Goal: Task Accomplishment & Management: Complete application form

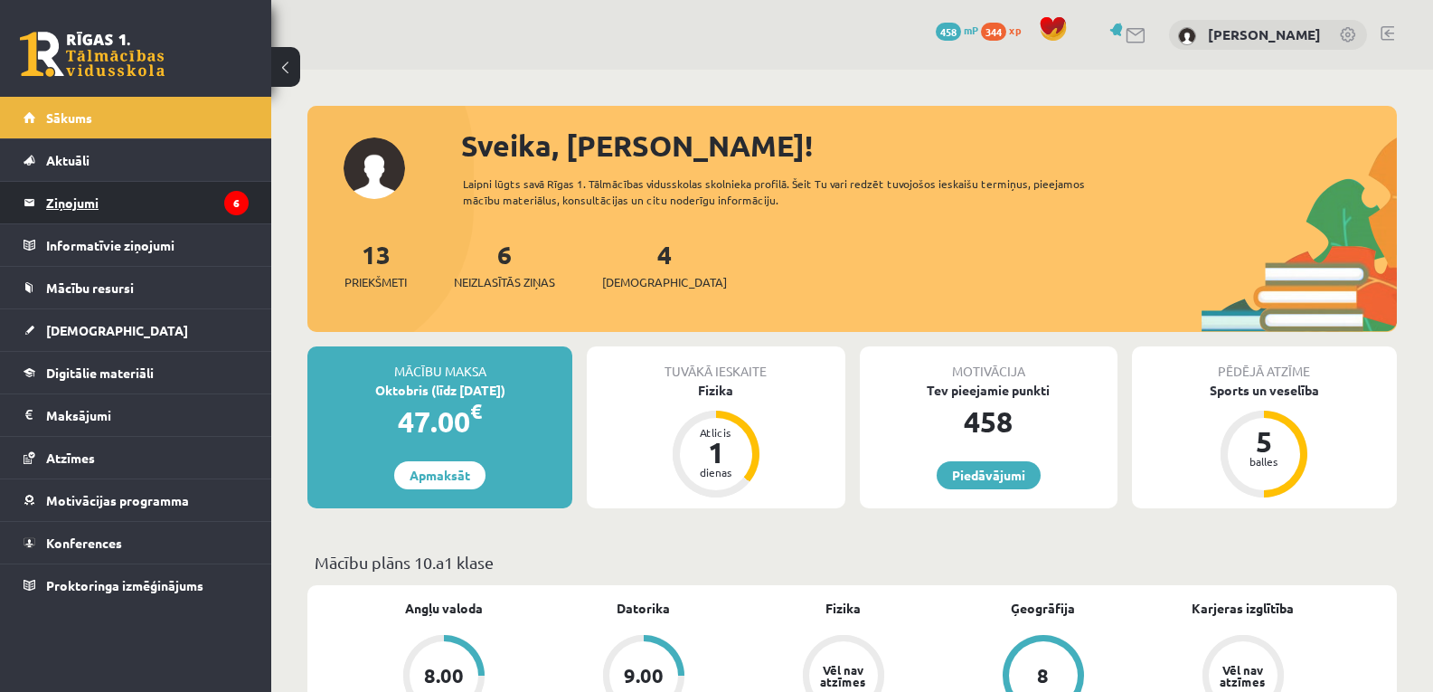
click at [62, 197] on legend "Ziņojumi 6" at bounding box center [147, 203] width 203 height 42
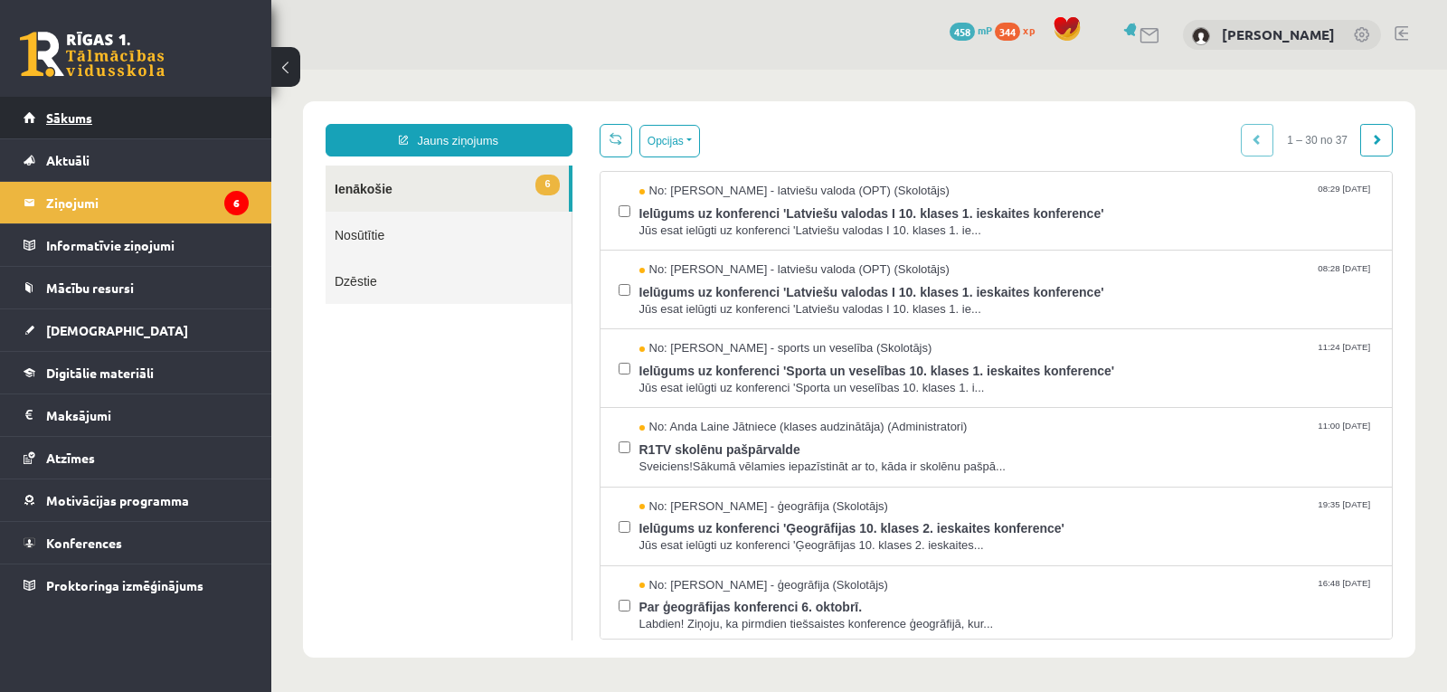
click at [52, 116] on span "Sākums" at bounding box center [69, 117] width 46 height 16
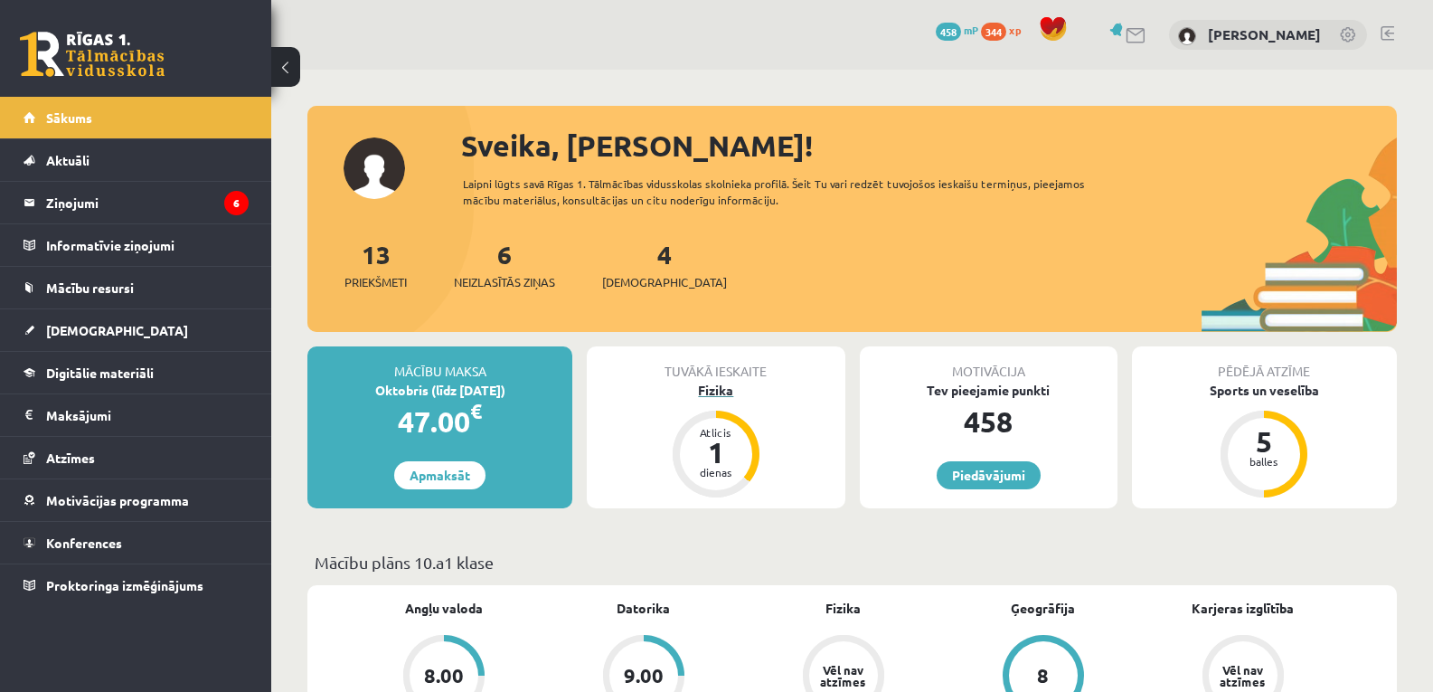
click at [710, 446] on div "1" at bounding box center [716, 452] width 54 height 29
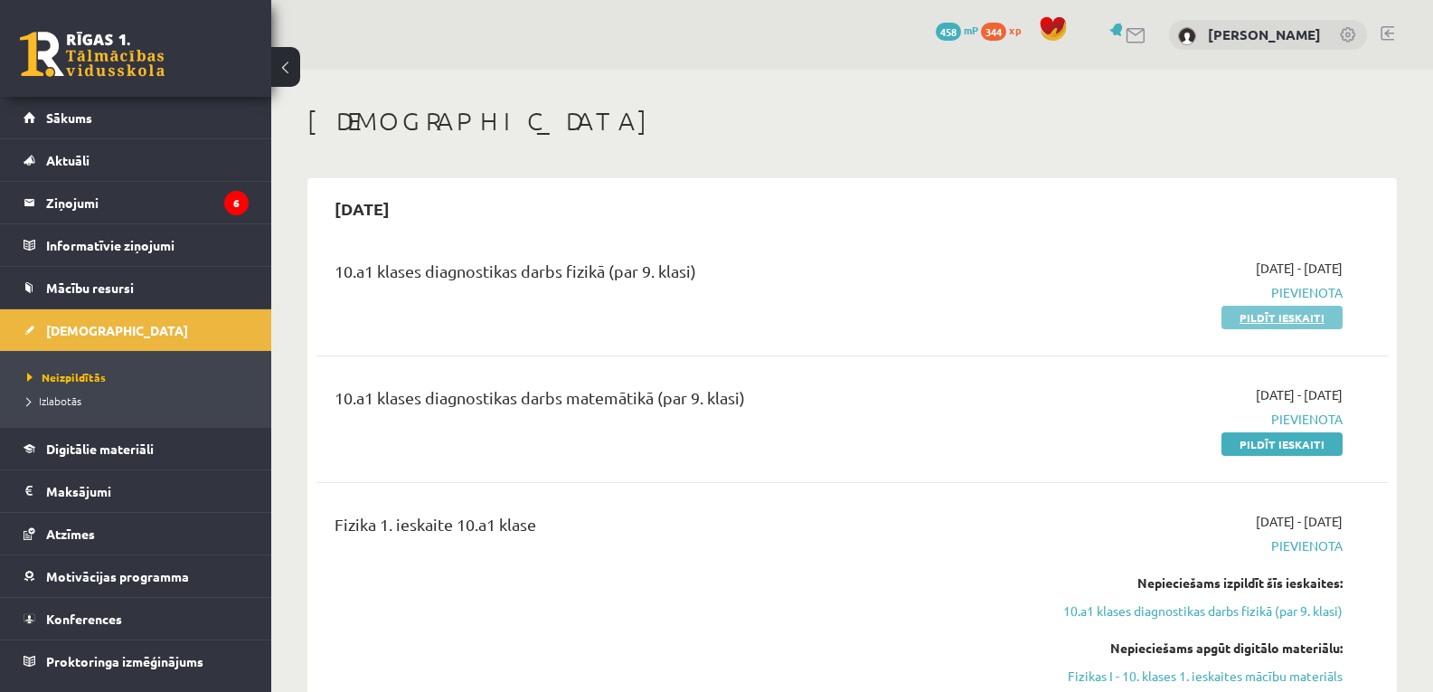
click at [1253, 323] on link "Pildīt ieskaiti" at bounding box center [1282, 318] width 121 height 24
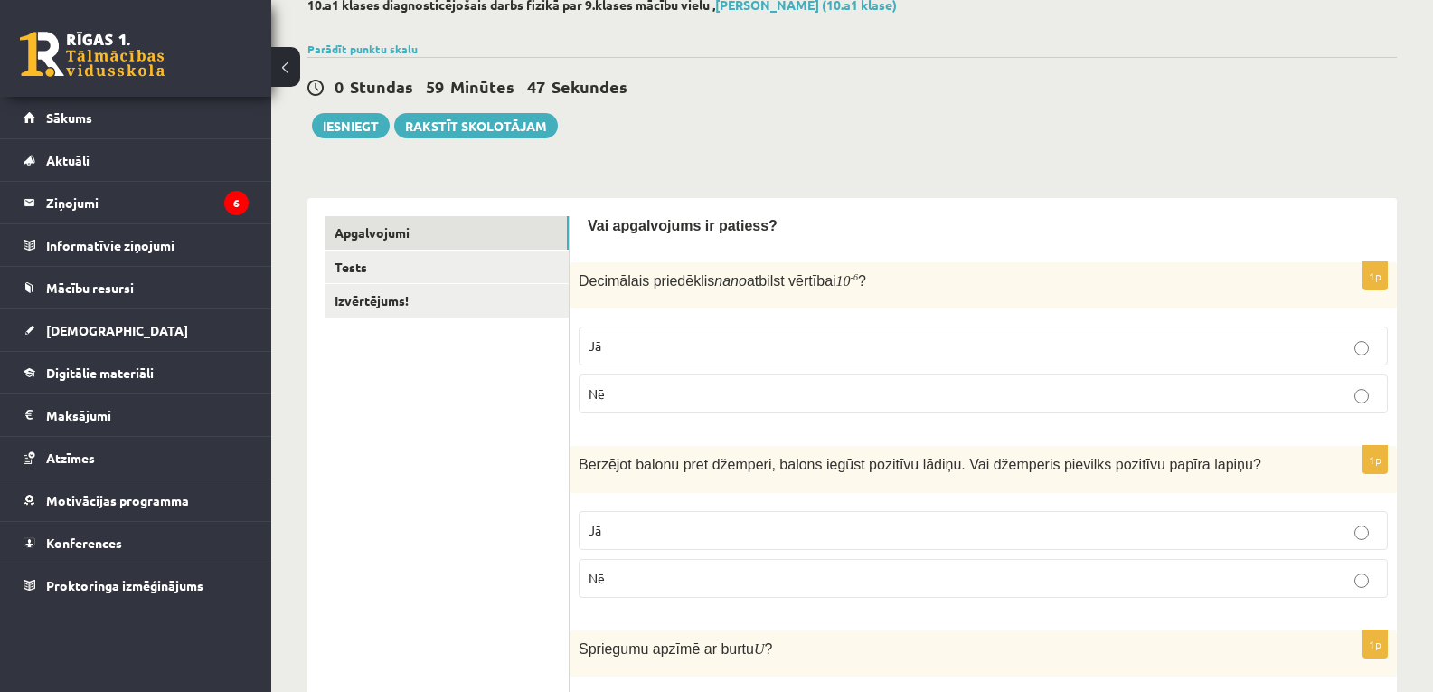
scroll to position [145, 0]
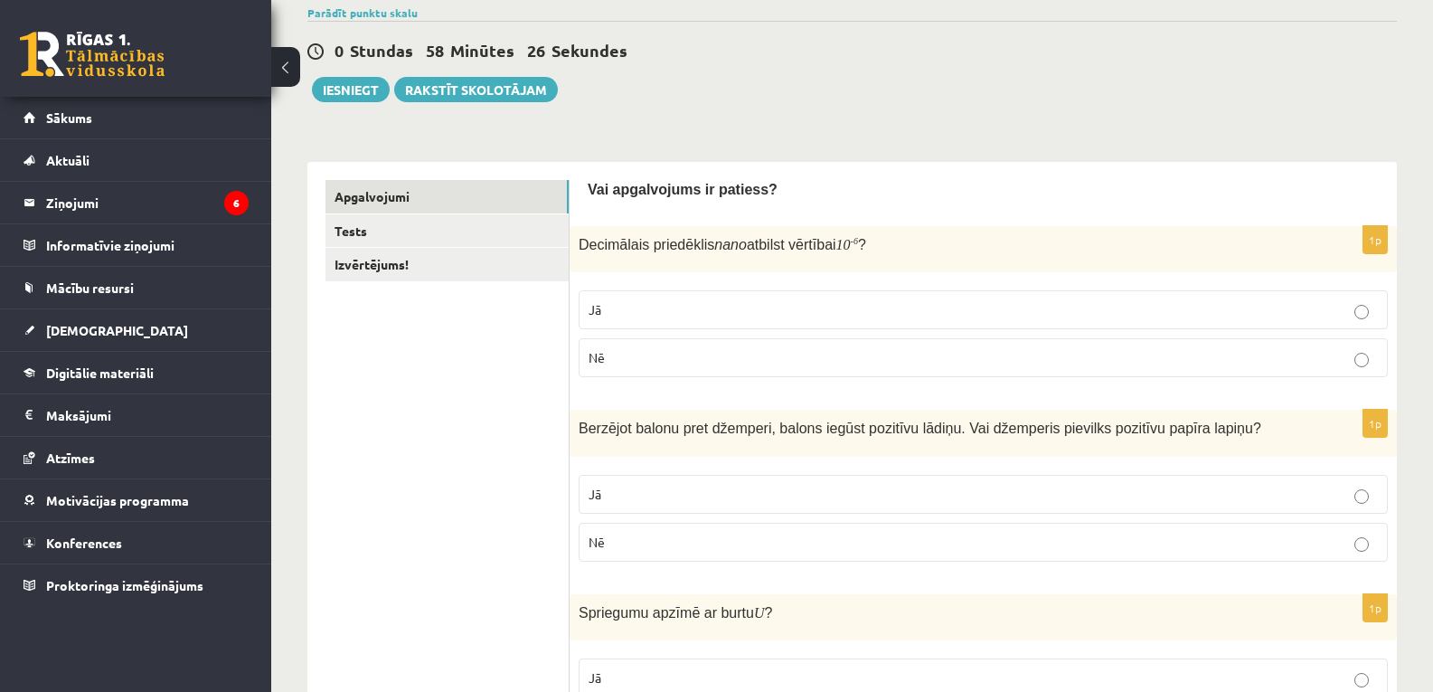
click at [724, 345] on label "Nē" at bounding box center [983, 357] width 809 height 39
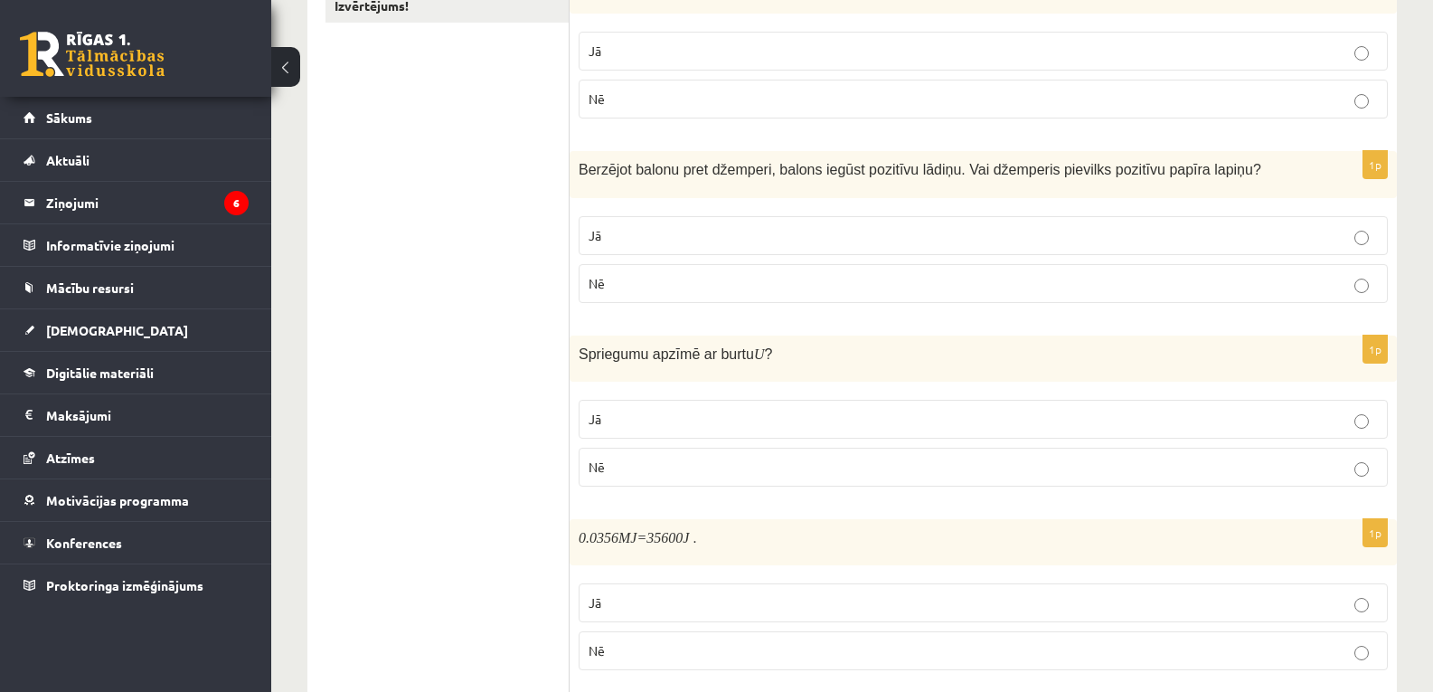
scroll to position [409, 0]
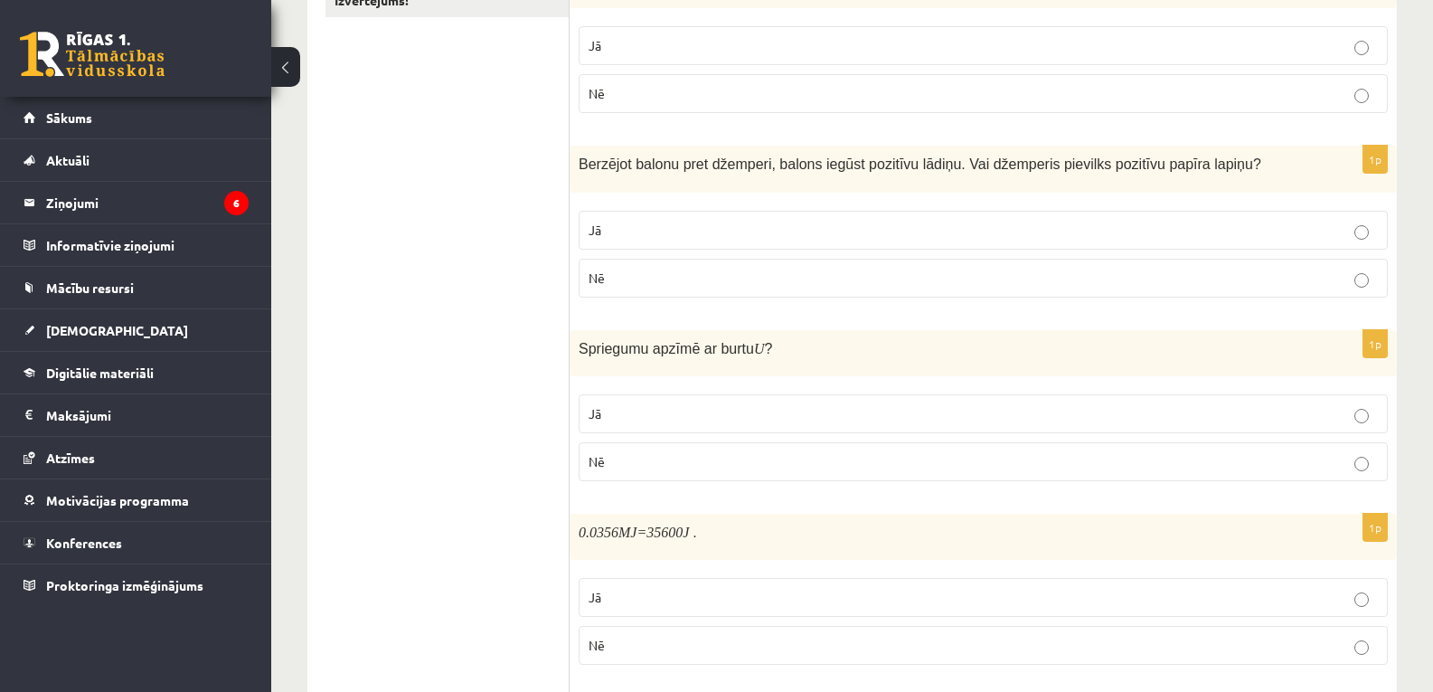
click at [1045, 279] on p "Nē" at bounding box center [983, 278] width 789 height 19
click at [897, 402] on label "Jā" at bounding box center [983, 413] width 809 height 39
drag, startPoint x: 580, startPoint y: 532, endPoint x: 715, endPoint y: 628, distance: 166.1
click at [715, 628] on div "1p 0.0356 MJ =35600 J . Jā Nē" at bounding box center [983, 596] width 827 height 165
copy div "0.0356 MJ =35600 J . Jā Nē"
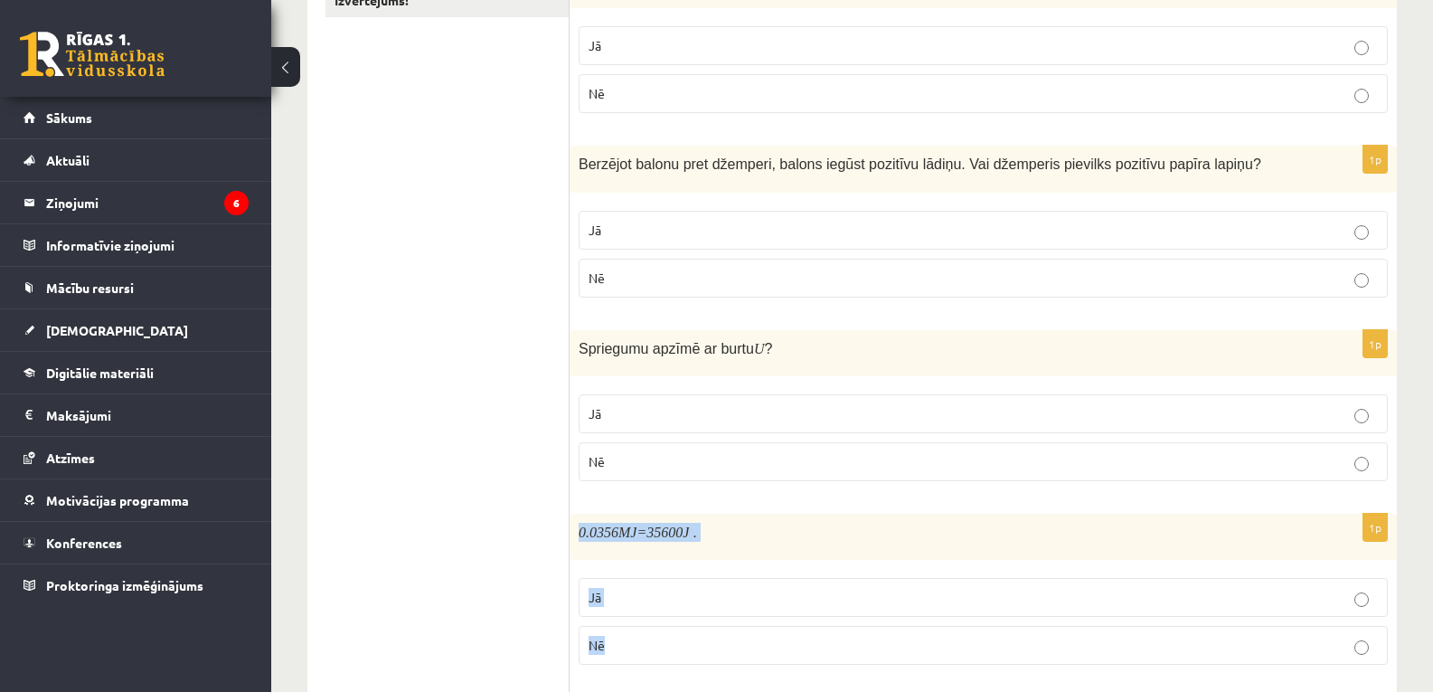
click at [694, 602] on p "Jā" at bounding box center [983, 597] width 789 height 19
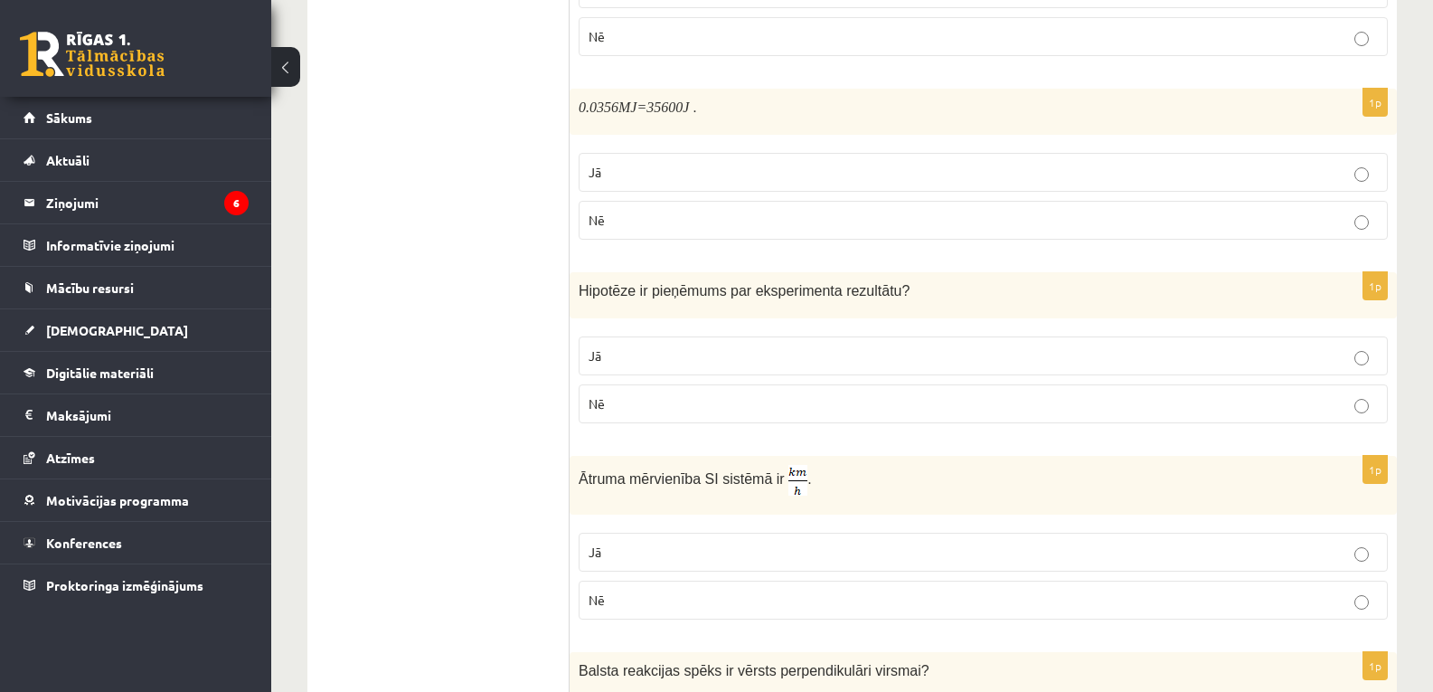
scroll to position [848, 0]
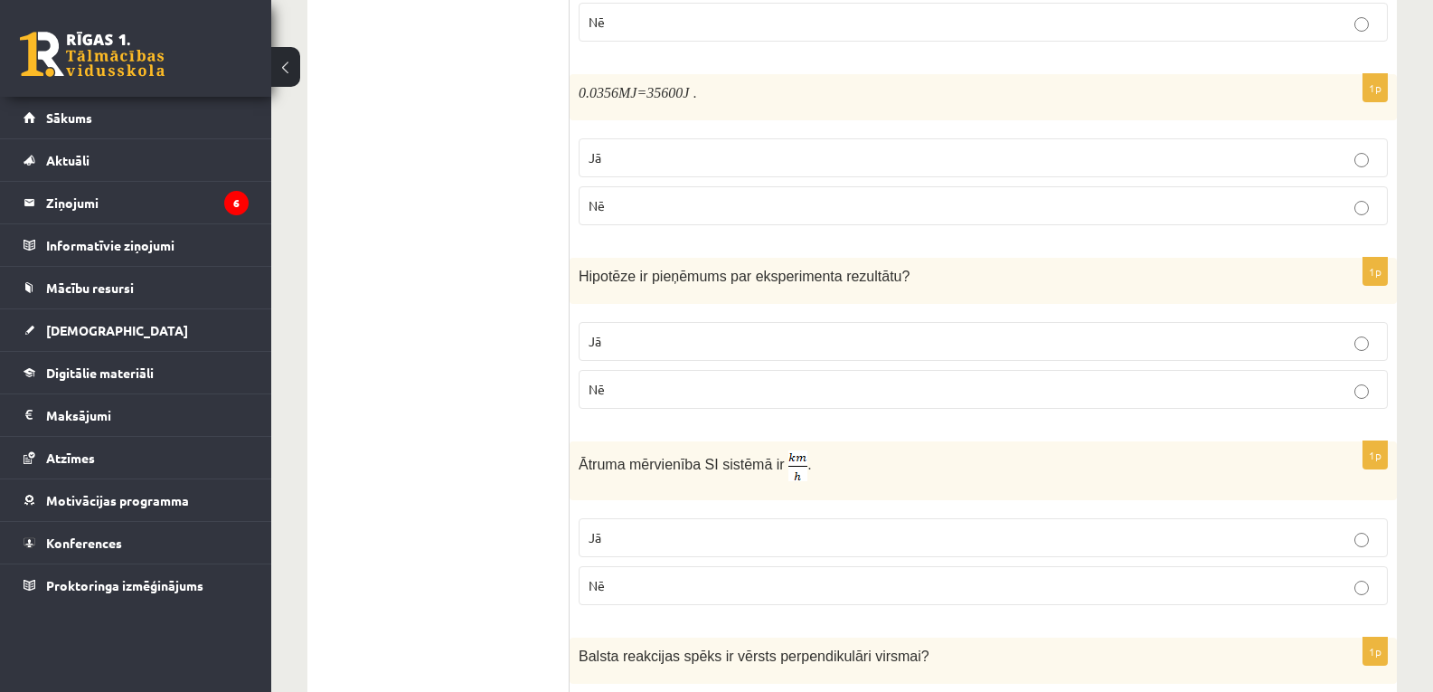
click at [688, 349] on p "Jā" at bounding box center [983, 341] width 789 height 19
drag, startPoint x: 578, startPoint y: 462, endPoint x: 828, endPoint y: 580, distance: 276.7
click at [828, 580] on div "1p Ātruma mērvienība SI sistēmā ir . Jā Nē" at bounding box center [983, 530] width 827 height 178
copy div "Ātruma mērvienība SI sistēmā ir . Jā Nē"
click at [732, 588] on p "Nē" at bounding box center [983, 585] width 789 height 19
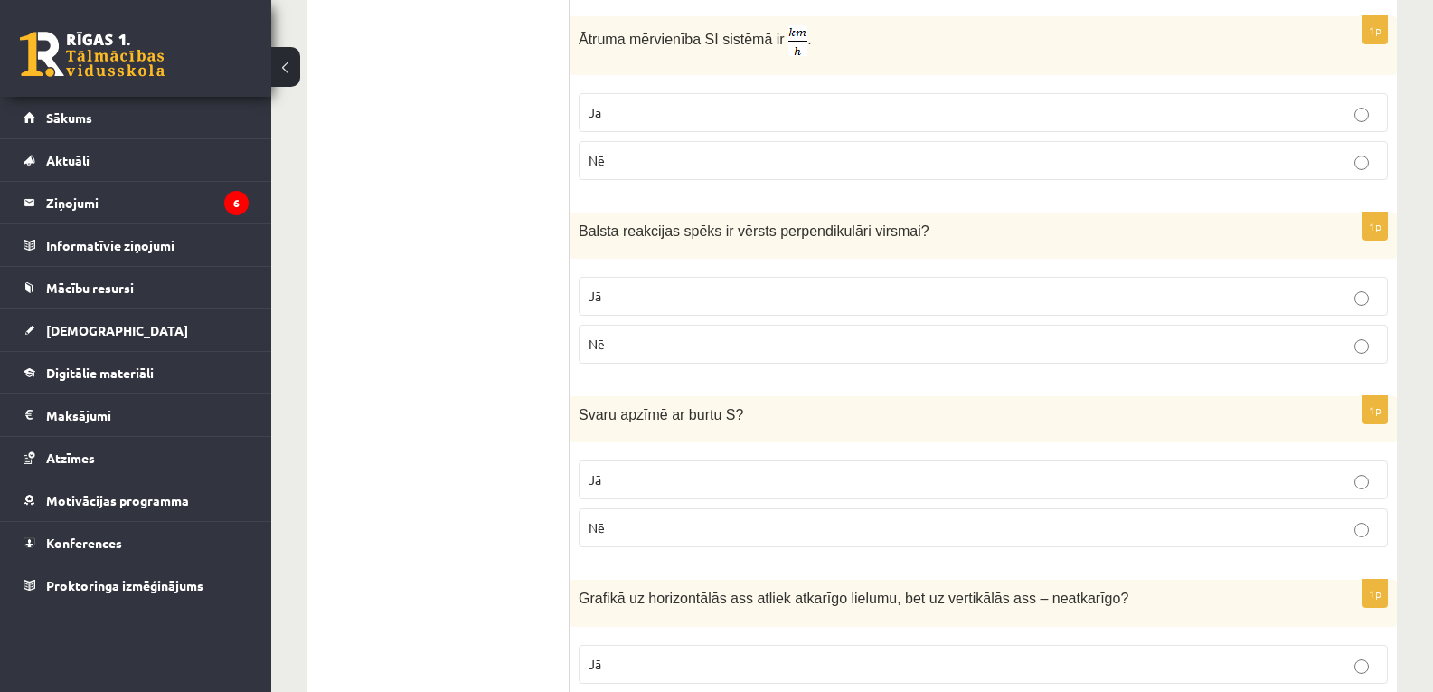
scroll to position [1288, 0]
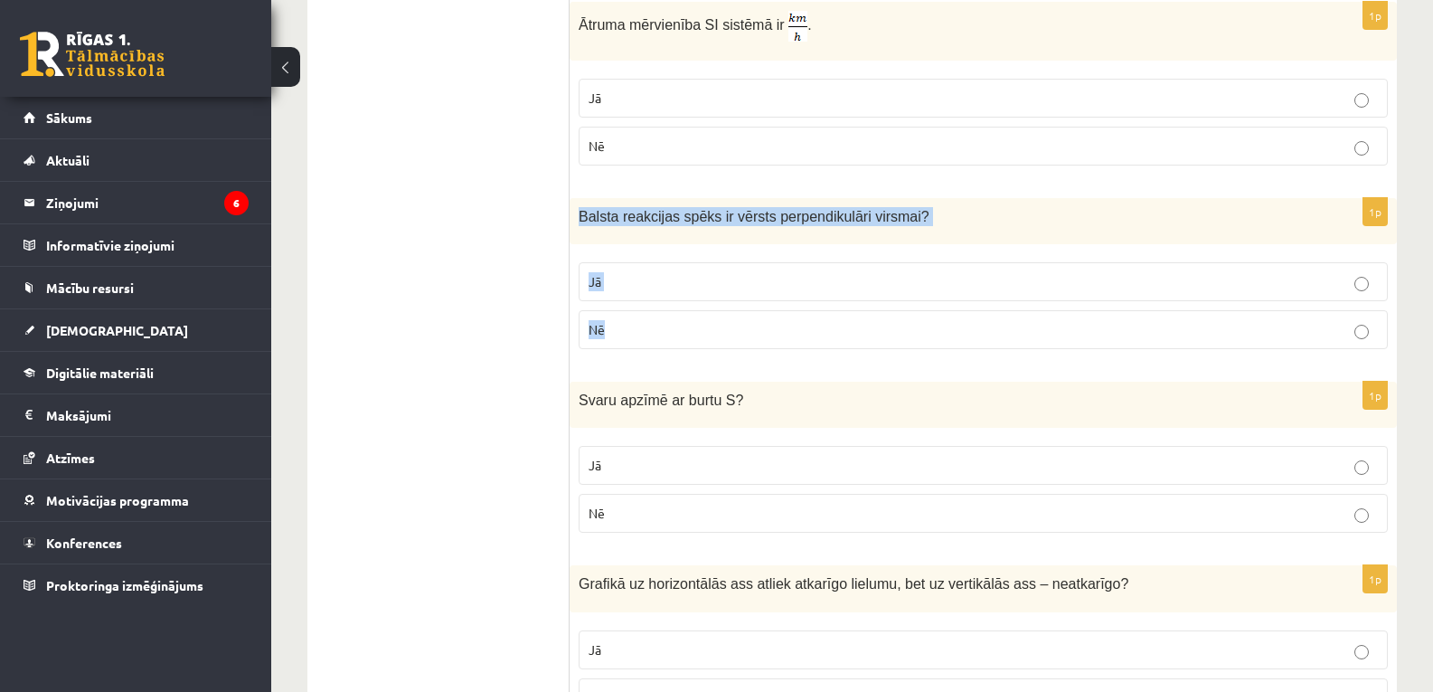
drag, startPoint x: 582, startPoint y: 215, endPoint x: 746, endPoint y: 327, distance: 198.4
click at [746, 327] on div "1p Balsta reakcijas spēks ir vērsts perpendikulāri virsmai ? Jā Nē" at bounding box center [983, 280] width 827 height 165
copy div "Balsta reakcijas spēks ir vērsts perpendikulāri virsmai ? Jā Nē"
click at [728, 295] on label "Jā" at bounding box center [983, 281] width 809 height 39
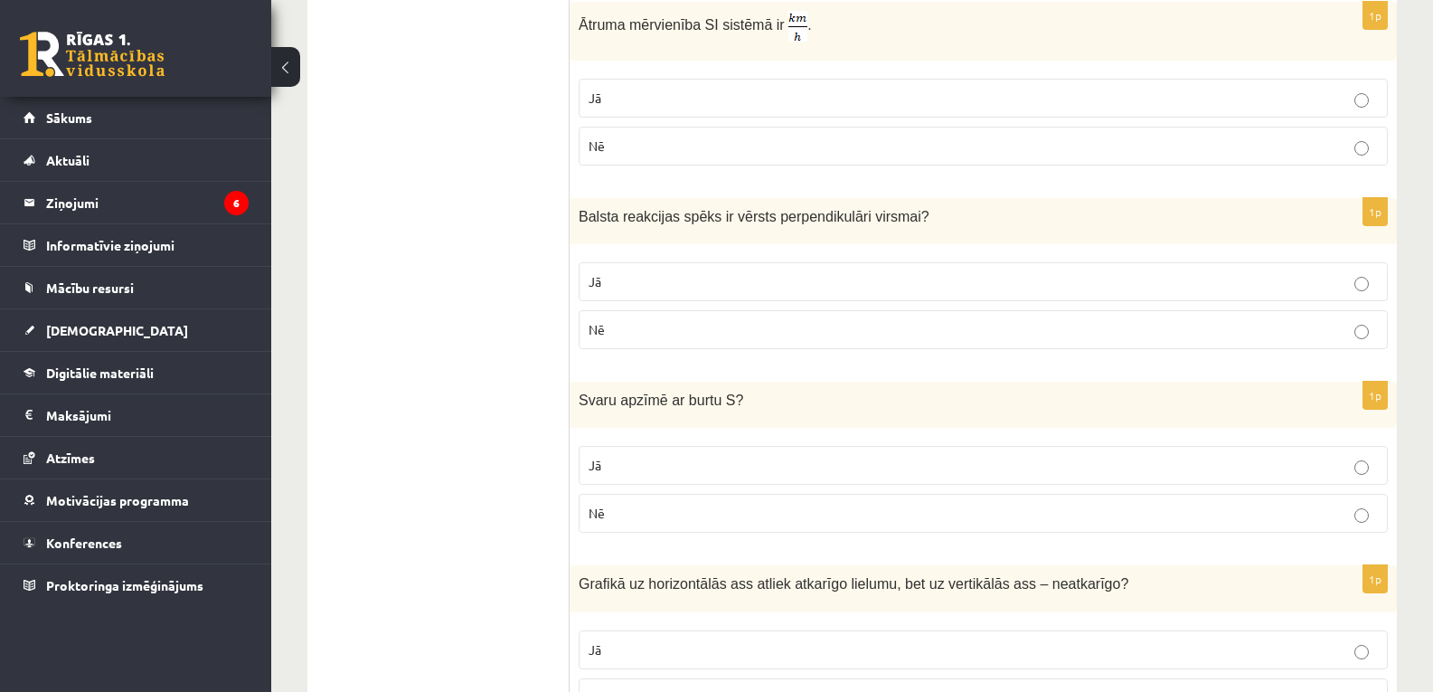
click at [649, 521] on p "Nē" at bounding box center [983, 513] width 789 height 19
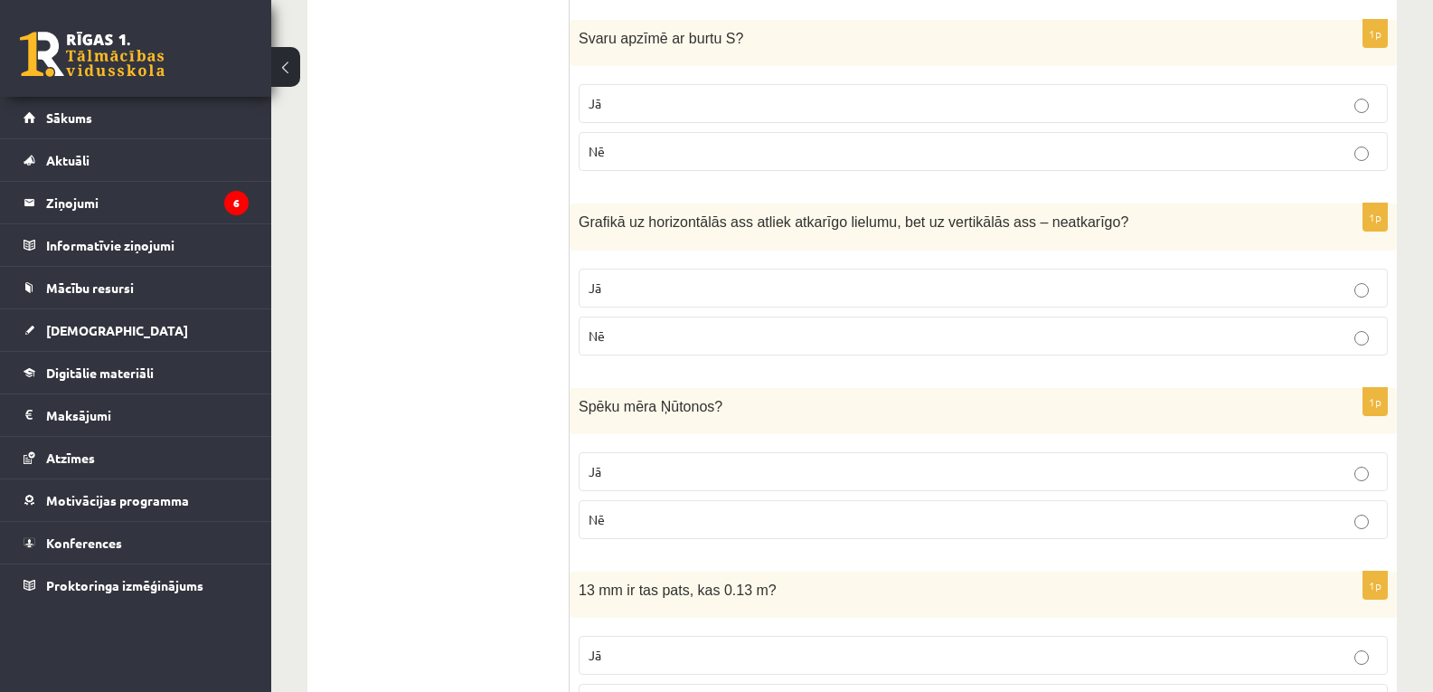
scroll to position [1665, 0]
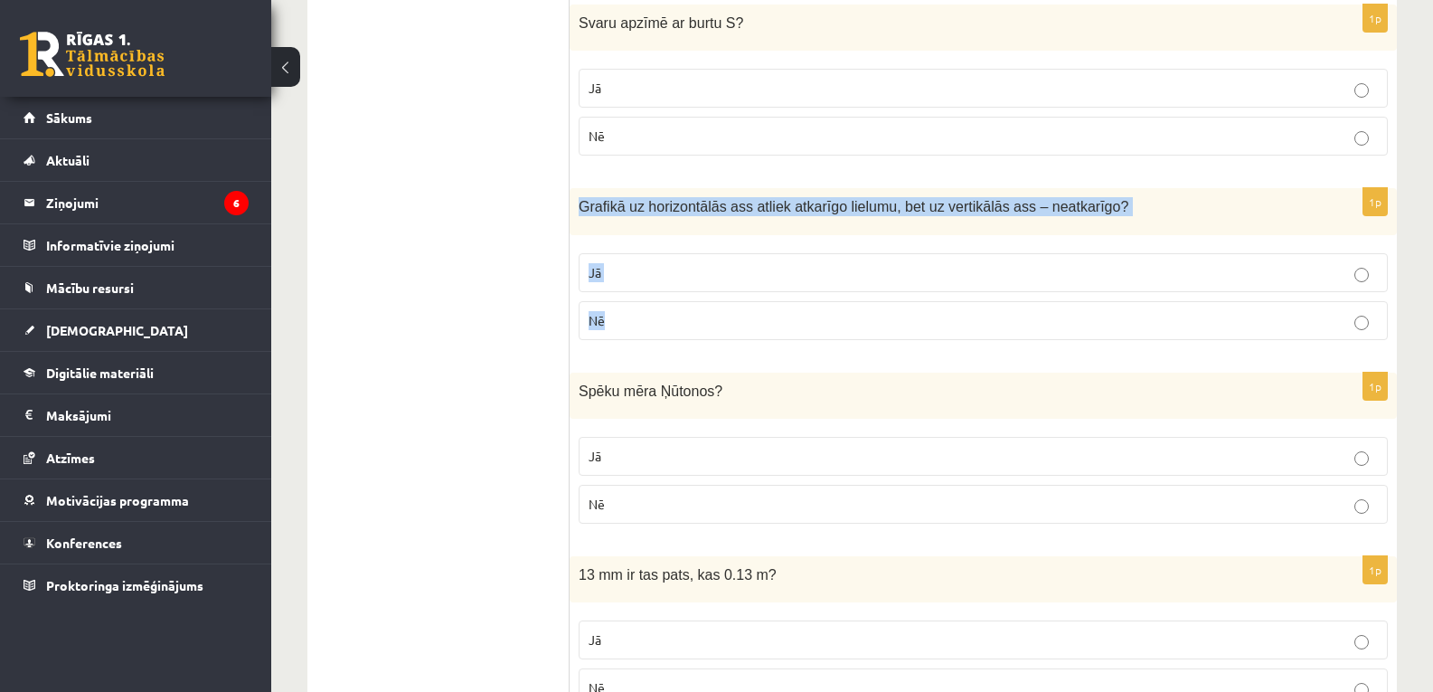
drag, startPoint x: 581, startPoint y: 204, endPoint x: 701, endPoint y: 348, distance: 186.9
click at [701, 348] on div "1p Grafikā uz horizontālās ass atliek atkarīgo lielumu, bet uz vertikālās ass –…" at bounding box center [983, 270] width 827 height 165
copy div "Grafikā uz horizontālās ass atliek atkarīgo lielumu, bet uz vertikālās ass – ne…"
click at [699, 318] on p "Nē" at bounding box center [983, 320] width 789 height 19
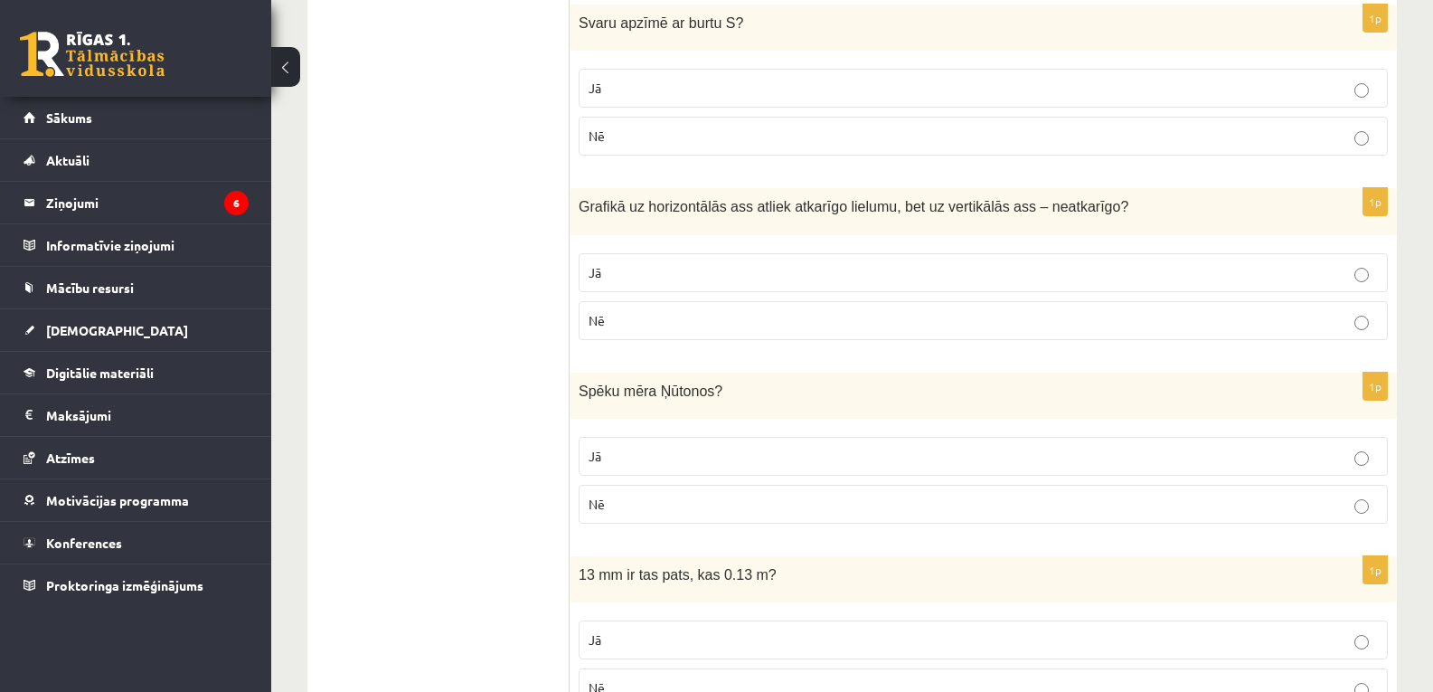
click at [697, 464] on p "Jā" at bounding box center [983, 456] width 789 height 19
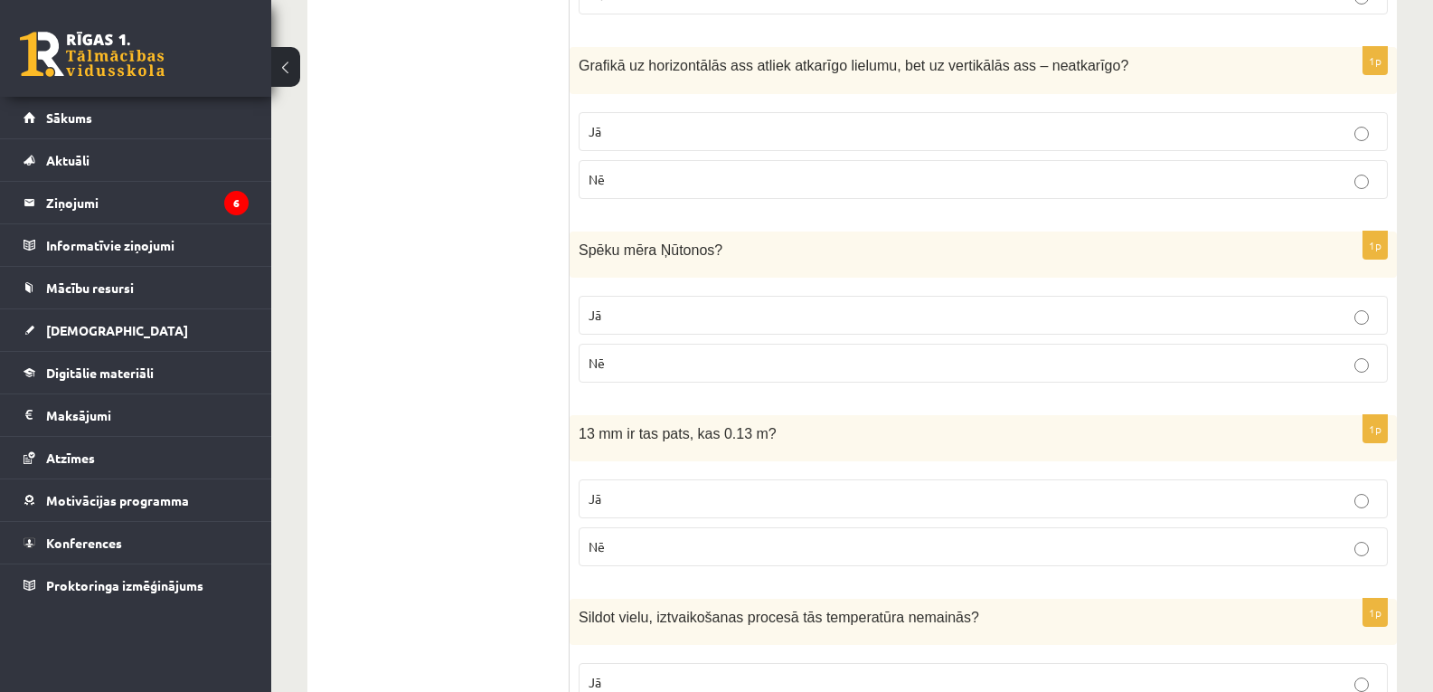
scroll to position [1836, 0]
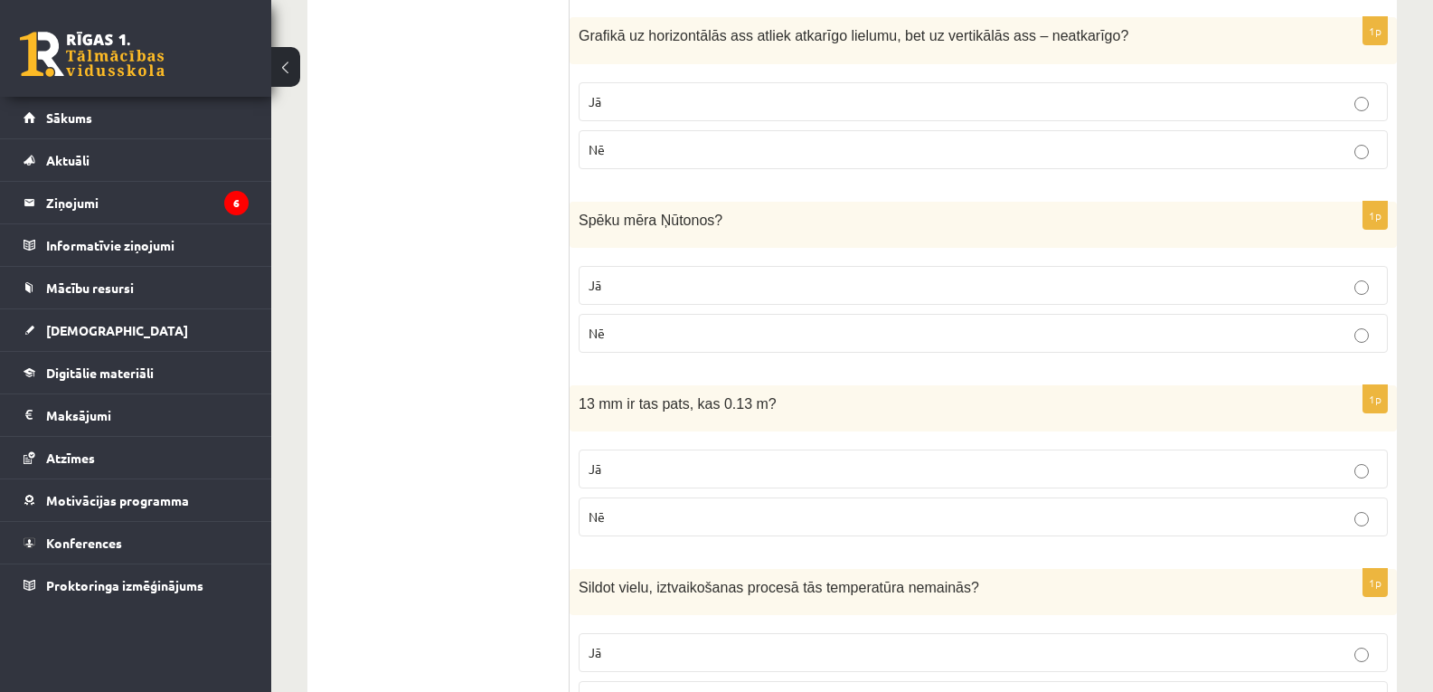
click at [703, 521] on p "Nē" at bounding box center [983, 516] width 789 height 19
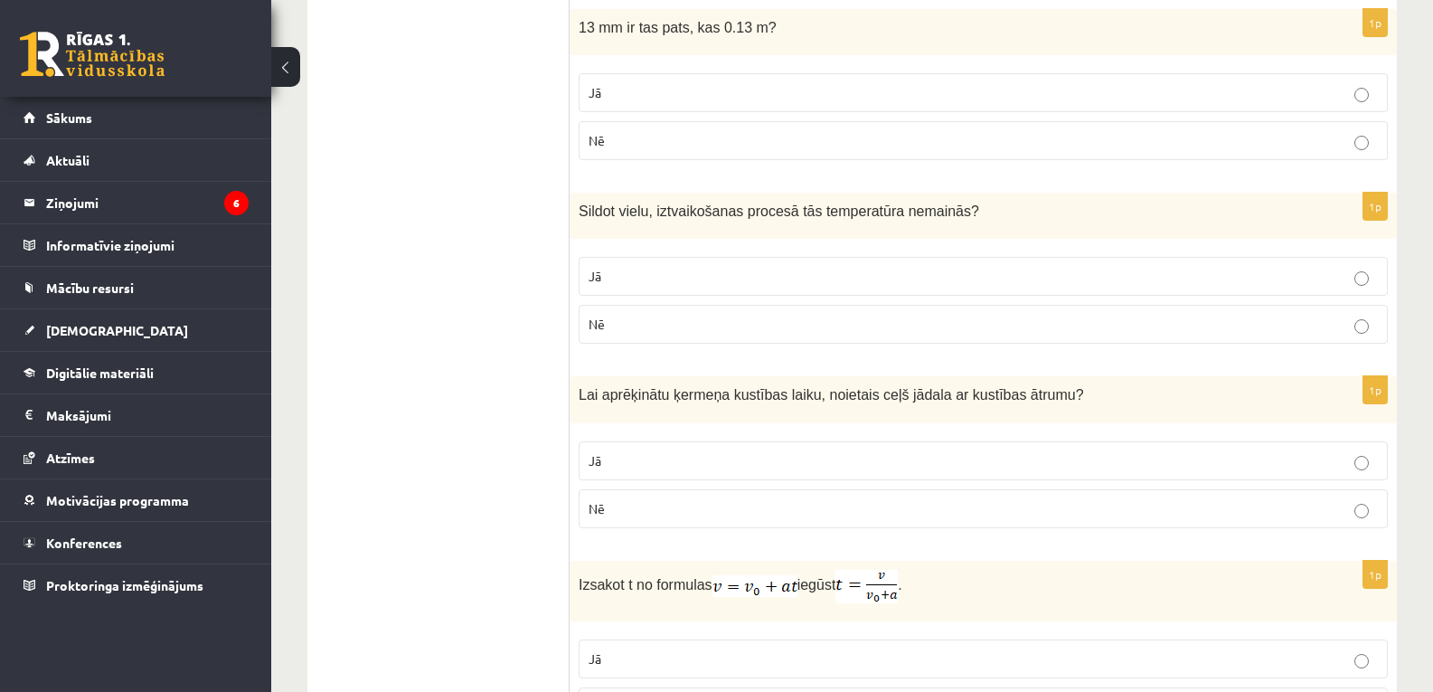
scroll to position [2222, 0]
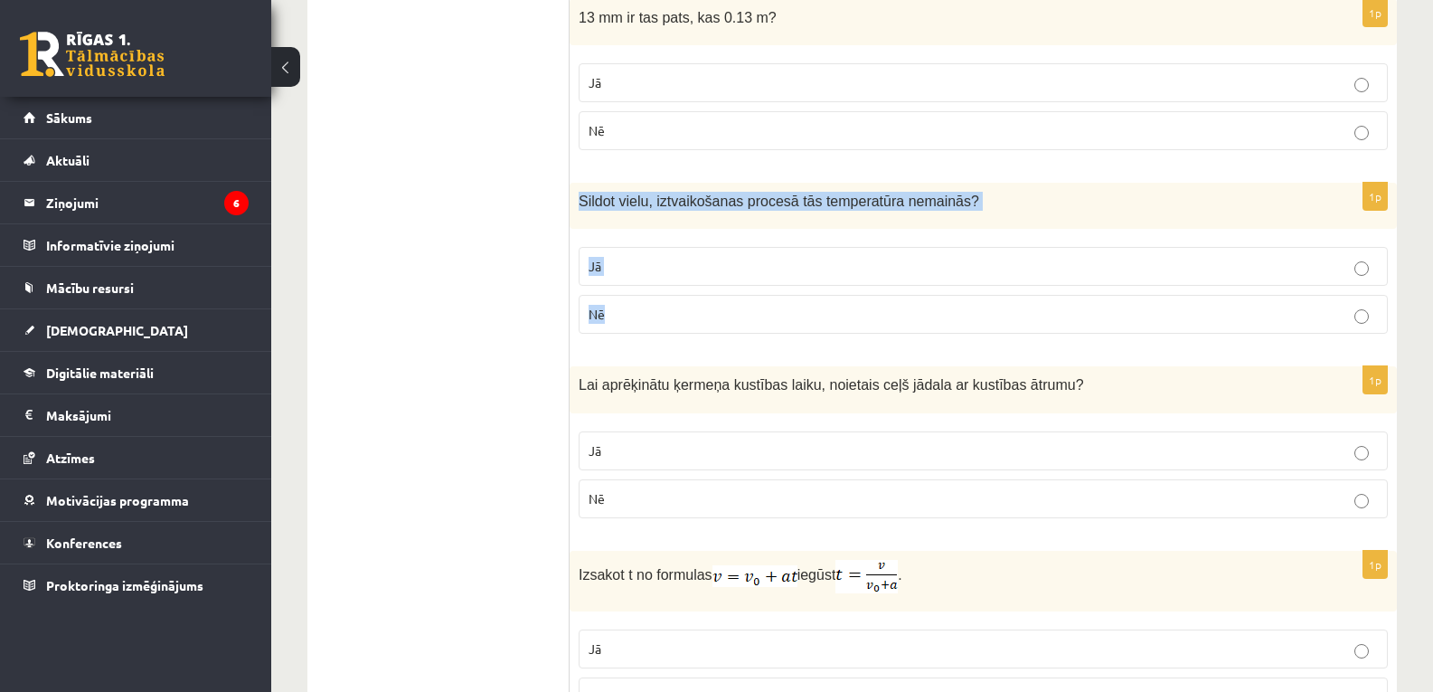
drag, startPoint x: 575, startPoint y: 203, endPoint x: 734, endPoint y: 316, distance: 195.2
click at [734, 316] on div "1p Sildot vielu, iztvaikošanas procesā tās temperatūra nemainās? Jā Nē" at bounding box center [983, 265] width 827 height 165
copy div "Sildot vielu, iztvaikošanas procesā tās temperatūra nemainās? Jā Nē"
click at [668, 276] on p "Jā" at bounding box center [983, 266] width 789 height 19
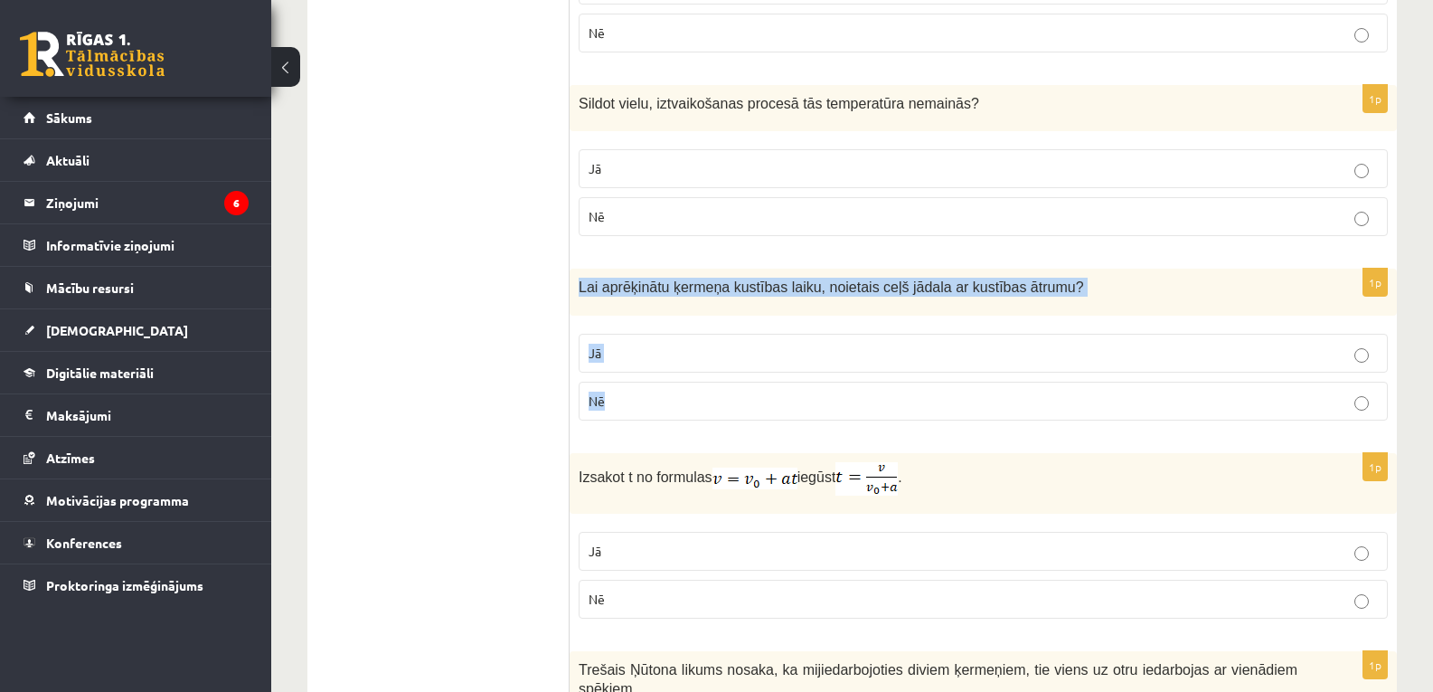
drag, startPoint x: 577, startPoint y: 290, endPoint x: 681, endPoint y: 419, distance: 165.2
click at [681, 419] on div "1p Lai aprēķinātu ķermeņa kustības laiku, noietais ceļš jādala ar kustības ātru…" at bounding box center [983, 351] width 827 height 165
copy div "Lai aprēķinātu ķermeņa kustības laiku, noietais ceļš jādala ar kustības ātrumu?…"
click at [660, 349] on p "Jā" at bounding box center [983, 353] width 789 height 19
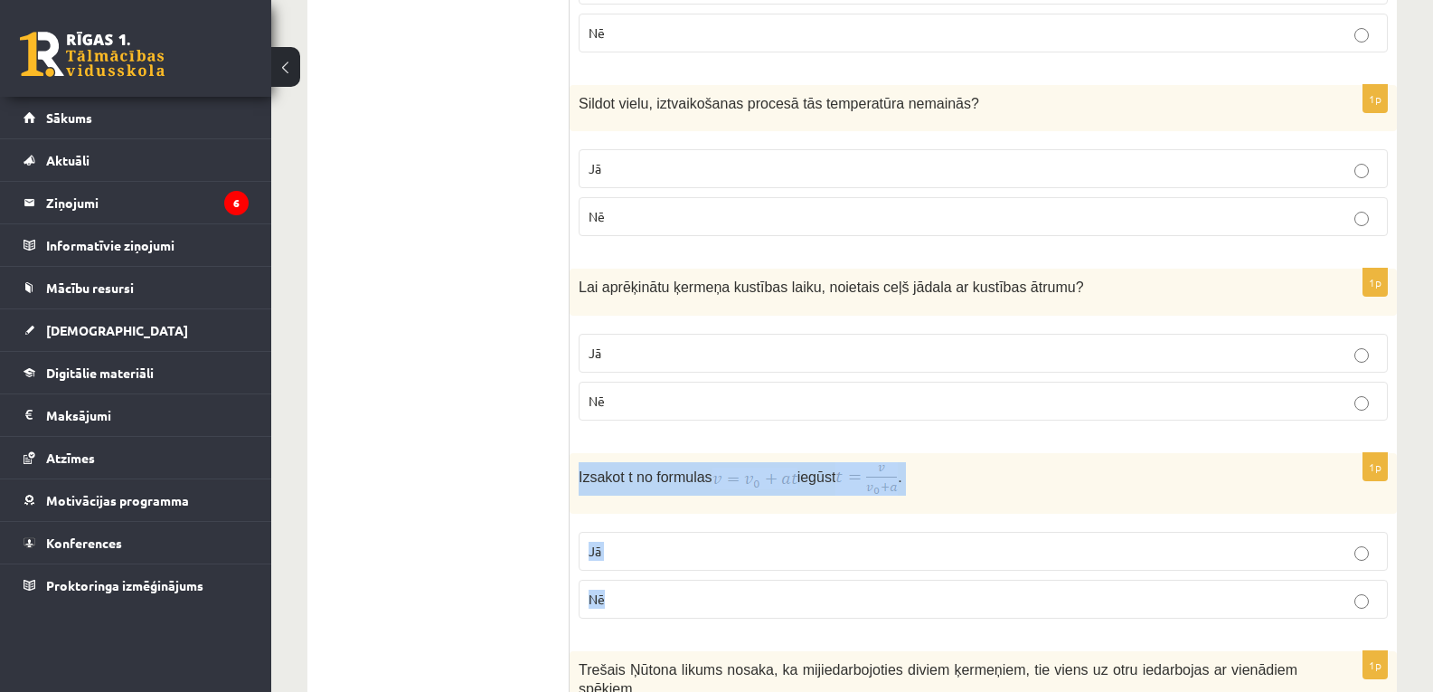
drag, startPoint x: 578, startPoint y: 480, endPoint x: 819, endPoint y: 591, distance: 265.8
click at [819, 591] on div "1p Izsakot t no formulas iegūst . Jā Nē" at bounding box center [983, 543] width 827 height 181
copy div "Izsakot t no formulas iegūst . Jā Nē"
drag, startPoint x: 581, startPoint y: 477, endPoint x: 946, endPoint y: 548, distance: 371.2
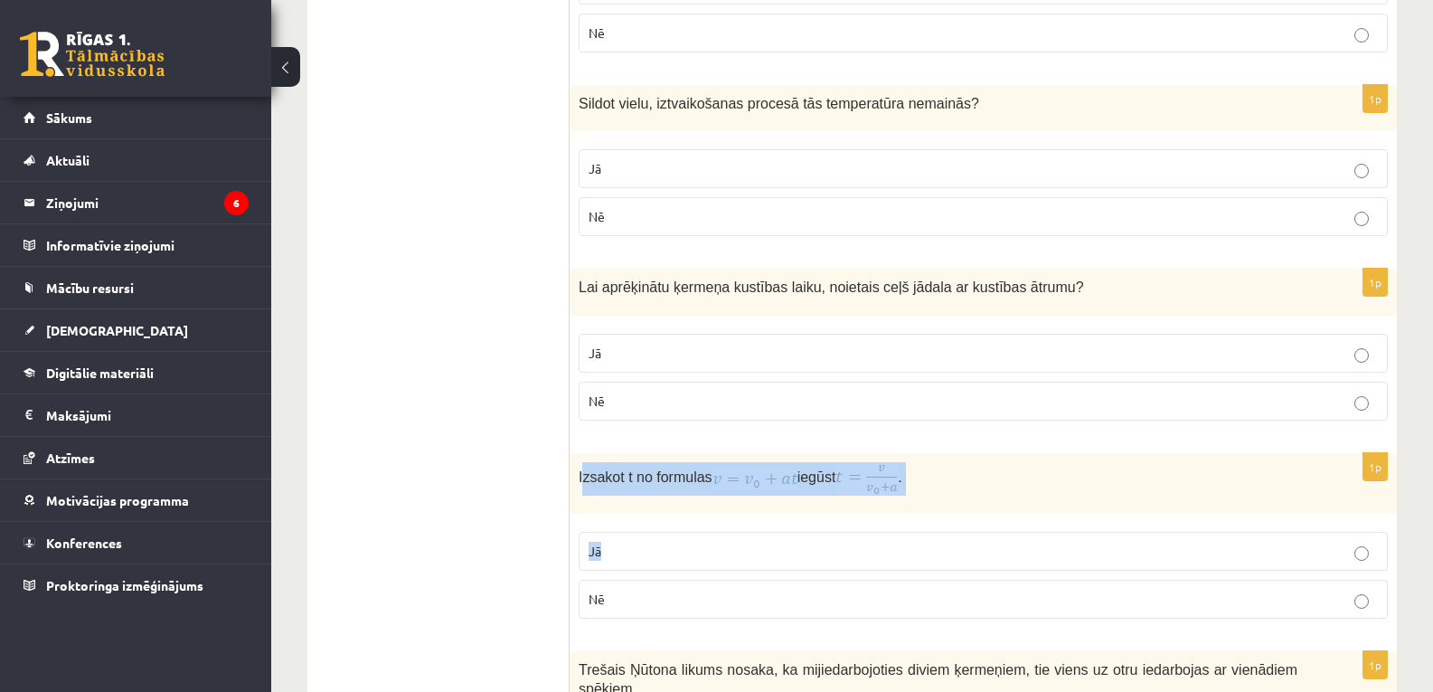
click at [946, 548] on div "1p Izsakot t no formulas iegūst . Jā Nē" at bounding box center [983, 543] width 827 height 181
click at [965, 486] on p "Izsakot t no formulas iegūst ." at bounding box center [938, 478] width 719 height 33
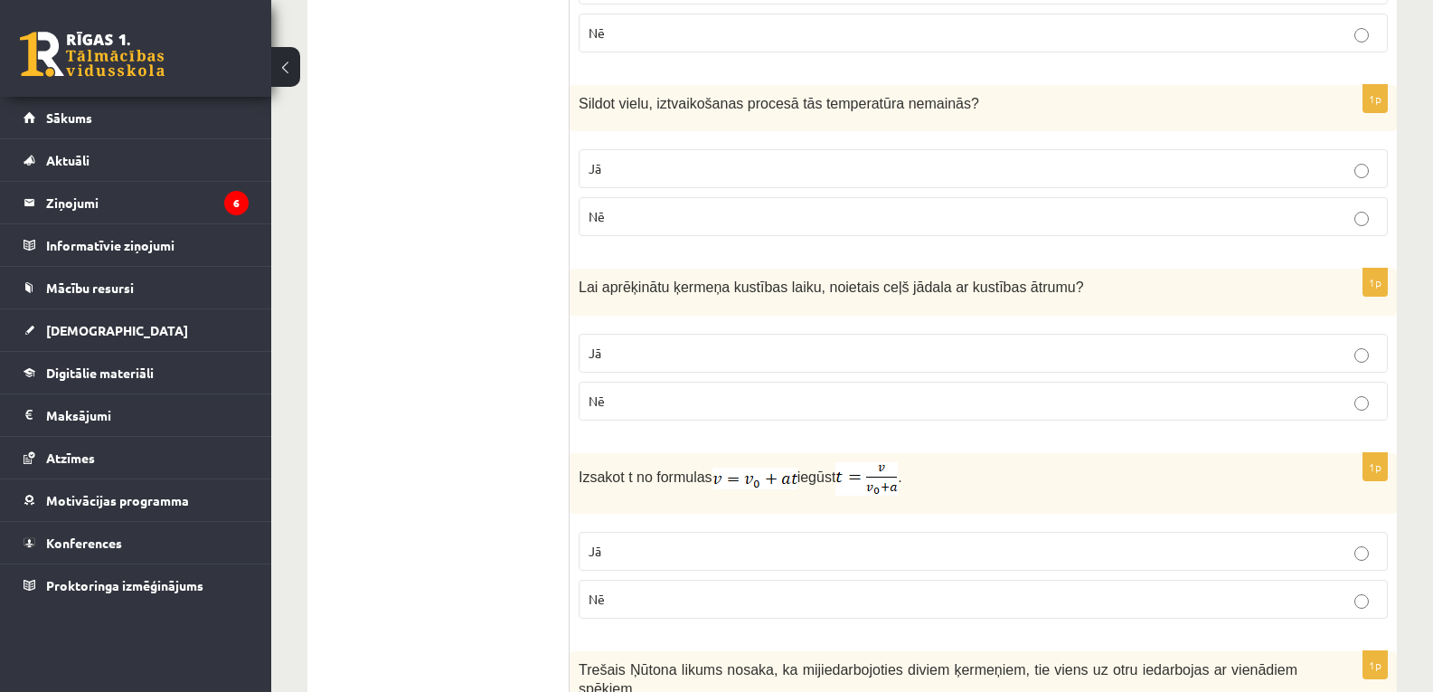
click at [671, 590] on label "Nē" at bounding box center [983, 599] width 809 height 39
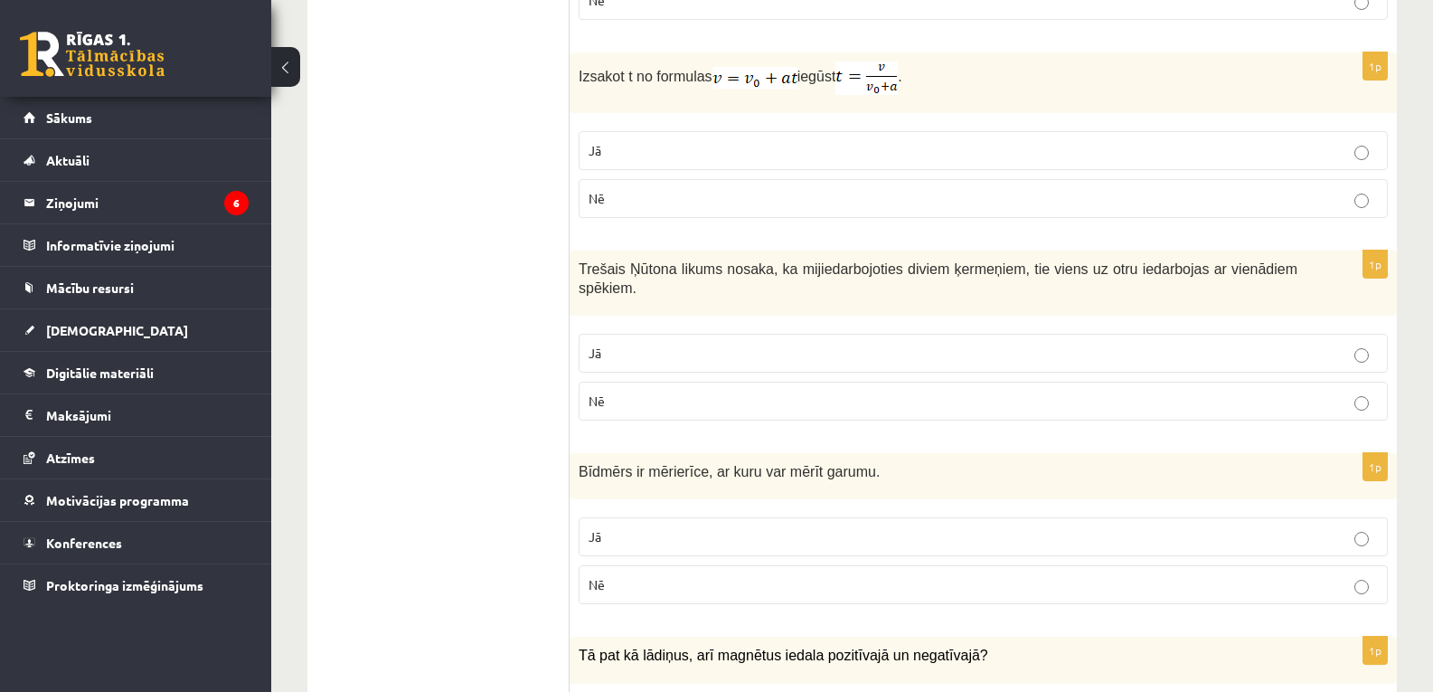
scroll to position [2730, 0]
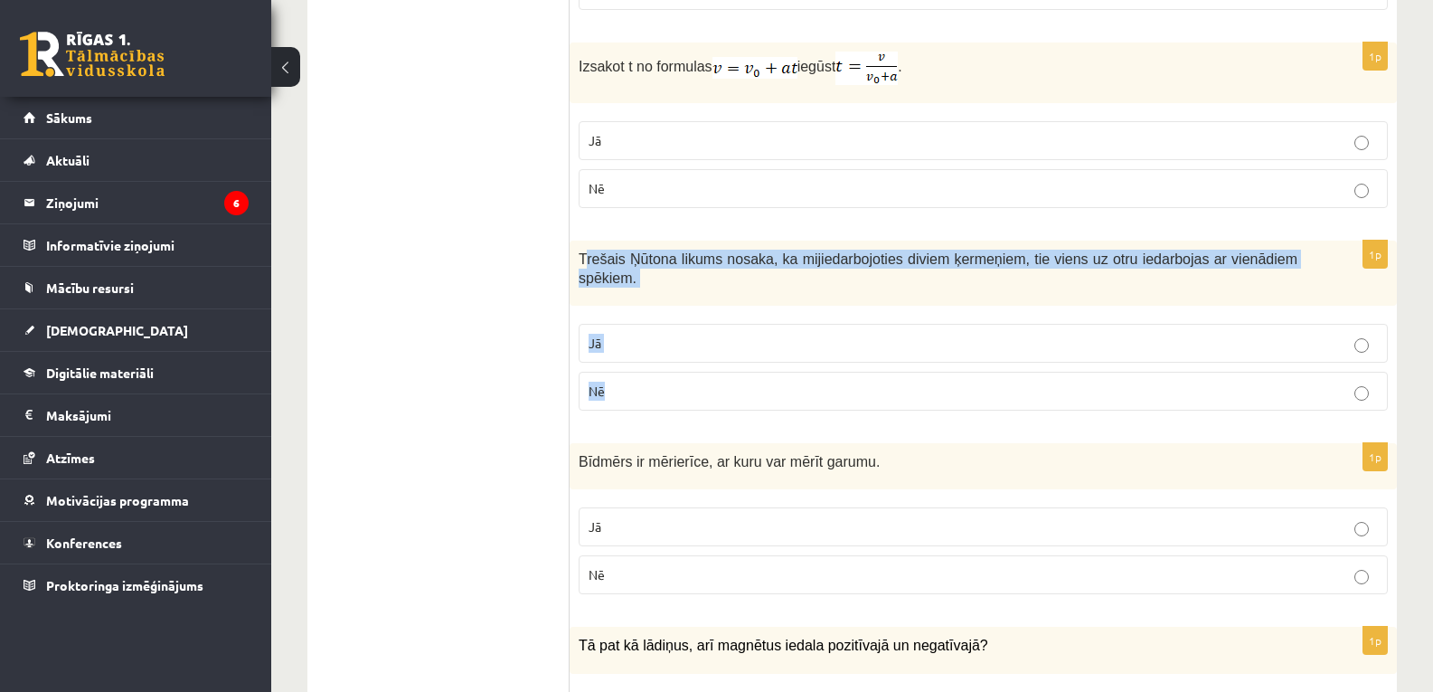
drag, startPoint x: 584, startPoint y: 263, endPoint x: 863, endPoint y: 350, distance: 291.7
click at [863, 350] on div "1p Trešais Ņūtona likums nosaka, ka mijiedarbojoties diviem ķermeņiem, tie vien…" at bounding box center [983, 333] width 827 height 184
drag, startPoint x: 580, startPoint y: 260, endPoint x: 672, endPoint y: 414, distance: 179.3
click at [623, 324] on label "Jā" at bounding box center [983, 343] width 809 height 39
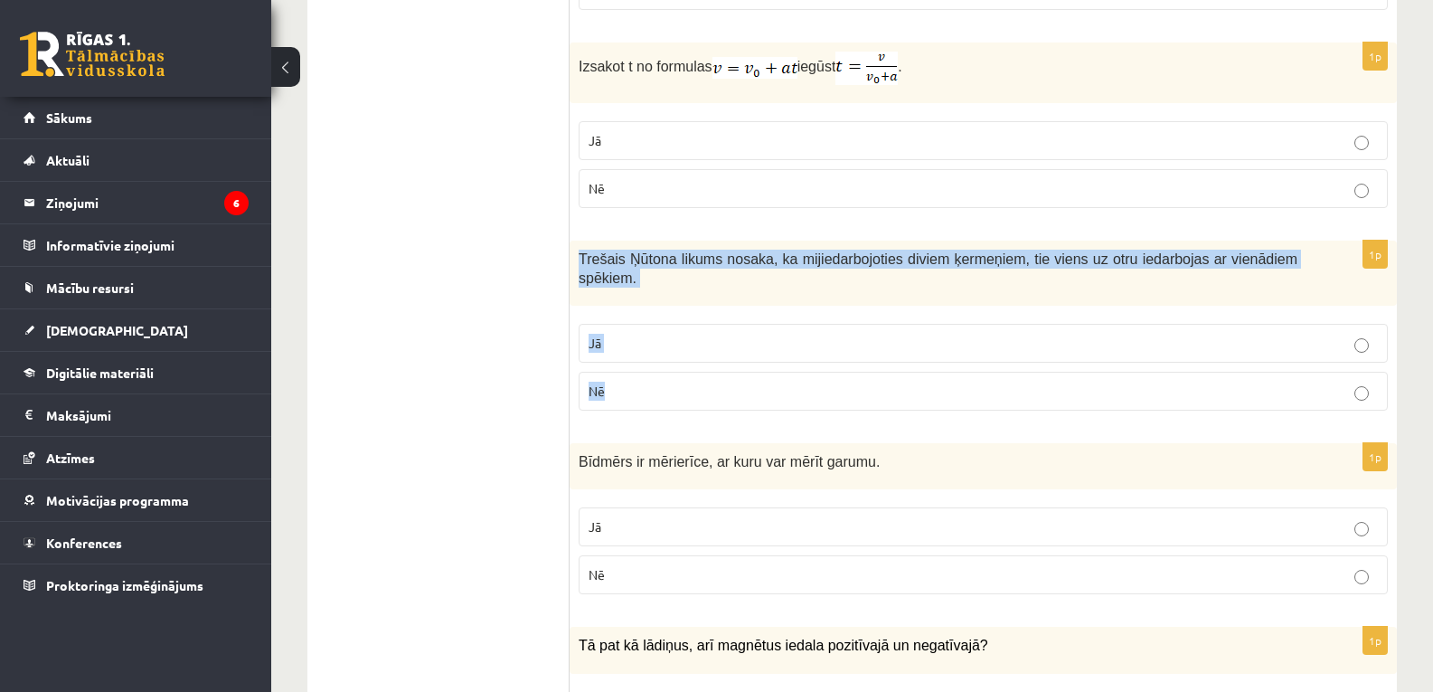
drag, startPoint x: 581, startPoint y: 259, endPoint x: 674, endPoint y: 389, distance: 160.1
click at [674, 389] on div "1p Trešais Ņūtona likums nosaka, ka mijiedarbojoties diviem ķermeņiem, tie vien…" at bounding box center [983, 333] width 827 height 184
copy div "Trešais Ņūtona likums nosaka, ka mijiedarbojoties diviem ķermeņiem, tie viens u…"
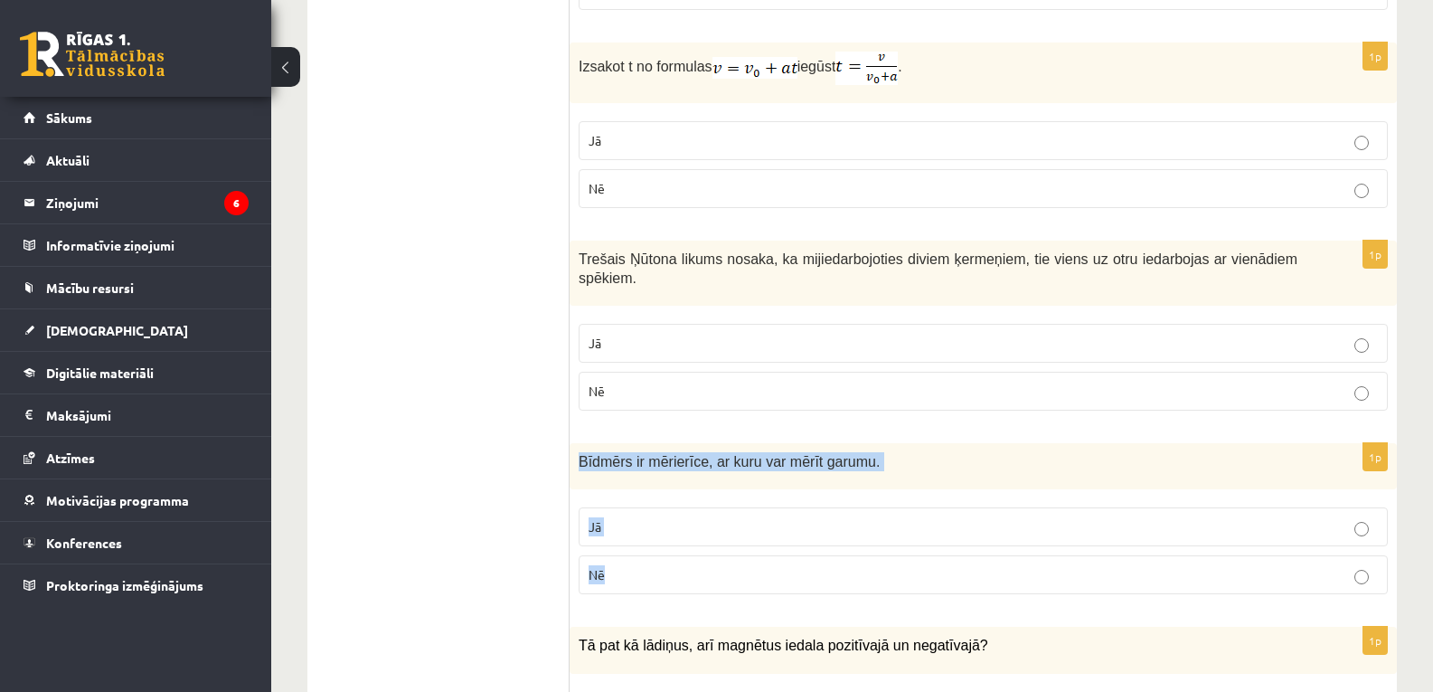
drag, startPoint x: 579, startPoint y: 440, endPoint x: 803, endPoint y: 555, distance: 252.0
click at [803, 555] on div "1p Bīdmērs ir mērierīce, ar kuru var mērīt garumu. Jā Nē" at bounding box center [983, 525] width 827 height 165
copy div "Bīdmērs ir mērierīce, ar kuru var mērīt garumu. Jā Nē"
click at [627, 565] on p "Nē" at bounding box center [983, 574] width 789 height 19
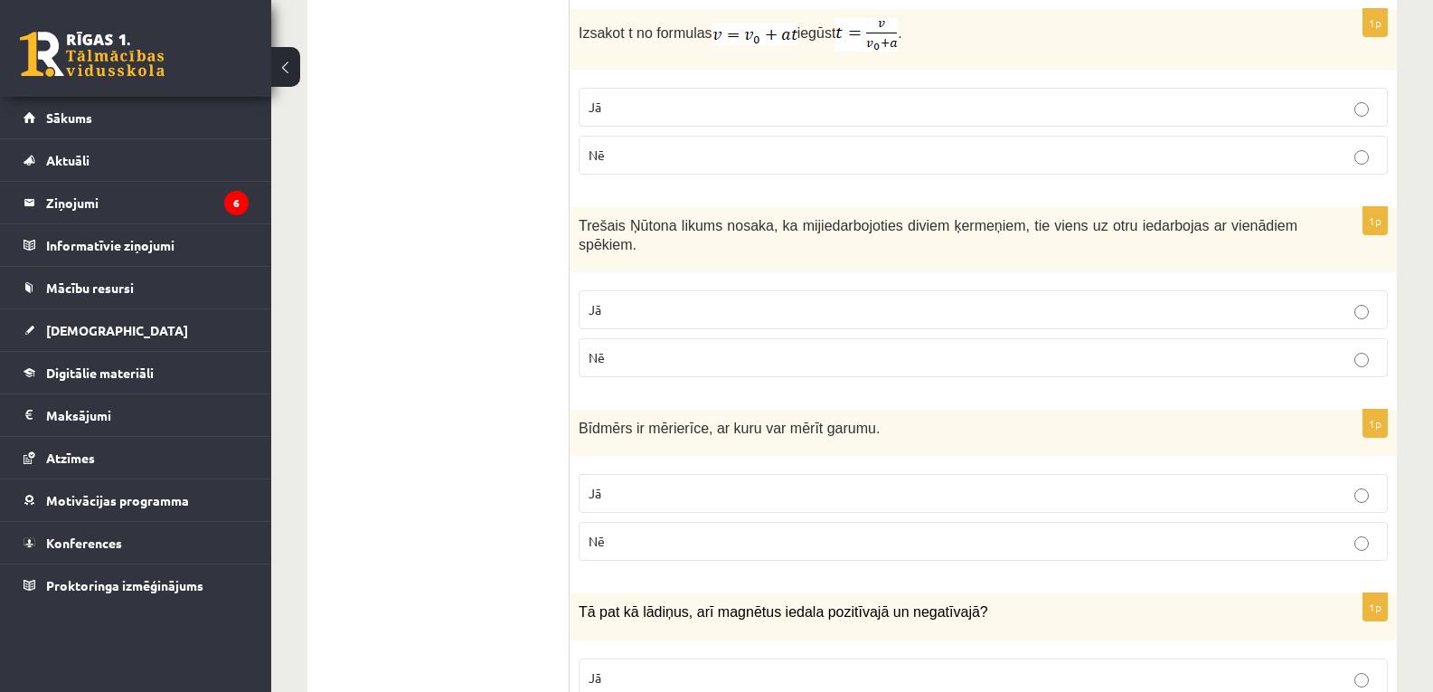
scroll to position [2868, 0]
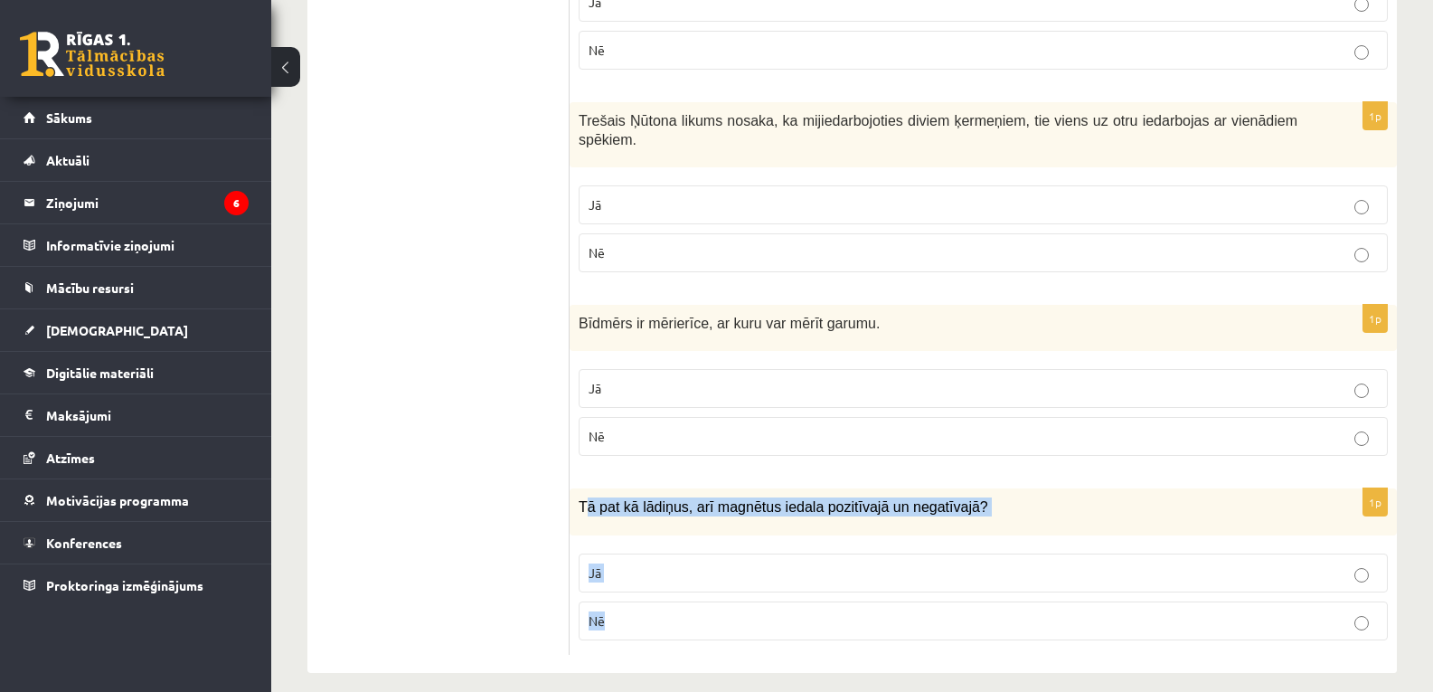
drag, startPoint x: 582, startPoint y: 490, endPoint x: 715, endPoint y: 600, distance: 172.7
click at [715, 600] on div "1p Tā pat kā lādiņus, arī magnētus iedala pozitīvajā un negatīvajā? Jā Nē" at bounding box center [983, 570] width 827 height 165
drag, startPoint x: 578, startPoint y: 488, endPoint x: 663, endPoint y: 626, distance: 161.6
click at [663, 626] on div "1p Tā pat kā lādiņus, arī magnētus iedala pozitīvajā un negatīvajā? Jā Nē" at bounding box center [983, 570] width 827 height 165
copy div "Tā pat kā lādiņus, arī magnētus iedala pozitīvajā un negatīvajā? Jā Nē"
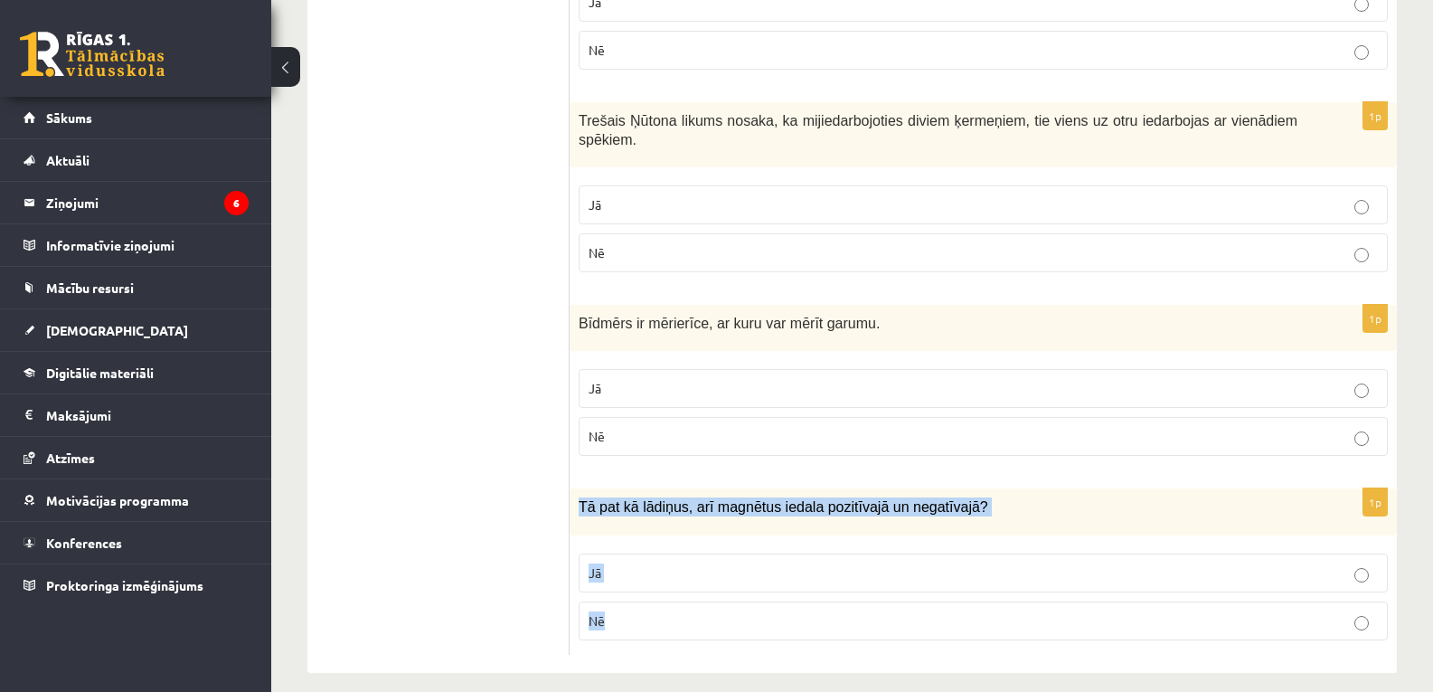
click at [626, 613] on p "Nē" at bounding box center [983, 620] width 789 height 19
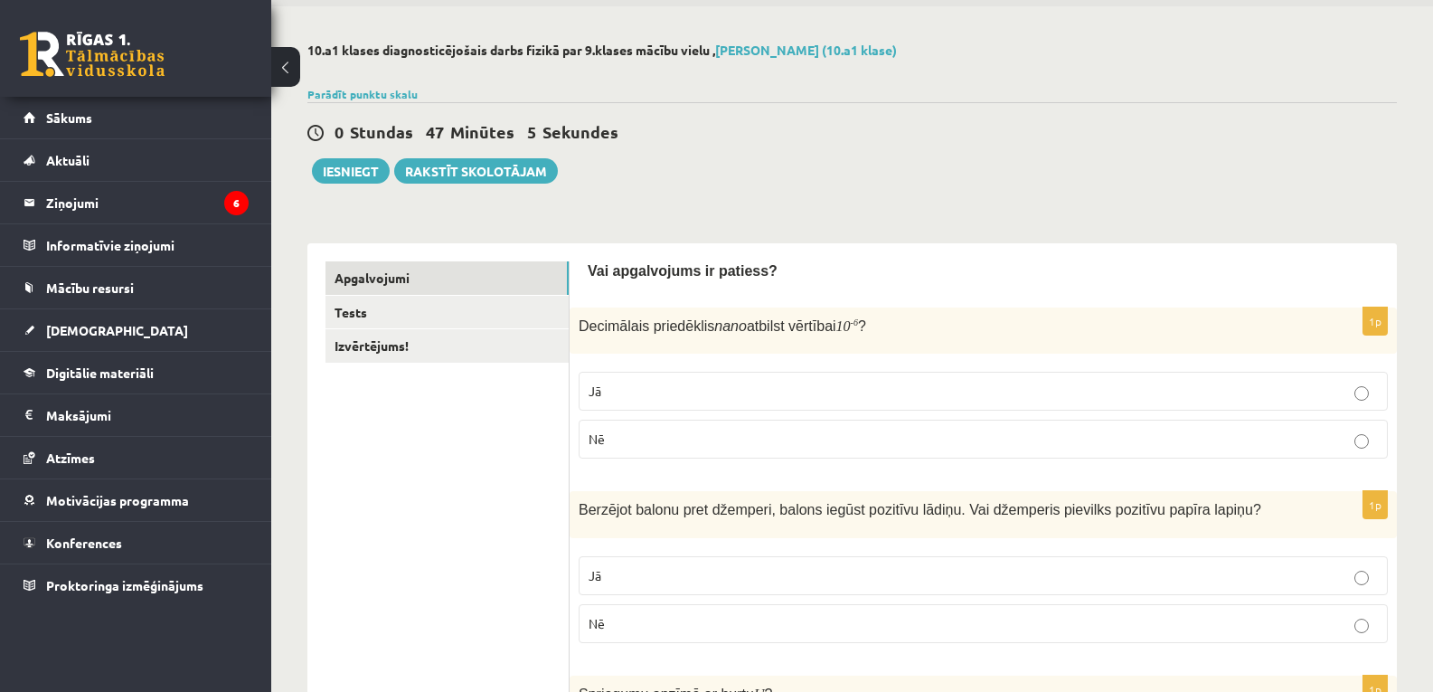
scroll to position [0, 0]
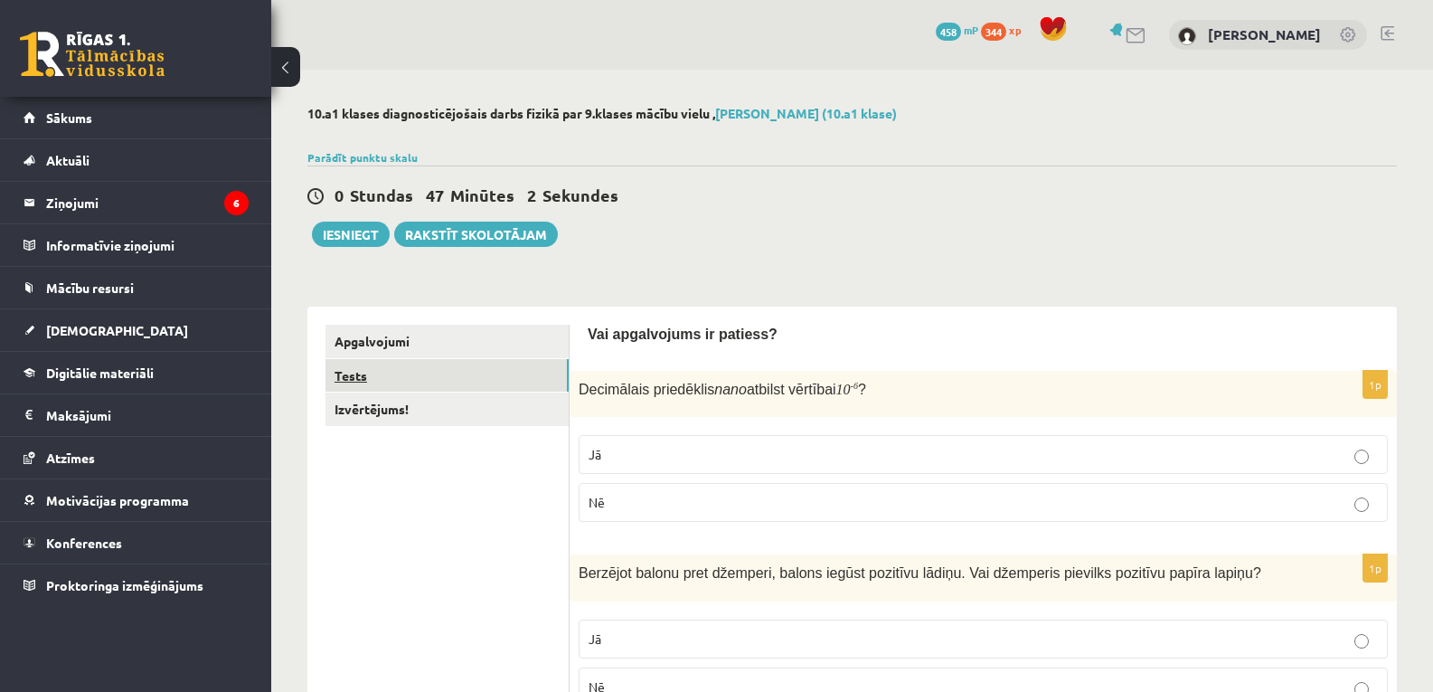
click at [354, 373] on link "Tests" at bounding box center [447, 375] width 243 height 33
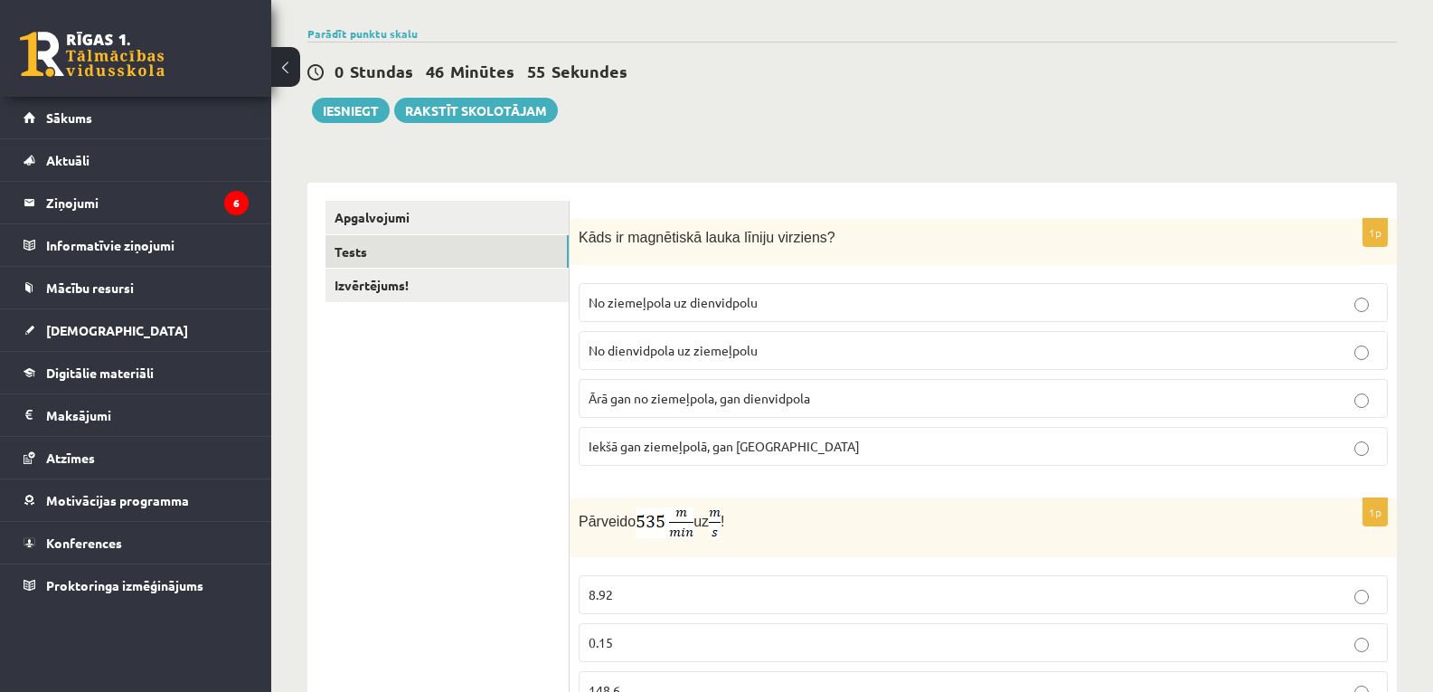
scroll to position [165, 0]
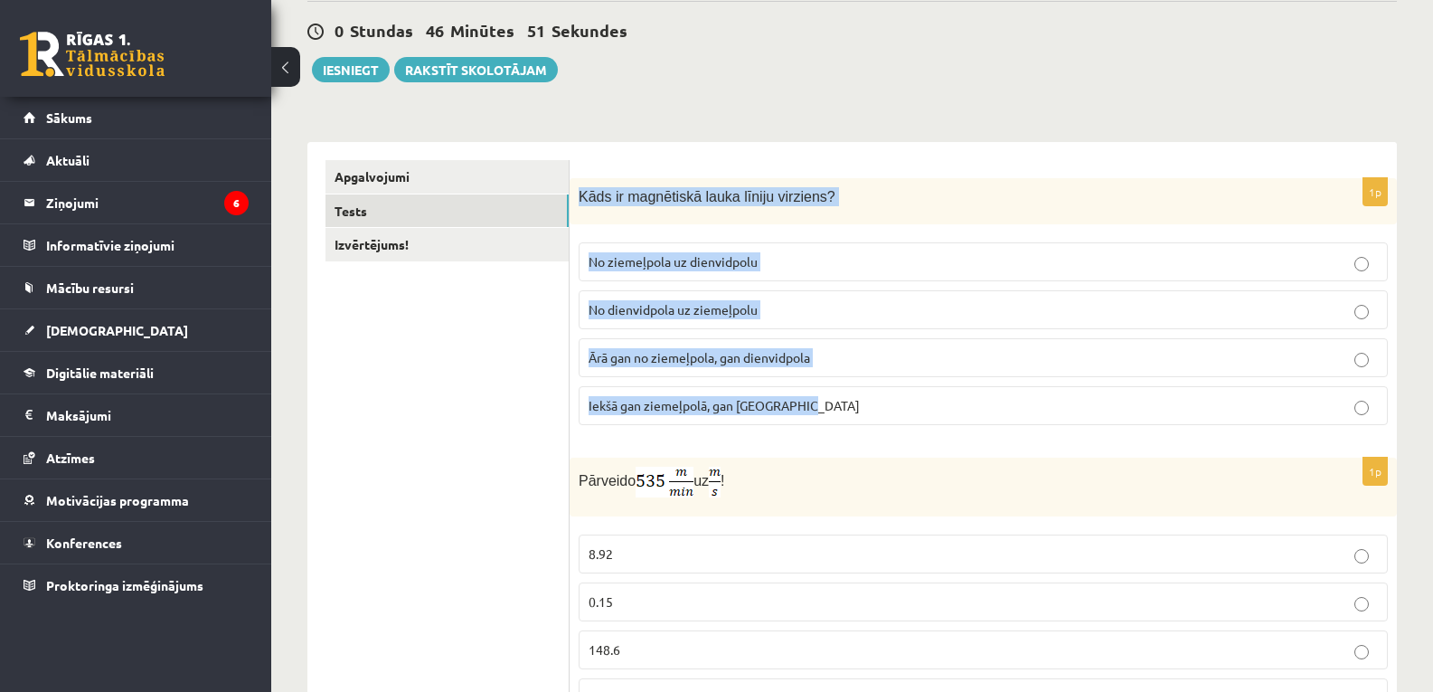
drag, startPoint x: 577, startPoint y: 194, endPoint x: 834, endPoint y: 410, distance: 335.1
click at [834, 410] on div "1p Kāds ir magnētiskā lauka līniju virziens? No ziemeļpola uz dienvidpolu No di…" at bounding box center [983, 308] width 827 height 261
click at [694, 255] on span "No ziemeļpola uz dienvidpolu" at bounding box center [673, 261] width 169 height 16
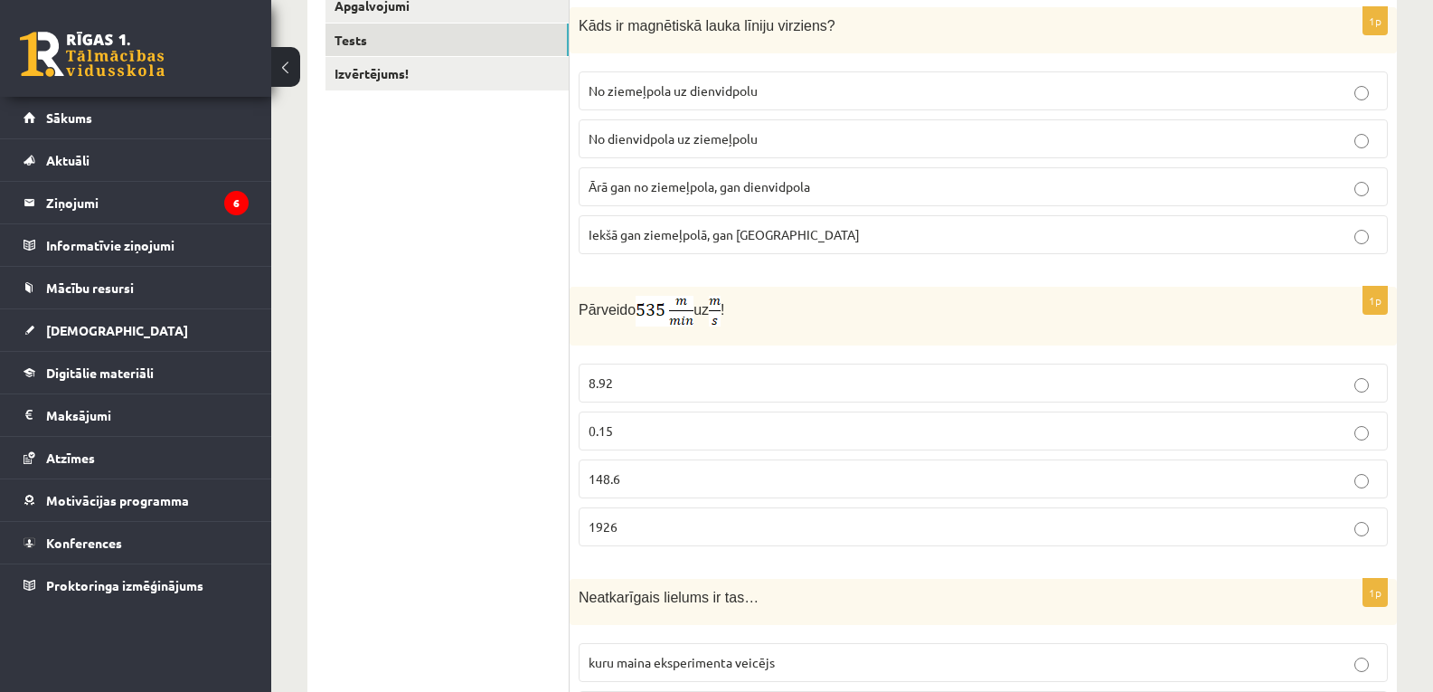
scroll to position [353, 0]
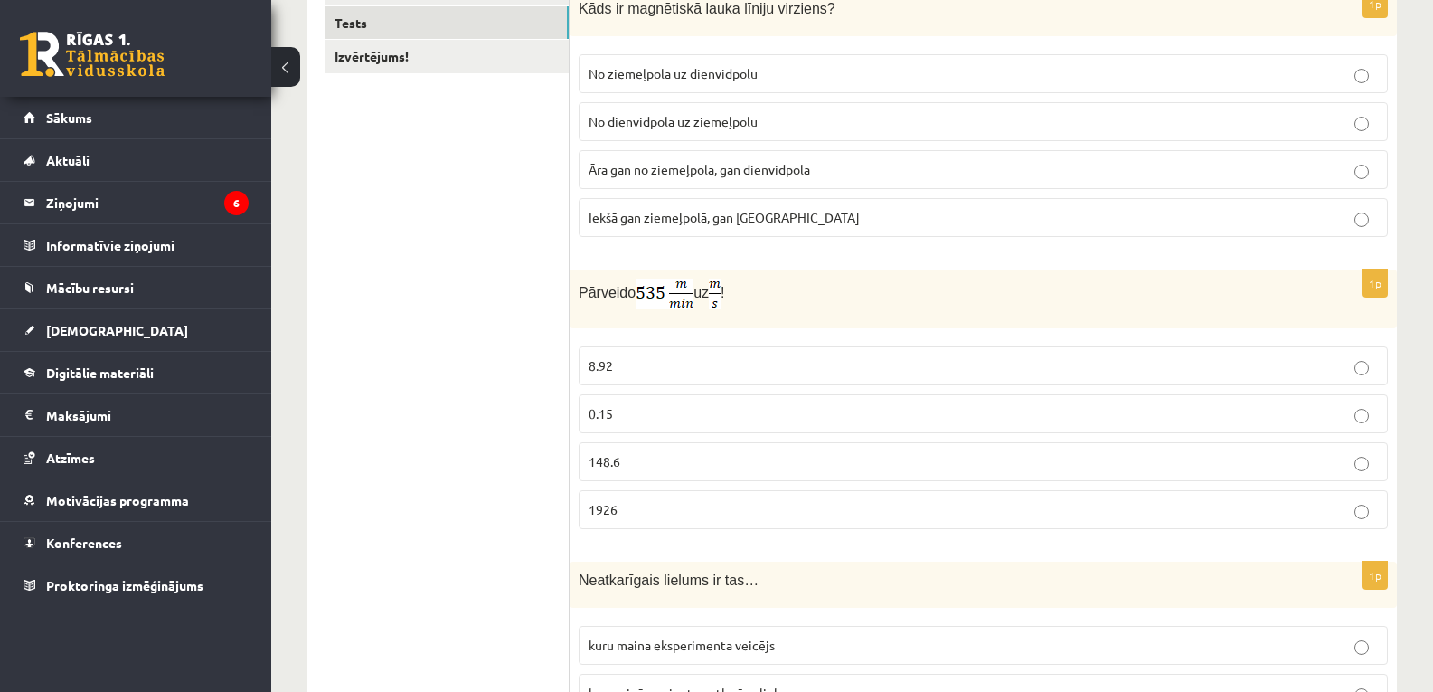
drag, startPoint x: 581, startPoint y: 294, endPoint x: 771, endPoint y: 299, distance: 190.9
click at [771, 299] on p "Pārveido uz !" at bounding box center [938, 294] width 719 height 31
click at [733, 377] on label "8.92" at bounding box center [983, 365] width 809 height 39
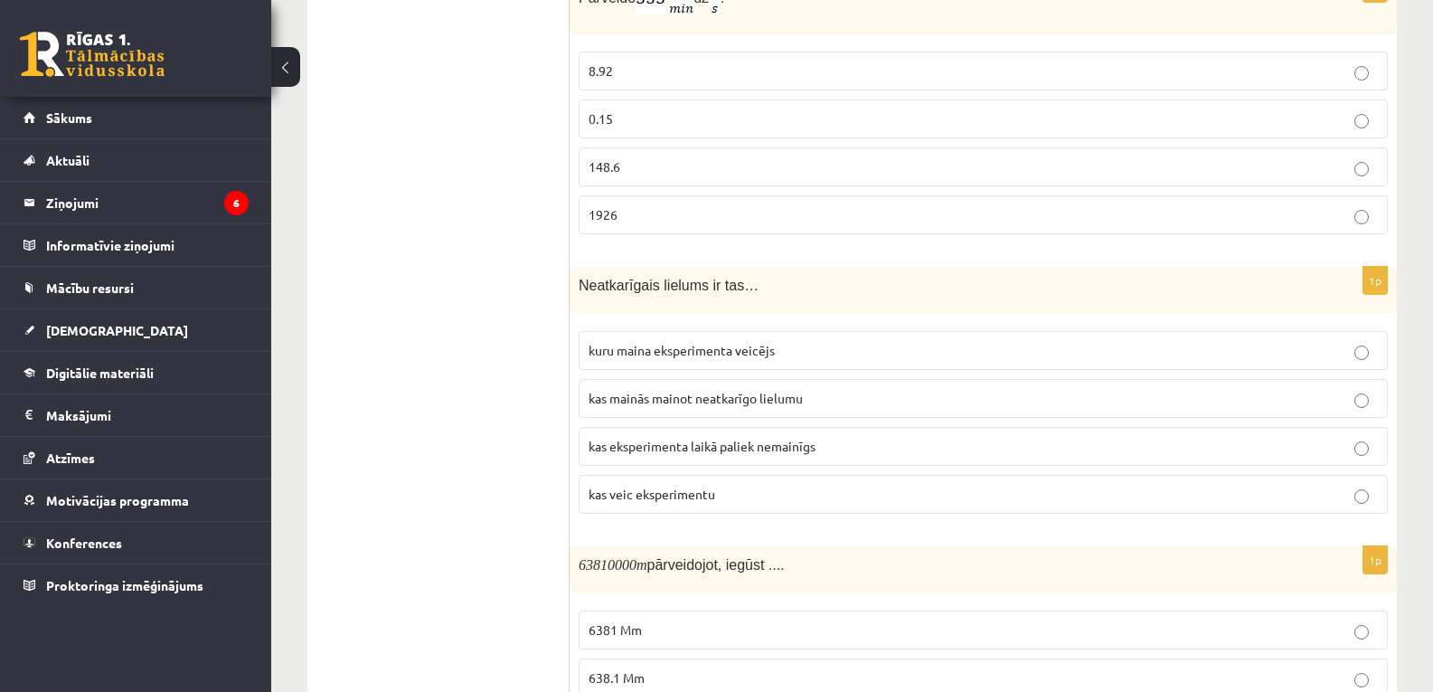
scroll to position [683, 0]
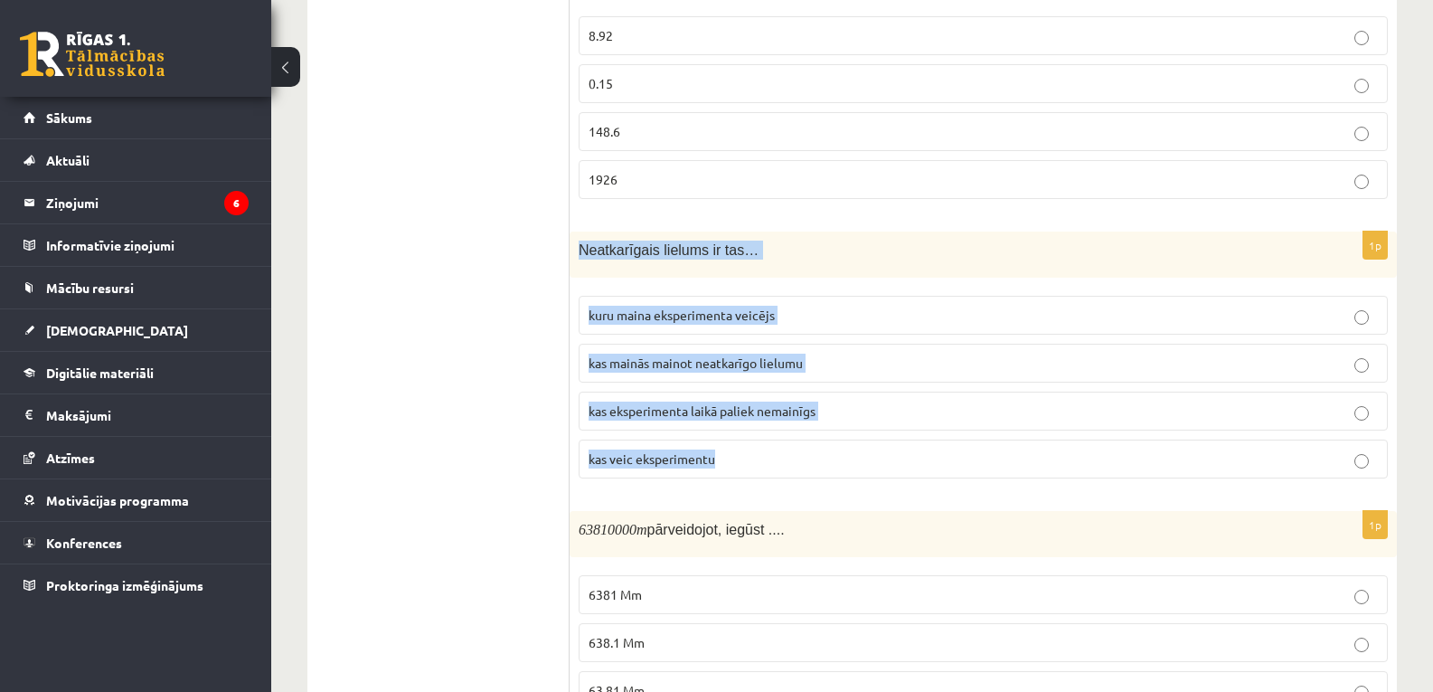
drag, startPoint x: 579, startPoint y: 252, endPoint x: 817, endPoint y: 432, distance: 298.2
click at [817, 432] on div "1p Neatkarīgais lielums ir tas… kuru maina eksperimenta veicējs kas mainās main…" at bounding box center [983, 361] width 827 height 261
click at [734, 316] on span "kuru maina eksperimenta veicējs" at bounding box center [682, 315] width 186 height 16
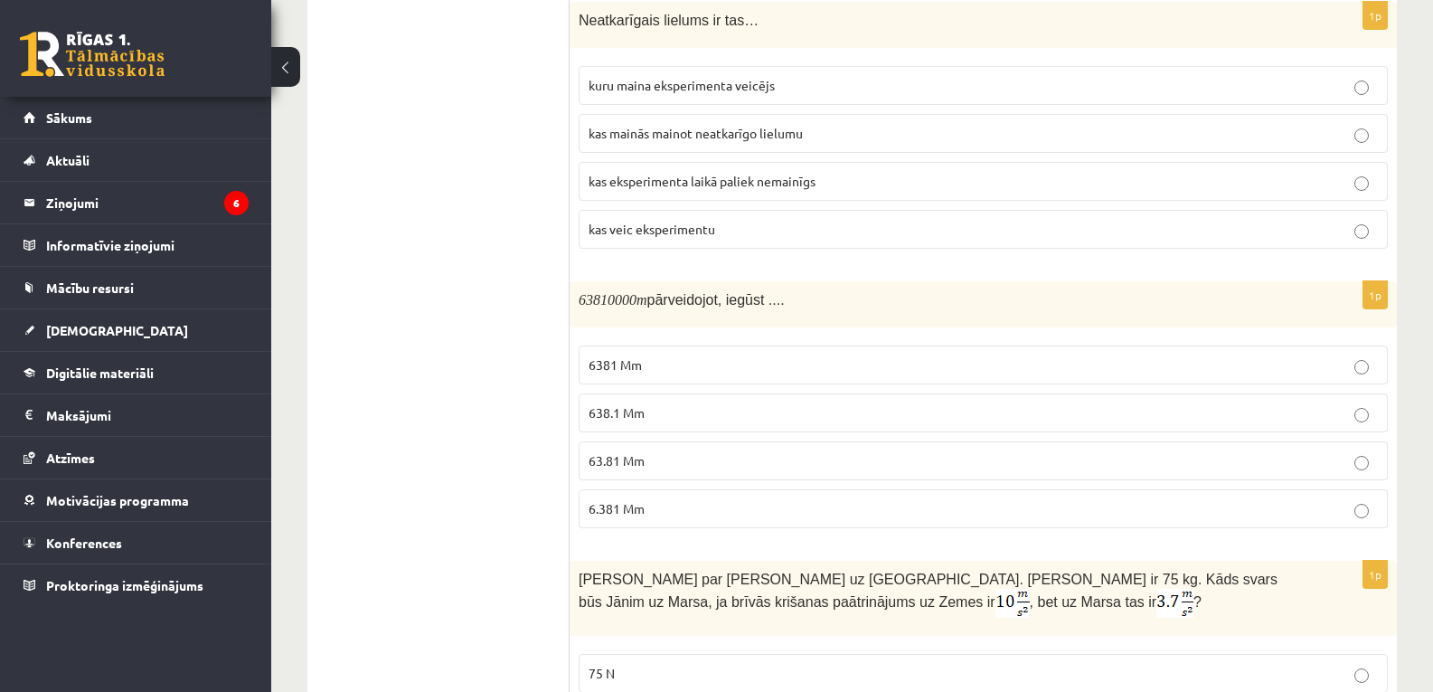
scroll to position [918, 0]
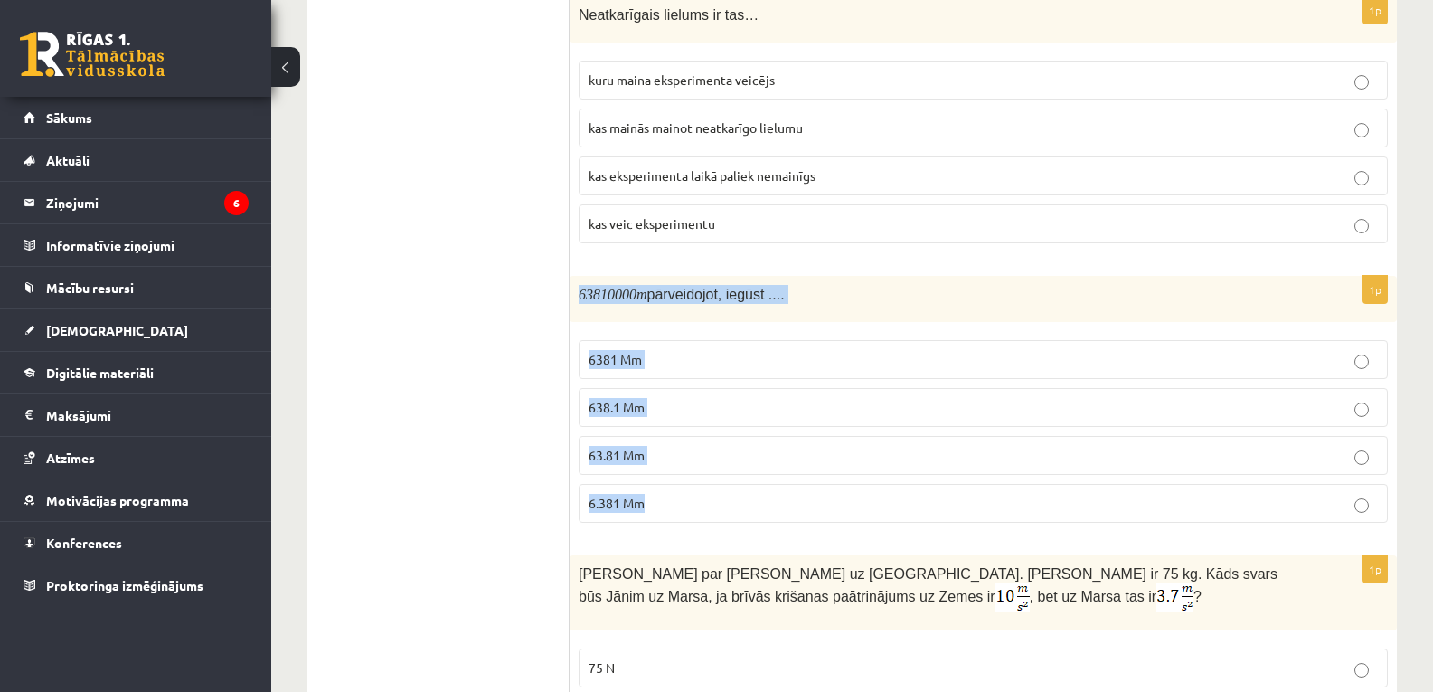
drag, startPoint x: 581, startPoint y: 290, endPoint x: 707, endPoint y: 491, distance: 236.8
click at [707, 491] on div "1p 63810000 m pārveidojot, iegūst .... 6381 Mm 638.1 Mm 63.81 Mm 6.381 Mm" at bounding box center [983, 406] width 827 height 261
click at [708, 465] on p "63.81 Mm" at bounding box center [983, 455] width 789 height 19
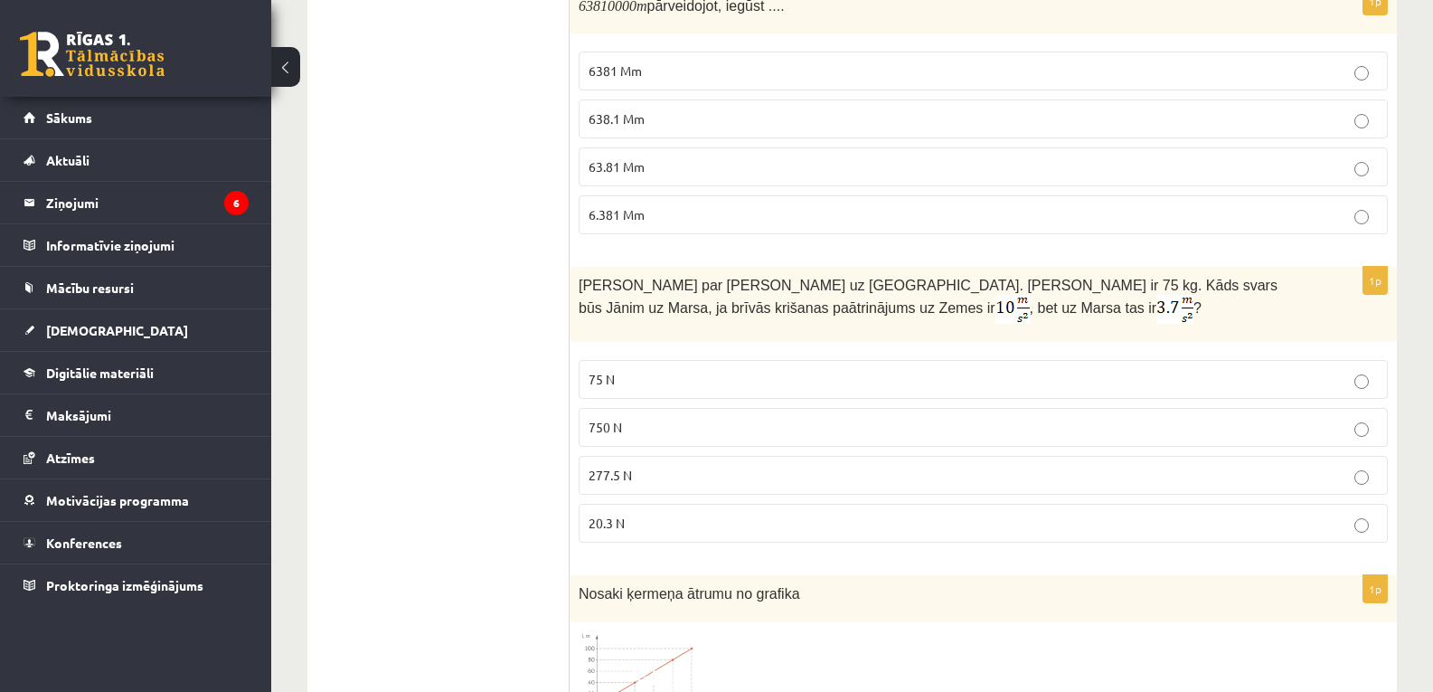
scroll to position [1224, 0]
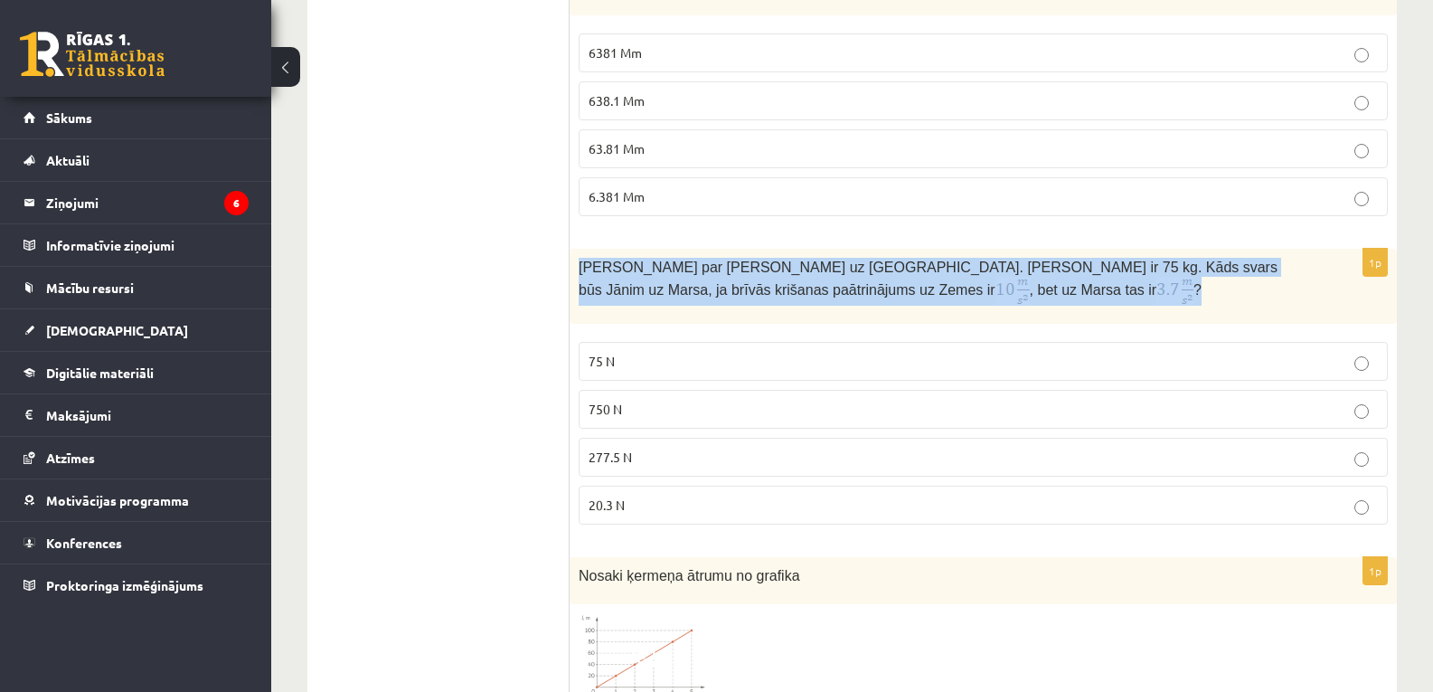
drag, startPoint x: 578, startPoint y: 269, endPoint x: 830, endPoint y: 304, distance: 254.6
click at [830, 304] on div "Jānis sapņoja par ceļošanu uz Marsu. Jāņa masa ir 75 kg. Kāds svars būs Jānim u…" at bounding box center [983, 286] width 827 height 75
click at [852, 306] on p "Jānis sapņoja par ceļošanu uz Marsu. Jāņa masa ir 75 kg. Kāds svars būs Jānim u…" at bounding box center [938, 282] width 719 height 48
drag, startPoint x: 579, startPoint y: 268, endPoint x: 760, endPoint y: 490, distance: 286.7
click at [760, 490] on div "1p Jānis sapņoja par ceļošanu uz Marsu. Jāņa masa ir 75 kg. Kāds svars būs Jāni…" at bounding box center [983, 394] width 827 height 290
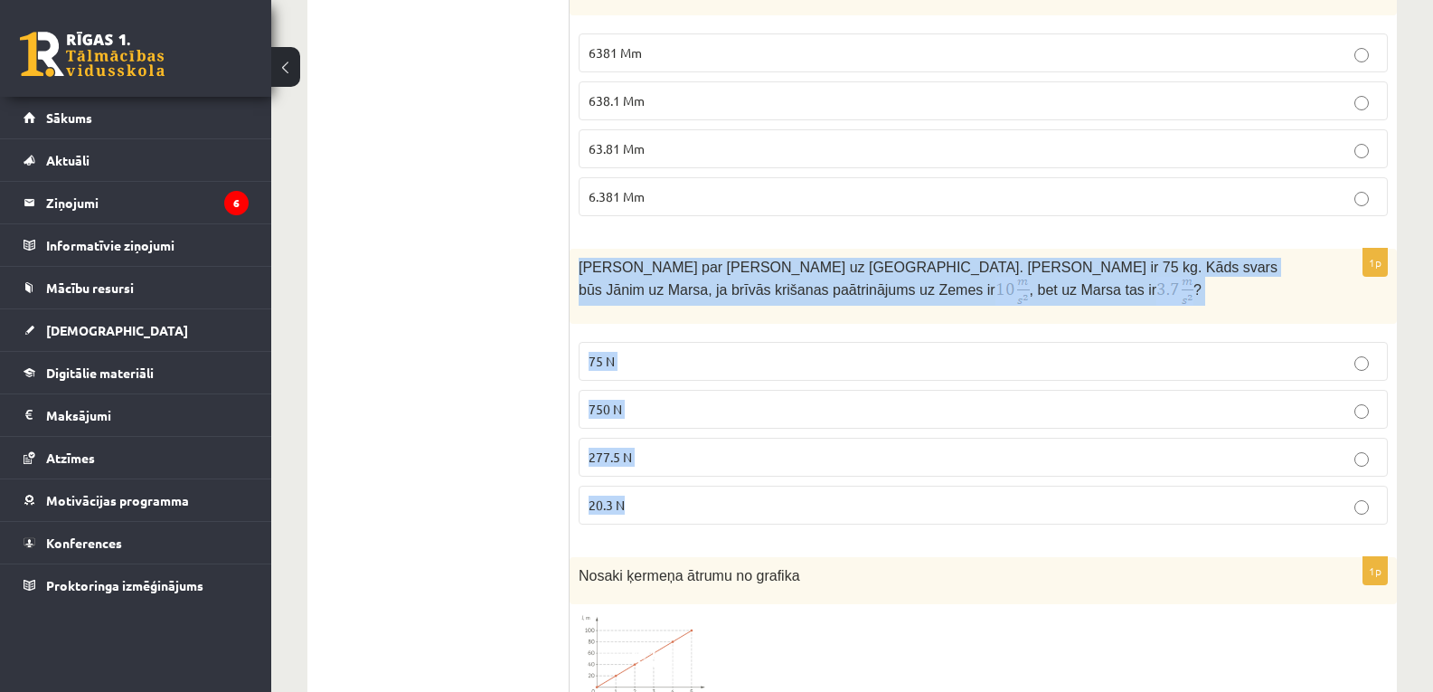
click at [712, 461] on p "277.5 N" at bounding box center [983, 457] width 789 height 19
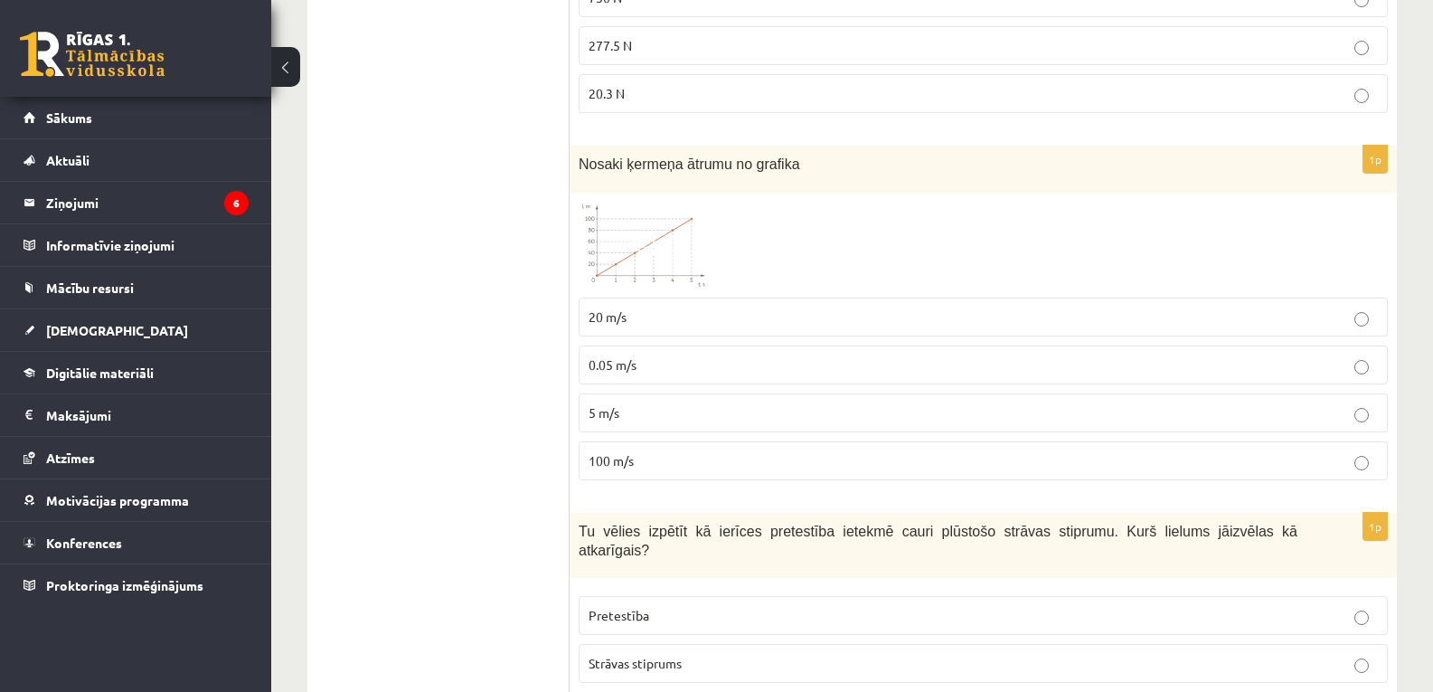
scroll to position [1642, 0]
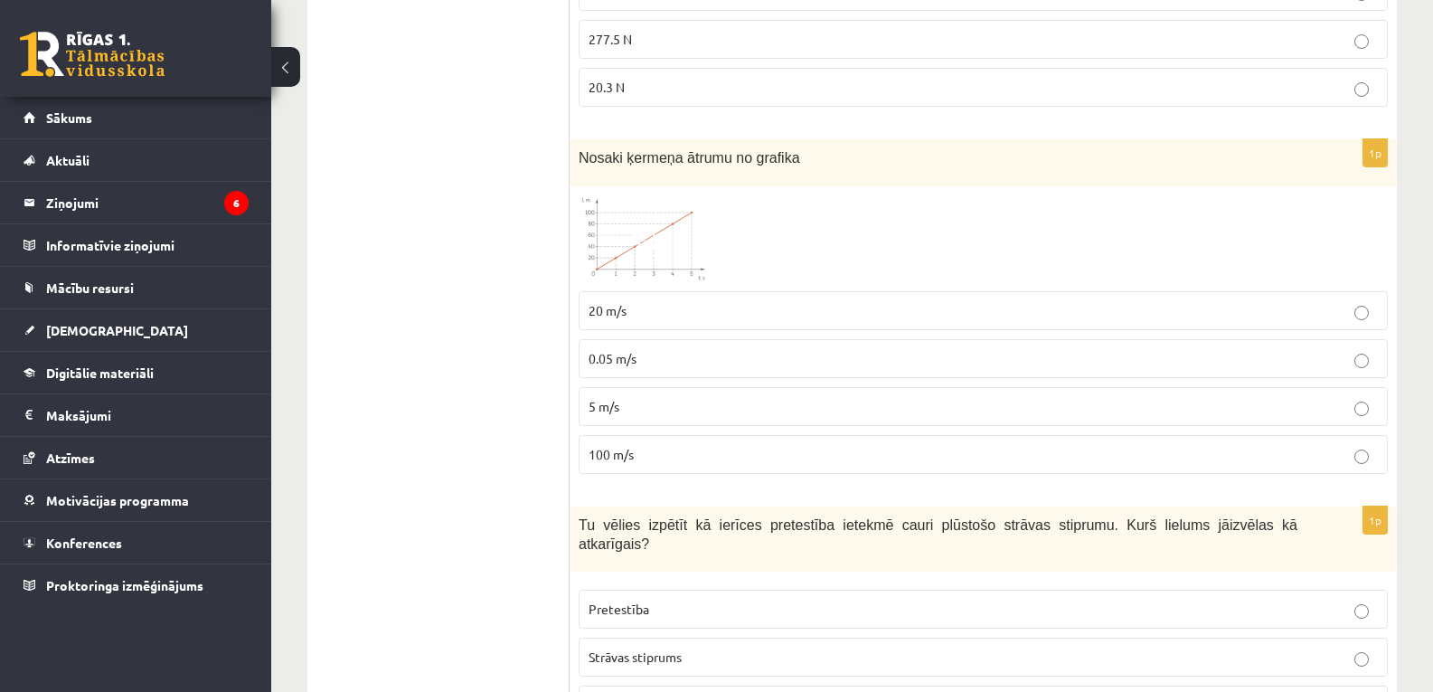
click at [636, 237] on span at bounding box center [647, 238] width 29 height 29
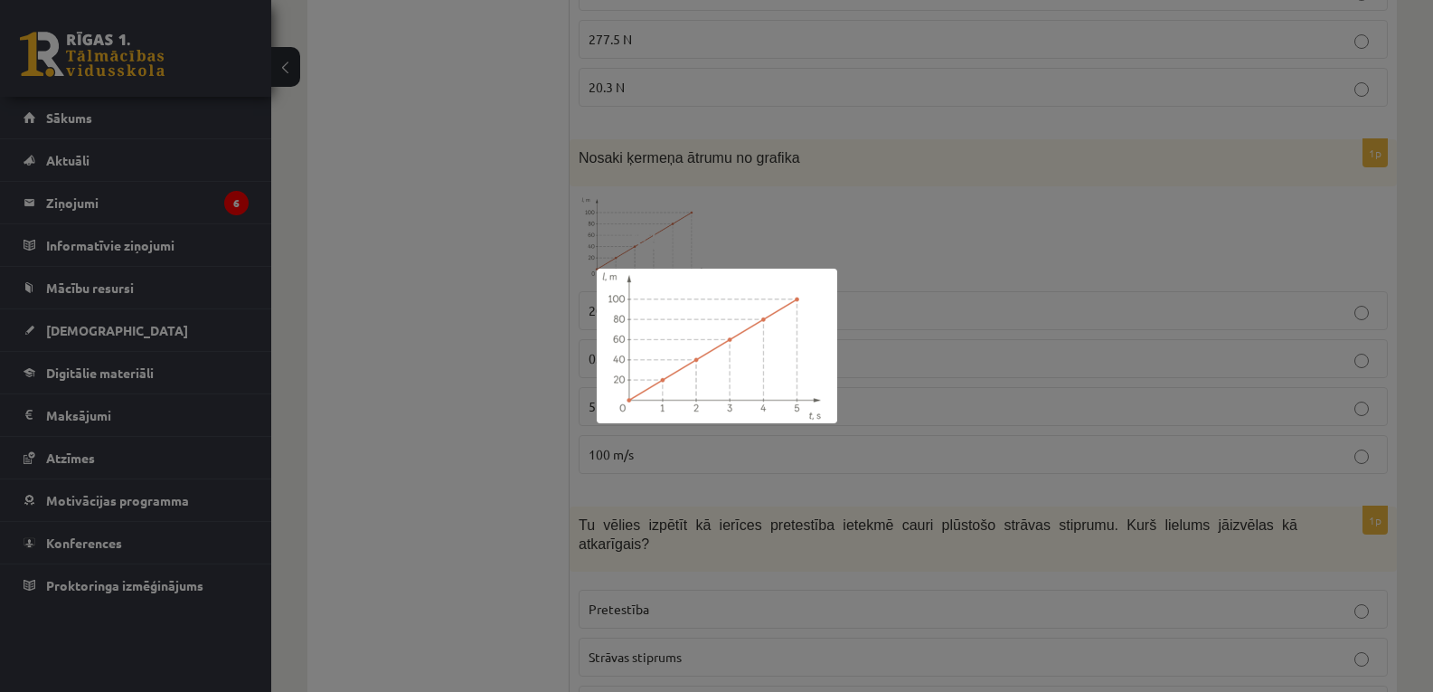
click at [636, 237] on div at bounding box center [716, 346] width 1433 height 692
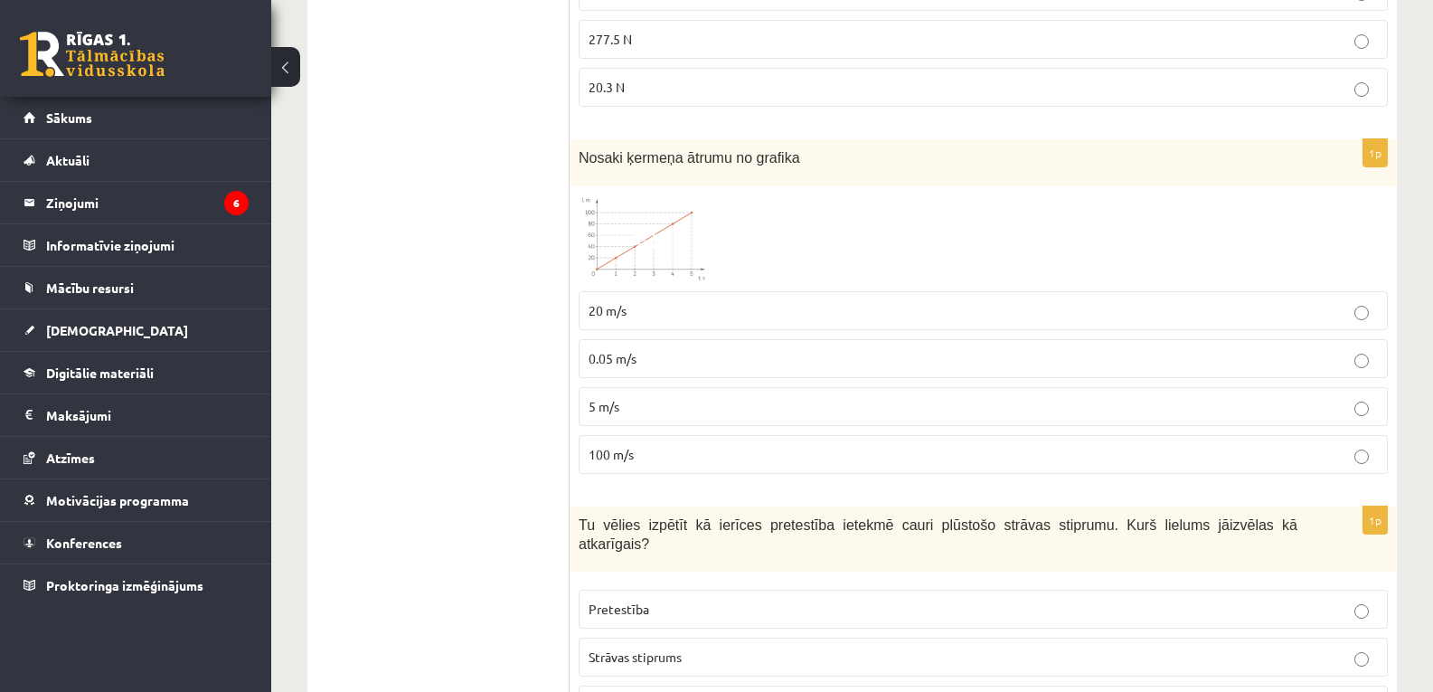
click at [636, 237] on span at bounding box center [647, 238] width 29 height 29
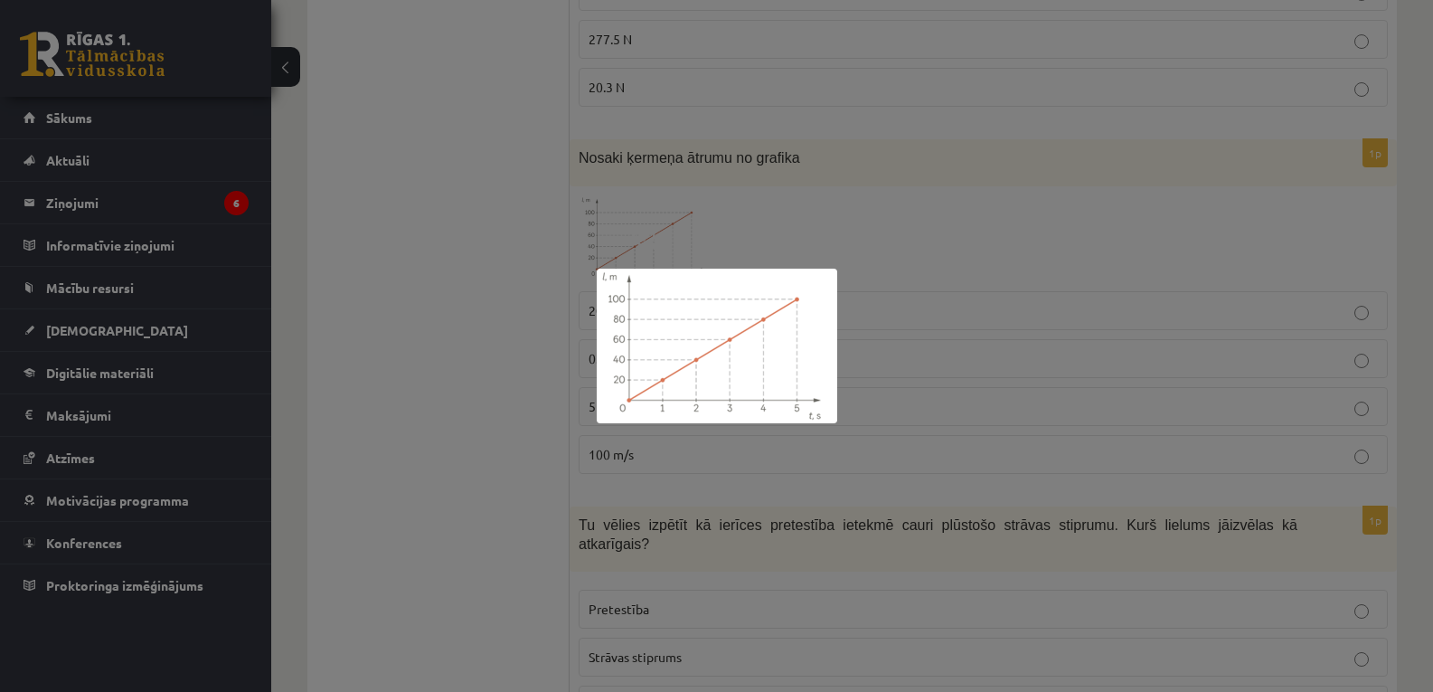
click at [636, 237] on div at bounding box center [716, 346] width 1433 height 692
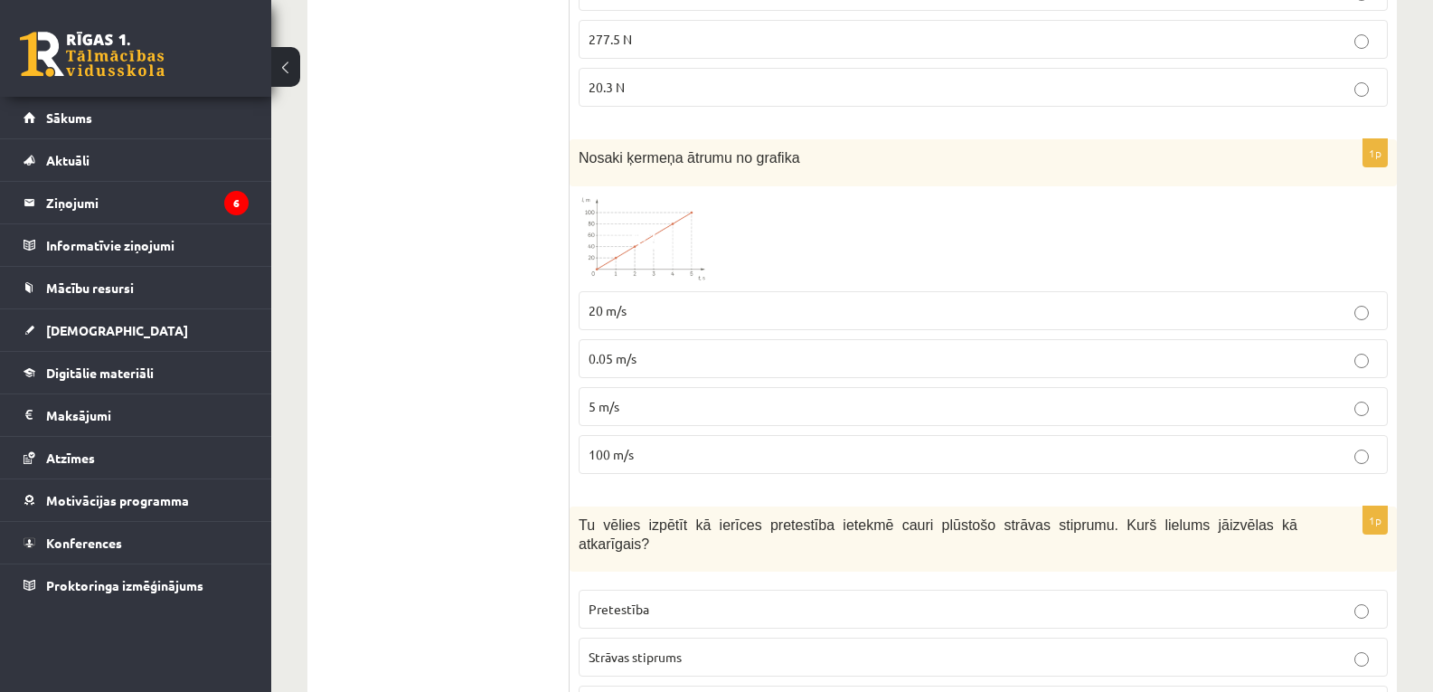
click at [683, 304] on p "20 m/s" at bounding box center [983, 310] width 789 height 19
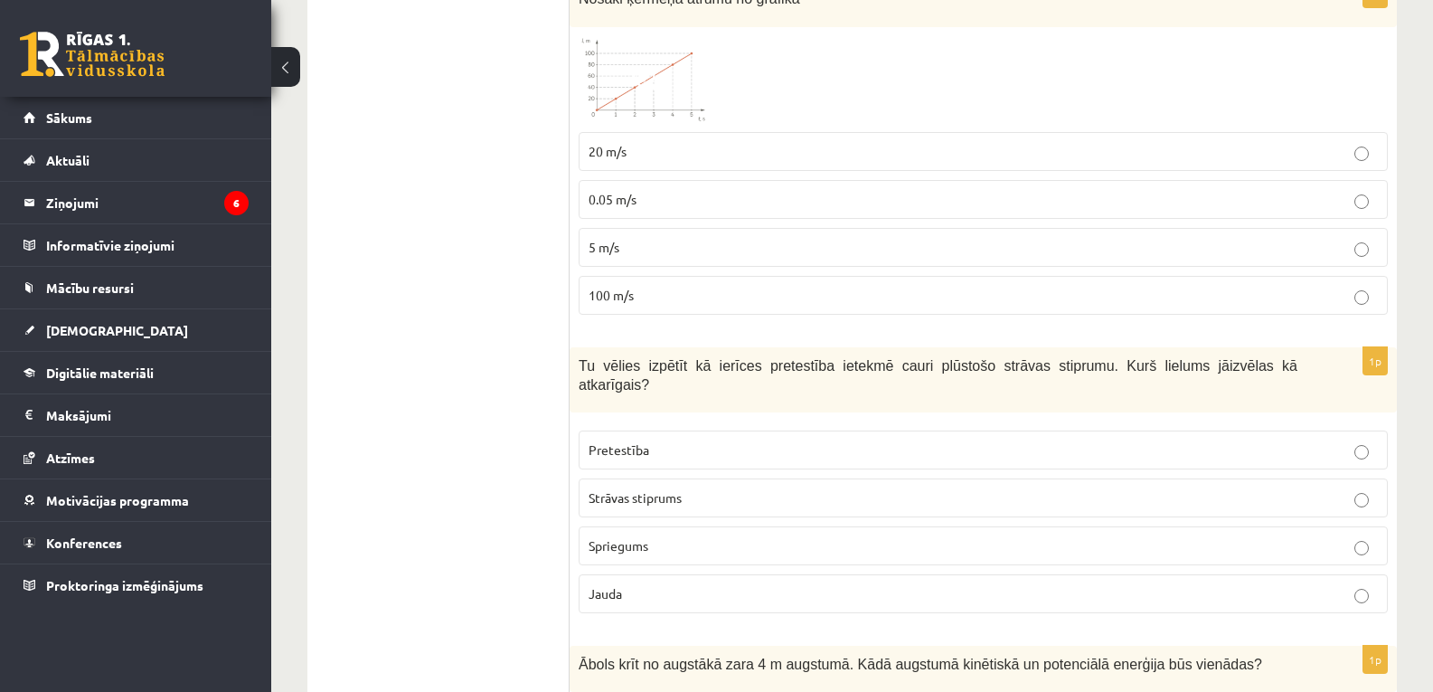
scroll to position [1842, 0]
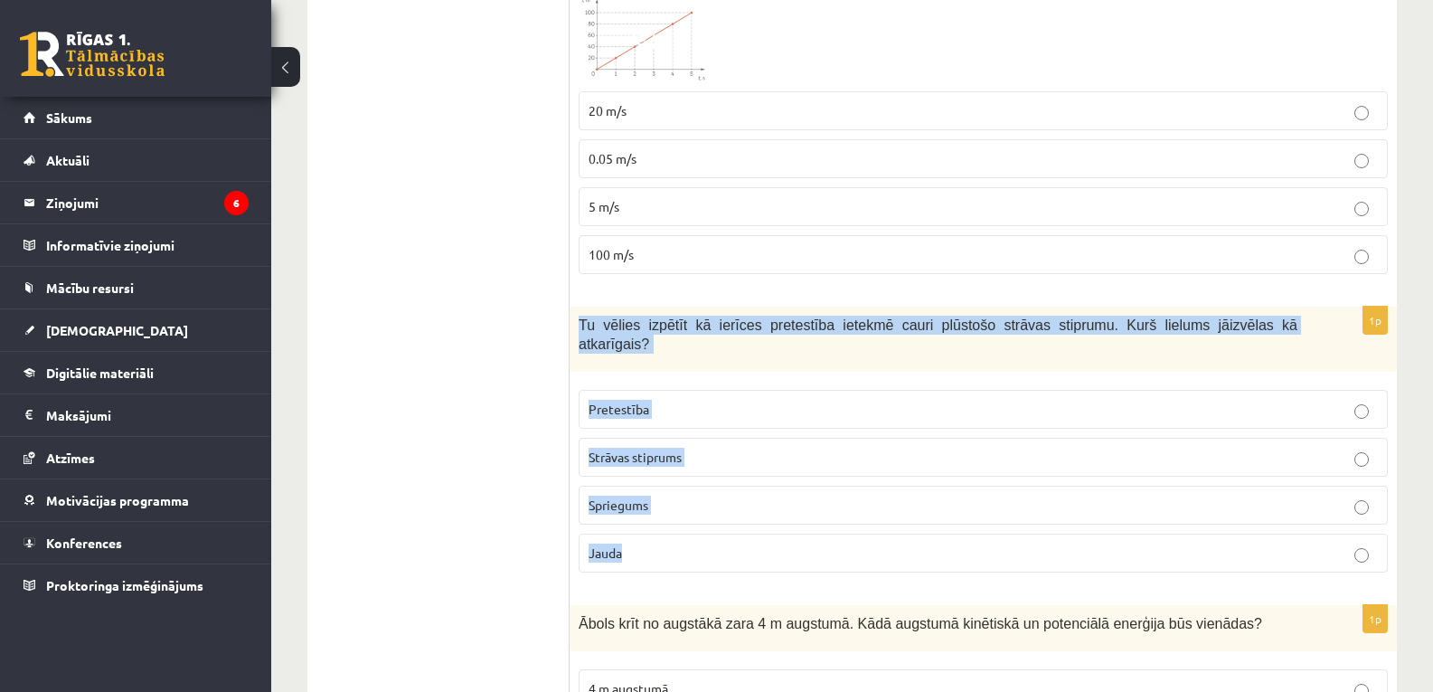
drag, startPoint x: 578, startPoint y: 324, endPoint x: 806, endPoint y: 524, distance: 303.7
click at [806, 524] on div "1p Tu vēlies izpētīt kā ierīces pretestība ietekmē cauri plūstošo strāvas stipr…" at bounding box center [983, 447] width 827 height 280
click at [686, 451] on label "Strāvas stiprums" at bounding box center [983, 457] width 809 height 39
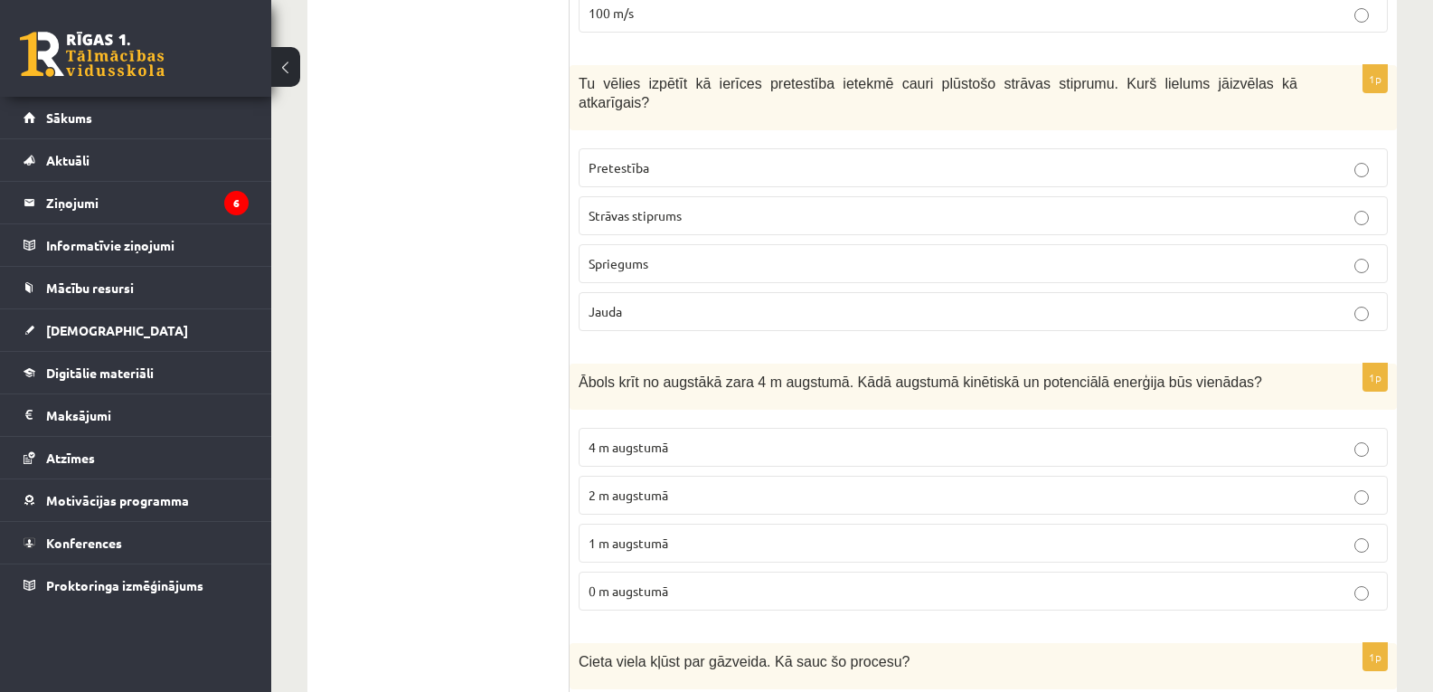
scroll to position [2136, 0]
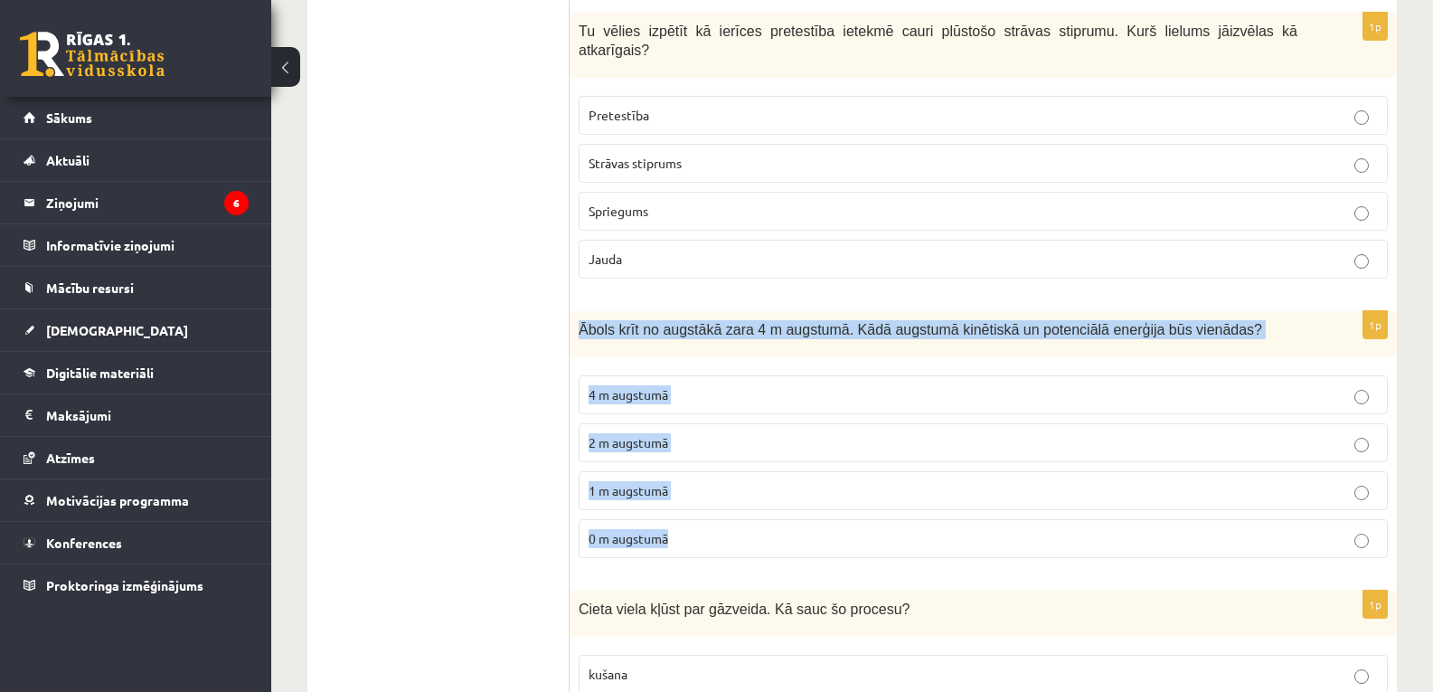
drag, startPoint x: 578, startPoint y: 307, endPoint x: 785, endPoint y: 549, distance: 318.8
click at [785, 549] on div "1p Ābols krīt no augstākā zara 4 m augstumā. Kādā augstumā kinētiskā un potenci…" at bounding box center [983, 441] width 827 height 261
click at [711, 433] on p "2 m augstumā" at bounding box center [983, 442] width 789 height 19
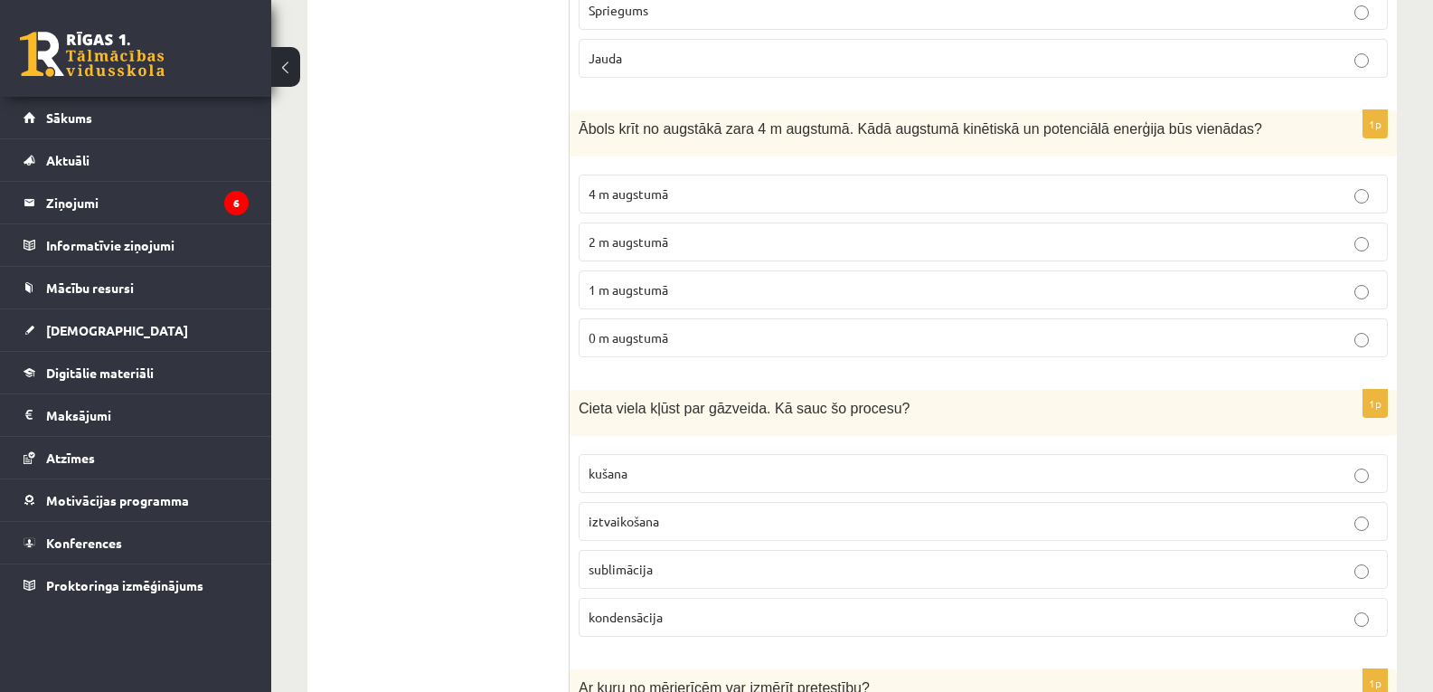
scroll to position [2478, 0]
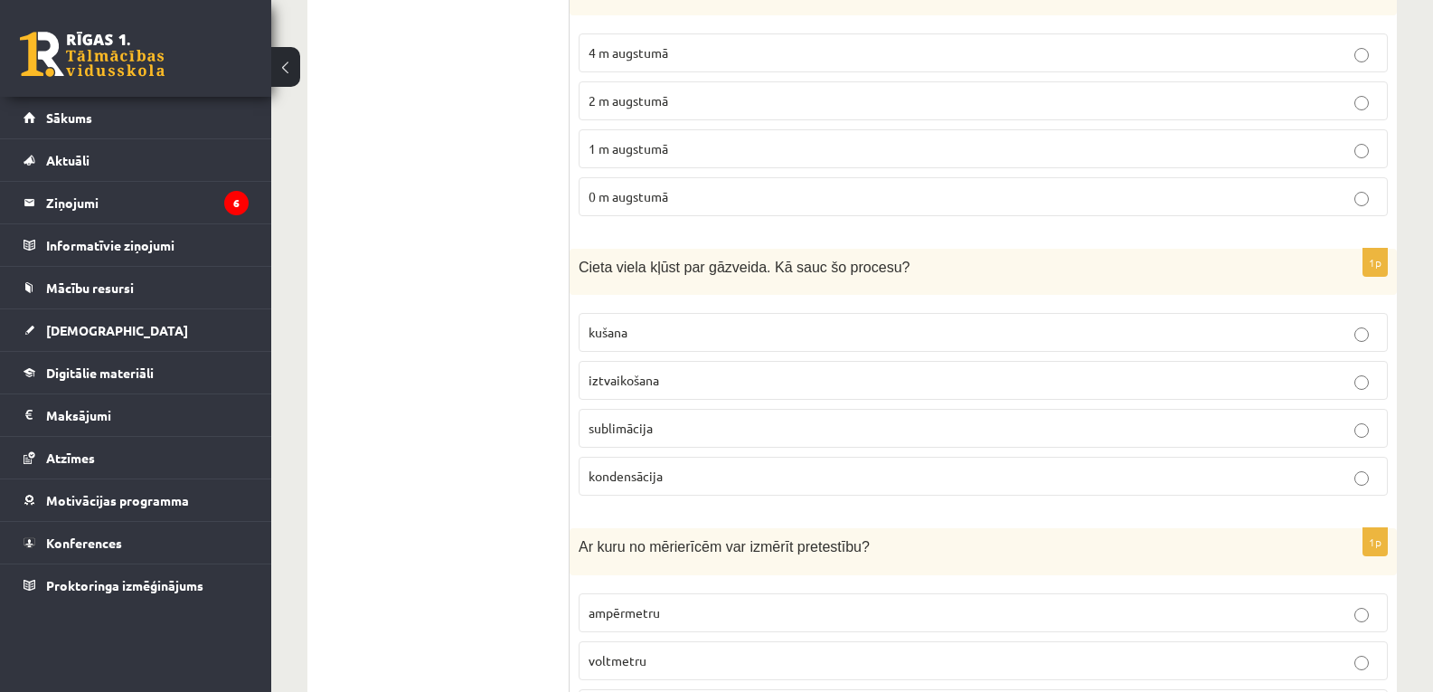
click at [738, 419] on p "sublimācija" at bounding box center [983, 428] width 789 height 19
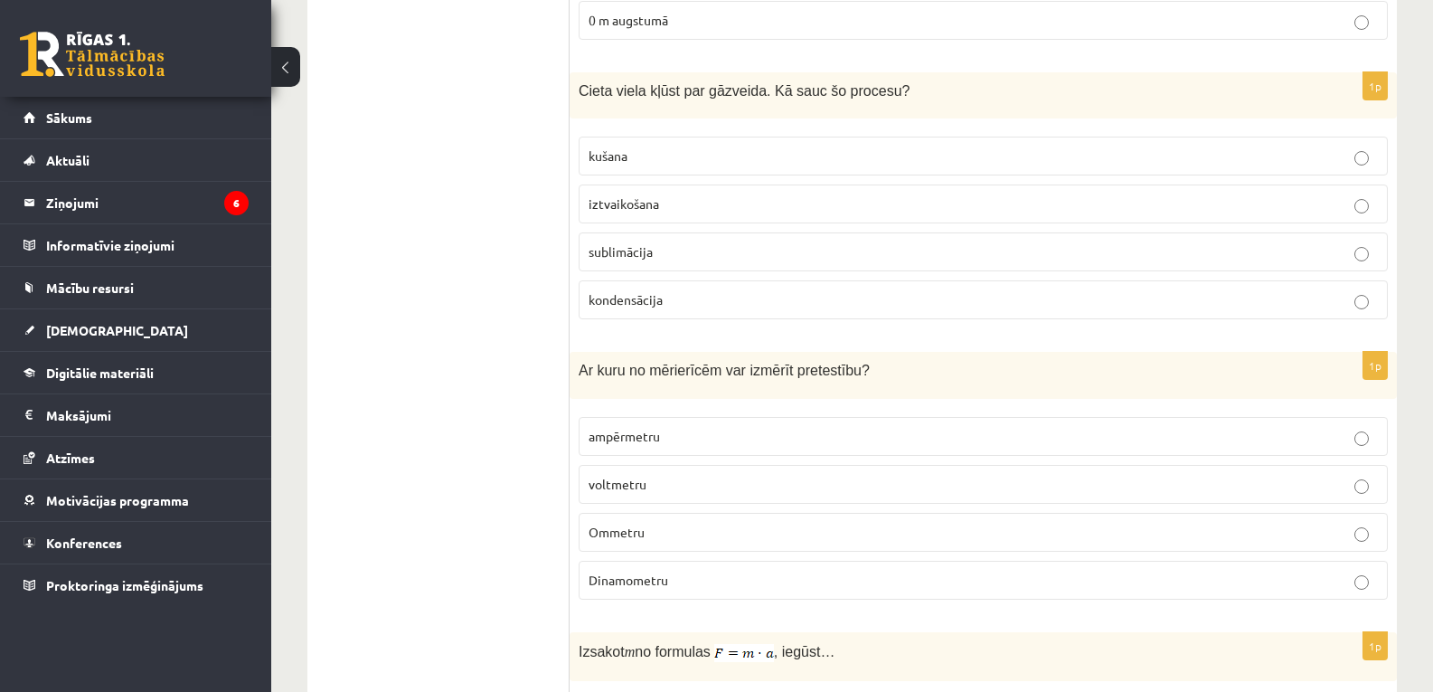
scroll to position [2672, 0]
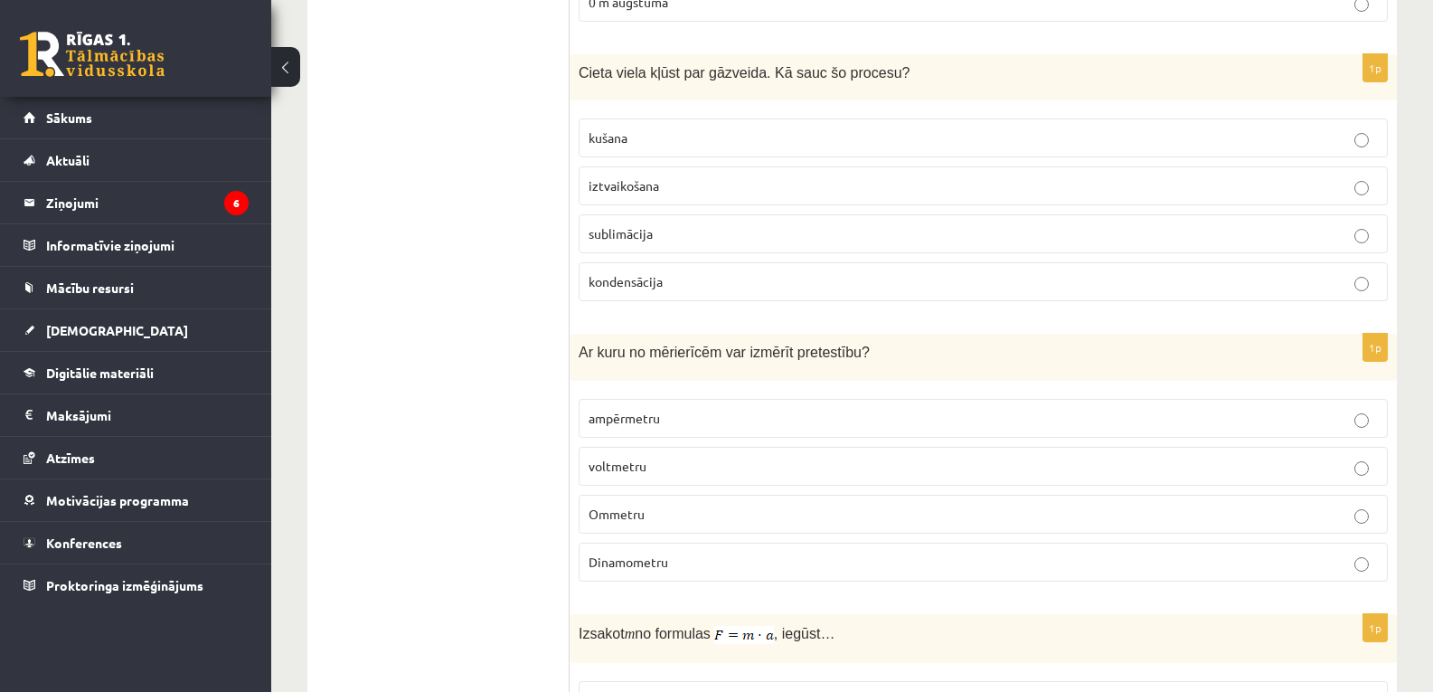
click at [695, 505] on p "Ommetru" at bounding box center [983, 514] width 789 height 19
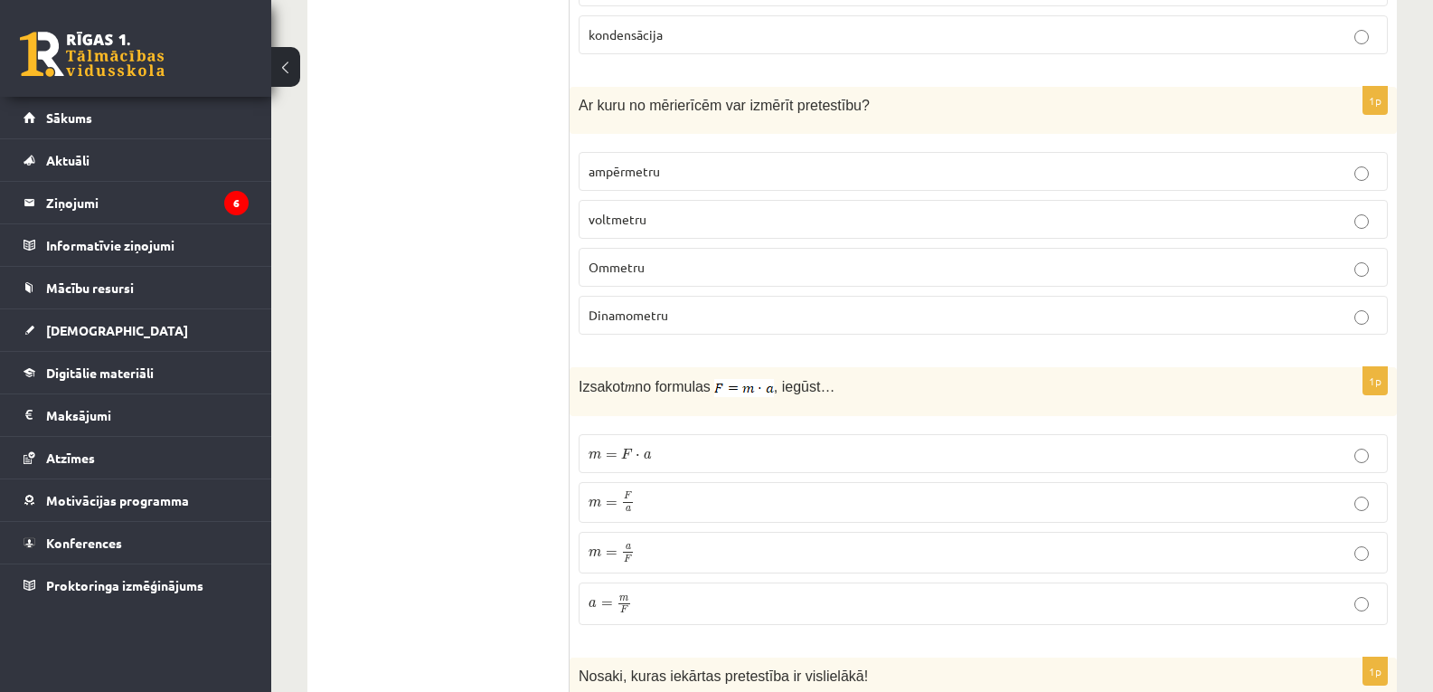
scroll to position [2949, 0]
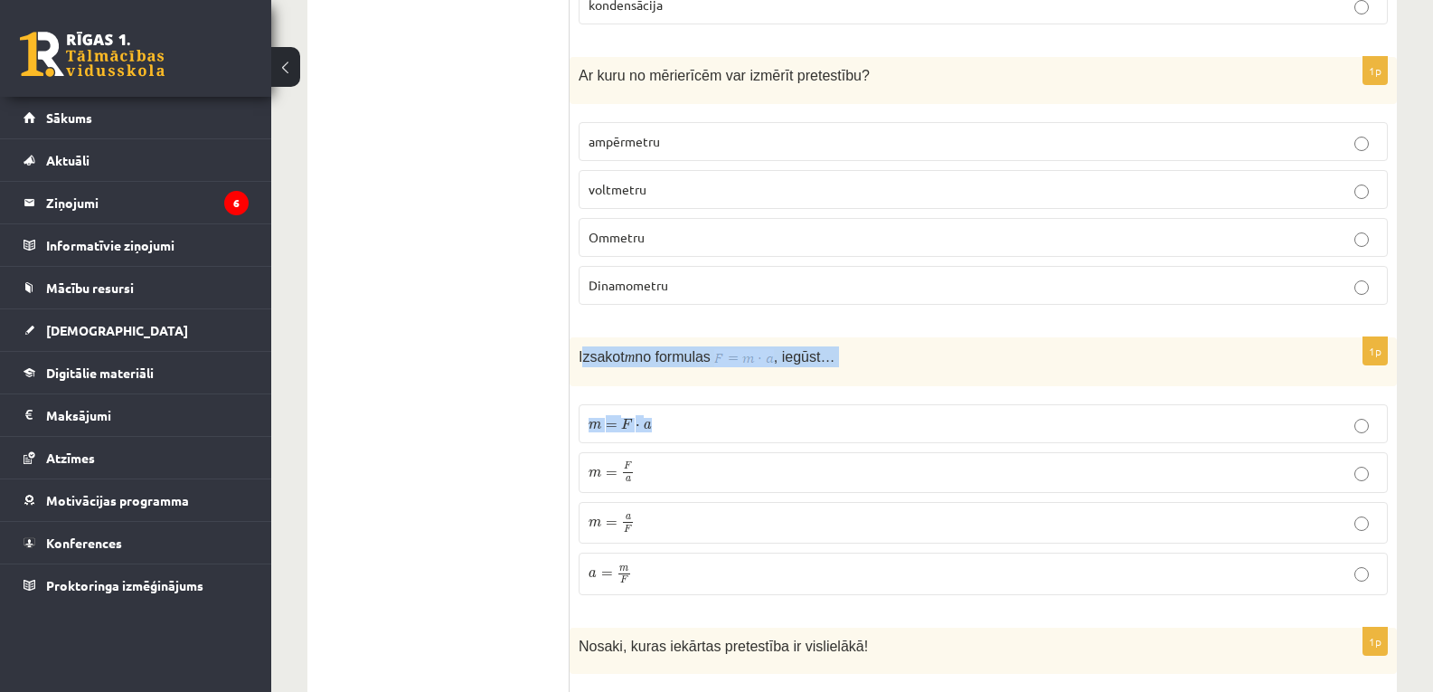
drag, startPoint x: 582, startPoint y: 338, endPoint x: 851, endPoint y: 378, distance: 271.5
click at [851, 378] on div "1p Izsakot m no formulas , iegūst… m = F ⋅ a m = F ⋅ a m = F a m = F a m = a F …" at bounding box center [983, 473] width 827 height 272
click at [868, 346] on p "Izsakot m no formulas , iegūst…" at bounding box center [938, 356] width 719 height 21
drag, startPoint x: 581, startPoint y: 334, endPoint x: 763, endPoint y: 568, distance: 297.0
click at [763, 568] on div "1p Izsakot m no formulas , iegūst… m = F ⋅ a m = F ⋅ a m = F a m = F a m = a F …" at bounding box center [983, 473] width 827 height 272
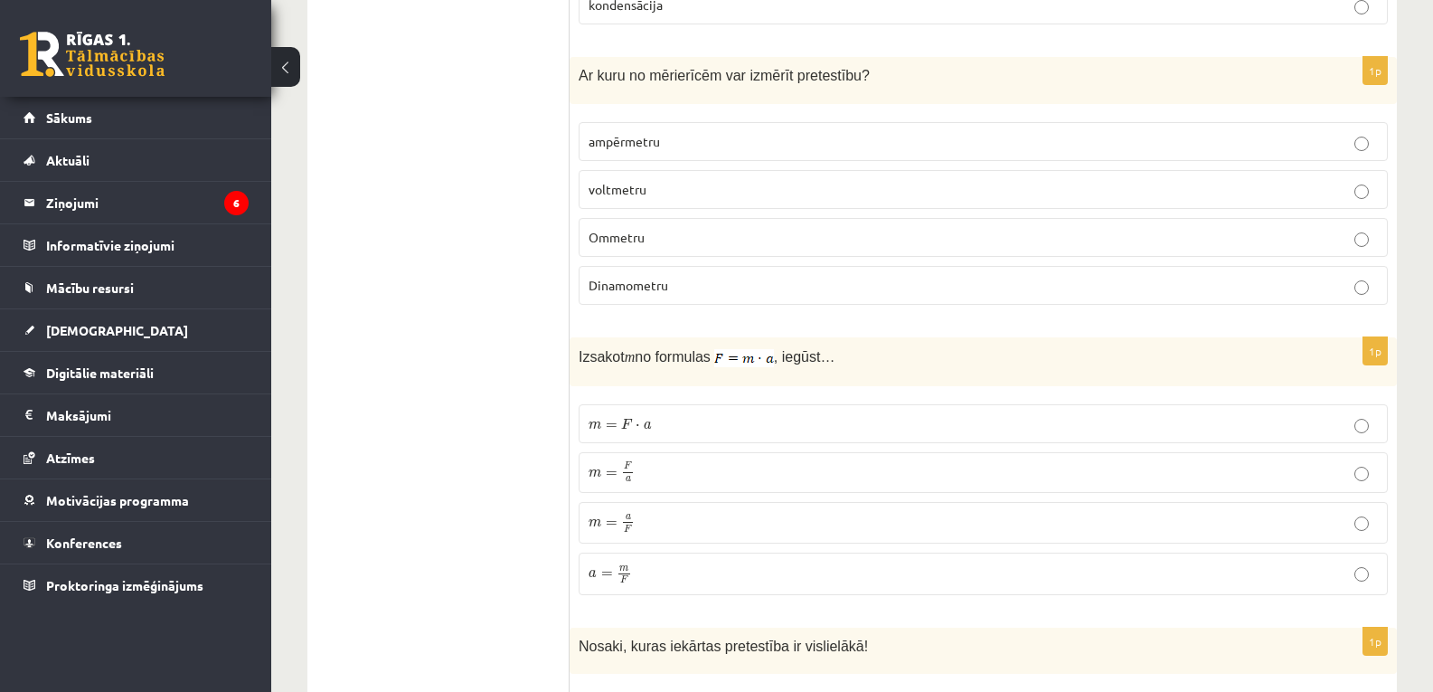
drag, startPoint x: 763, startPoint y: 568, endPoint x: 585, endPoint y: 376, distance: 261.7
click at [585, 395] on fieldset "m = F ⋅ a m = F ⋅ a m = F a m = F a m = a F m = a F a = m F a = m F" at bounding box center [983, 497] width 809 height 205
drag, startPoint x: 580, startPoint y: 335, endPoint x: 740, endPoint y: 558, distance: 274.8
click at [740, 558] on div "1p Izsakot m no formulas , iegūst… m = F ⋅ a m = F ⋅ a m = F a m = F a m = a F …" at bounding box center [983, 473] width 827 height 272
drag, startPoint x: 740, startPoint y: 558, endPoint x: 608, endPoint y: 369, distance: 230.5
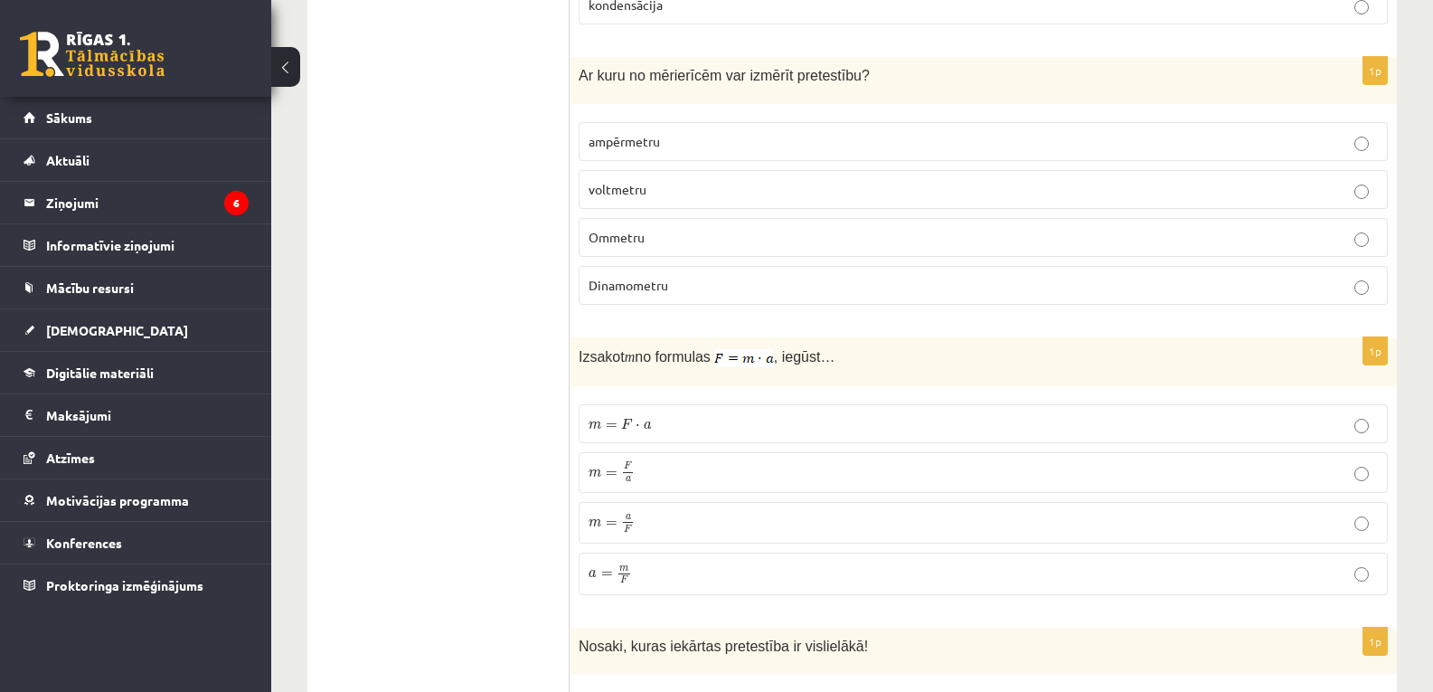
click at [608, 369] on div "1p Izsakot m no formulas , iegūst… m = F ⋅ a m = F ⋅ a m = F a m = F a m = a F …" at bounding box center [983, 473] width 827 height 272
drag, startPoint x: 575, startPoint y: 330, endPoint x: 678, endPoint y: 541, distance: 234.6
click at [678, 541] on div "1p Izsakot m no formulas , iegūst… m = F ⋅ a m = F ⋅ a m = F a m = F a m = a F …" at bounding box center [983, 473] width 827 height 272
drag, startPoint x: 678, startPoint y: 541, endPoint x: 585, endPoint y: 342, distance: 219.7
click at [585, 349] on span "Izsakot" at bounding box center [602, 356] width 46 height 15
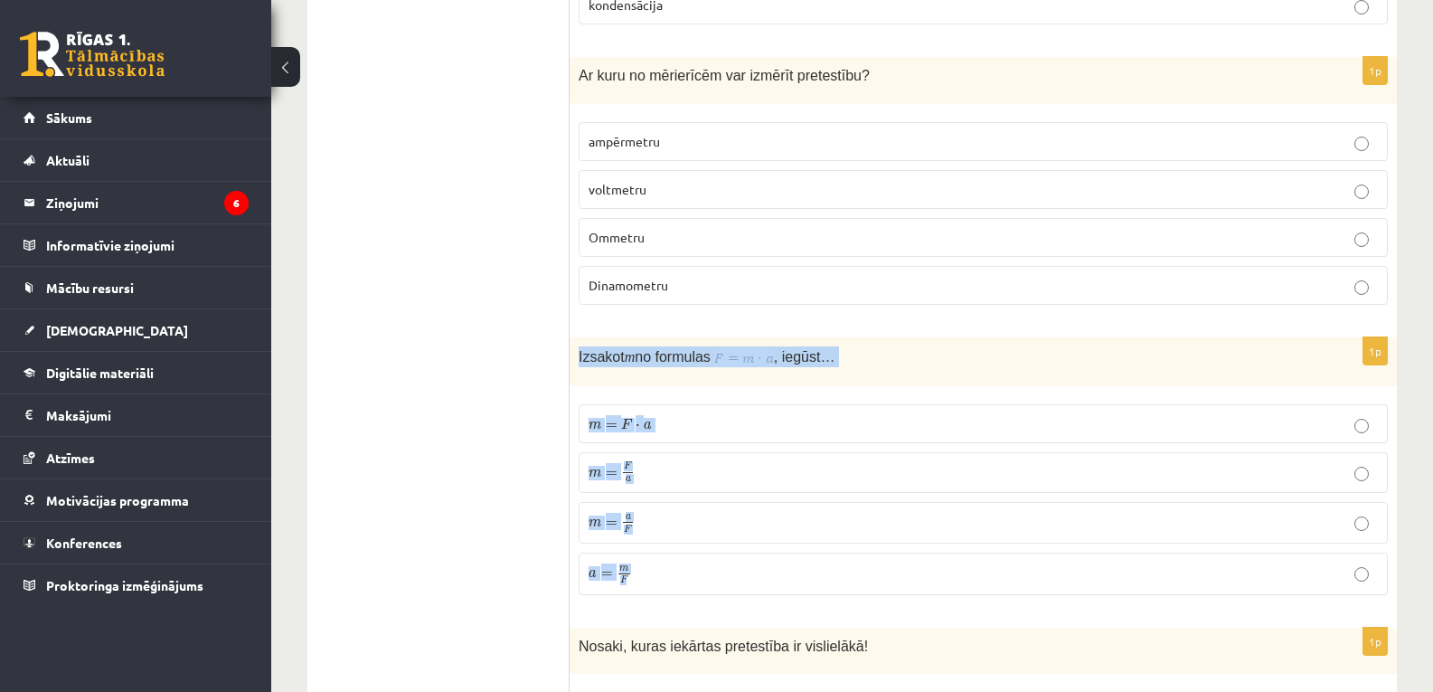
drag, startPoint x: 580, startPoint y: 335, endPoint x: 652, endPoint y: 545, distance: 222.8
click at [652, 545] on div "1p Izsakot m no formulas , iegūst… m = F ⋅ a m = F ⋅ a m = F a m = F a m = a F …" at bounding box center [983, 473] width 827 height 272
click at [706, 404] on label "m = F ⋅ a m = F ⋅ a" at bounding box center [983, 423] width 809 height 39
click at [694, 404] on label "m = F ⋅ a m = F ⋅ a" at bounding box center [983, 423] width 809 height 39
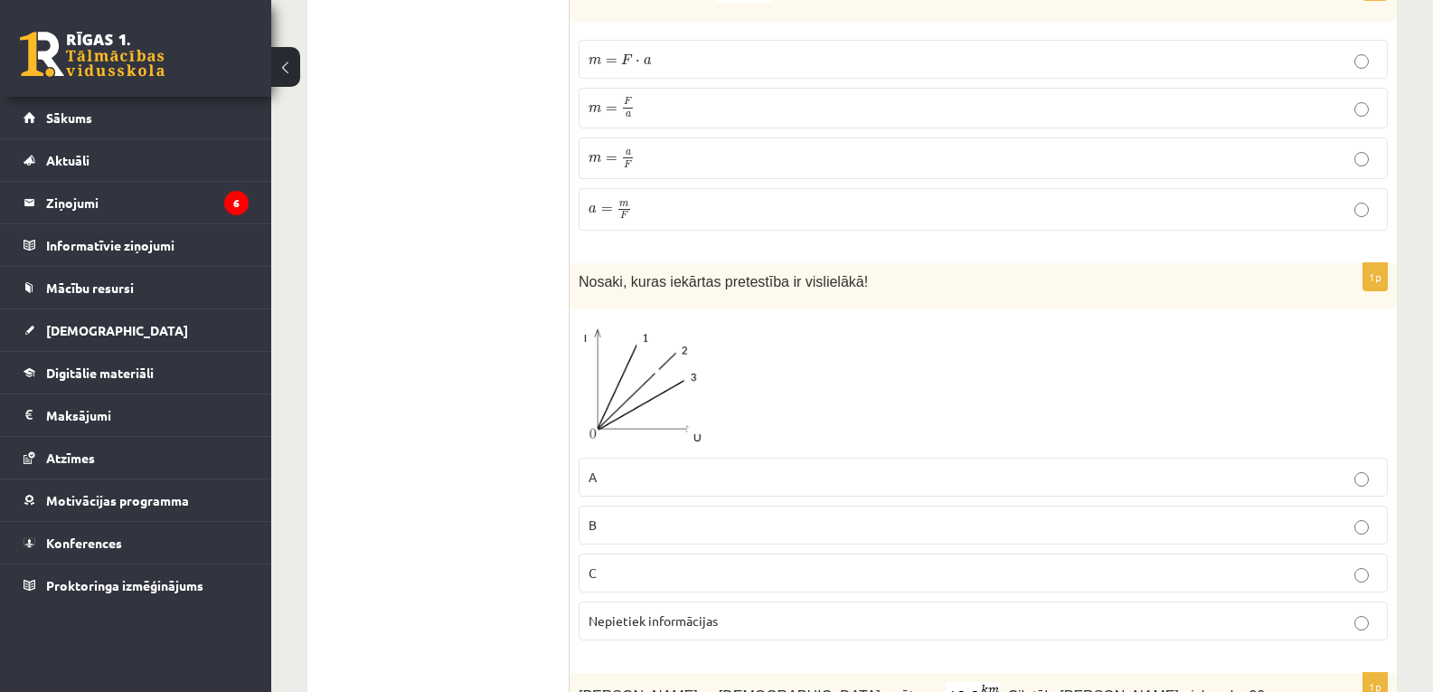
scroll to position [3331, 0]
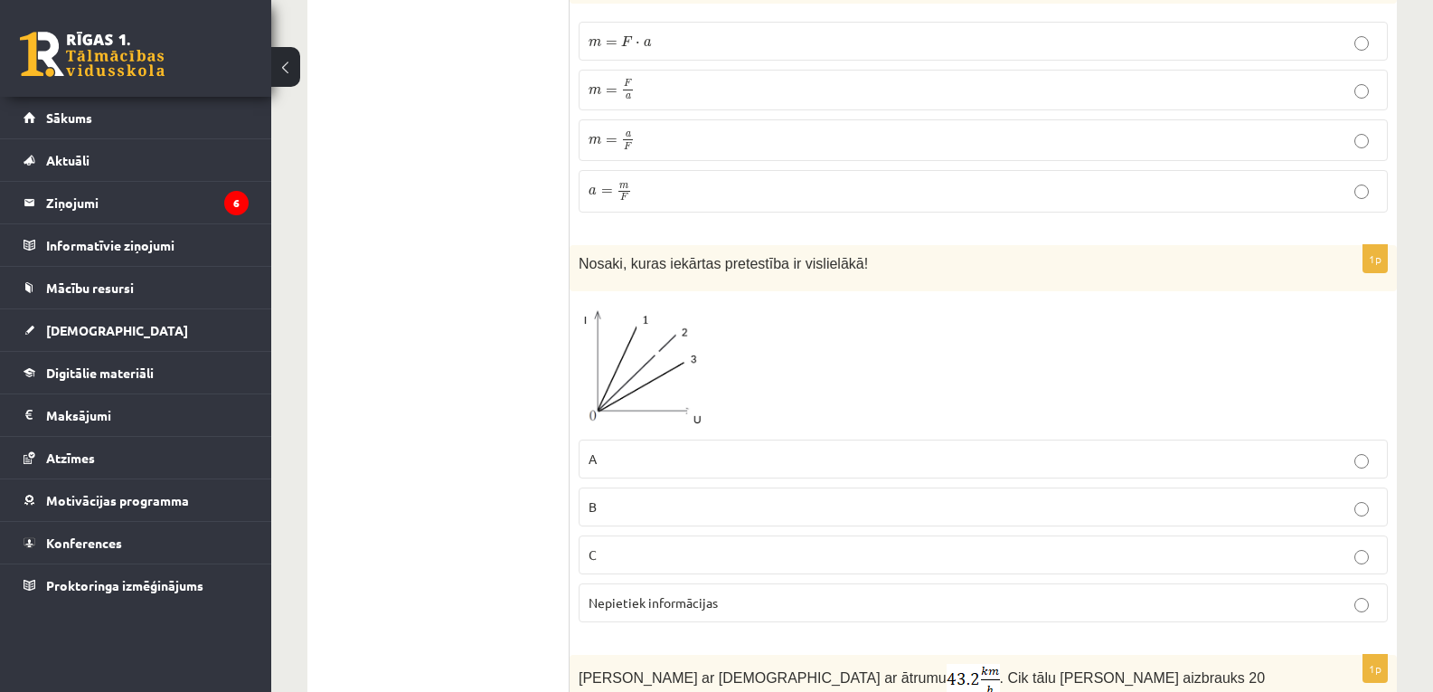
click at [810, 596] on label "Nepietiek informācijas" at bounding box center [983, 602] width 809 height 39
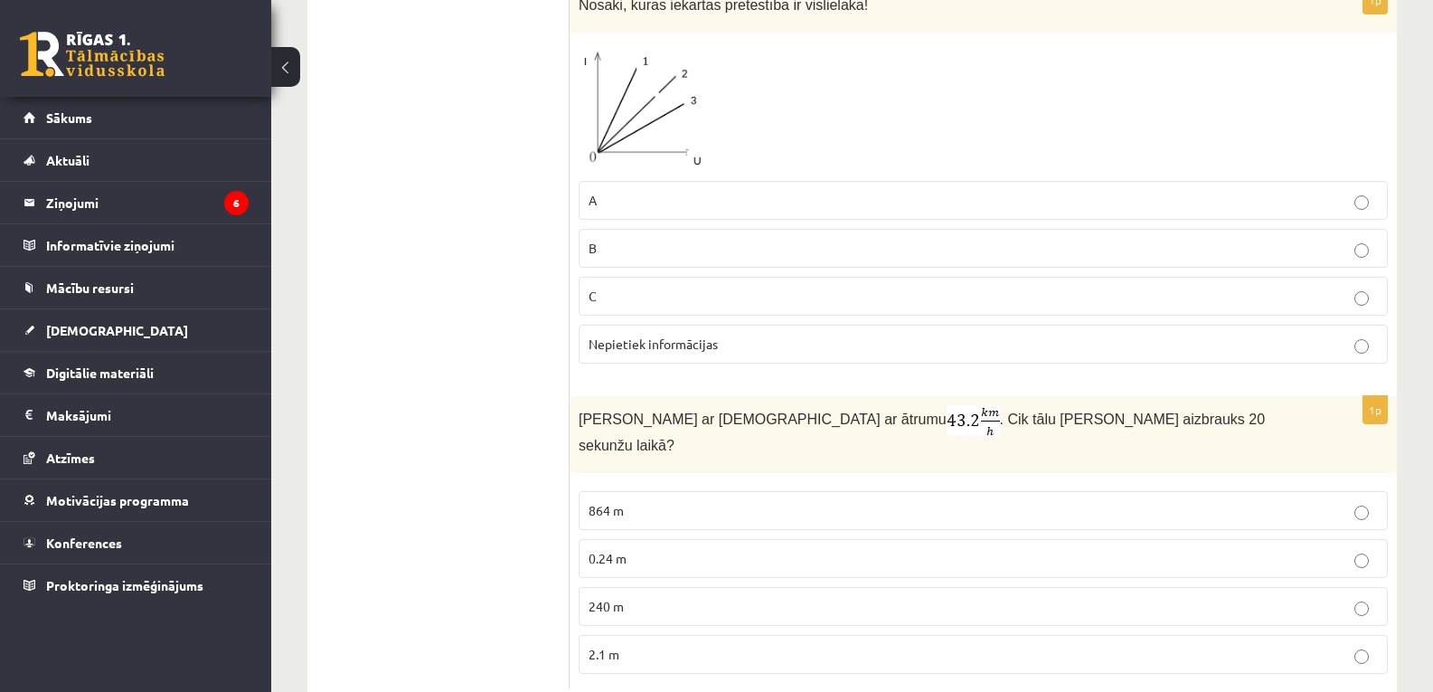
scroll to position [3602, 0]
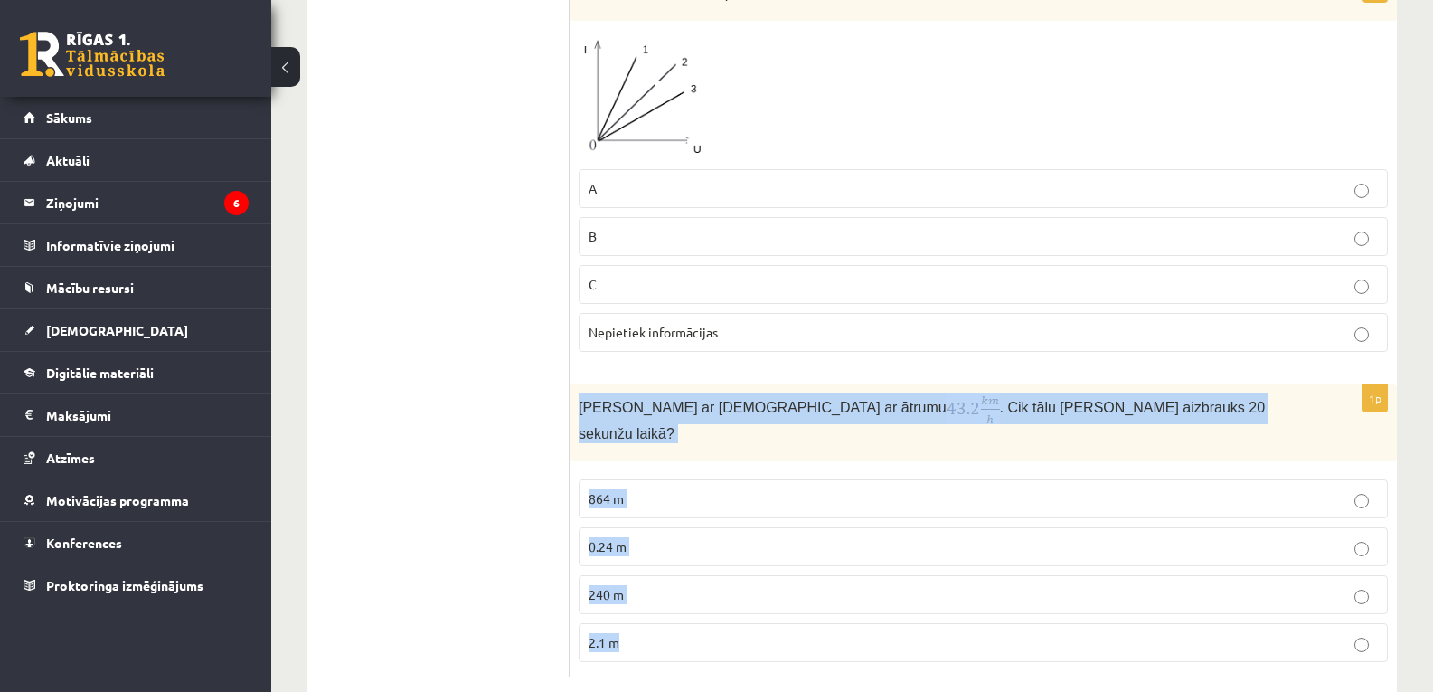
drag, startPoint x: 579, startPoint y: 387, endPoint x: 717, endPoint y: 581, distance: 237.9
click at [717, 581] on div "1p Anna brauc ar skrituļslidām ar ātrumu . Cik tālu Anna aizbrauks 20 sekunžu l…" at bounding box center [983, 530] width 827 height 292
click at [753, 585] on p "240 m" at bounding box center [983, 594] width 789 height 19
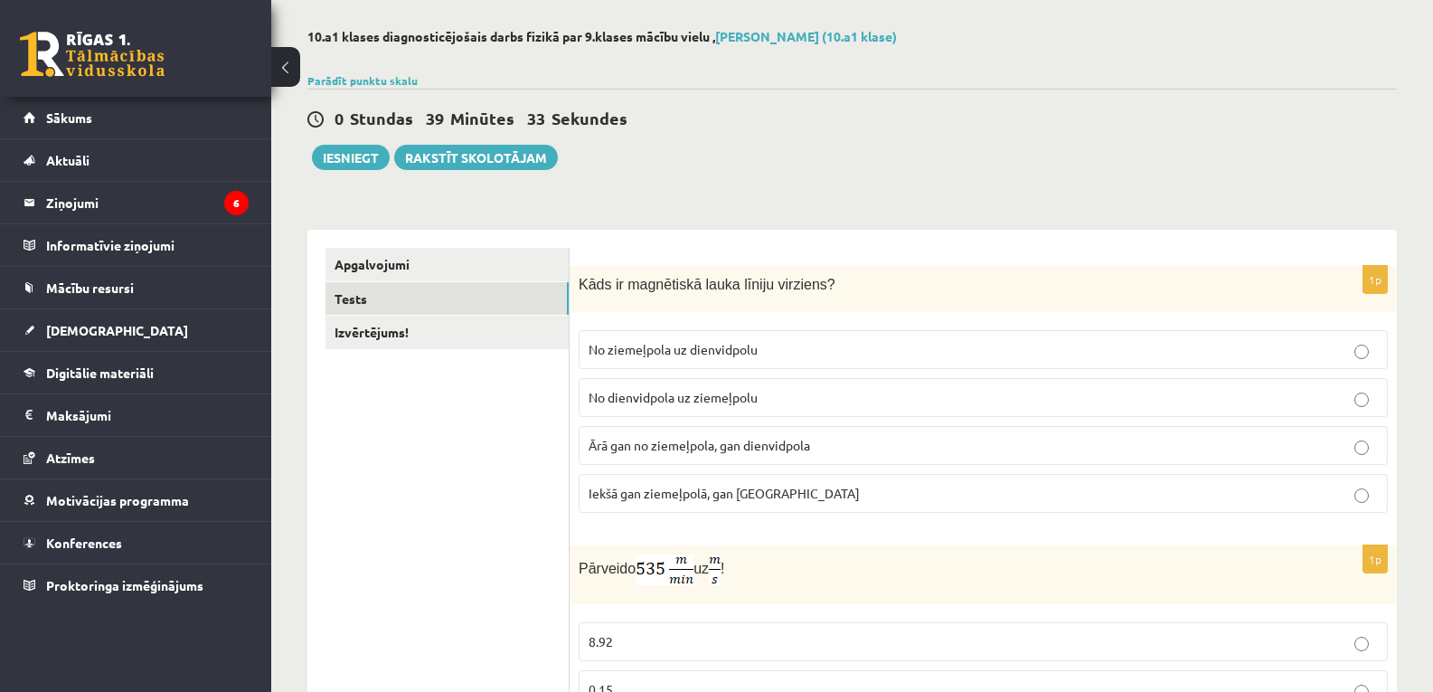
scroll to position [71, 0]
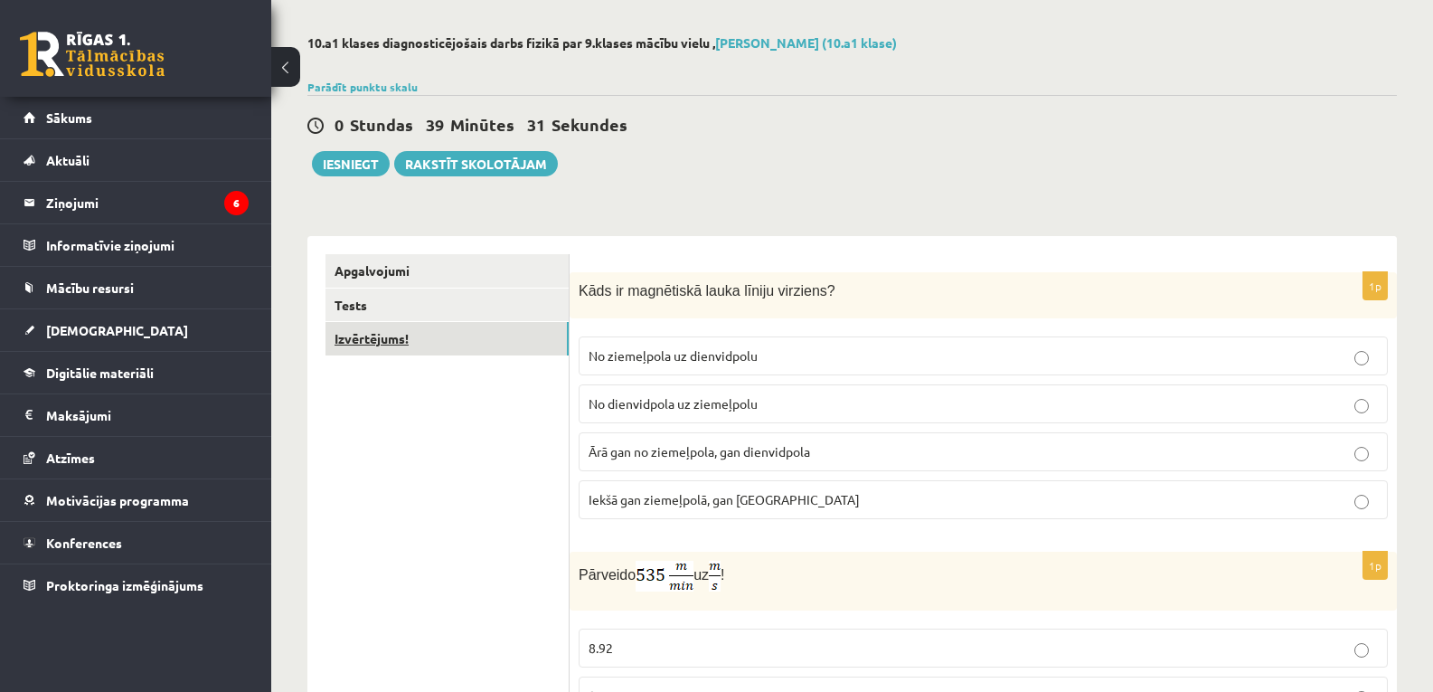
click at [390, 336] on link "Izvērtējums!" at bounding box center [447, 338] width 243 height 33
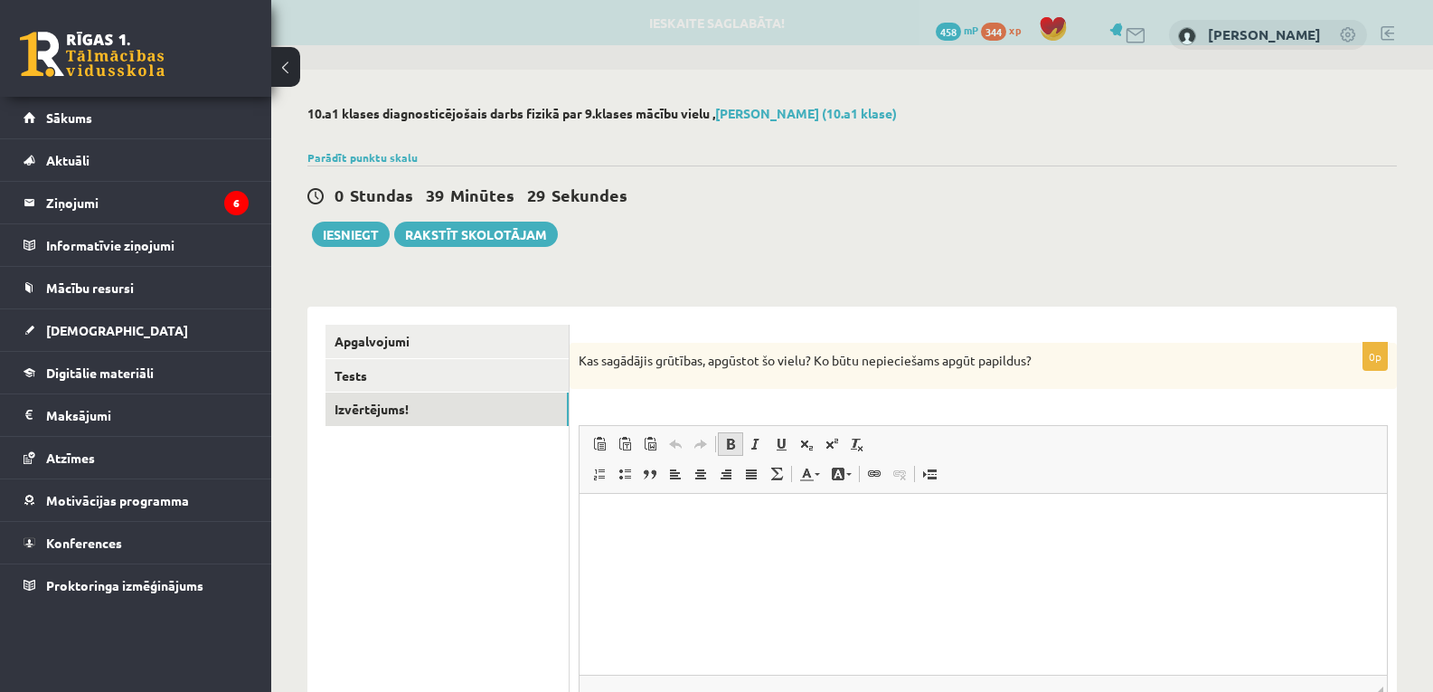
scroll to position [0, 0]
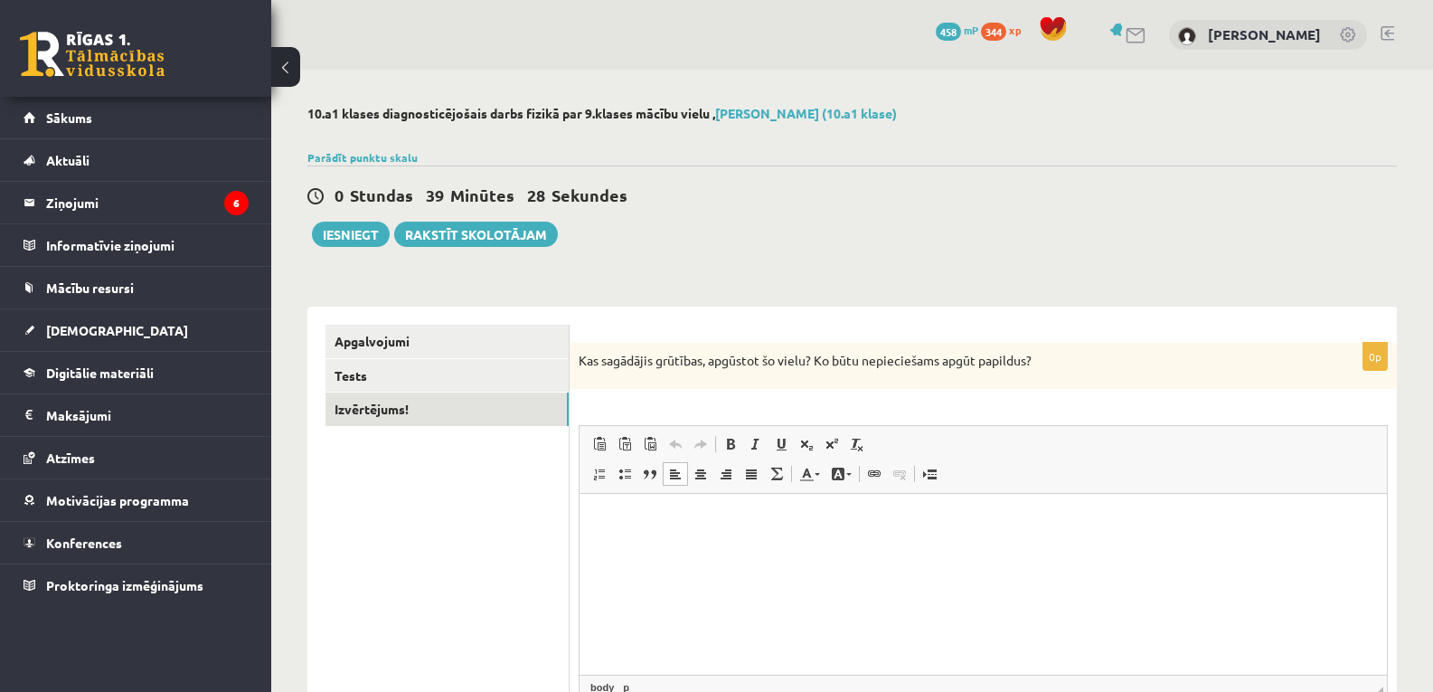
click at [661, 549] on html at bounding box center [984, 521] width 808 height 55
click at [354, 231] on button "Iesniegt" at bounding box center [351, 234] width 78 height 25
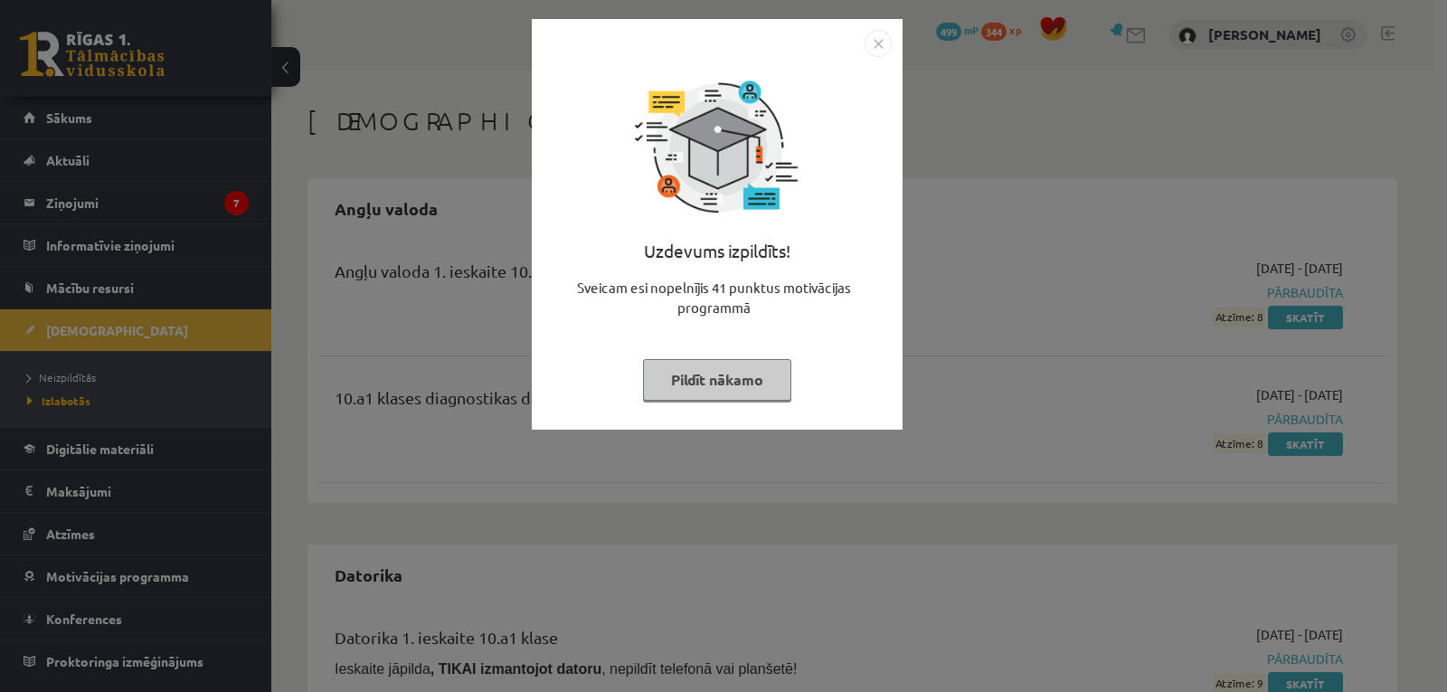
click at [883, 40] on img "Close" at bounding box center [877, 43] width 27 height 27
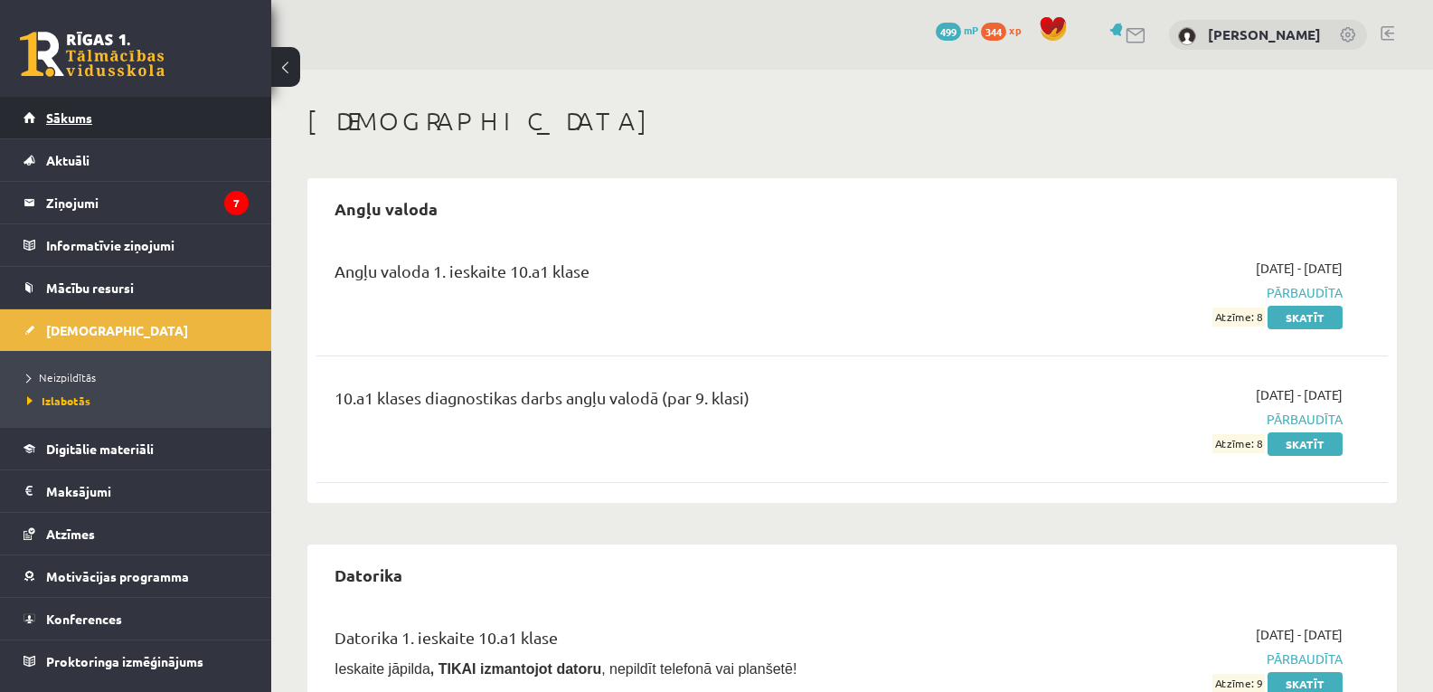
click at [49, 118] on span "Sākums" at bounding box center [69, 117] width 46 height 16
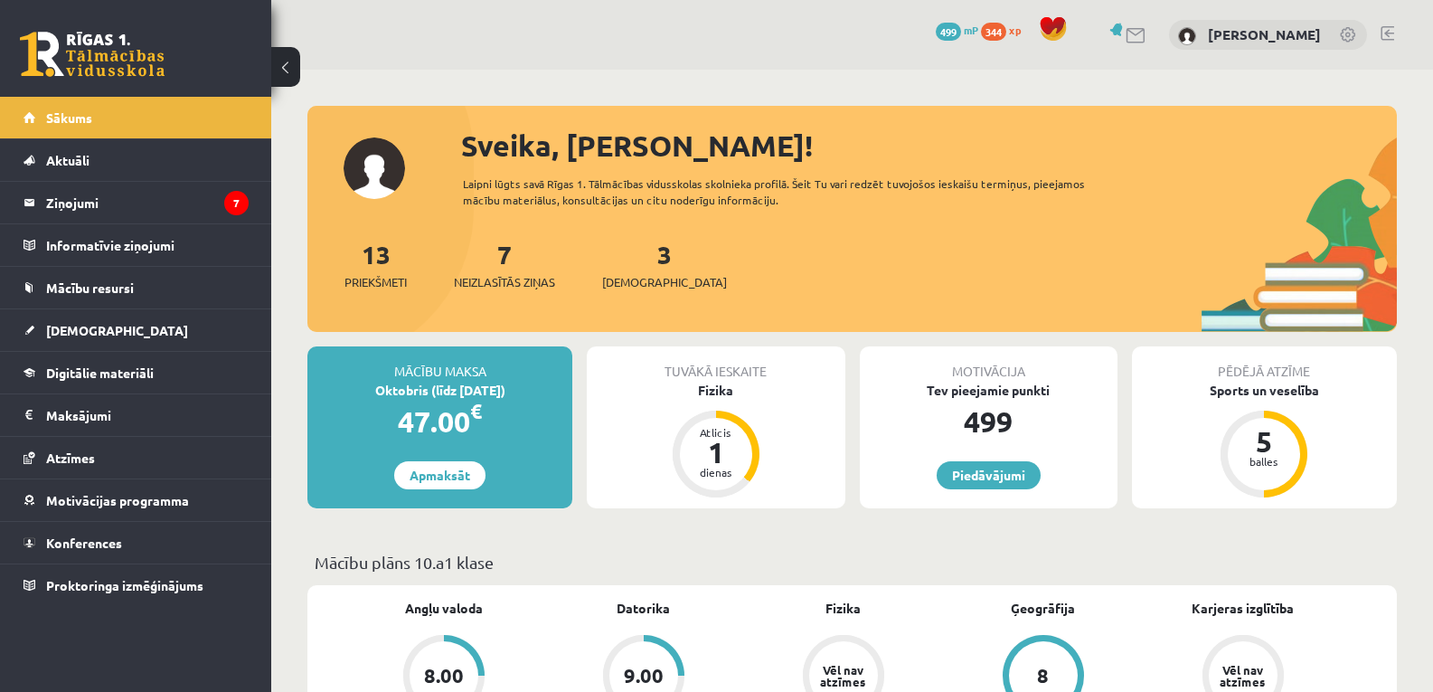
click at [1139, 29] on link at bounding box center [1137, 35] width 22 height 15
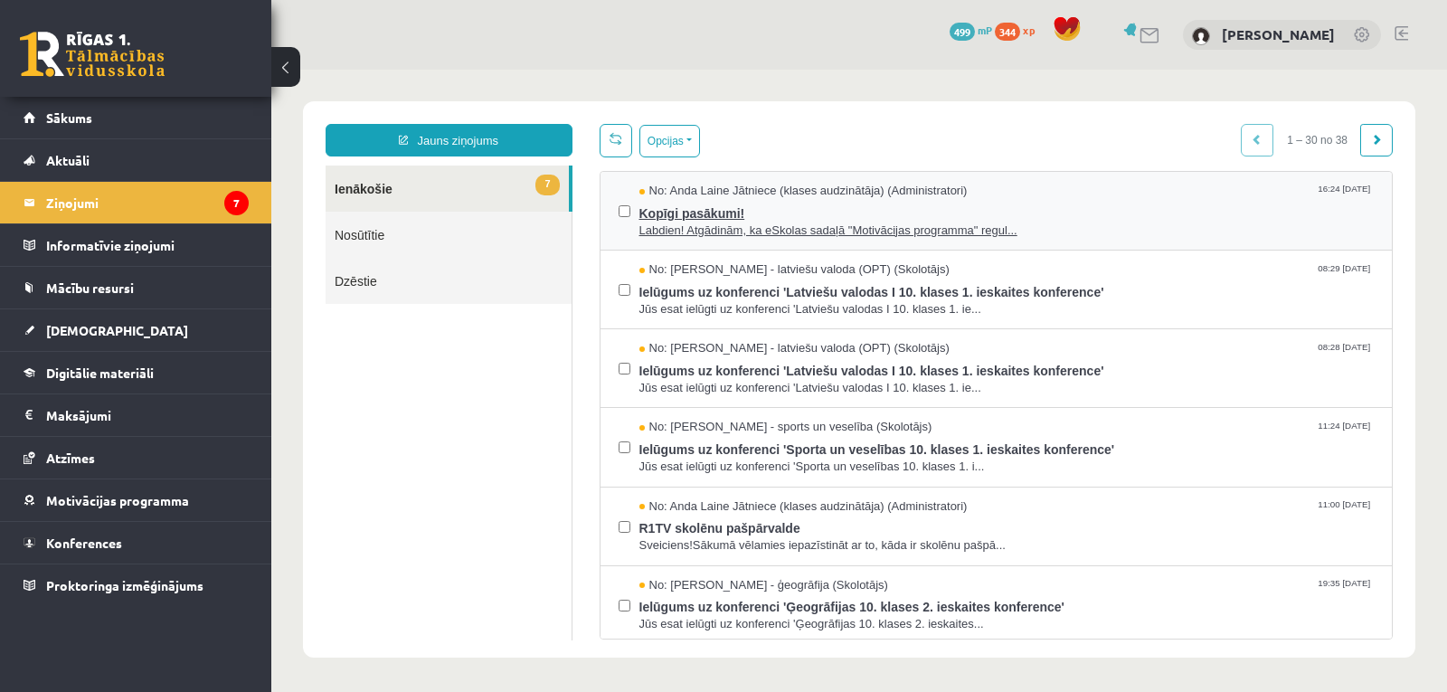
click at [805, 224] on span "Labdien! Atgādinām, ka eSkolas sadaļā "Motivācijas programma" regul..." at bounding box center [1006, 230] width 735 height 17
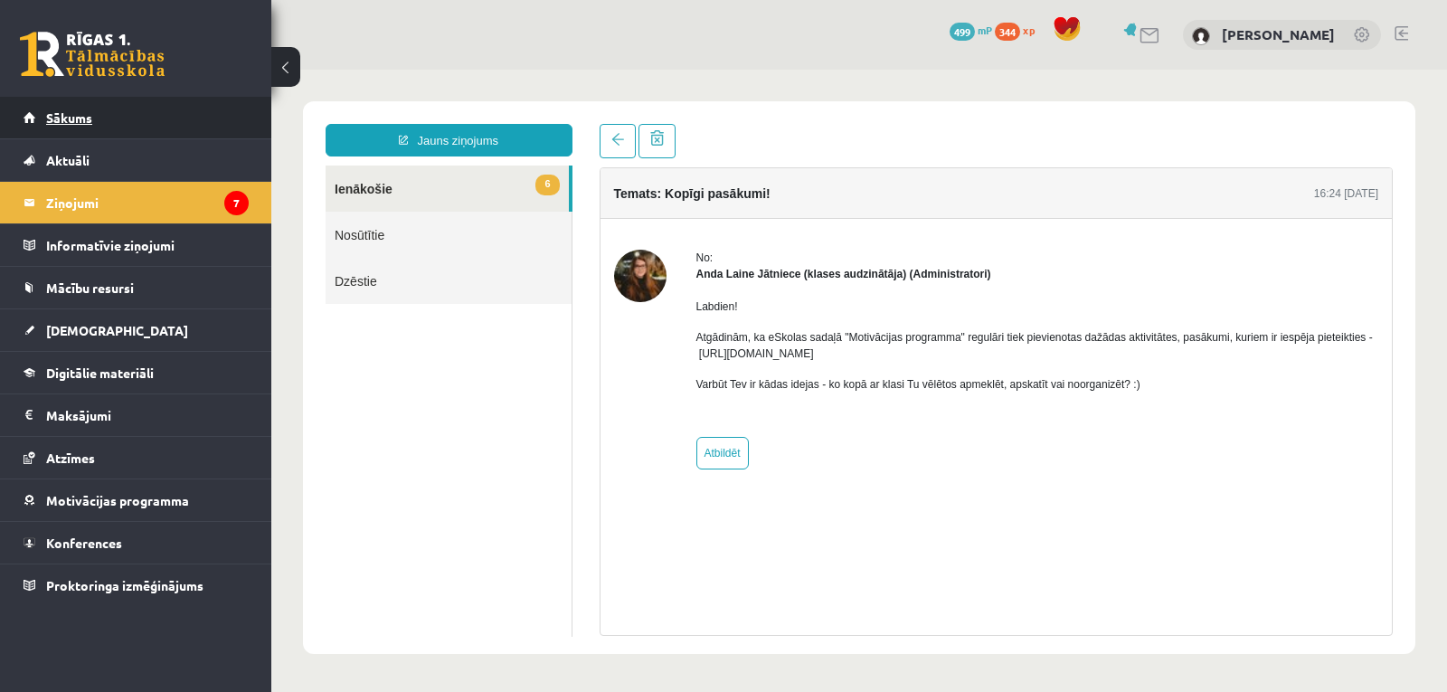
click at [71, 115] on span "Sākums" at bounding box center [69, 117] width 46 height 16
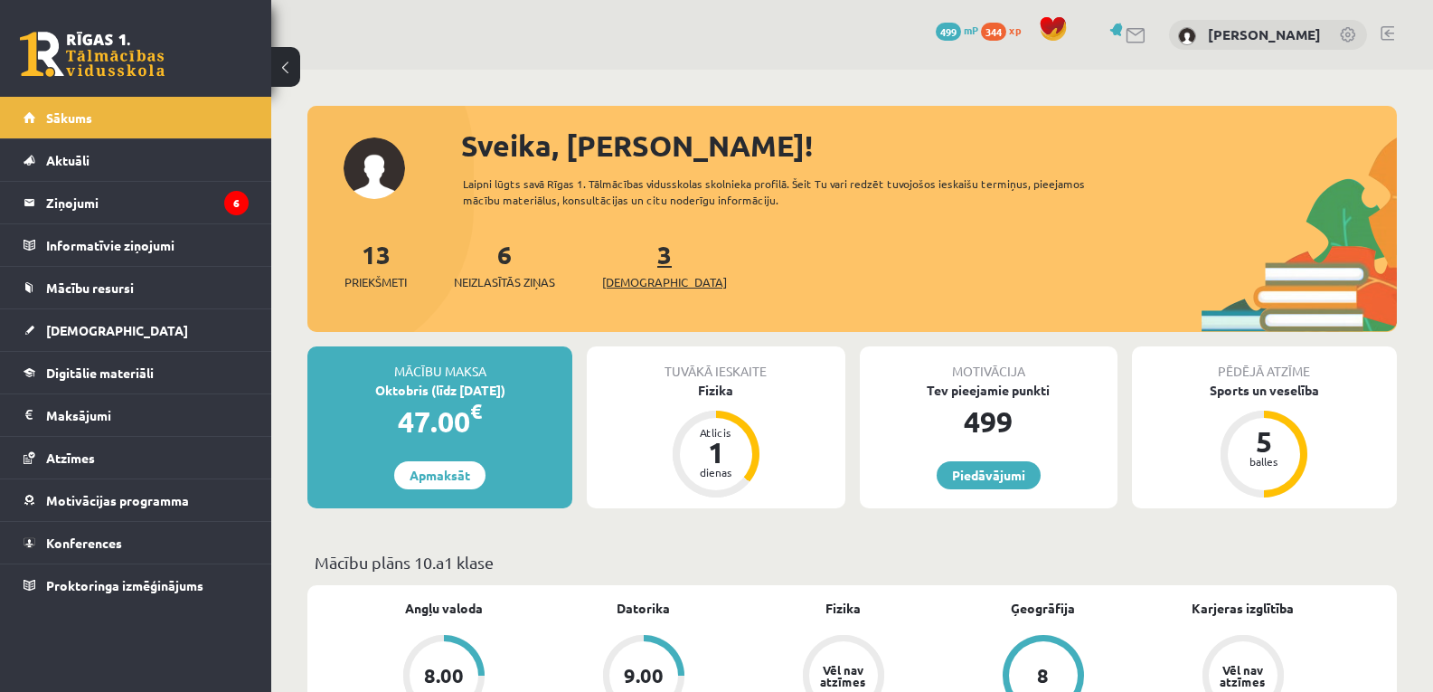
click at [641, 276] on span "[DEMOGRAPHIC_DATA]" at bounding box center [664, 282] width 125 height 18
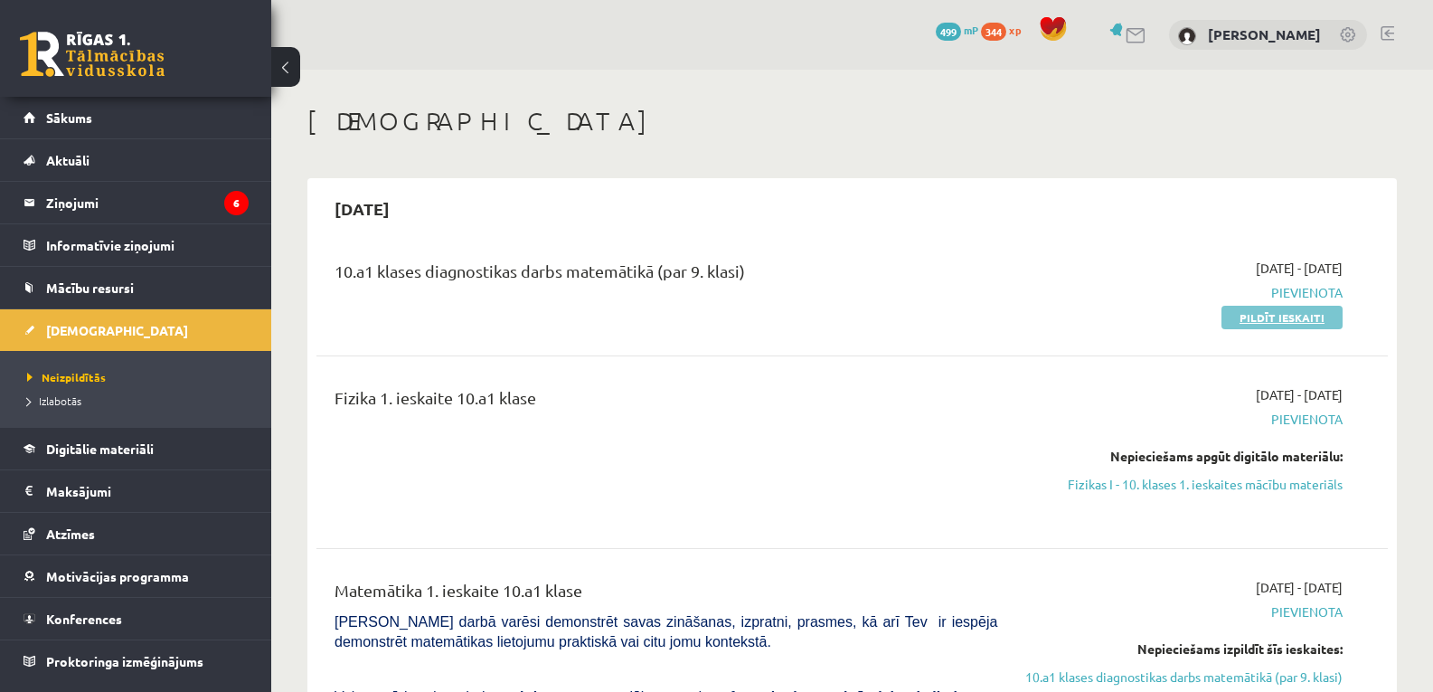
click at [1308, 318] on link "Pildīt ieskaiti" at bounding box center [1282, 318] width 121 height 24
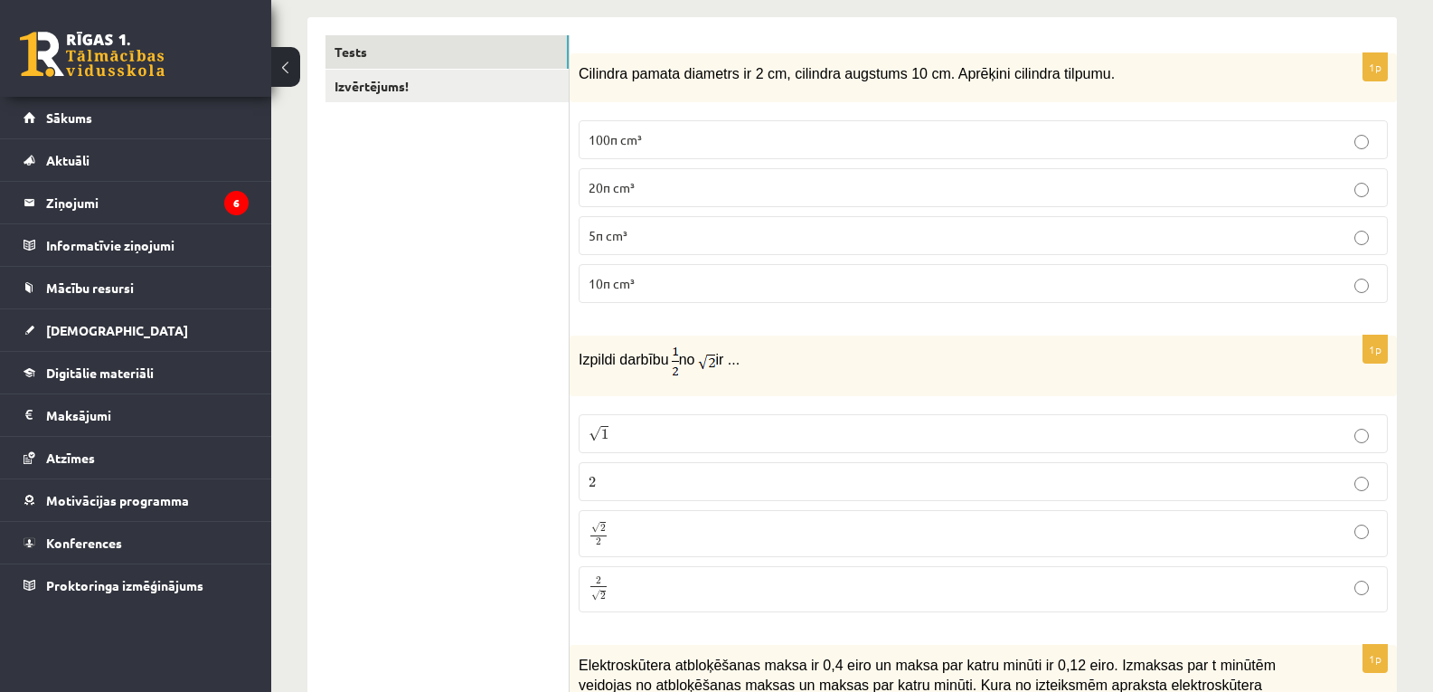
scroll to position [181, 0]
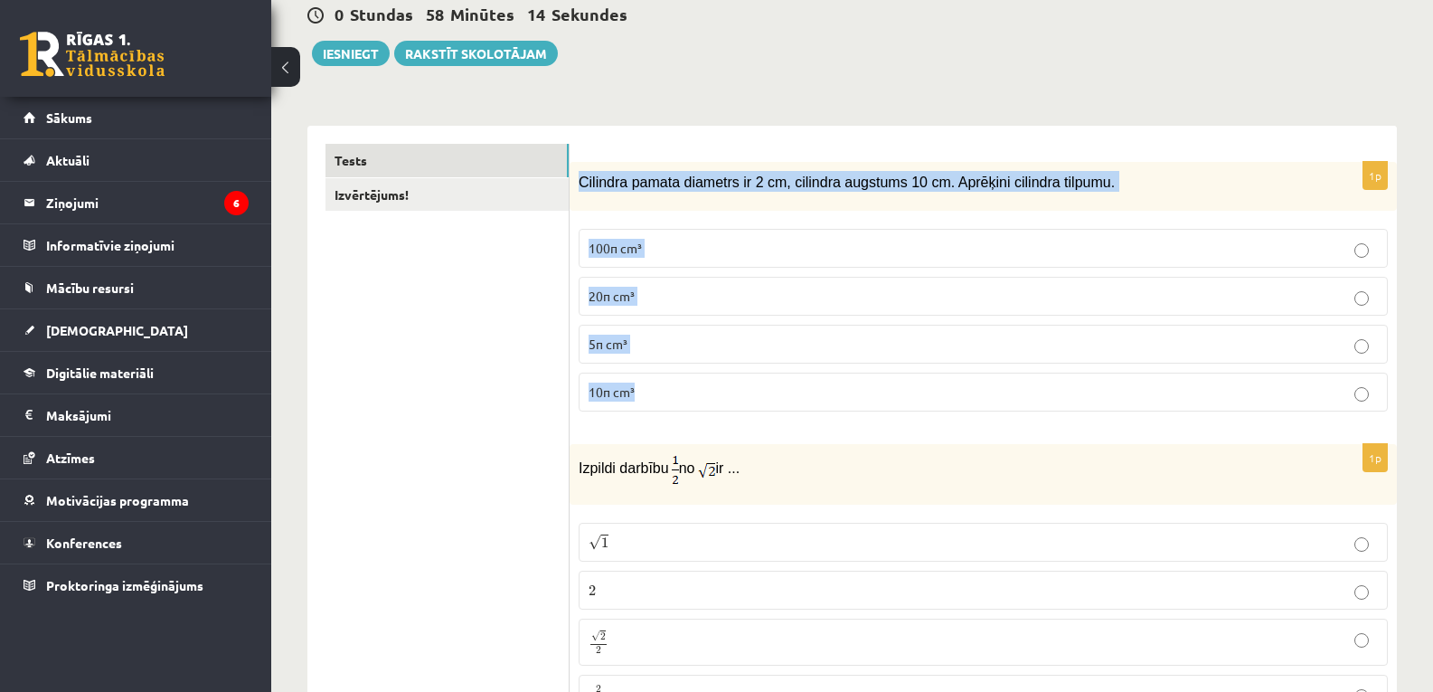
drag, startPoint x: 581, startPoint y: 185, endPoint x: 716, endPoint y: 380, distance: 237.1
click at [716, 380] on div "1p Cilindra pamata diametrs ir 2 cm, cilindra augstums 10 cm. Aprēķini cilindra…" at bounding box center [983, 294] width 827 height 265
copy div "Cilindra pamata diametrs ir 2 cm, cilindra augstums 10 cm. Aprēķini cilindra ti…"
click at [685, 399] on p "10π cm³" at bounding box center [983, 392] width 789 height 19
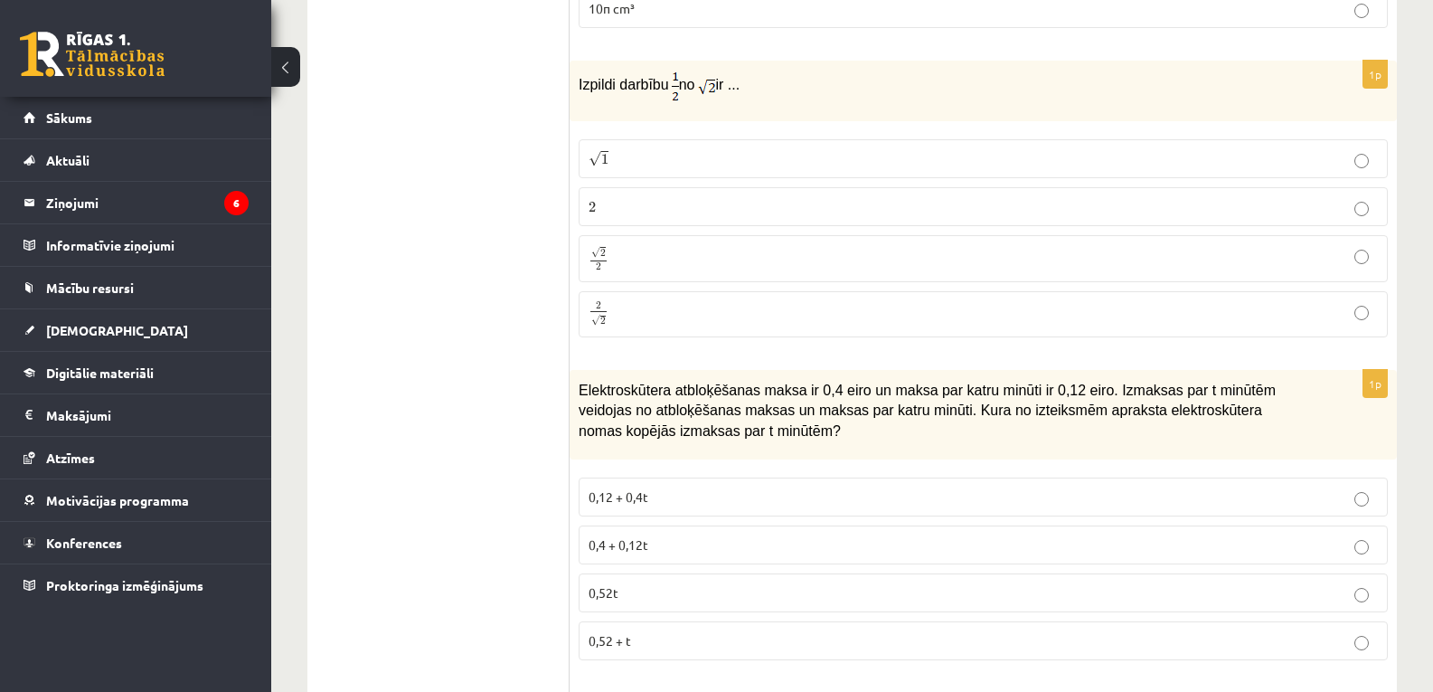
scroll to position [496, 0]
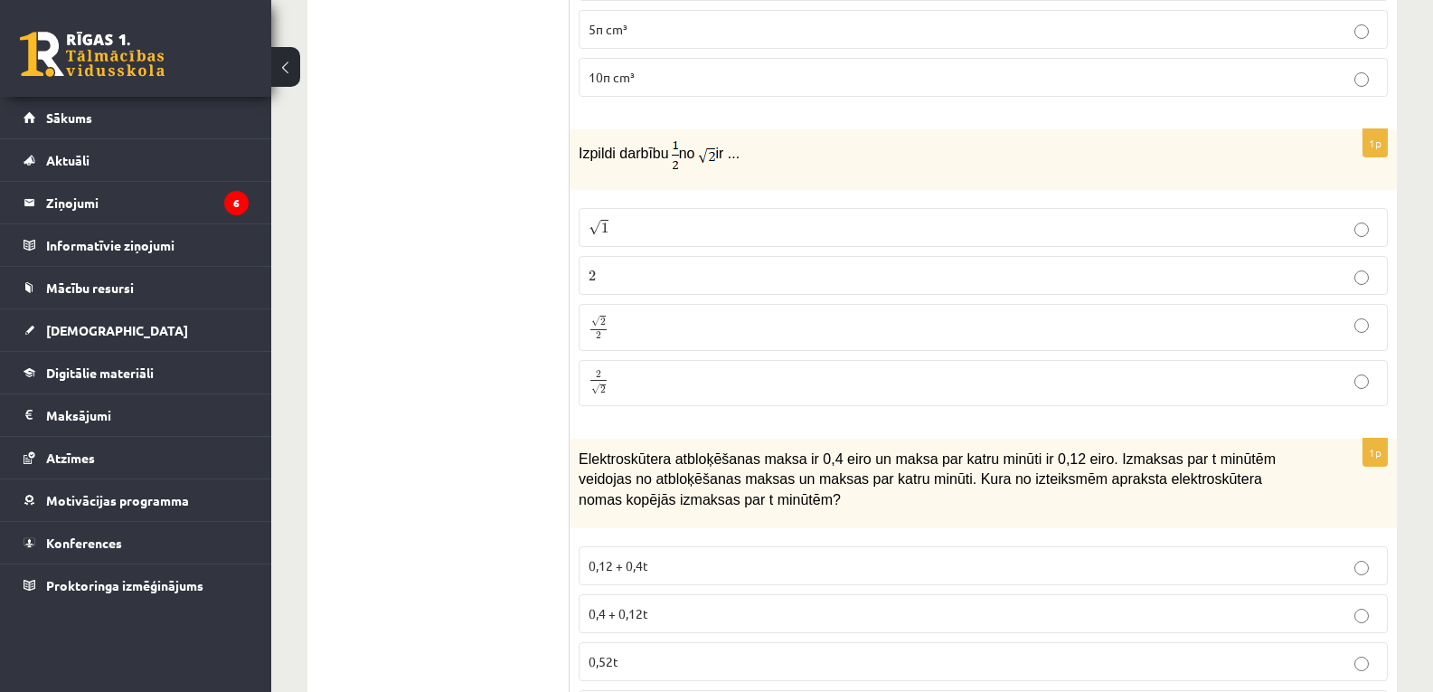
drag, startPoint x: 579, startPoint y: 150, endPoint x: 770, endPoint y: 175, distance: 193.3
click at [770, 175] on div "Izpildi darbību no ir ..." at bounding box center [983, 159] width 827 height 61
click at [708, 328] on p "√ 2 2 2 2" at bounding box center [983, 327] width 789 height 26
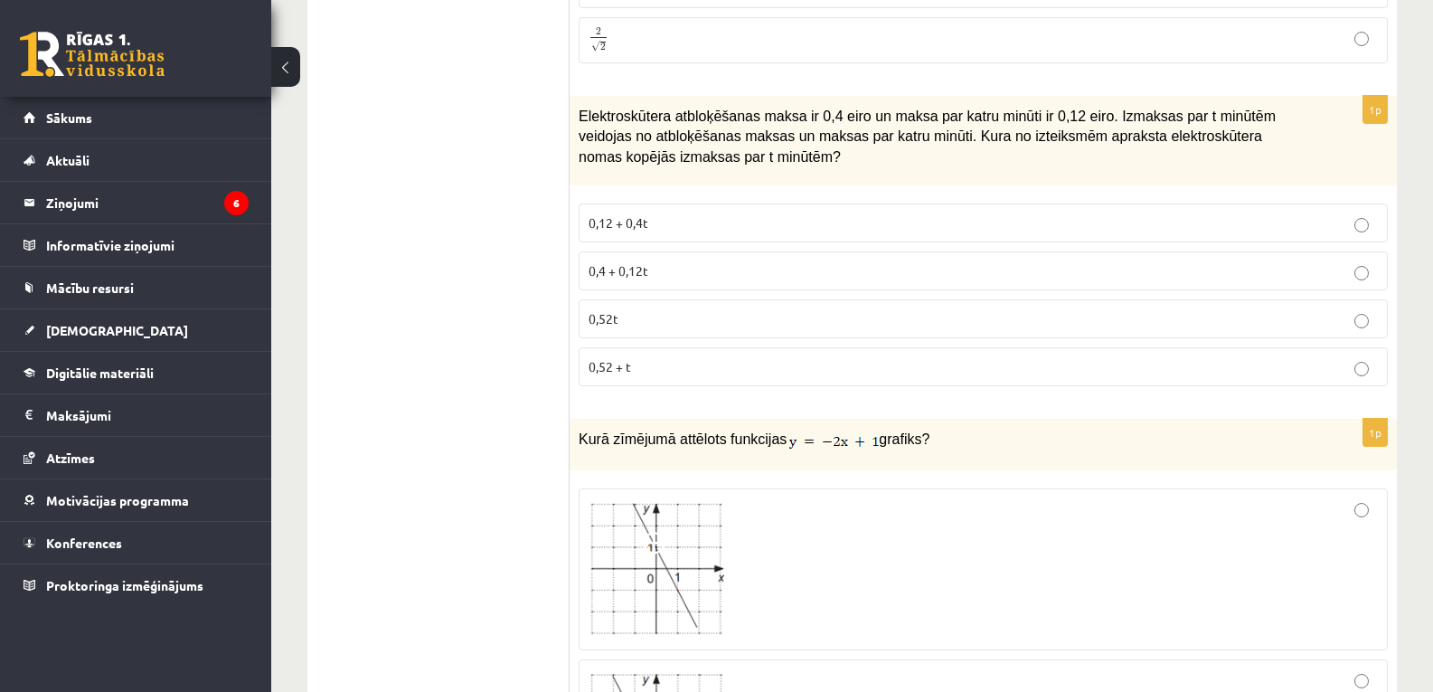
scroll to position [811, 0]
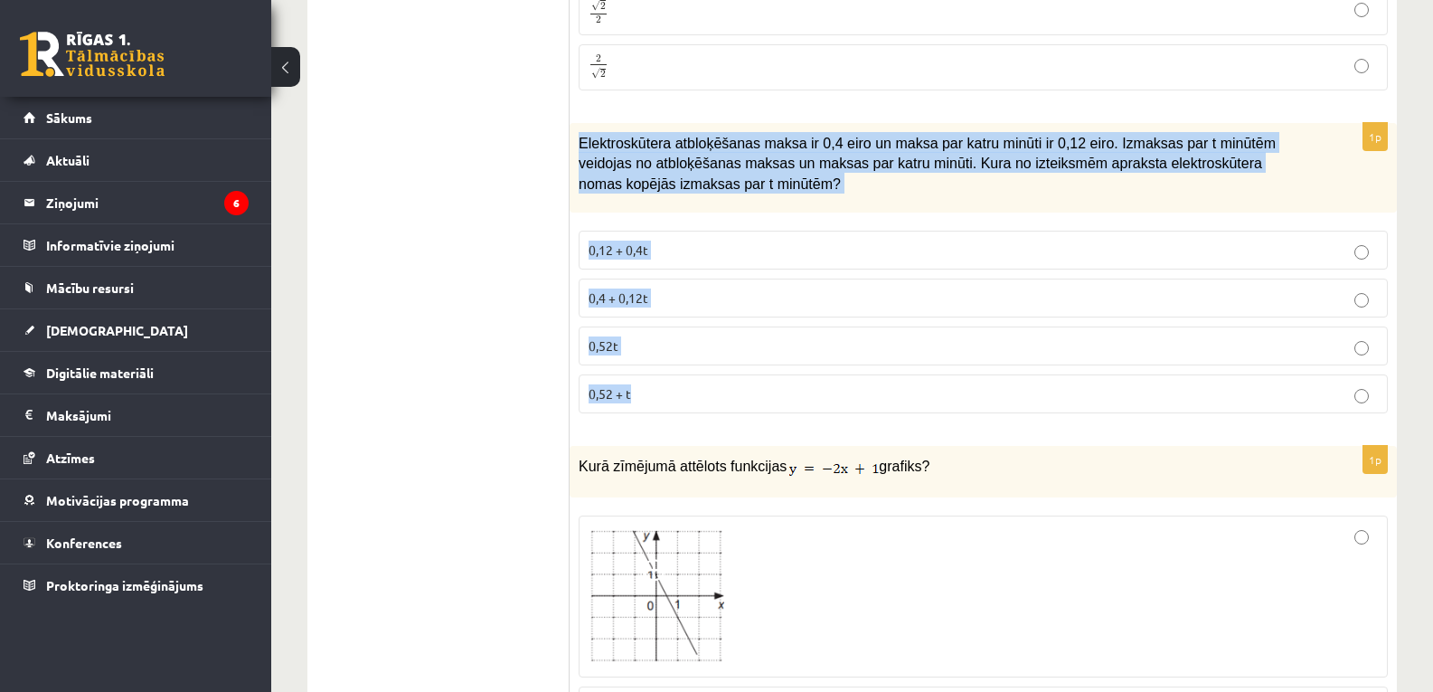
drag, startPoint x: 579, startPoint y: 144, endPoint x: 727, endPoint y: 395, distance: 291.9
click at [727, 395] on div "1p Elektroskūtera atbloķēšanas maksa ir 0,4 eiro un maksa par katru minūti ir 0…" at bounding box center [983, 276] width 827 height 306
copy div "Elektroskūtera atbloķēšanas maksa ir 0,4 eiro un maksa par katru minūti ir 0,12…"
click at [705, 299] on p "0,4 + 0,12t" at bounding box center [983, 297] width 789 height 19
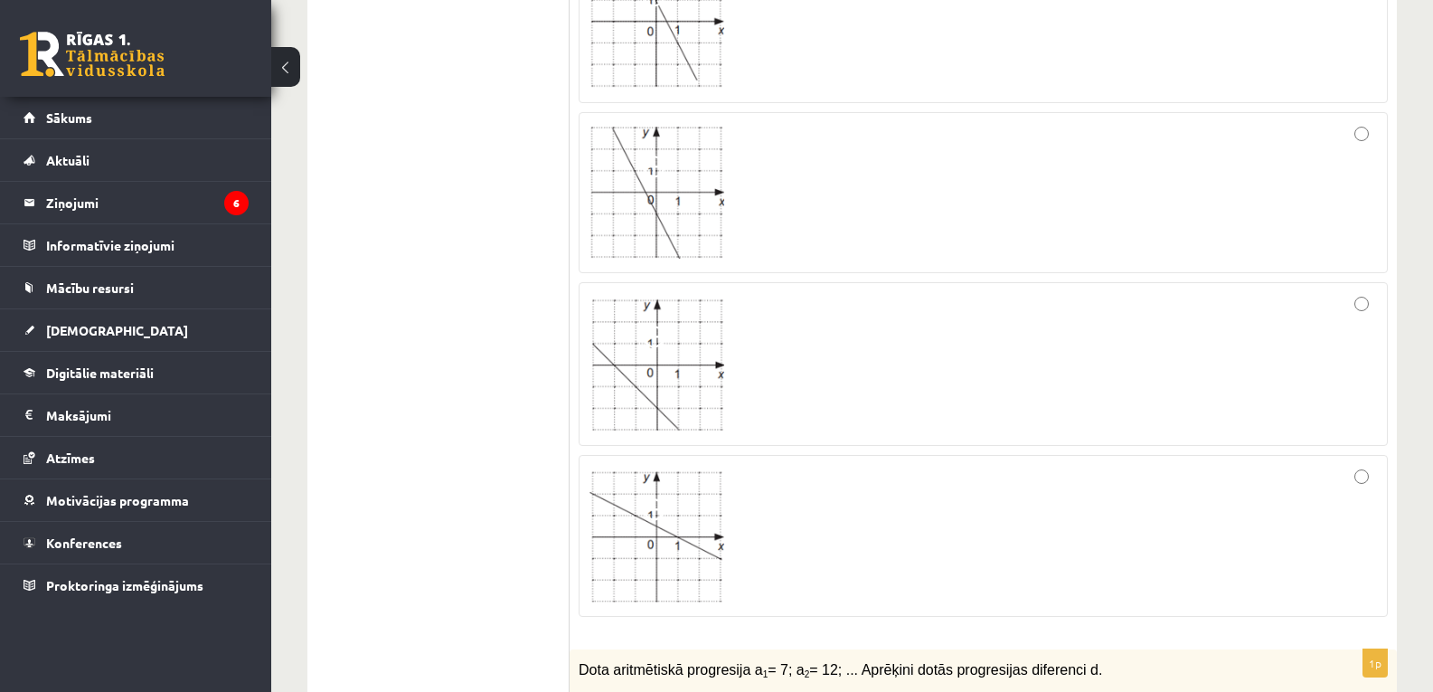
scroll to position [1372, 0]
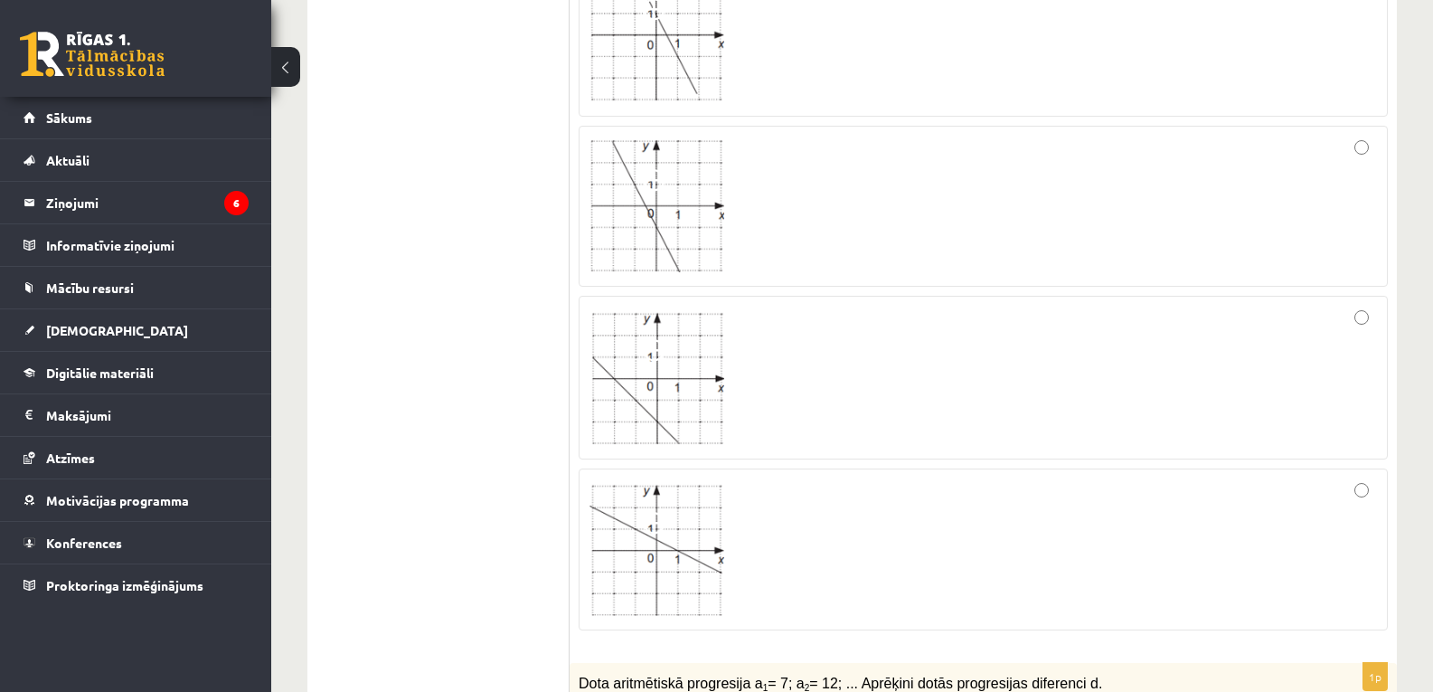
click at [687, 409] on img at bounding box center [657, 377] width 136 height 135
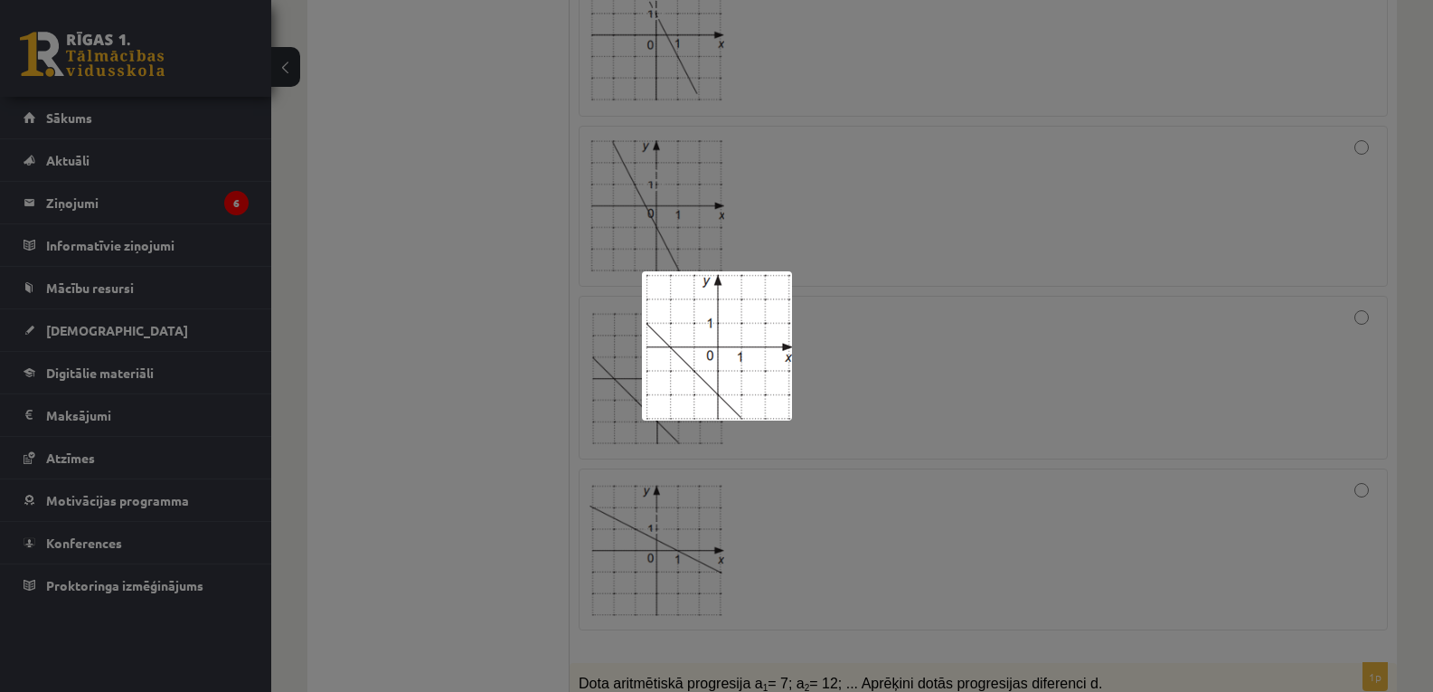
click at [1005, 321] on div at bounding box center [716, 346] width 1433 height 692
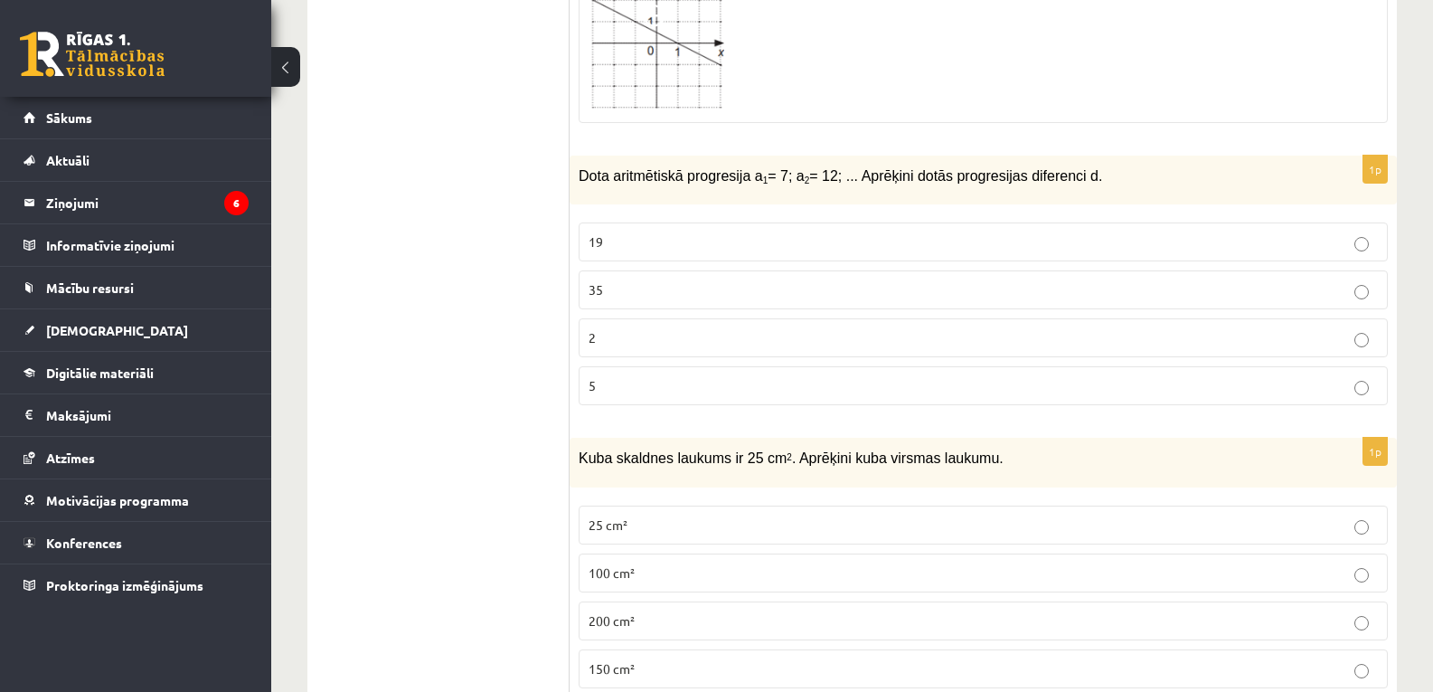
scroll to position [1960, 0]
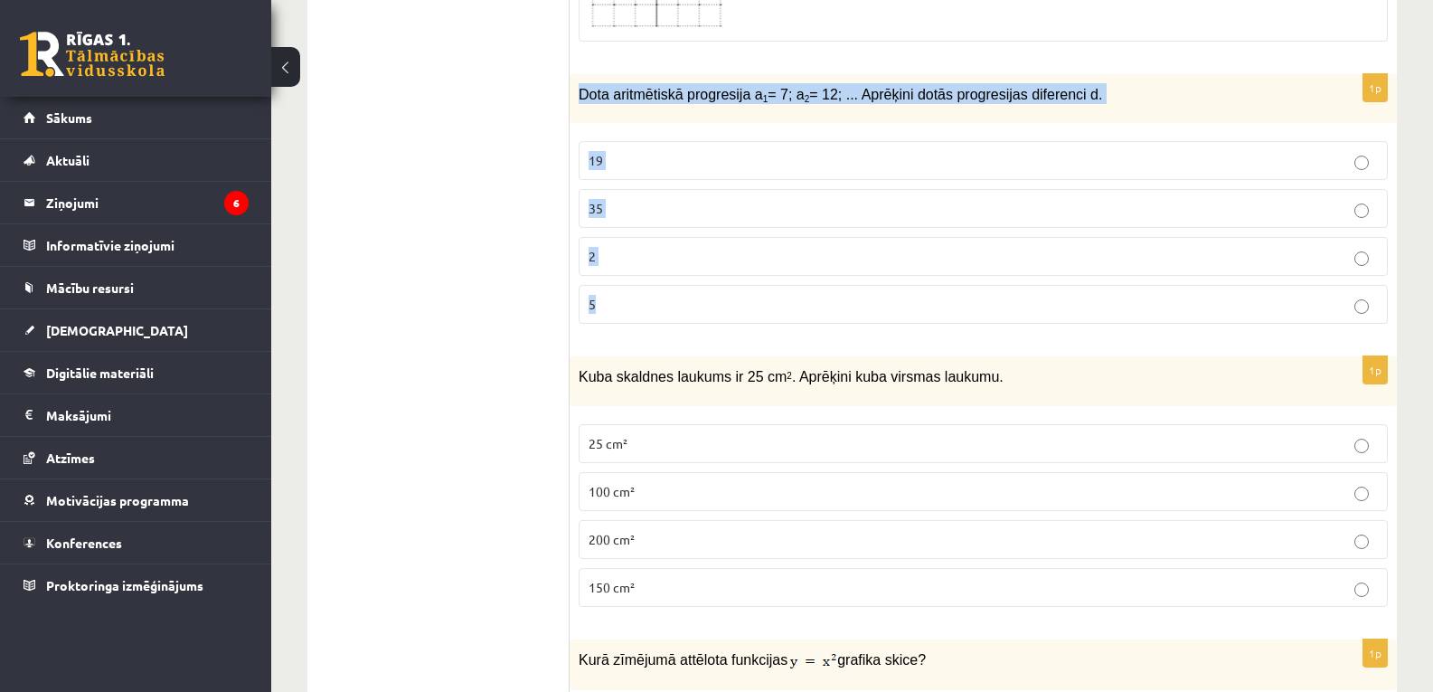
drag, startPoint x: 579, startPoint y: 90, endPoint x: 706, endPoint y: 329, distance: 271.4
click at [706, 329] on div "1p Dota aritmētiskā progresija a 1 = 7; a 2 = 12; ... Aprēķini dotās progresija…" at bounding box center [983, 206] width 827 height 265
copy div "Dota aritmētiskā progresija a 1 = 7; a 2 = 12; ... Aprēķini dotās progresijas d…"
click at [762, 271] on label "2" at bounding box center [983, 256] width 809 height 39
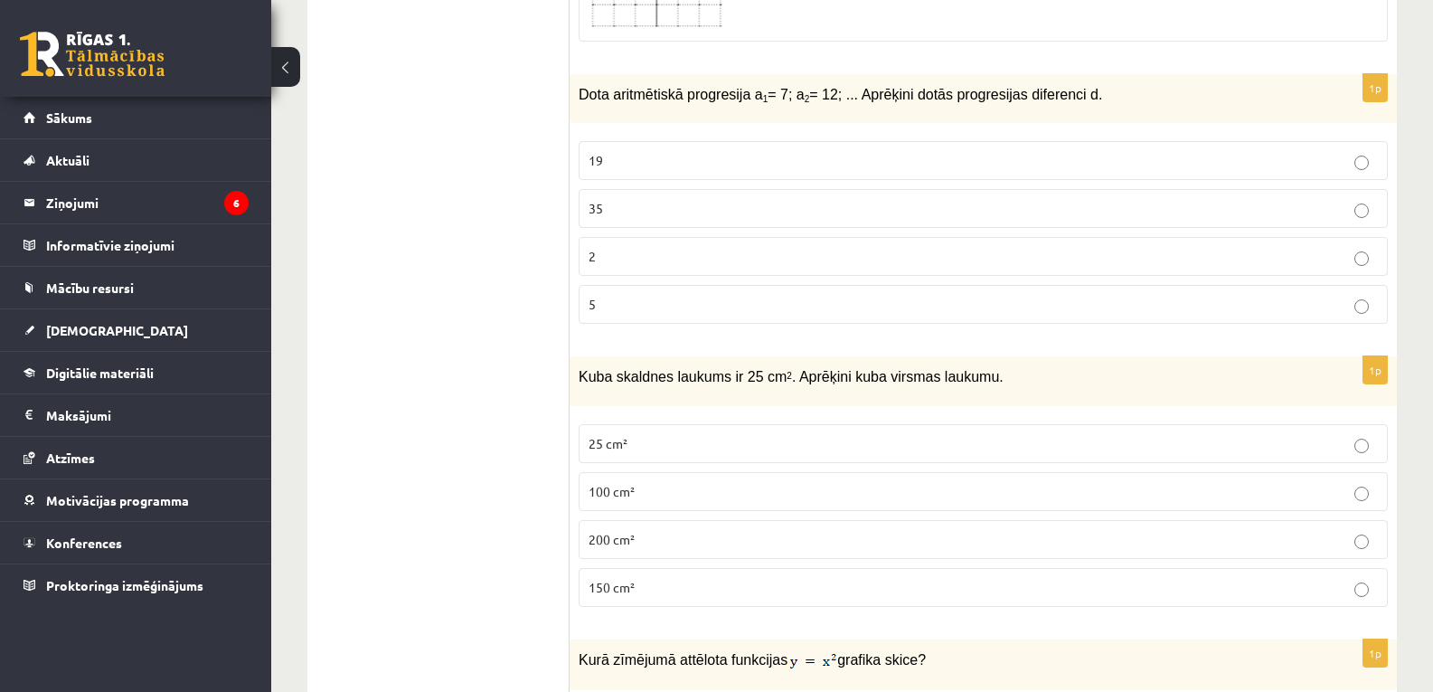
click at [720, 292] on label "5" at bounding box center [983, 304] width 809 height 39
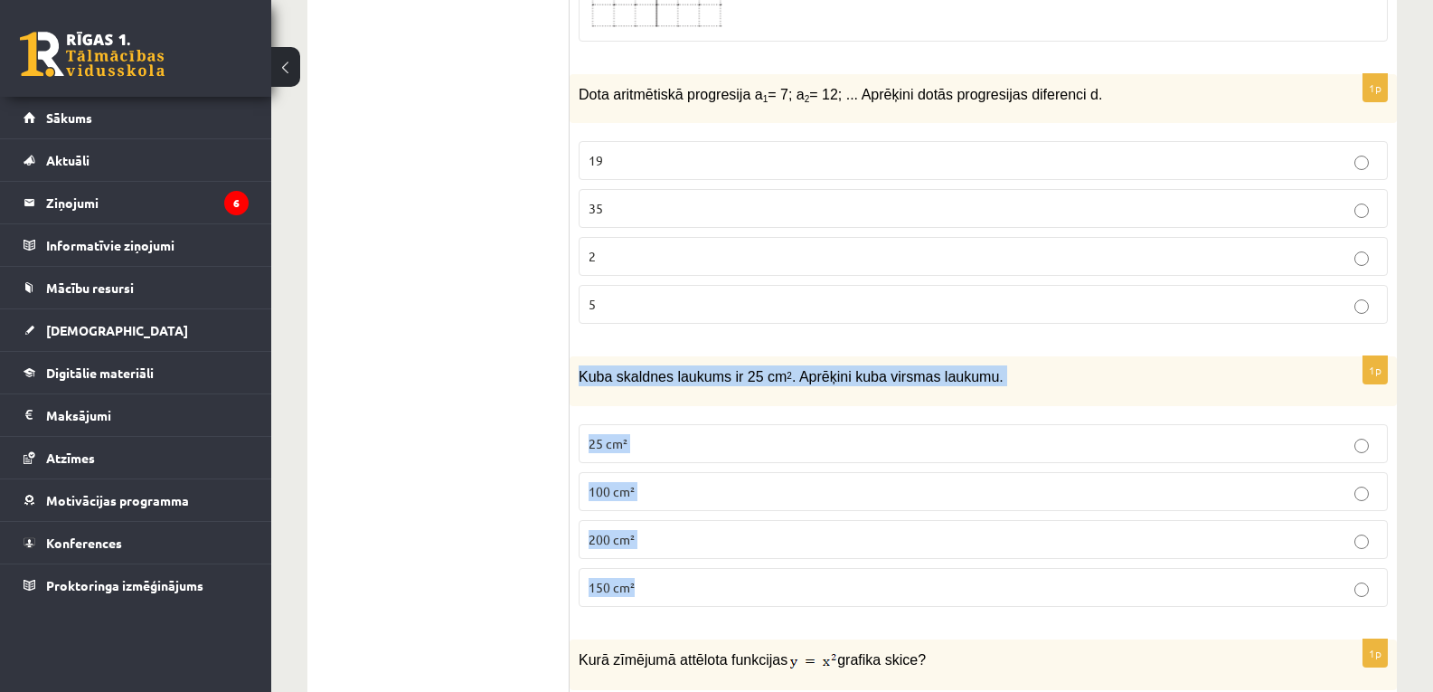
drag, startPoint x: 578, startPoint y: 376, endPoint x: 677, endPoint y: 573, distance: 220.8
click at [677, 573] on div "1p Kuba skaldnes laukums ir 25 cm 2 . Aprēķini kuba virsmas laukumu. 25 cm² 100…" at bounding box center [983, 488] width 827 height 265
copy div "Kuba skaldnes laukums ir 25 cm 2 . Aprēķini kuba virsmas laukumu. 25 cm² 100 cm…"
click at [680, 580] on p "150 cm²" at bounding box center [983, 587] width 789 height 19
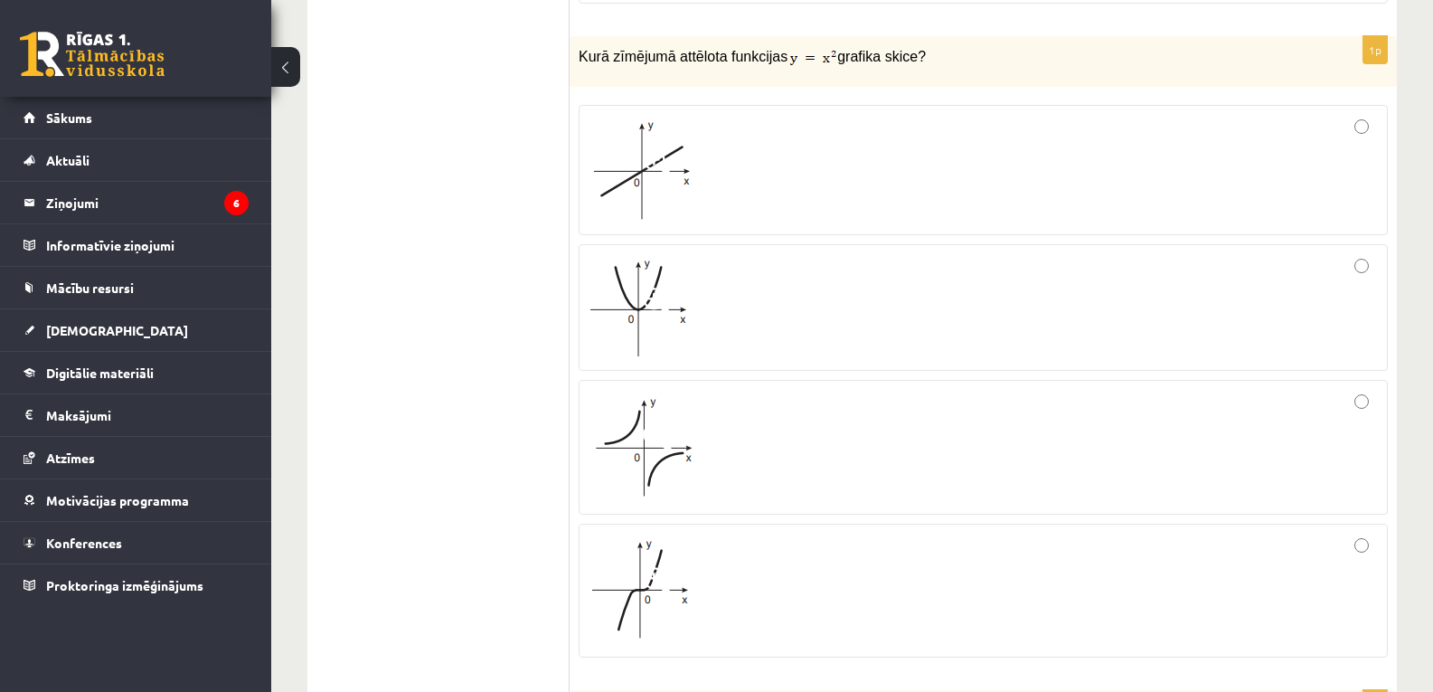
scroll to position [2577, 0]
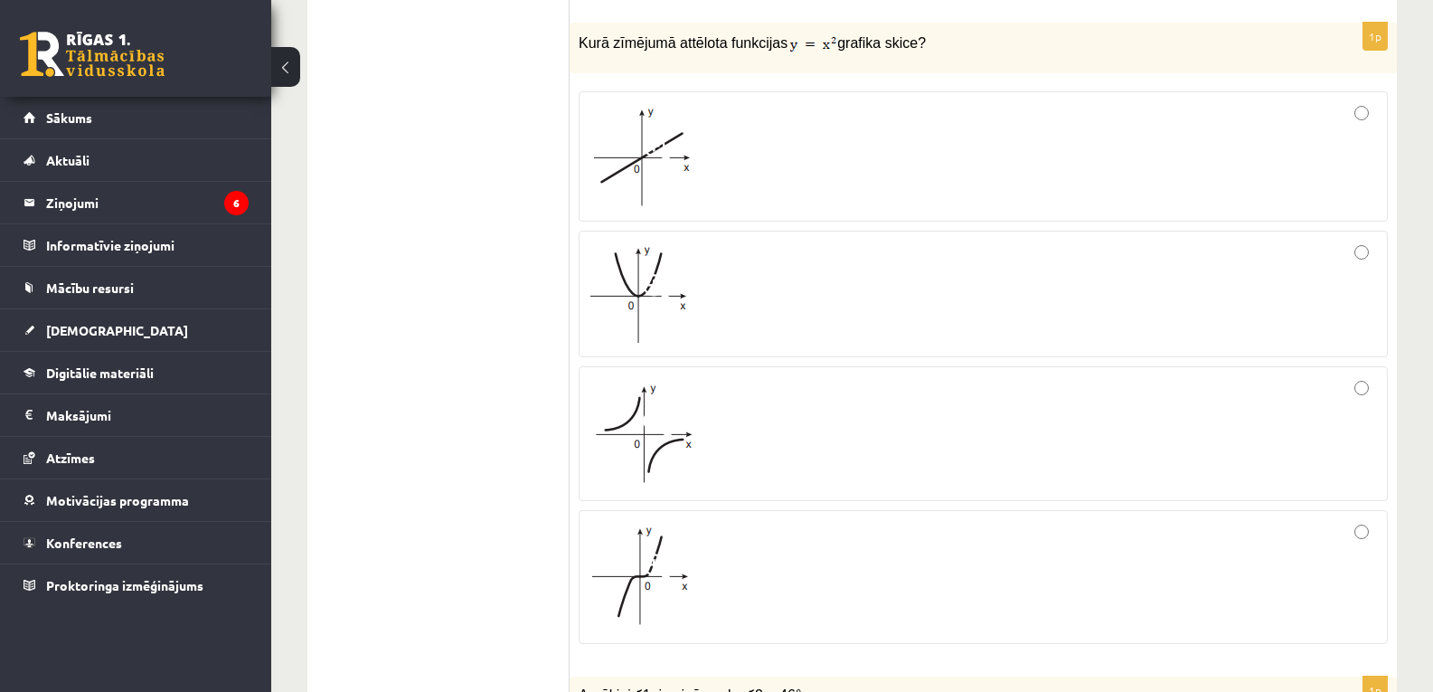
click at [698, 139] on div at bounding box center [983, 156] width 789 height 110
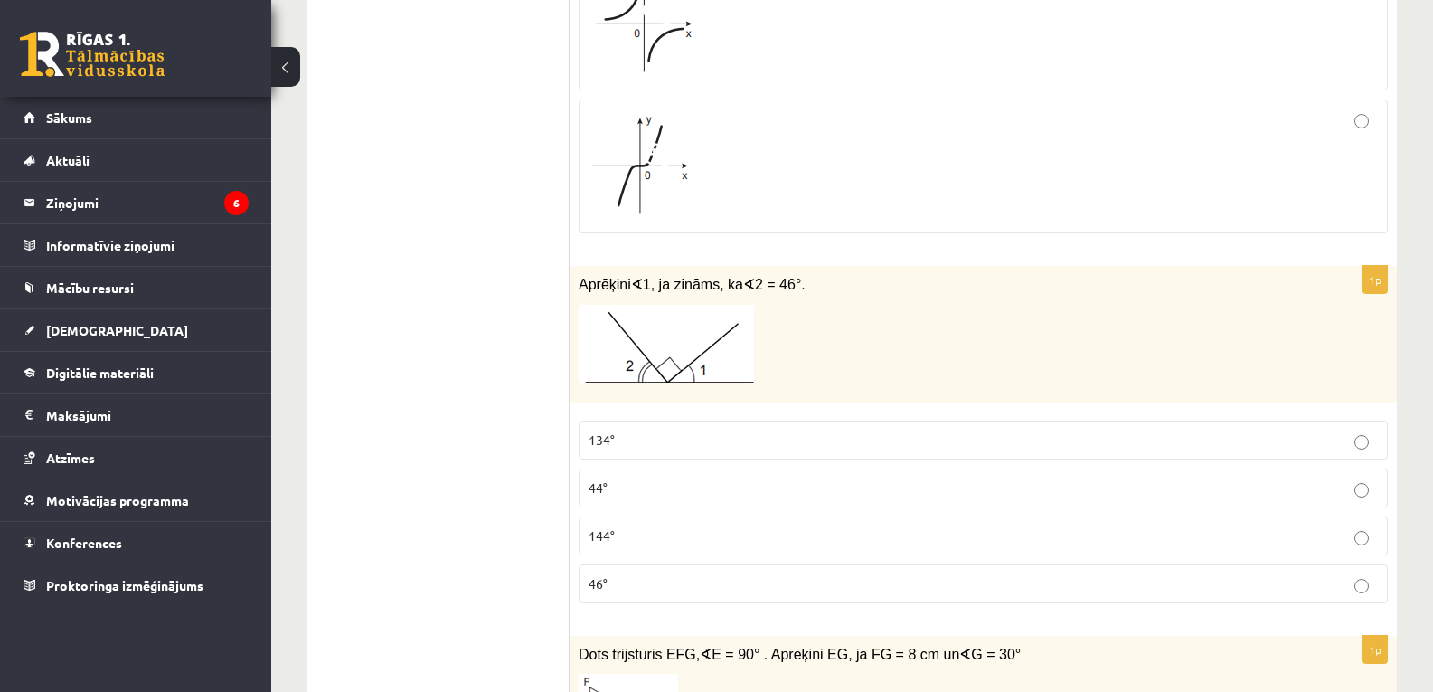
scroll to position [3070, 0]
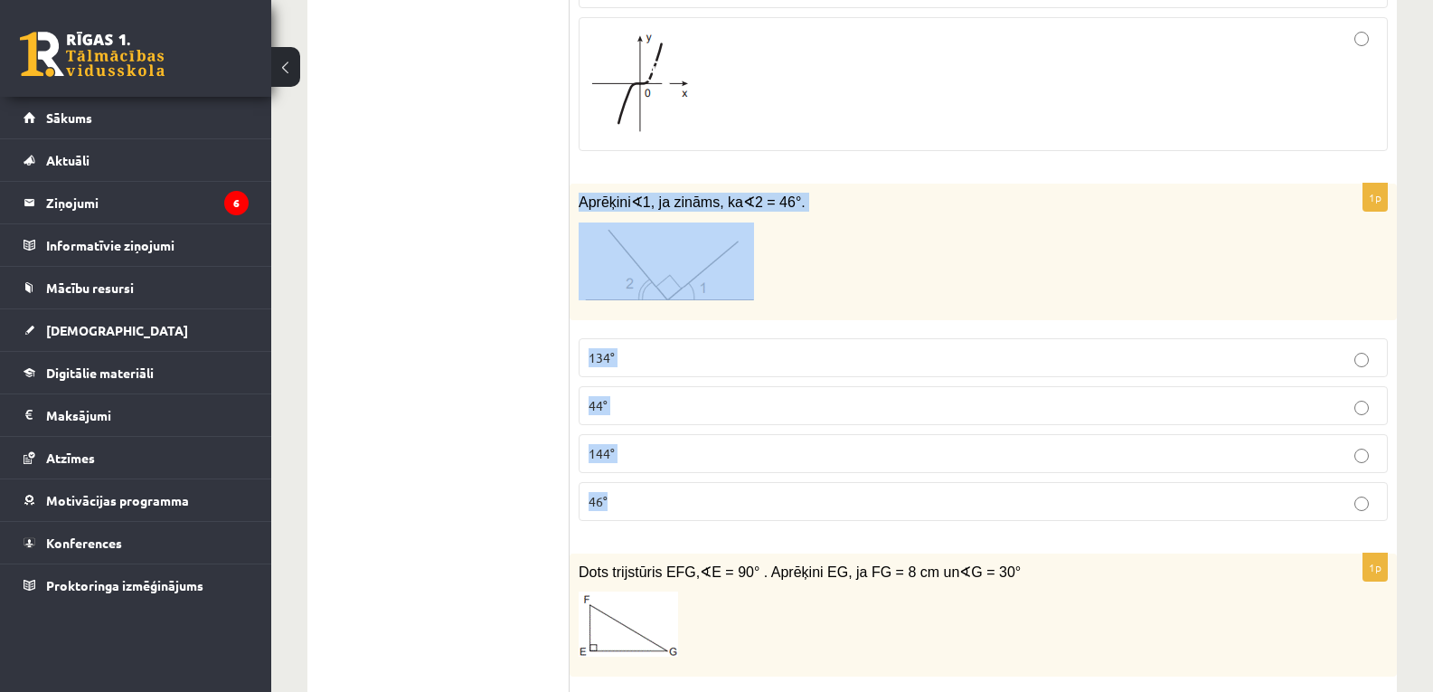
drag, startPoint x: 581, startPoint y: 196, endPoint x: 798, endPoint y: 492, distance: 366.8
click at [798, 492] on div "1p Aprēķini ∢ 1, ja zināms, ka ∢ 2 = 46°. 134° 44° 144° 46°" at bounding box center [983, 360] width 827 height 352
copy div "Aprēķini ∢ 1, ja zināms, ka ∢ 2 = 46°. 134° 44° 144° 46°"
click at [660, 505] on p "46°" at bounding box center [983, 501] width 789 height 19
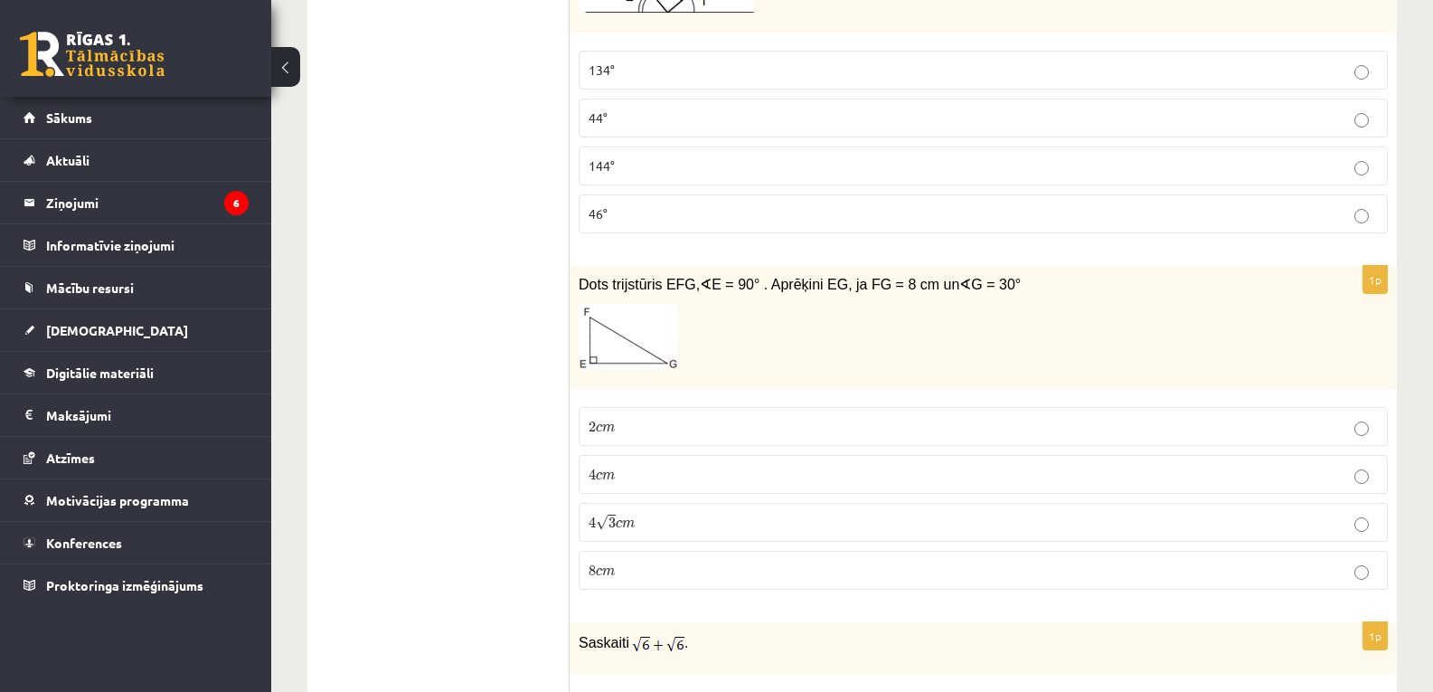
scroll to position [3385, 0]
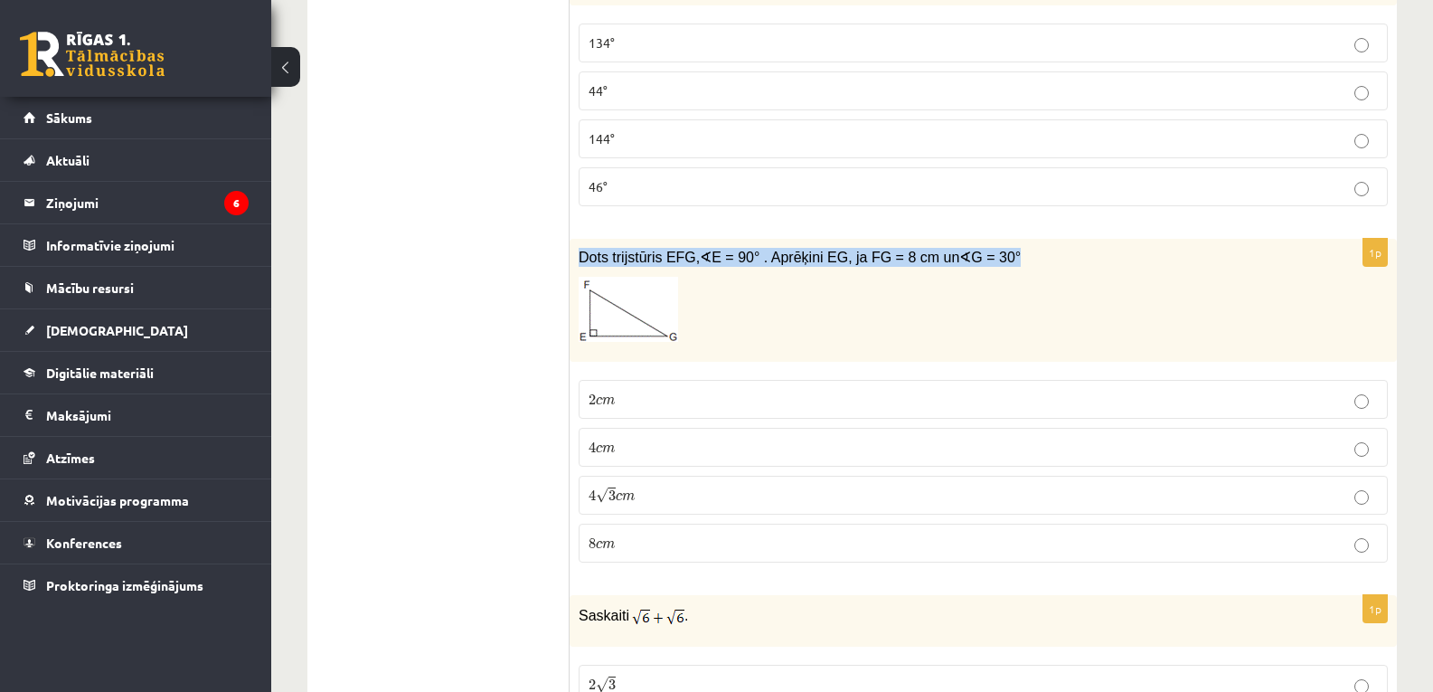
drag, startPoint x: 579, startPoint y: 255, endPoint x: 1011, endPoint y: 259, distance: 432.3
click at [1011, 259] on p "Dots trijstūris EFG, ∢ E = 90° . Aprēķini EG, ja FG = 8 cm un ∢ G = 30°" at bounding box center [938, 257] width 719 height 19
copy span "Dots trijstūris EFG, ∢ E = 90° . Aprēķini EG, ja FG = 8 cm un ∢ G = 30°"
click at [672, 499] on p "4 √ 3 c m 4 3 c m" at bounding box center [983, 495] width 789 height 19
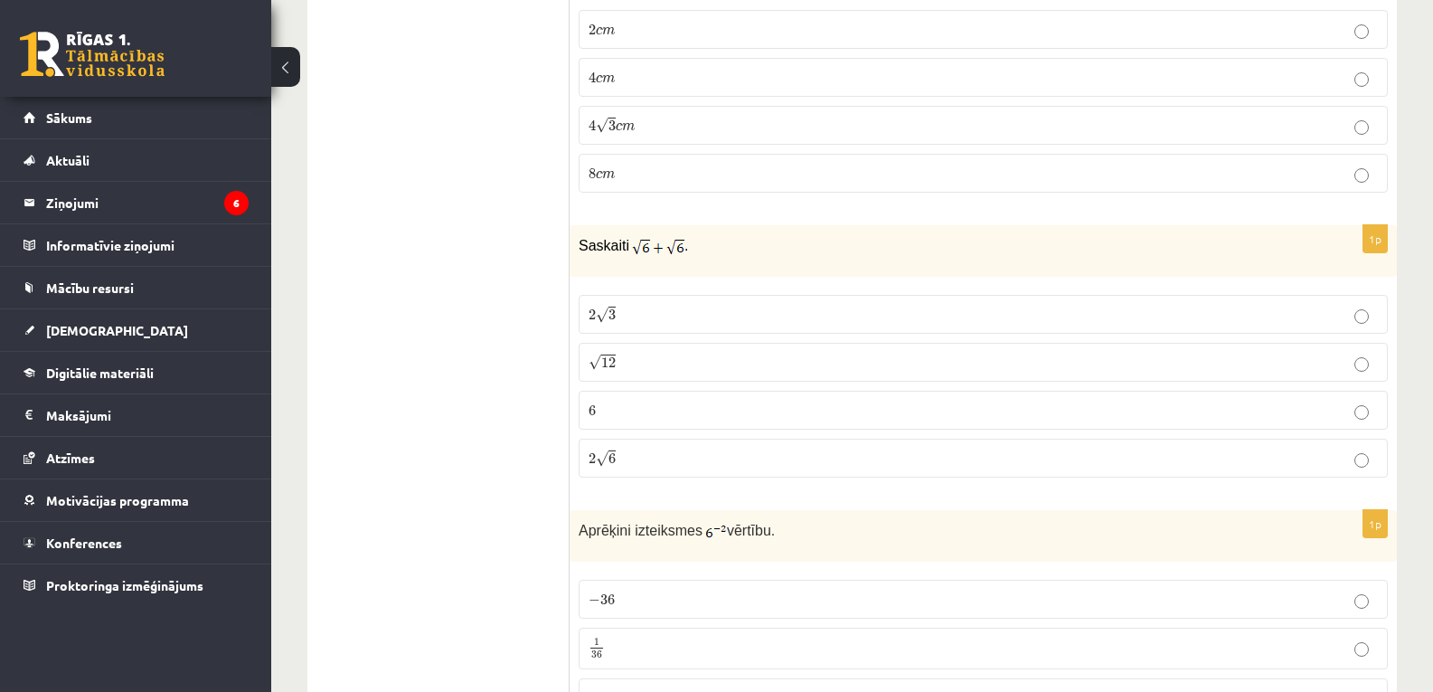
scroll to position [3823, 0]
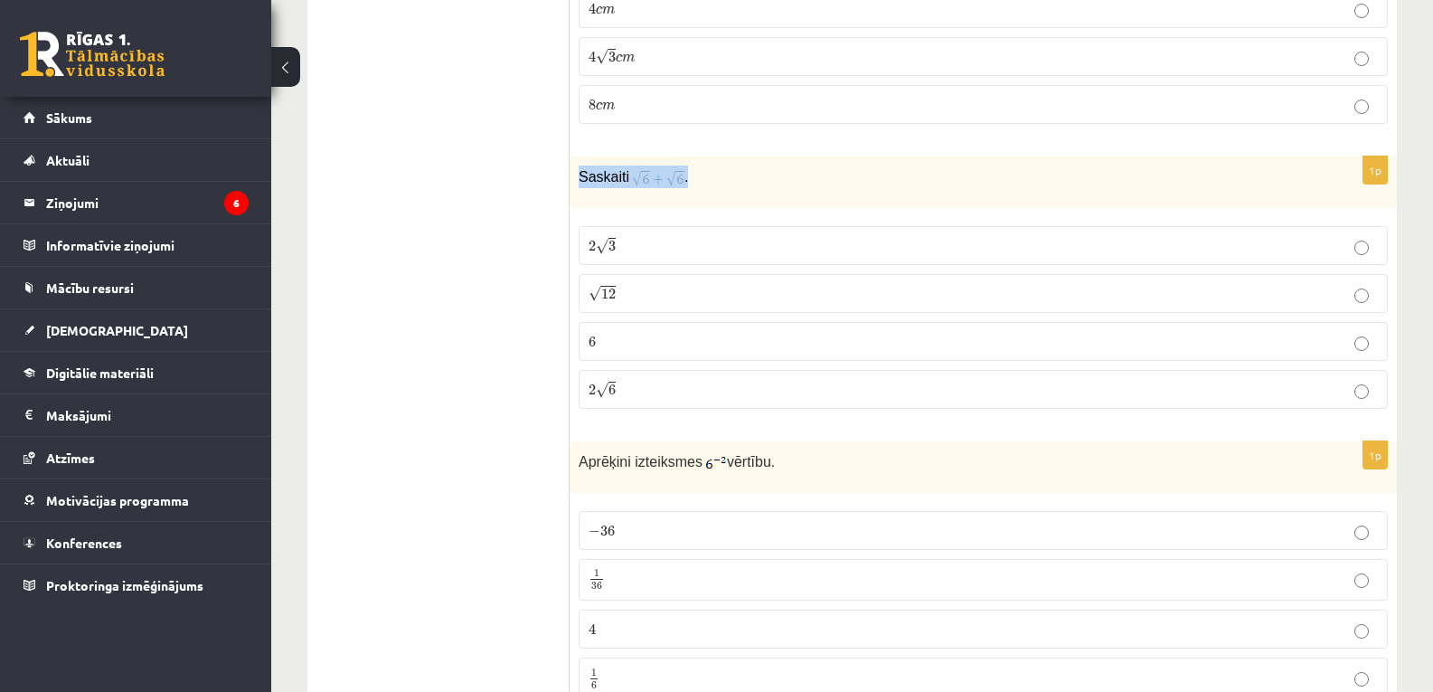
drag, startPoint x: 581, startPoint y: 176, endPoint x: 708, endPoint y: 186, distance: 127.0
click at [708, 186] on p "Saskaiti ." at bounding box center [938, 176] width 719 height 23
click at [674, 374] on label "2 √ 6 2 6" at bounding box center [983, 389] width 809 height 39
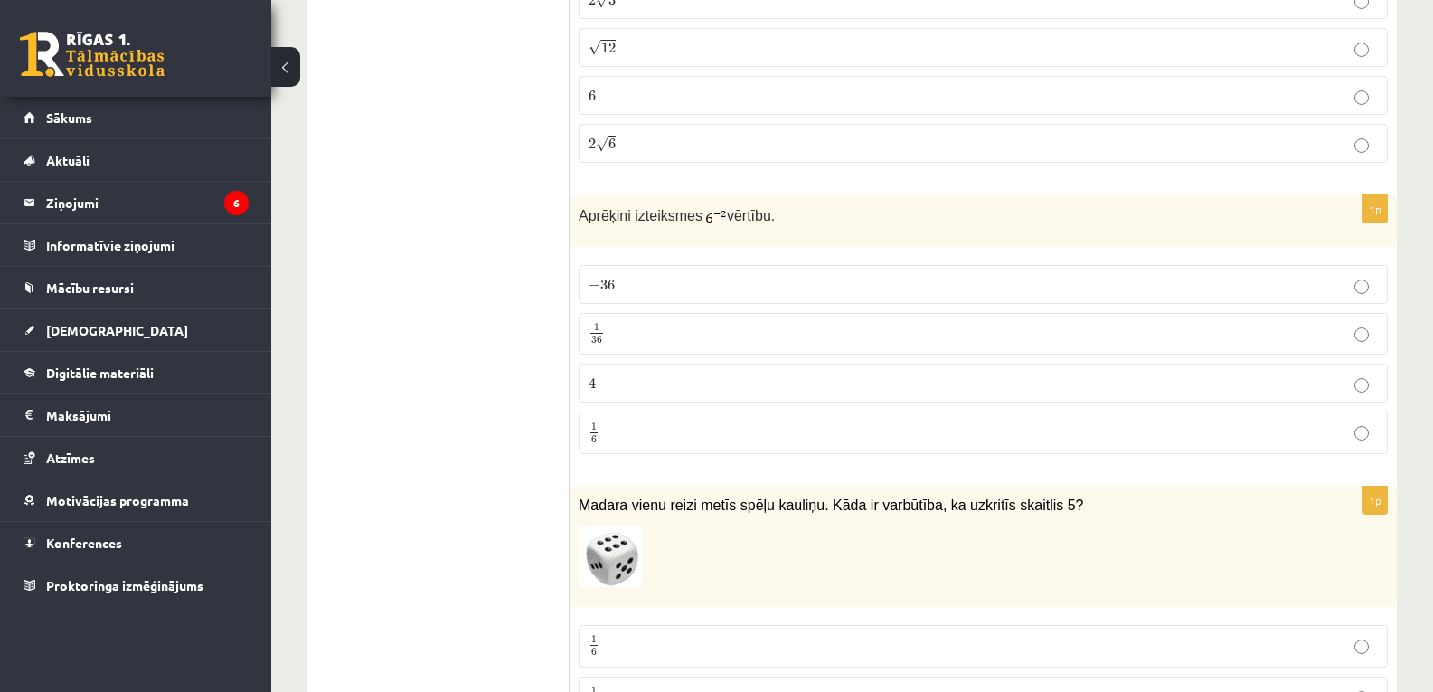
scroll to position [4151, 0]
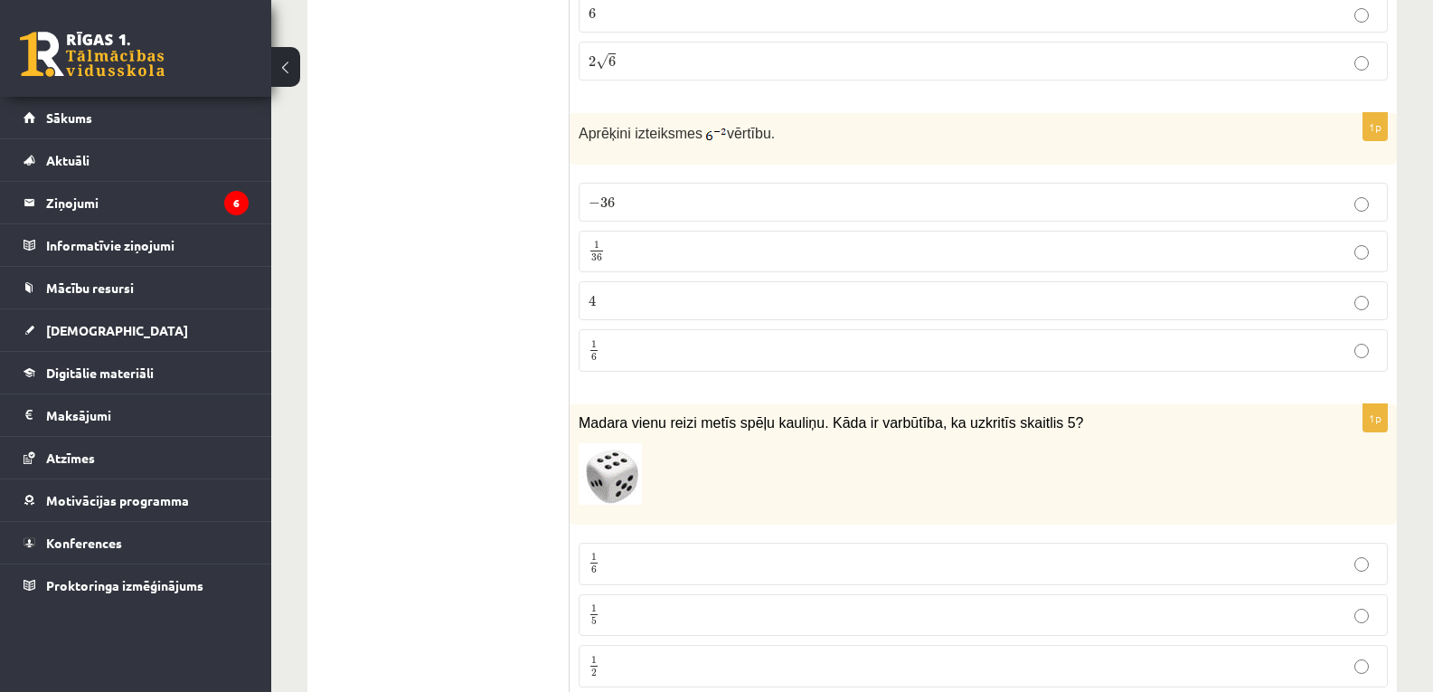
drag, startPoint x: 580, startPoint y: 134, endPoint x: 782, endPoint y: 145, distance: 202.8
click at [782, 144] on p "Aprēķini izteiksmes vērtību." at bounding box center [938, 133] width 719 height 22
click at [772, 262] on p "1 36 1 36" at bounding box center [983, 252] width 789 height 23
click at [739, 352] on p "1 6 1 6" at bounding box center [983, 350] width 789 height 23
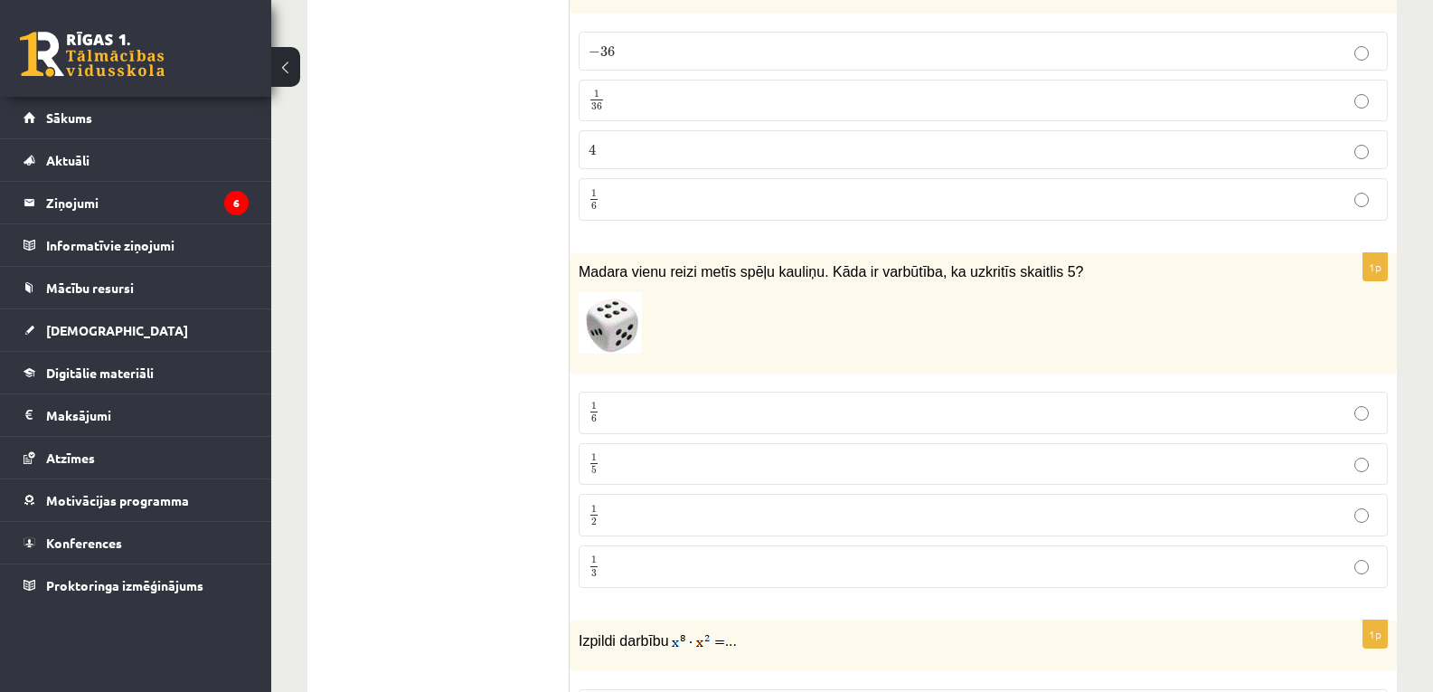
scroll to position [4316, 0]
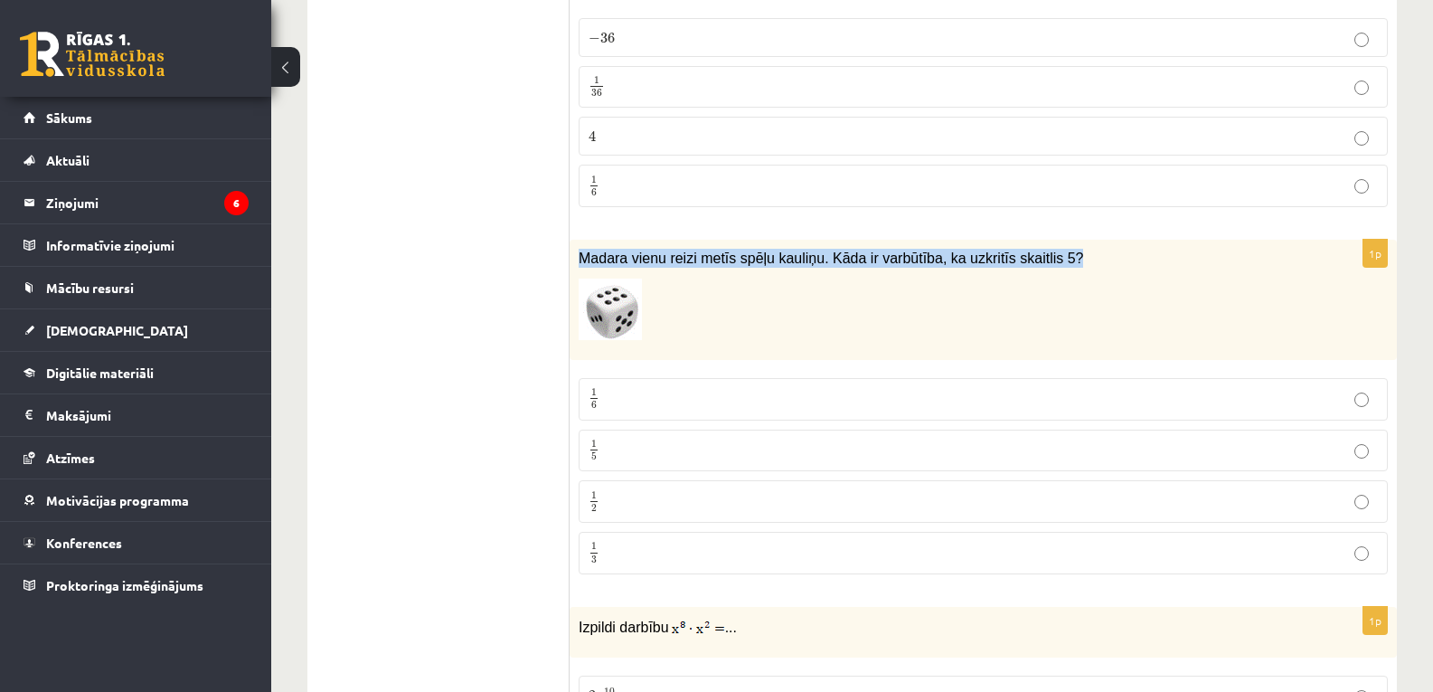
drag, startPoint x: 580, startPoint y: 257, endPoint x: 1094, endPoint y: 250, distance: 514.6
click at [1094, 250] on div "Madara vienu reizi metīs spēļu kauliņu. Kāda ir varbūtība, ka uzkritīs skaitlis…" at bounding box center [983, 300] width 827 height 120
copy span "Madara vienu reizi metīs spēļu kauliņu. Kāda ir varbūtība, ka uzkritīs skaitlis…"
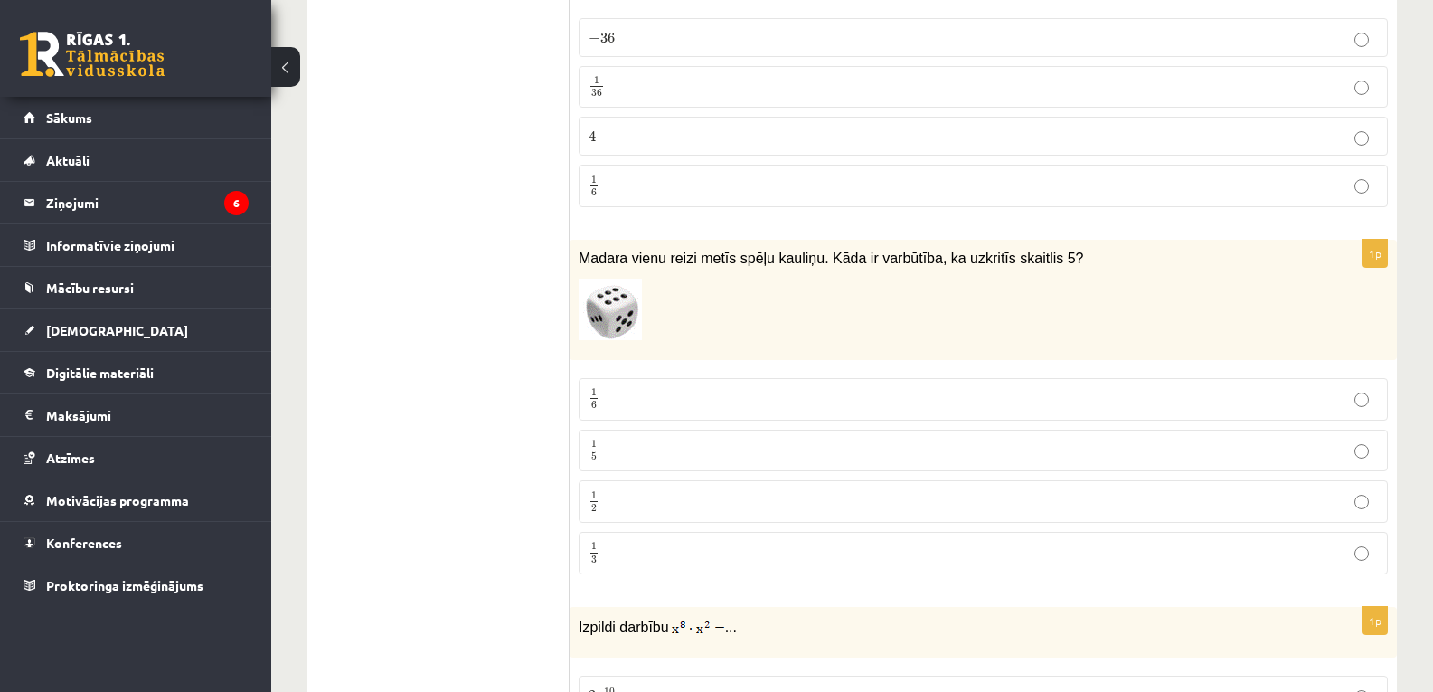
click at [655, 408] on p "1 6 1 6" at bounding box center [983, 399] width 789 height 23
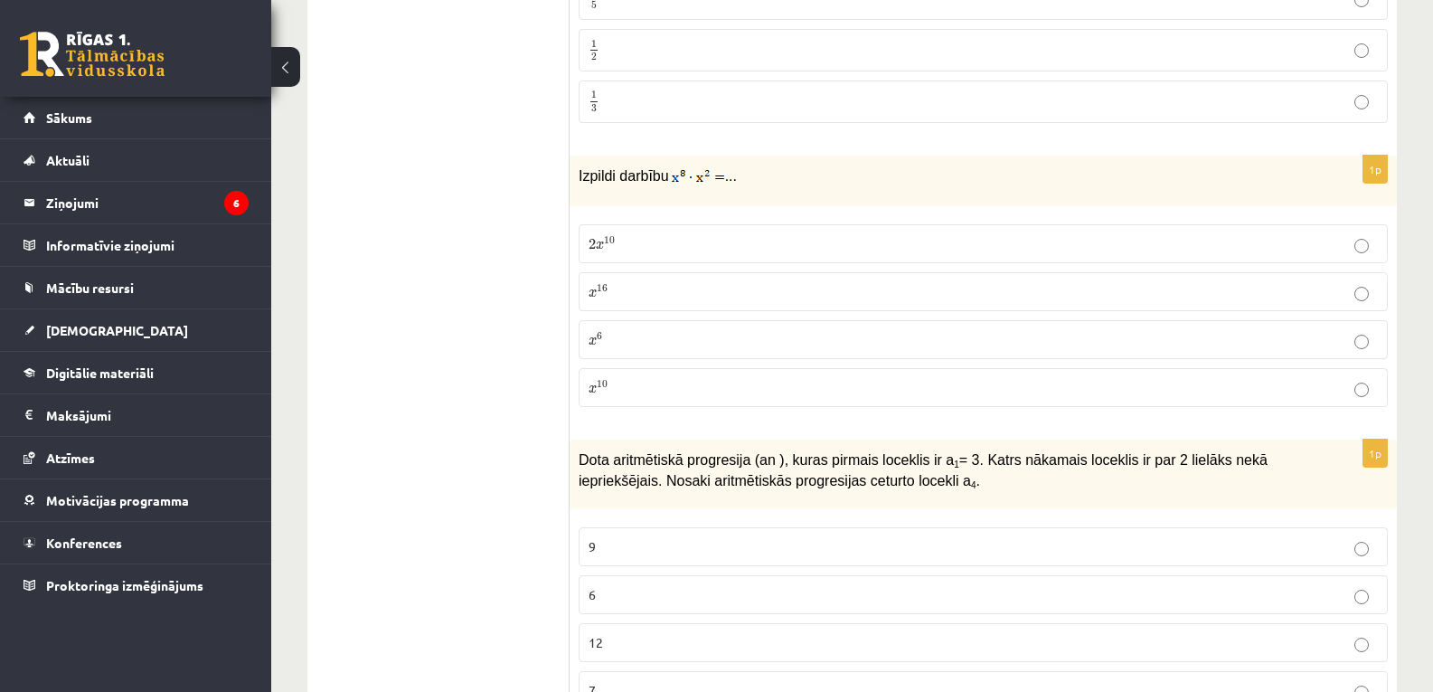
scroll to position [4822, 0]
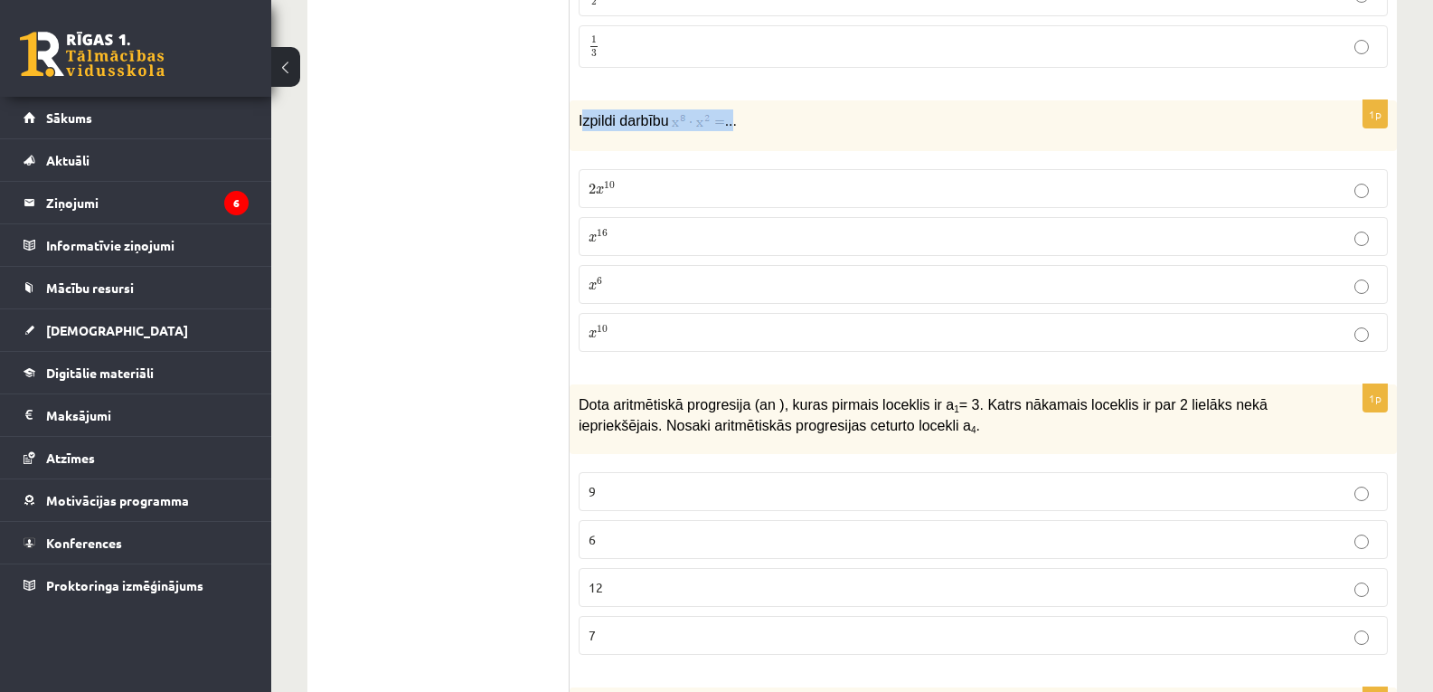
drag, startPoint x: 581, startPoint y: 123, endPoint x: 729, endPoint y: 131, distance: 147.6
click at [729, 131] on p "Izpildi darbību ..." at bounding box center [938, 120] width 719 height 22
click at [793, 124] on p "Izpildi darbību ..." at bounding box center [938, 120] width 719 height 22
click at [673, 330] on p "x 10 x 10" at bounding box center [983, 332] width 789 height 19
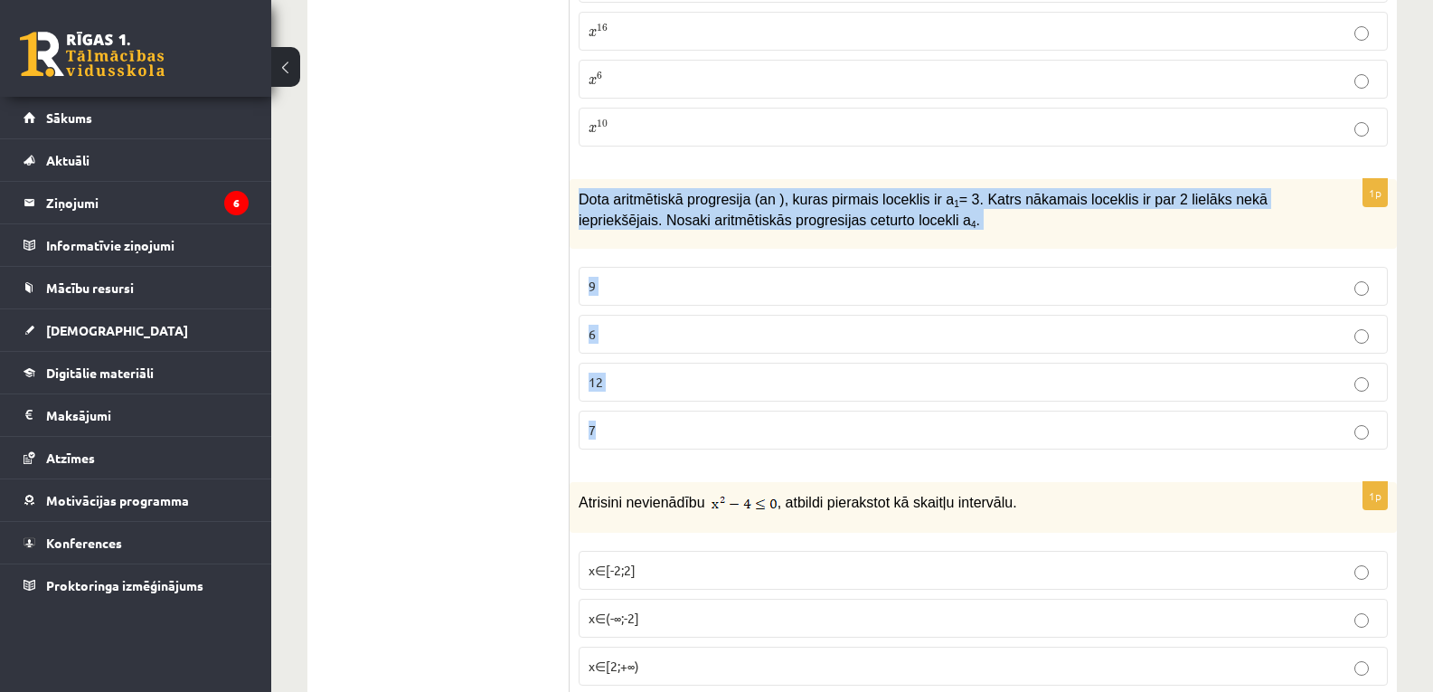
drag, startPoint x: 580, startPoint y: 200, endPoint x: 801, endPoint y: 436, distance: 323.7
click at [801, 436] on div "1p Dota aritmētiskā progresija (an ), kuras pirmais loceklis ir a 1 = 3. Katrs …" at bounding box center [983, 321] width 827 height 285
copy div "Dota aritmētiskā progresija (an ), kuras pirmais loceklis ir a 1 = 3. Katrs nāk…"
click at [622, 296] on p "9" at bounding box center [983, 286] width 789 height 19
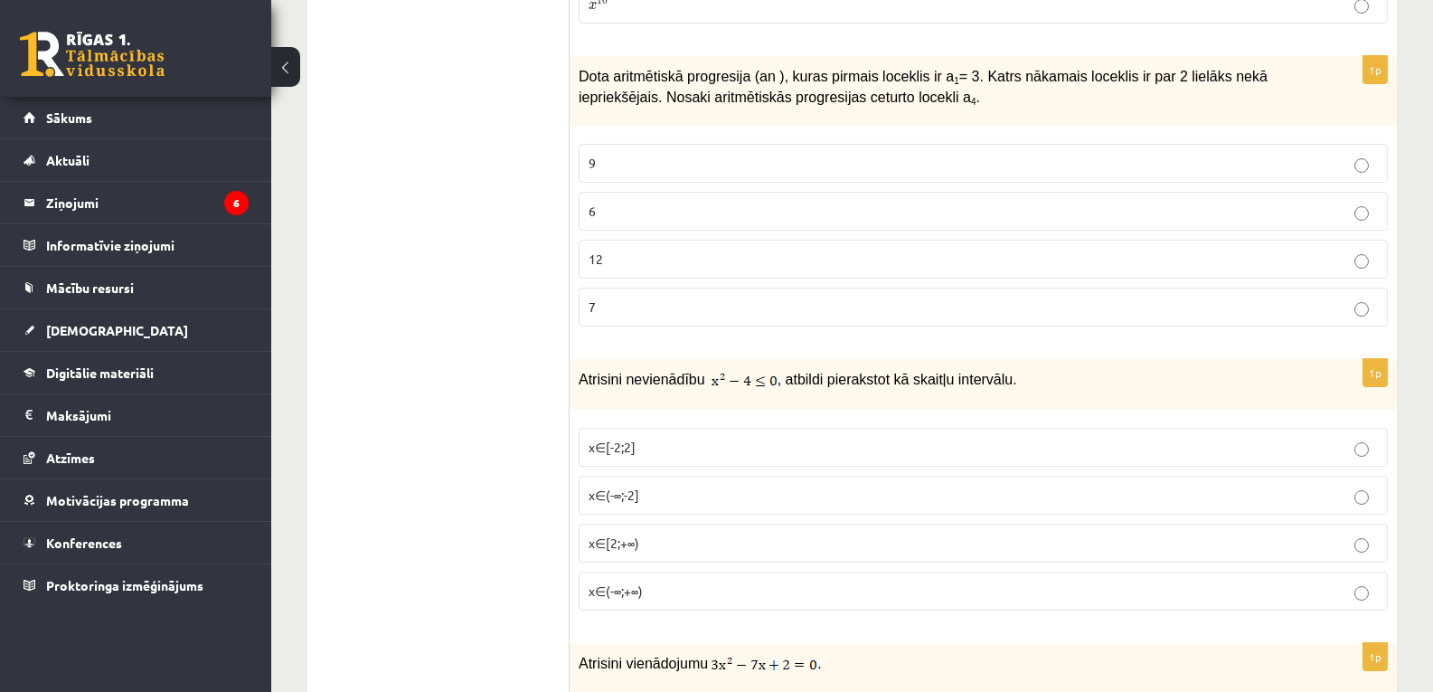
scroll to position [5164, 0]
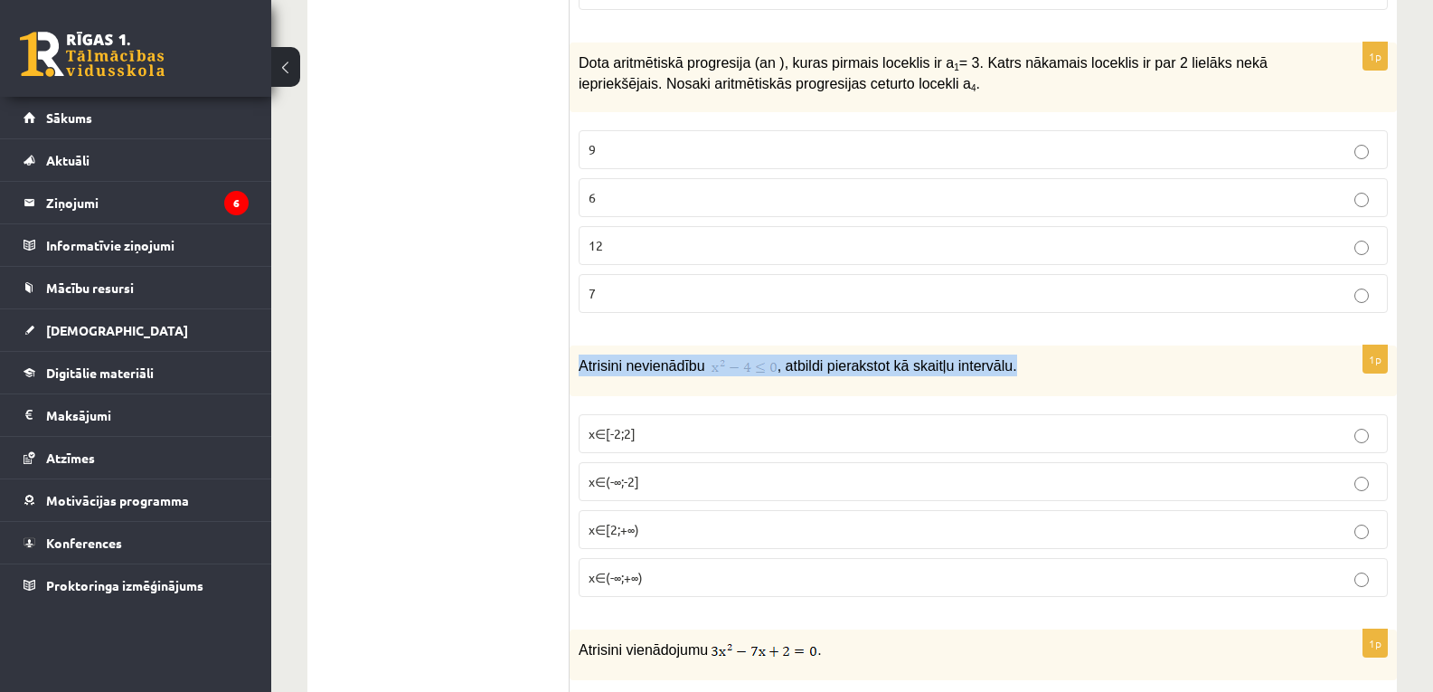
drag, startPoint x: 580, startPoint y: 366, endPoint x: 1012, endPoint y: 388, distance: 432.8
click at [1012, 388] on div "Atrisini nevienādību , atbildi pierakstot kā skaitļu intervālu." at bounding box center [983, 370] width 827 height 51
copy p "Atrisini nevienādību , atbildi pierakstot kā skaitļu intervālu."
click at [660, 443] on p "x∈[-2;2]" at bounding box center [983, 433] width 789 height 19
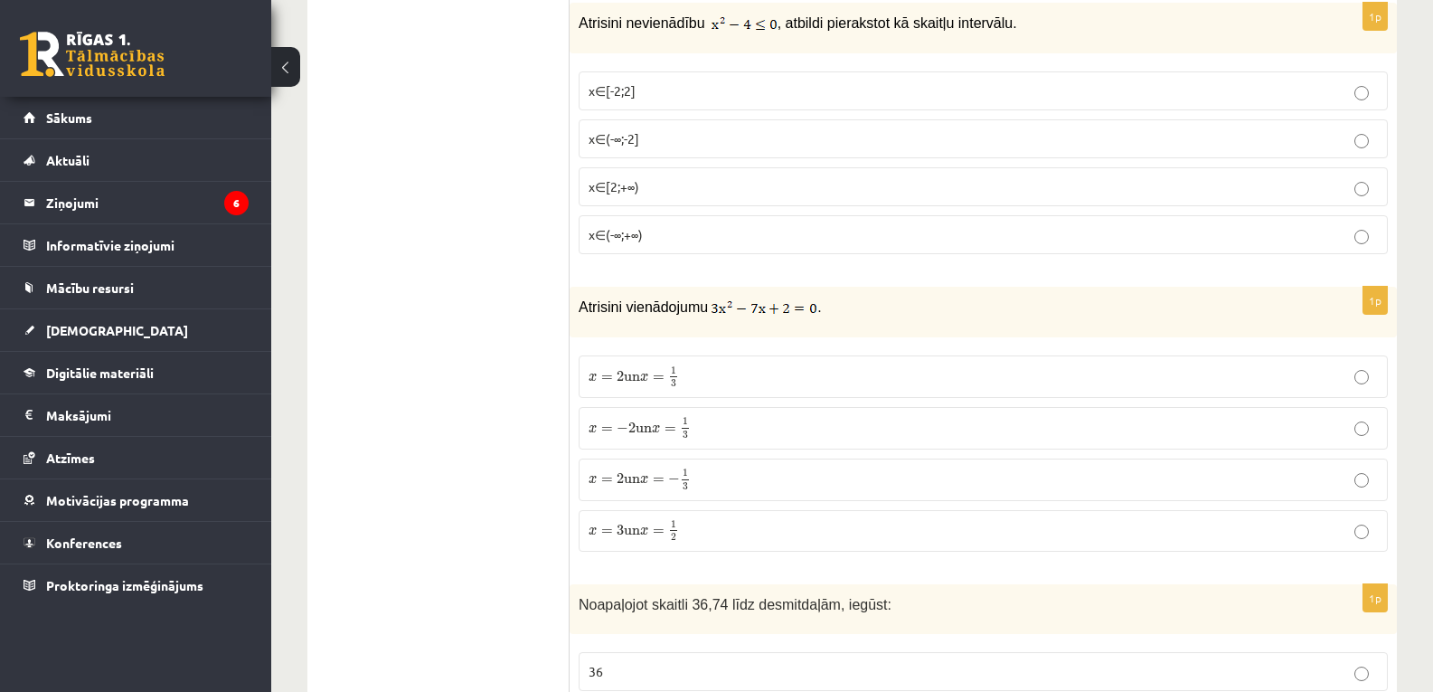
scroll to position [5521, 0]
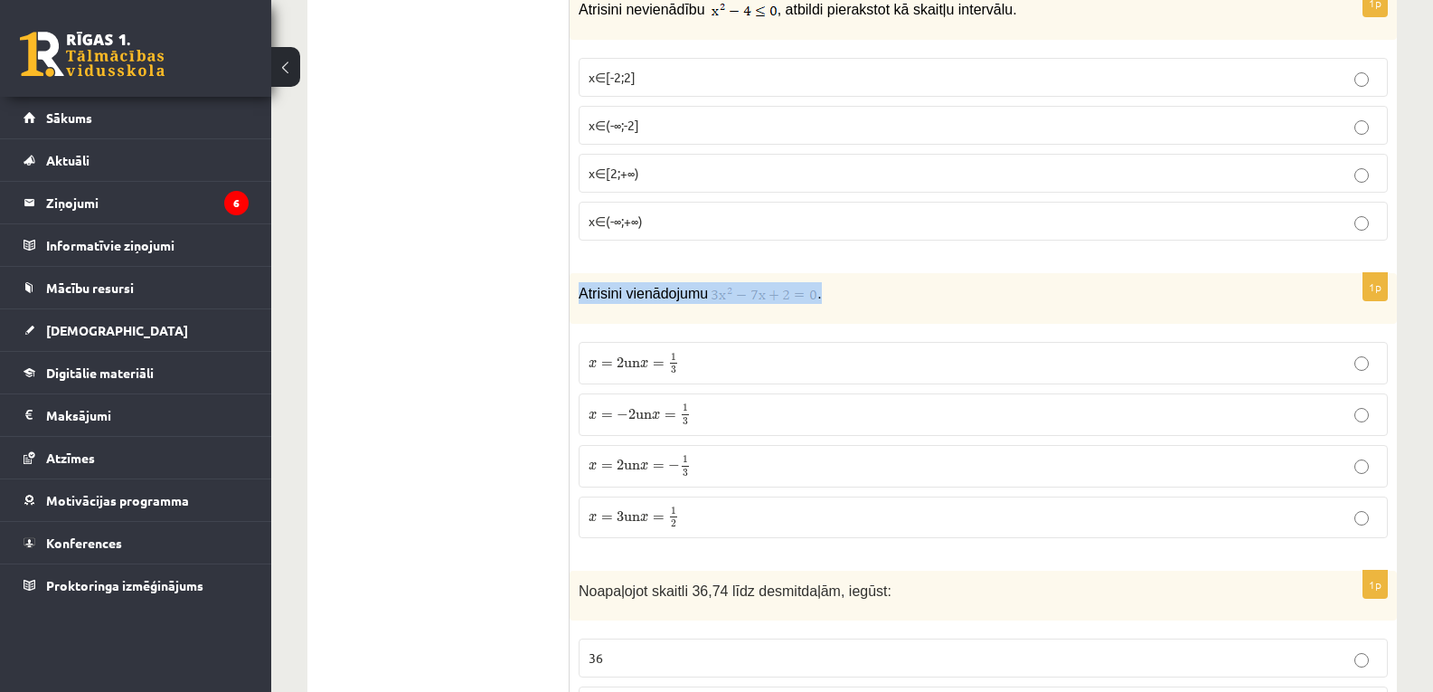
drag, startPoint x: 575, startPoint y: 294, endPoint x: 855, endPoint y: 293, distance: 280.3
click at [855, 293] on div "Atrisini vienādojumu ." at bounding box center [983, 298] width 827 height 51
click at [855, 293] on p "Atrisini vienādojumu ." at bounding box center [938, 293] width 719 height 22
drag, startPoint x: 576, startPoint y: 290, endPoint x: 877, endPoint y: 308, distance: 301.7
click at [877, 308] on div "Atrisini vienādojumu ." at bounding box center [983, 298] width 827 height 51
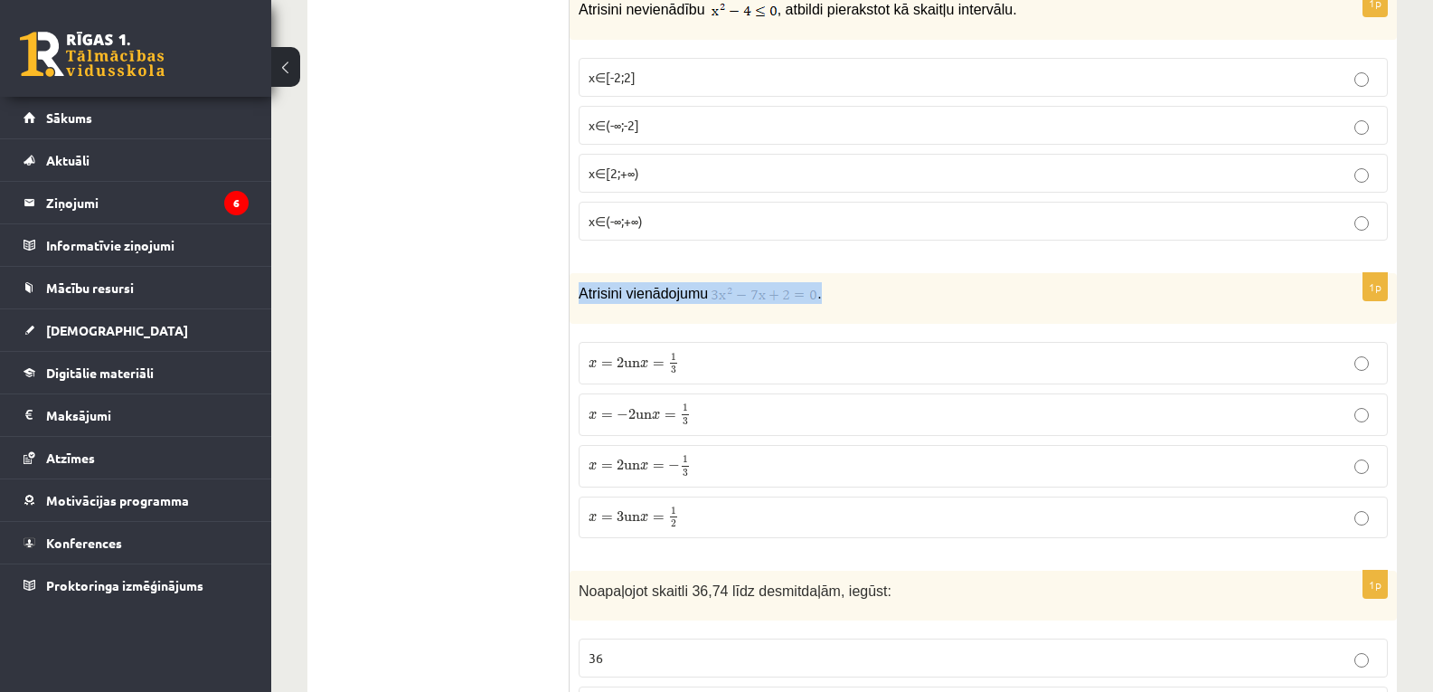
copy p "Atrisini vienādojumu ."
click at [758, 363] on p "x = 2 un x = 1 3 x = 2 un x = 1 3" at bounding box center [983, 363] width 789 height 23
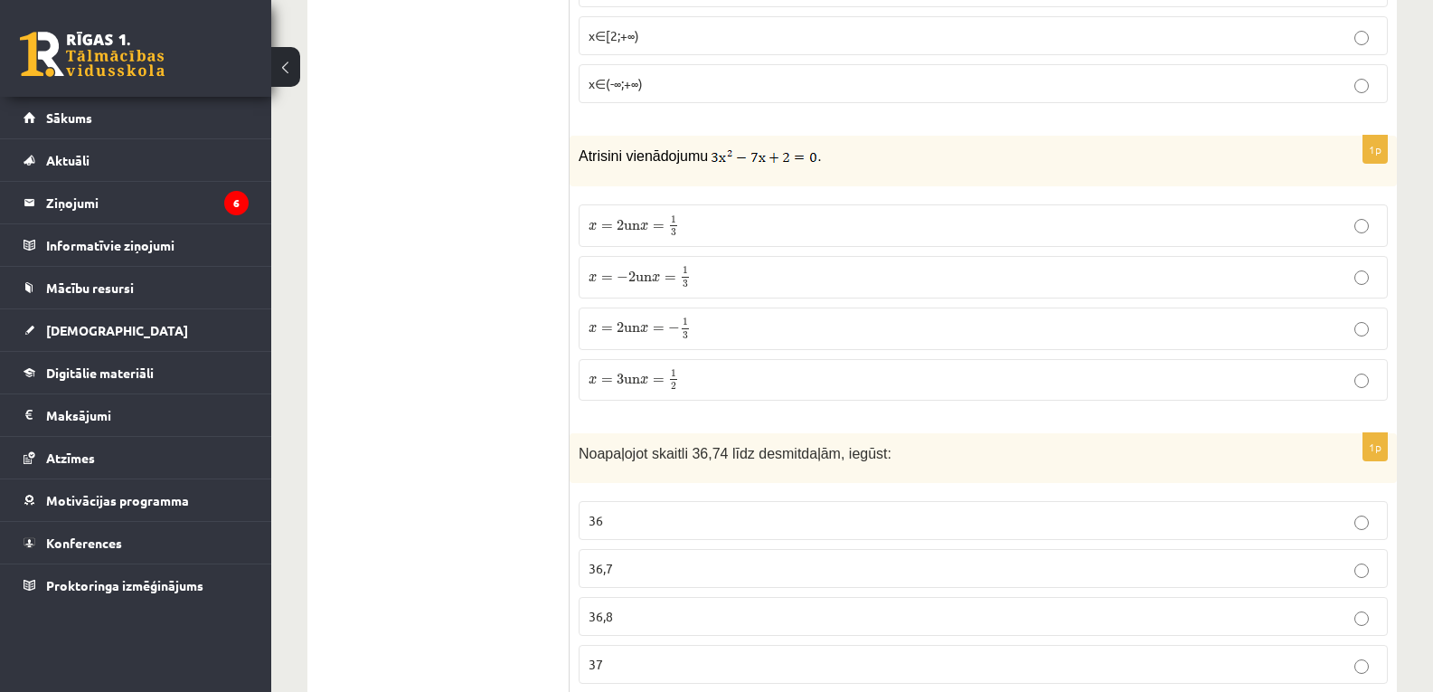
scroll to position [5699, 0]
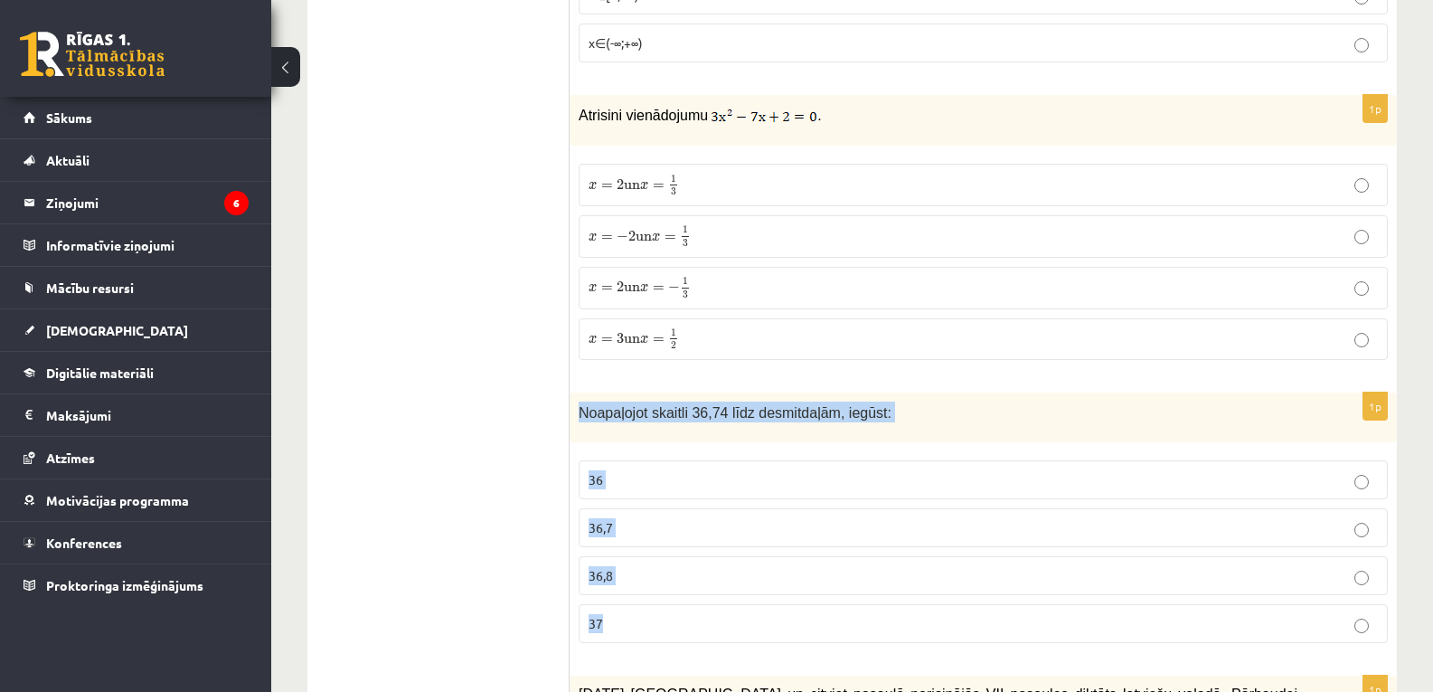
drag, startPoint x: 583, startPoint y: 413, endPoint x: 711, endPoint y: 626, distance: 247.8
click at [711, 626] on div "1p Noapaļojot skaitli 36,74 līdz desmitdaļām, iegūst: 36 36,7 36,8 37" at bounding box center [983, 524] width 827 height 265
click at [704, 531] on p "36,7" at bounding box center [983, 527] width 789 height 19
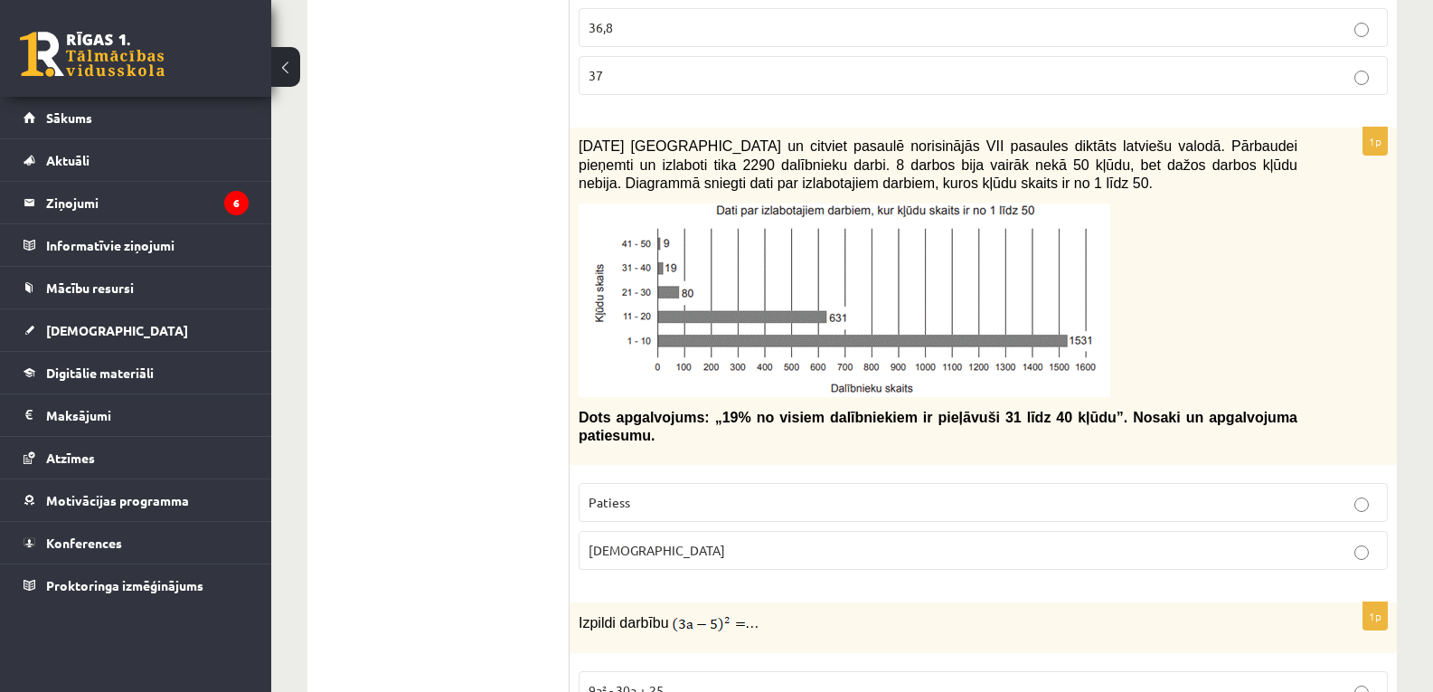
scroll to position [6260, 0]
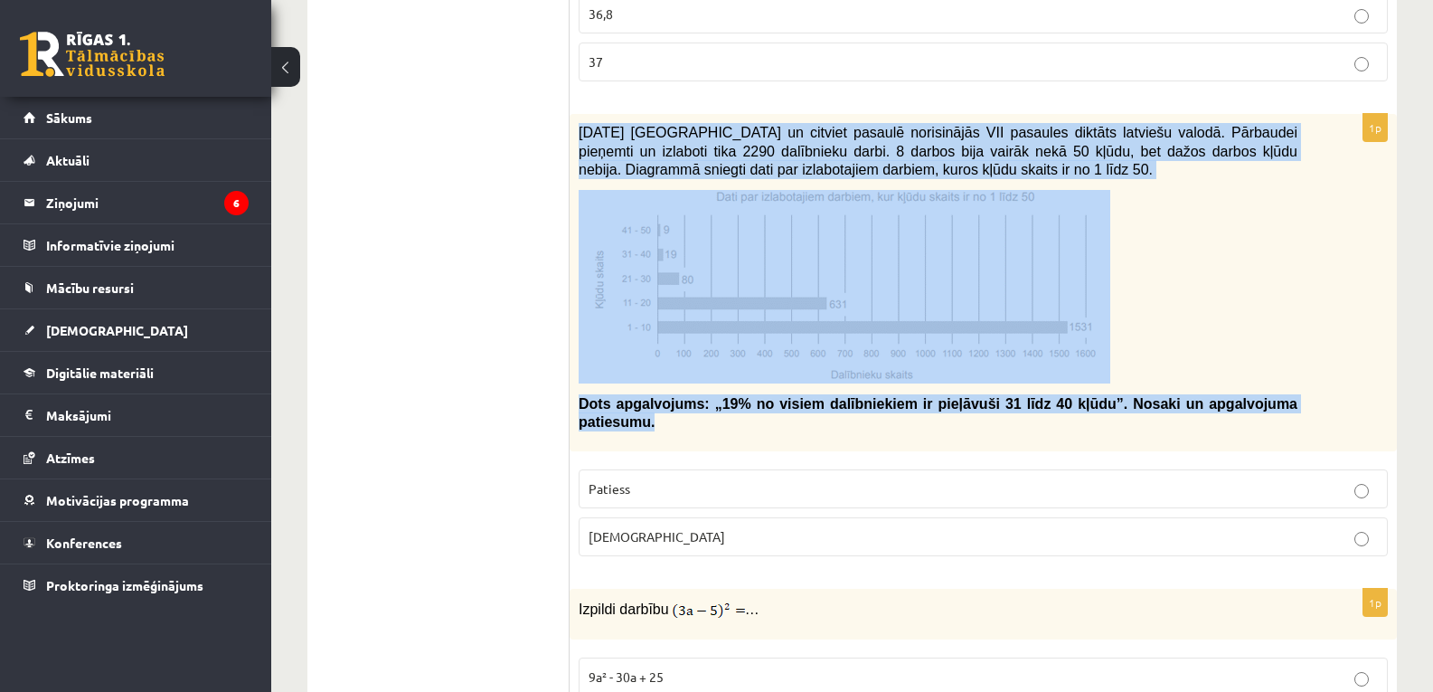
drag, startPoint x: 575, startPoint y: 133, endPoint x: 1324, endPoint y: 411, distance: 798.5
click at [1324, 411] on div "2021. gada 27. novembrī Latvijā un citviet pasaulē norisinājās VII pasaules dik…" at bounding box center [983, 282] width 827 height 337
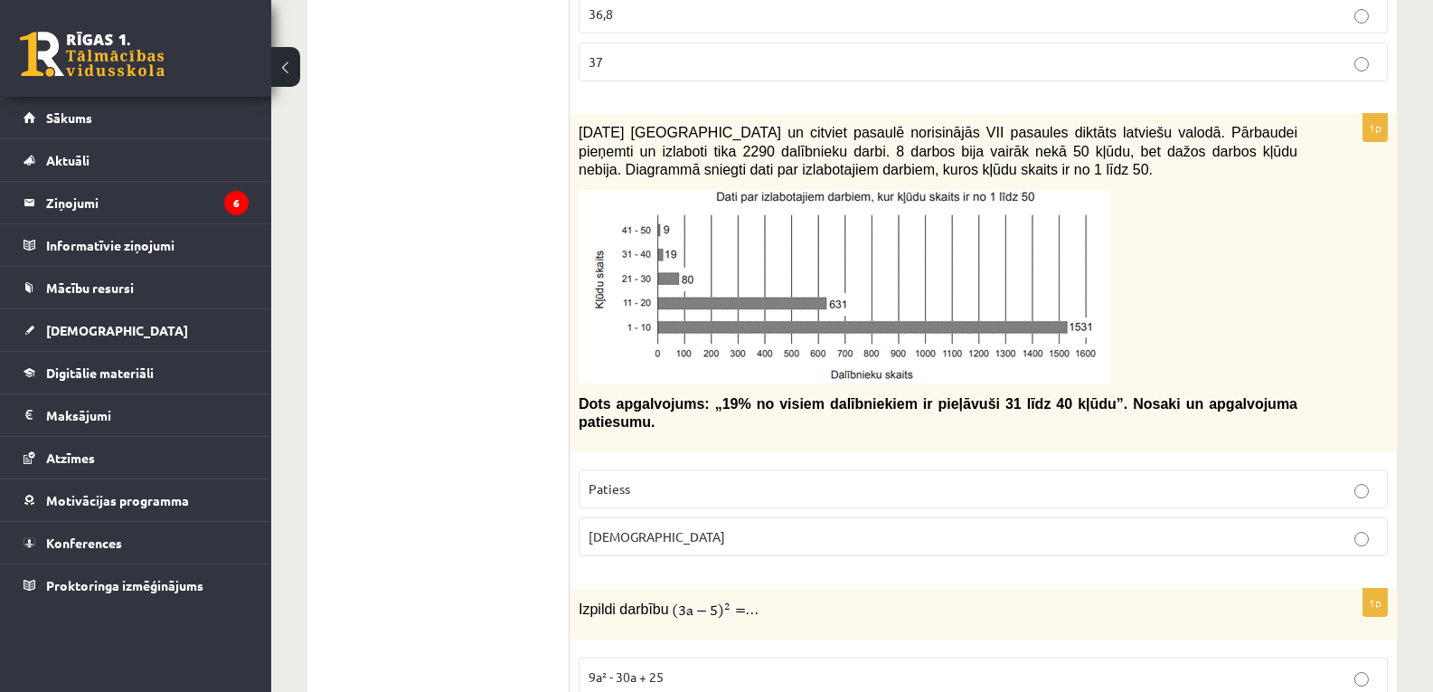
click at [699, 479] on p "Patiess" at bounding box center [983, 488] width 789 height 19
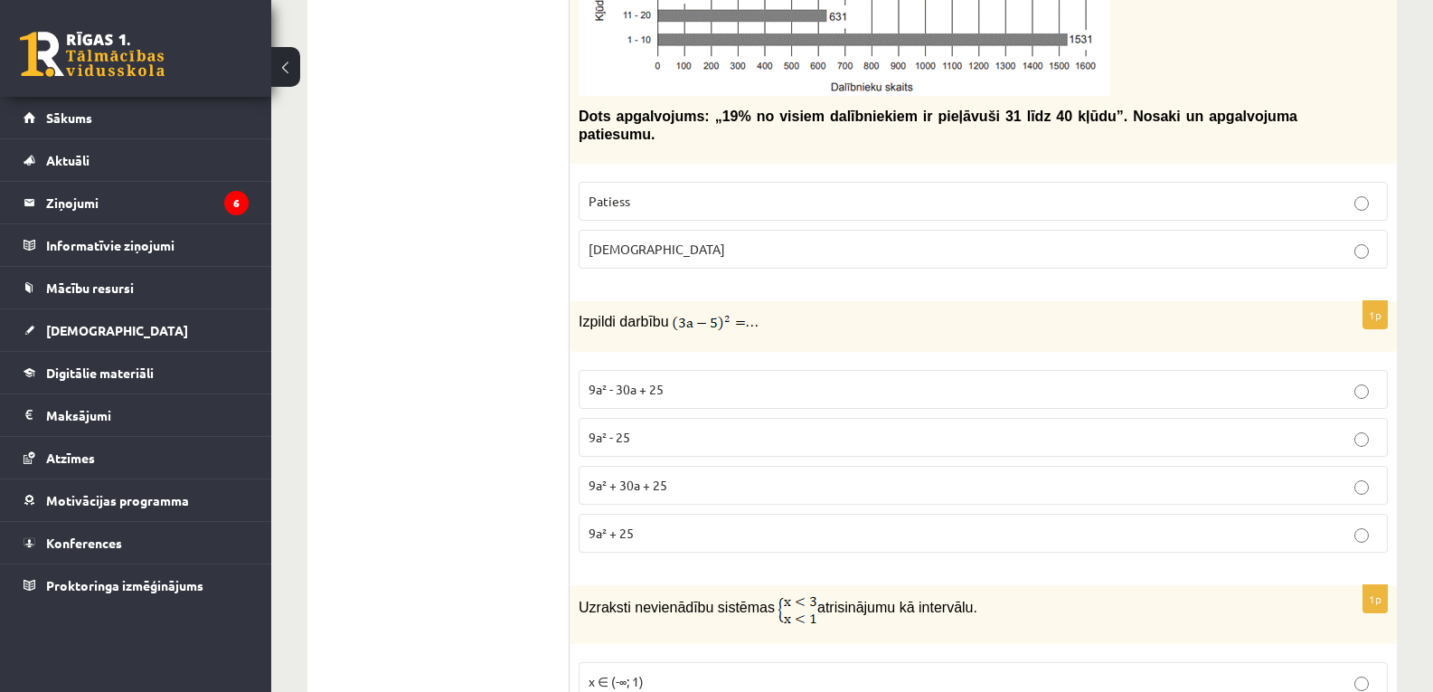
scroll to position [6561, 0]
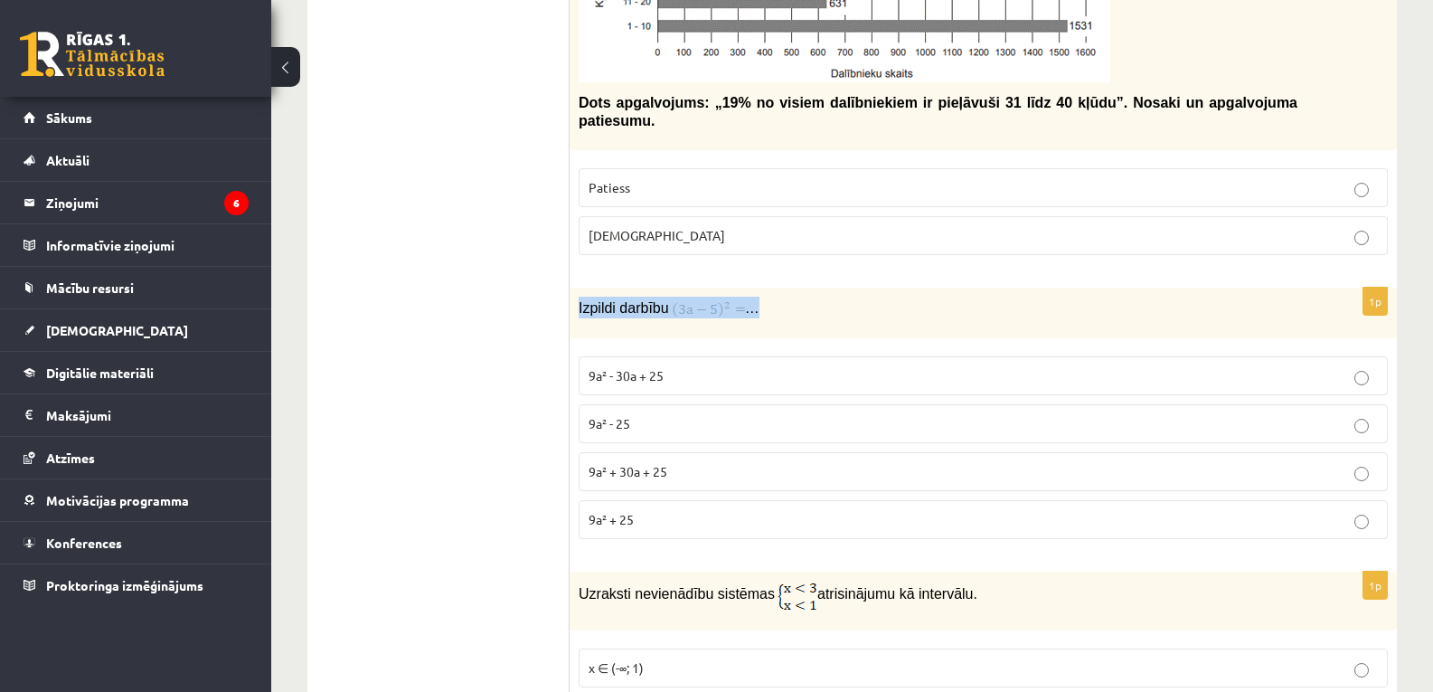
drag, startPoint x: 579, startPoint y: 285, endPoint x: 778, endPoint y: 305, distance: 199.9
click at [778, 305] on div "Izpildi darbību …" at bounding box center [983, 313] width 827 height 51
click at [711, 366] on p "9a² - 30a + 25" at bounding box center [983, 375] width 789 height 19
click at [741, 462] on p "9a² + 30a + 25" at bounding box center [983, 471] width 789 height 19
click at [742, 366] on p "9a² - 30a + 25" at bounding box center [983, 375] width 789 height 19
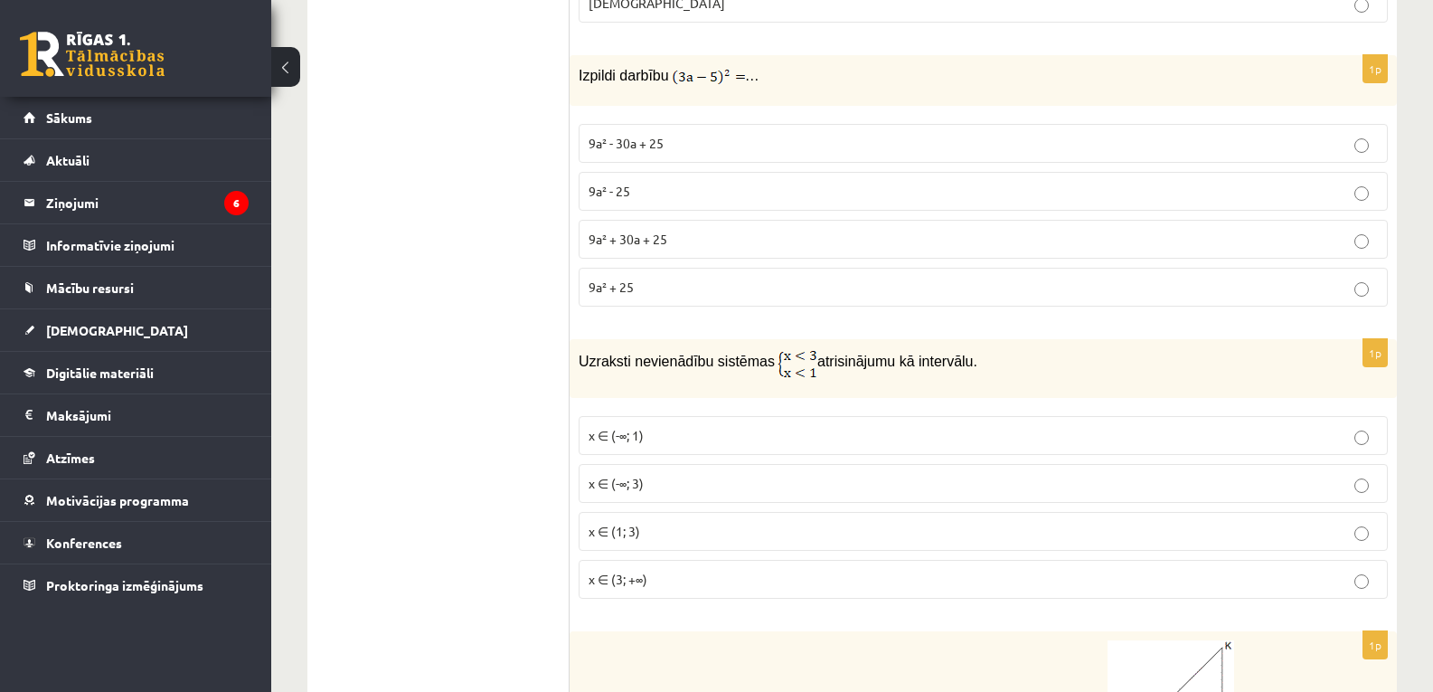
scroll to position [6807, 0]
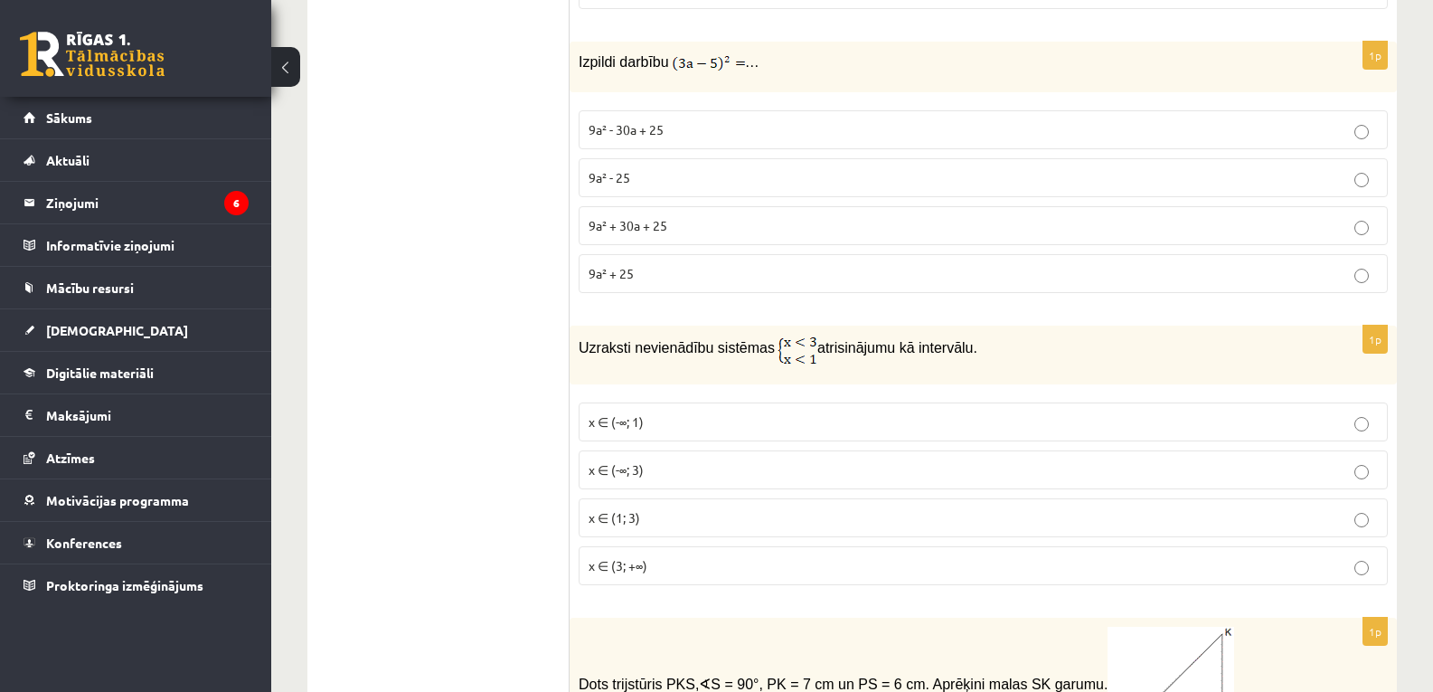
click at [782, 335] on img at bounding box center [798, 350] width 40 height 30
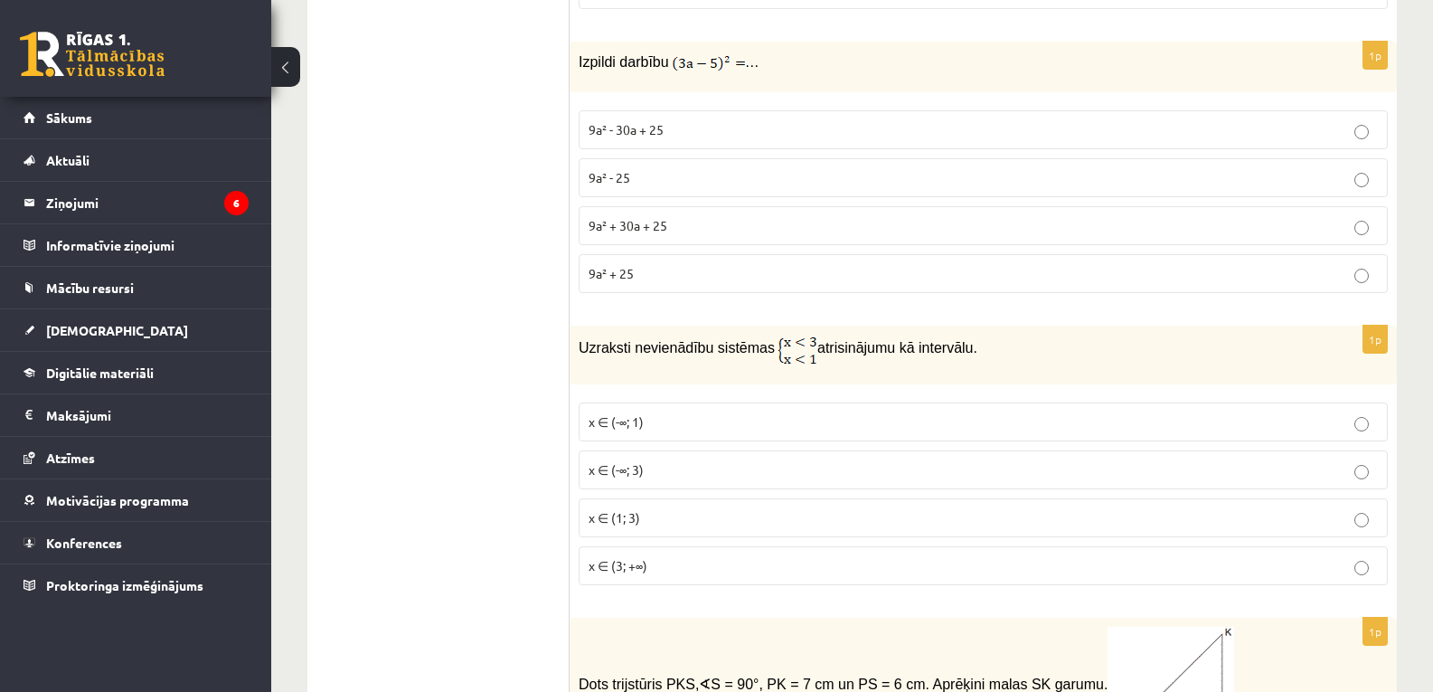
click at [782, 335] on img at bounding box center [798, 350] width 40 height 30
drag, startPoint x: 584, startPoint y: 327, endPoint x: 967, endPoint y: 364, distance: 384.2
click at [967, 364] on div "Uzraksti nevienādību sistēmas atrisinājumu kā intervālu." at bounding box center [983, 355] width 827 height 59
click at [978, 350] on div "Uzraksti nevienādību sistēmas atrisinājumu kā intervālu." at bounding box center [983, 355] width 827 height 59
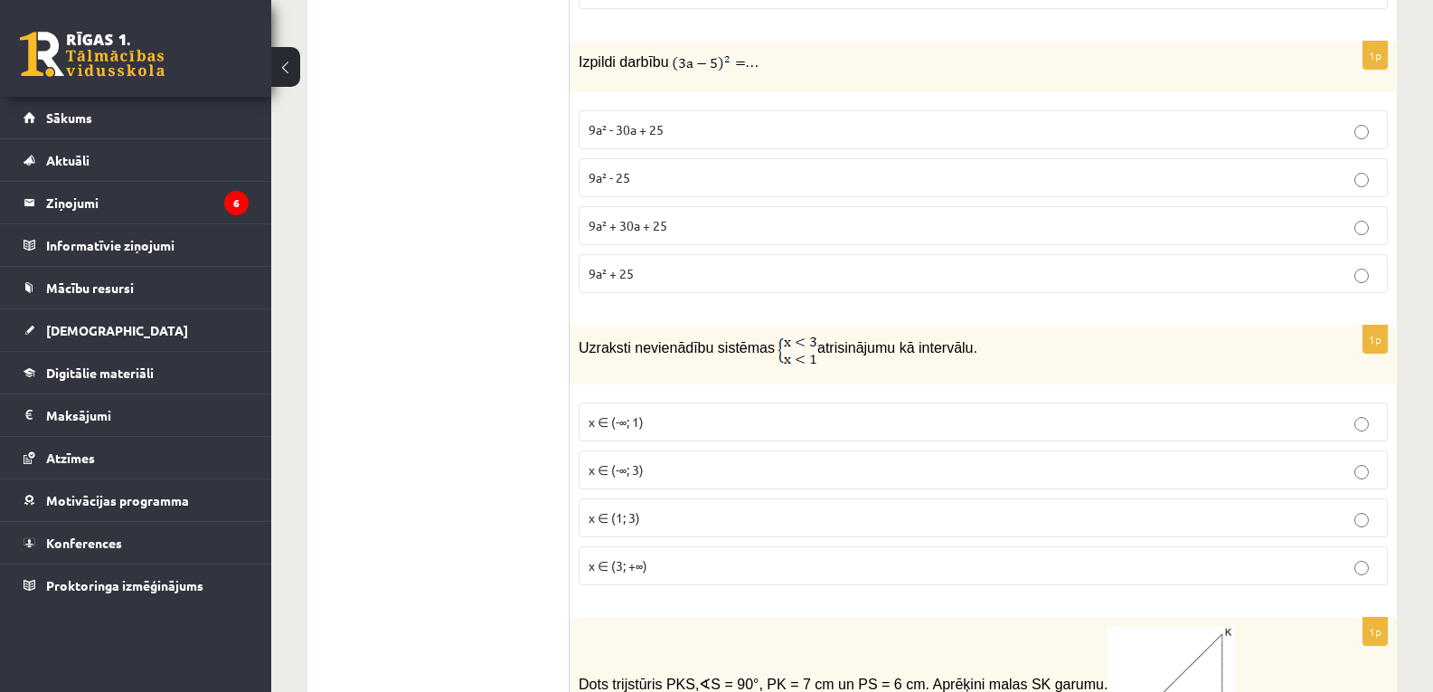
click at [785, 508] on p "x ∈ (1; 3)" at bounding box center [983, 517] width 789 height 19
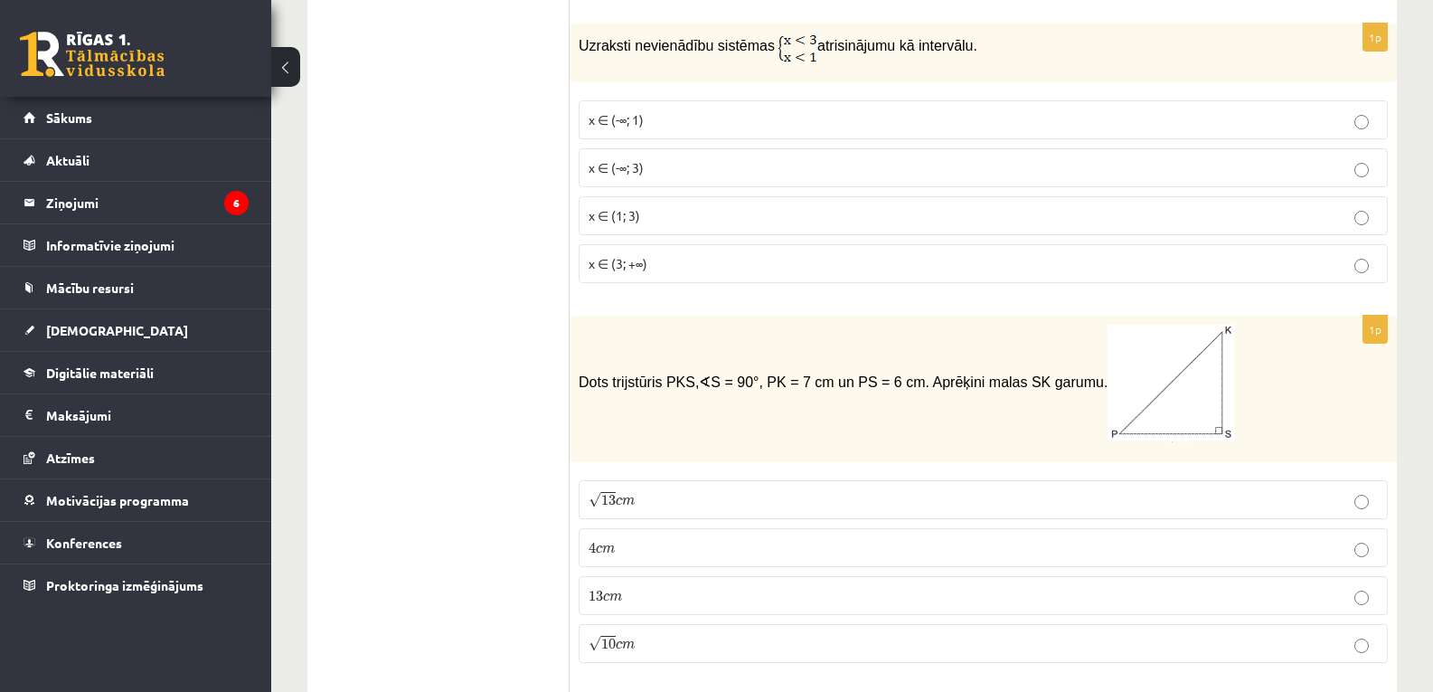
scroll to position [7136, 0]
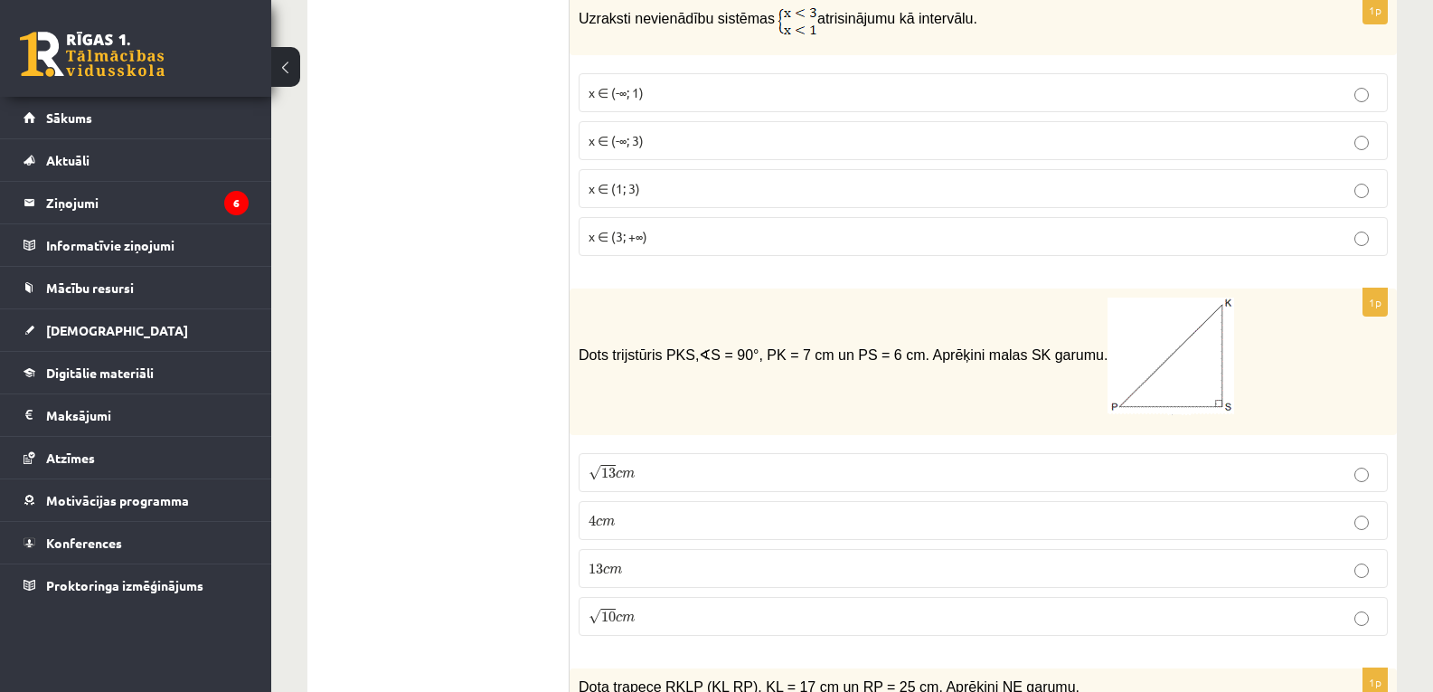
drag, startPoint x: 581, startPoint y: 334, endPoint x: 1053, endPoint y: 373, distance: 473.7
click at [1053, 363] on span "Dots trijstūris PKS, ∢ S = 90°, PK = 7 cm un PS = 6 cm. Aprēķini malas SK garum…" at bounding box center [907, 355] width 656 height 14
click at [763, 320] on p "Dots trijstūris PKS, ∢ S = 90°, PK = 7 cm un PS = 6 cm. Aprēķini malas SK garum…" at bounding box center [938, 357] width 719 height 118
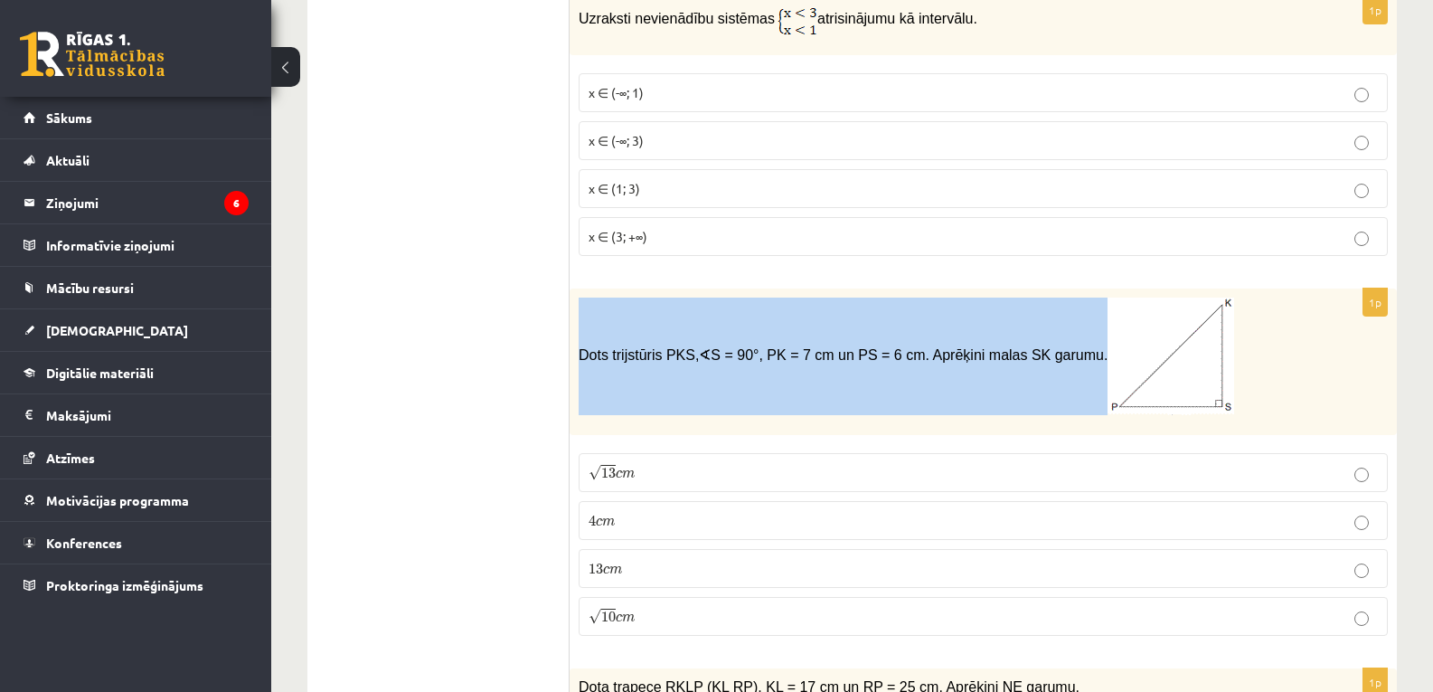
drag, startPoint x: 580, startPoint y: 338, endPoint x: 1045, endPoint y: 357, distance: 466.1
click at [1045, 357] on p "Dots trijstūris PKS, ∢ S = 90°, PK = 7 cm un PS = 6 cm. Aprēķini malas SK garum…" at bounding box center [938, 357] width 719 height 118
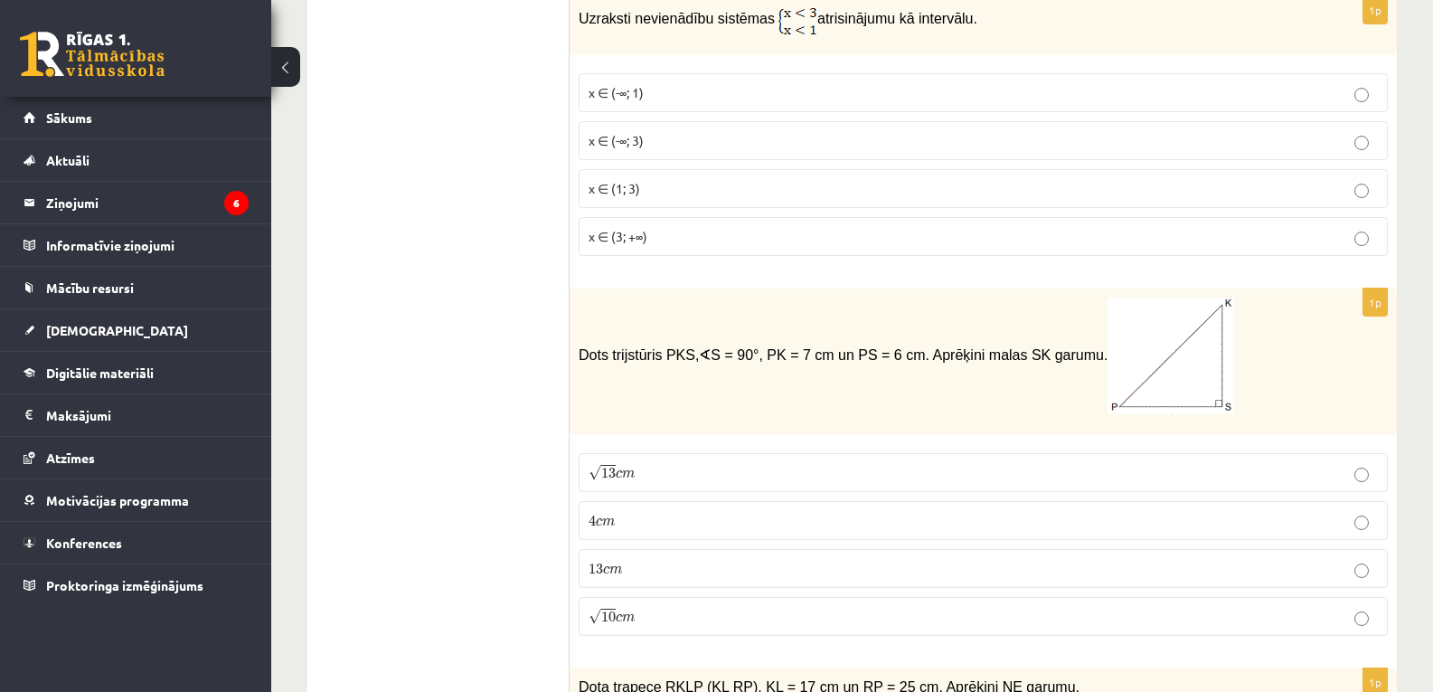
click at [730, 463] on p "√ 13 c m 13 c m" at bounding box center [983, 472] width 789 height 19
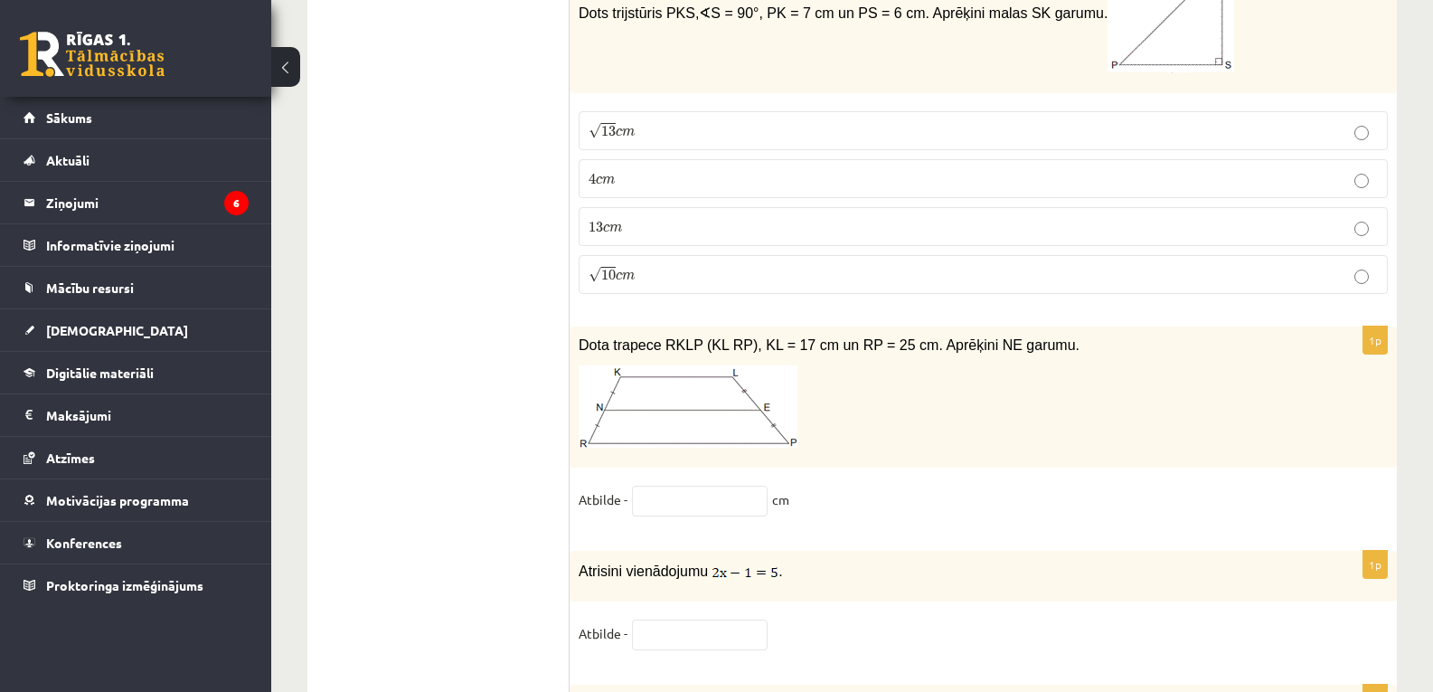
scroll to position [7492, 0]
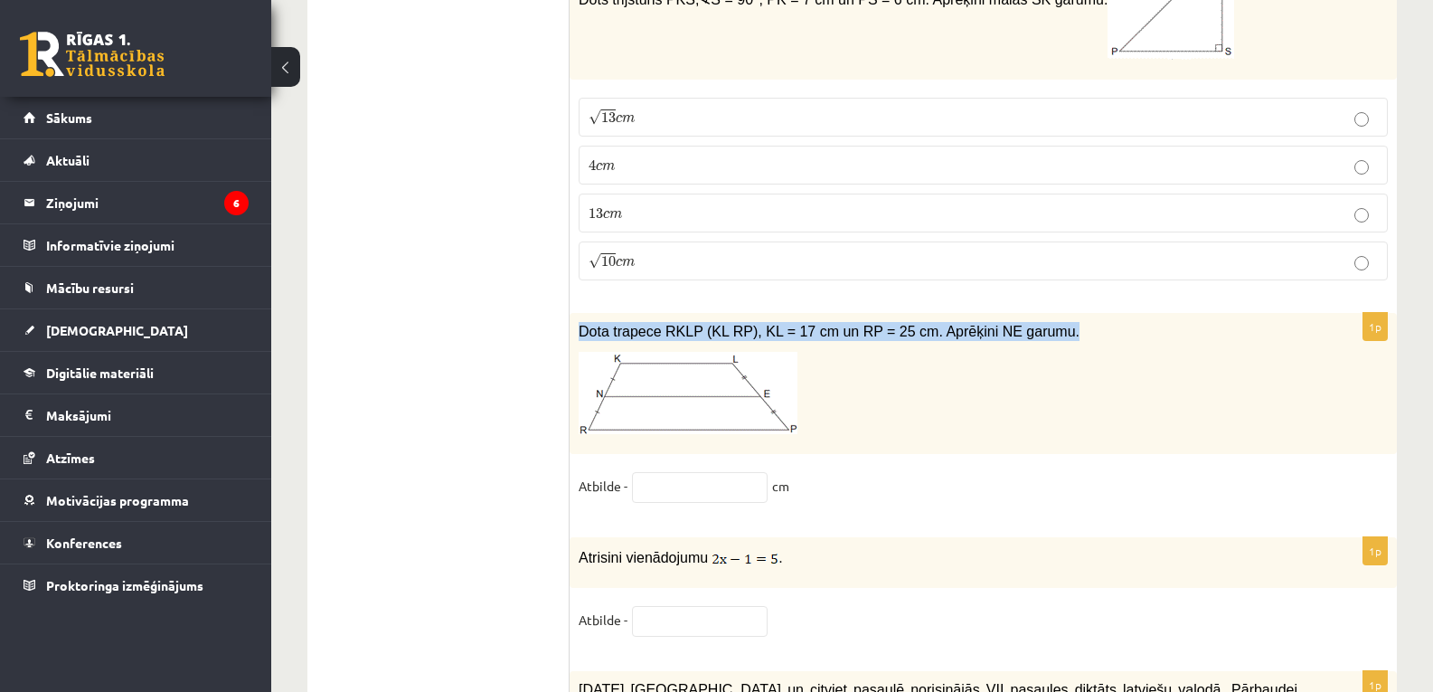
drag, startPoint x: 577, startPoint y: 310, endPoint x: 1028, endPoint y: 323, distance: 451.4
click at [1028, 323] on div "Dota trapece RKLP (KL RP), KL = 17 cm un RP = 25 cm. Aprēķini NE garumu." at bounding box center [983, 383] width 827 height 141
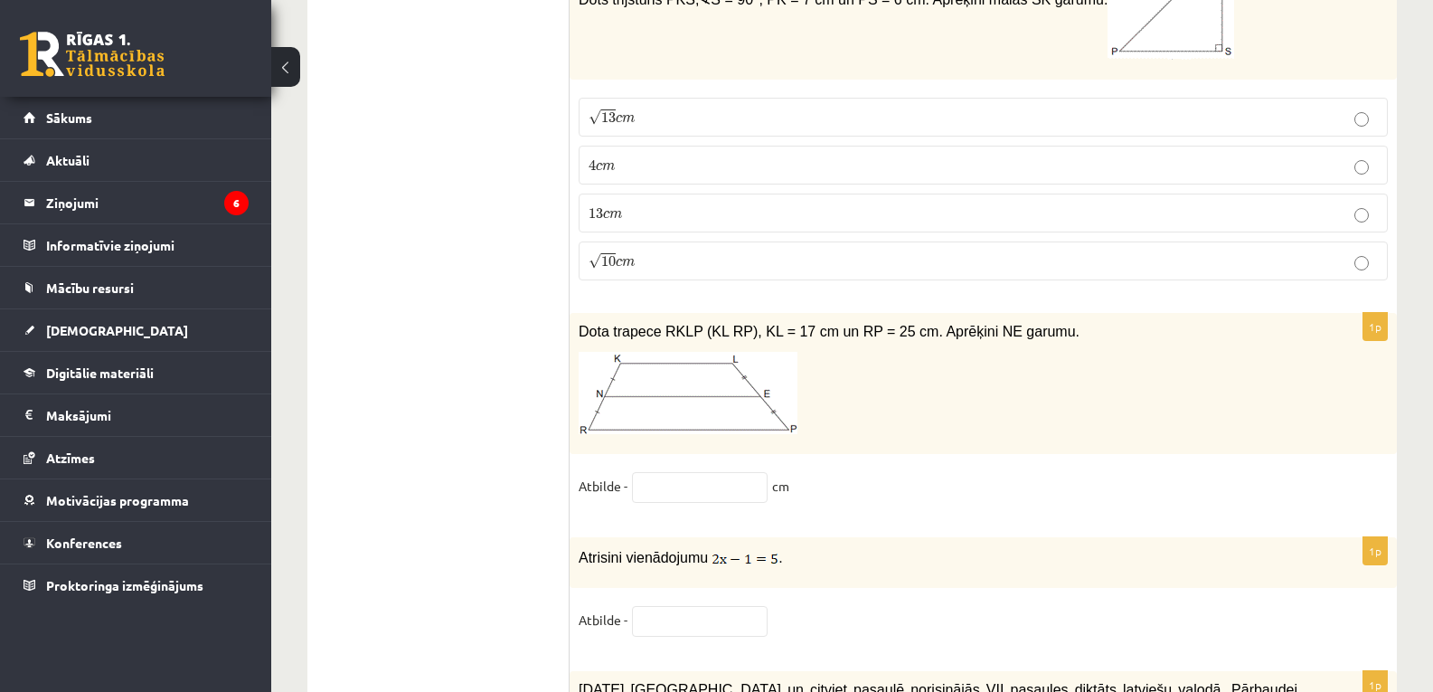
click at [630, 480] on fieldset "Atbilde - cm" at bounding box center [983, 491] width 809 height 38
click at [668, 472] on input "text" at bounding box center [700, 487] width 136 height 31
type input "**"
click at [675, 618] on input "text" at bounding box center [700, 621] width 136 height 31
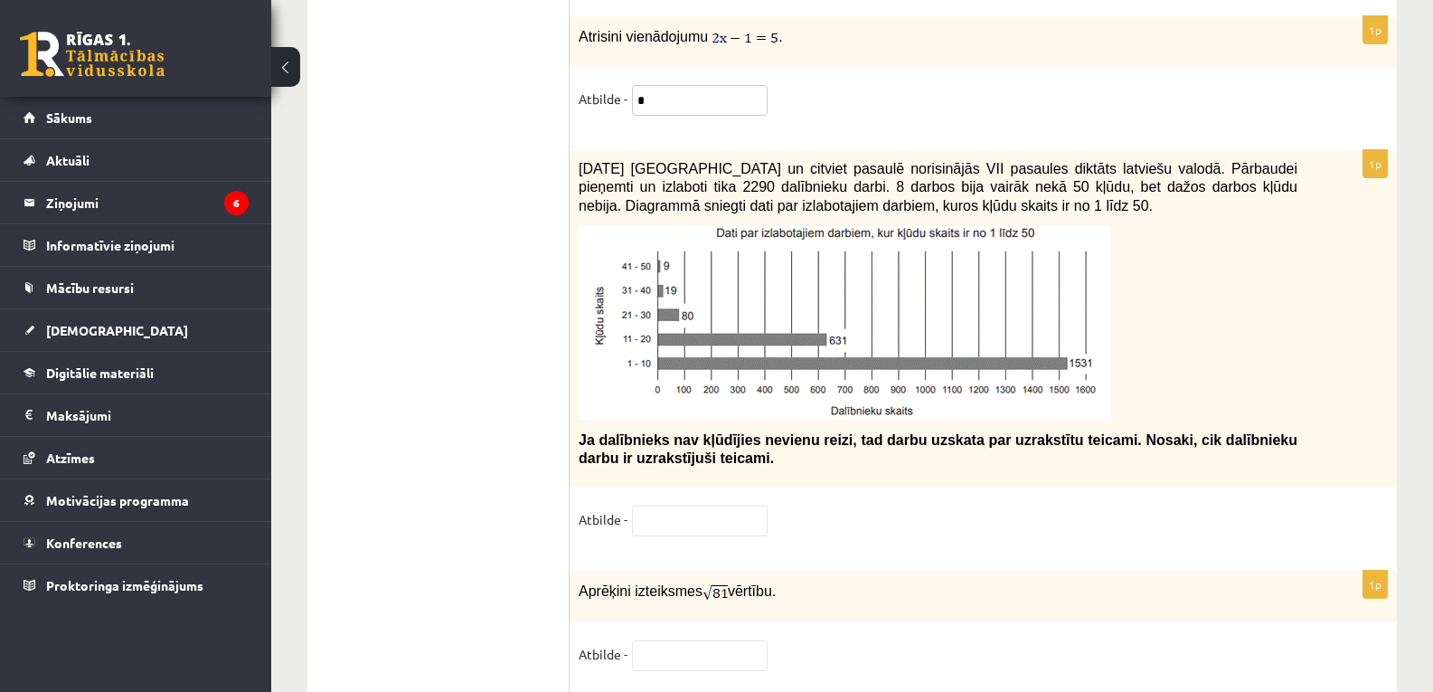
type input "*"
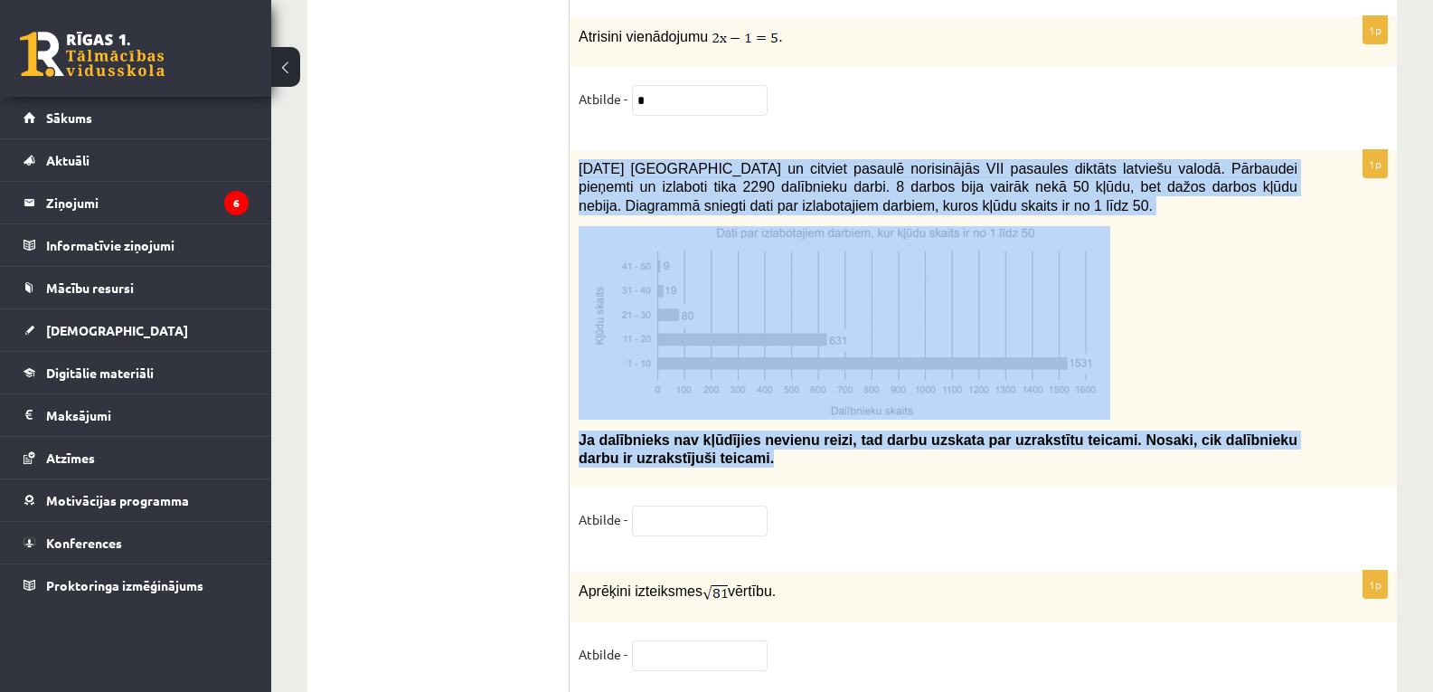
drag, startPoint x: 576, startPoint y: 156, endPoint x: 1316, endPoint y: 444, distance: 793.9
click at [1316, 444] on div "2021. gada 27. novembrī Latvijā un citviet pasaulē norisinājās VII pasaules dik…" at bounding box center [983, 318] width 827 height 337
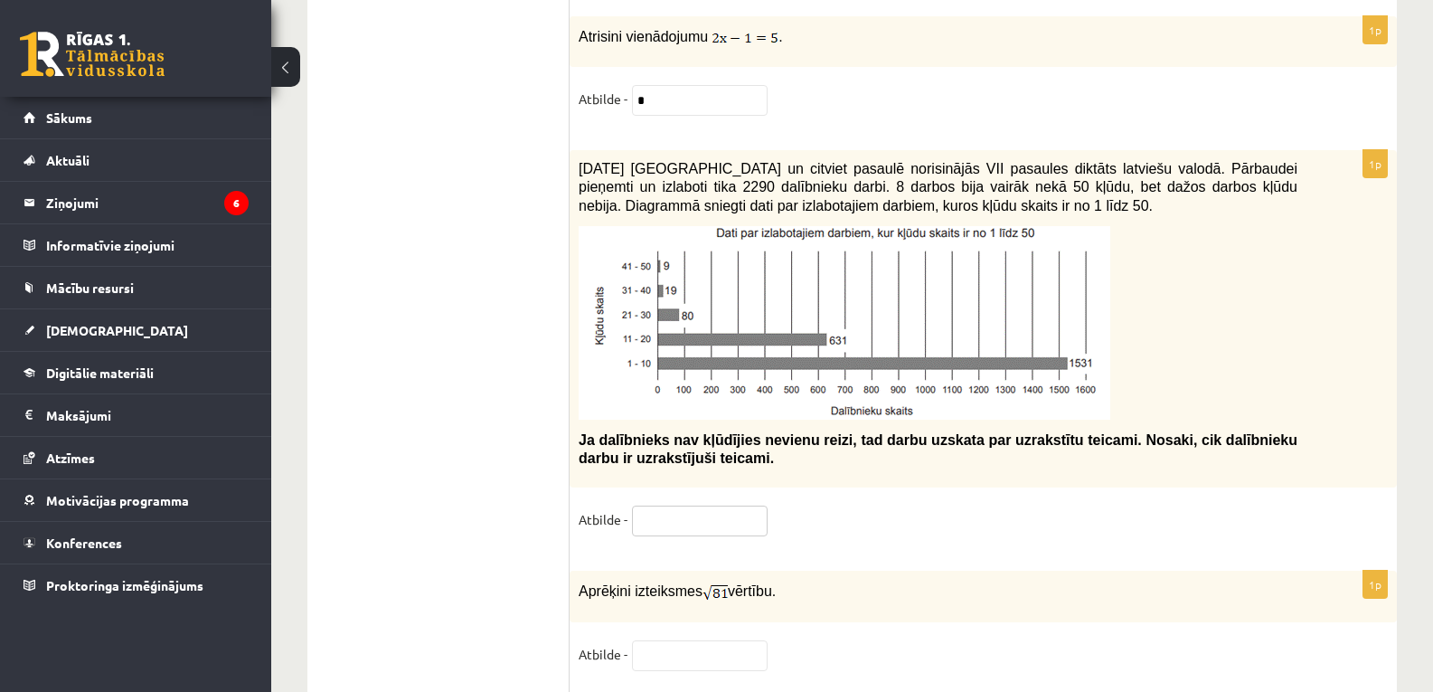
click at [666, 514] on input "text" at bounding box center [700, 520] width 136 height 31
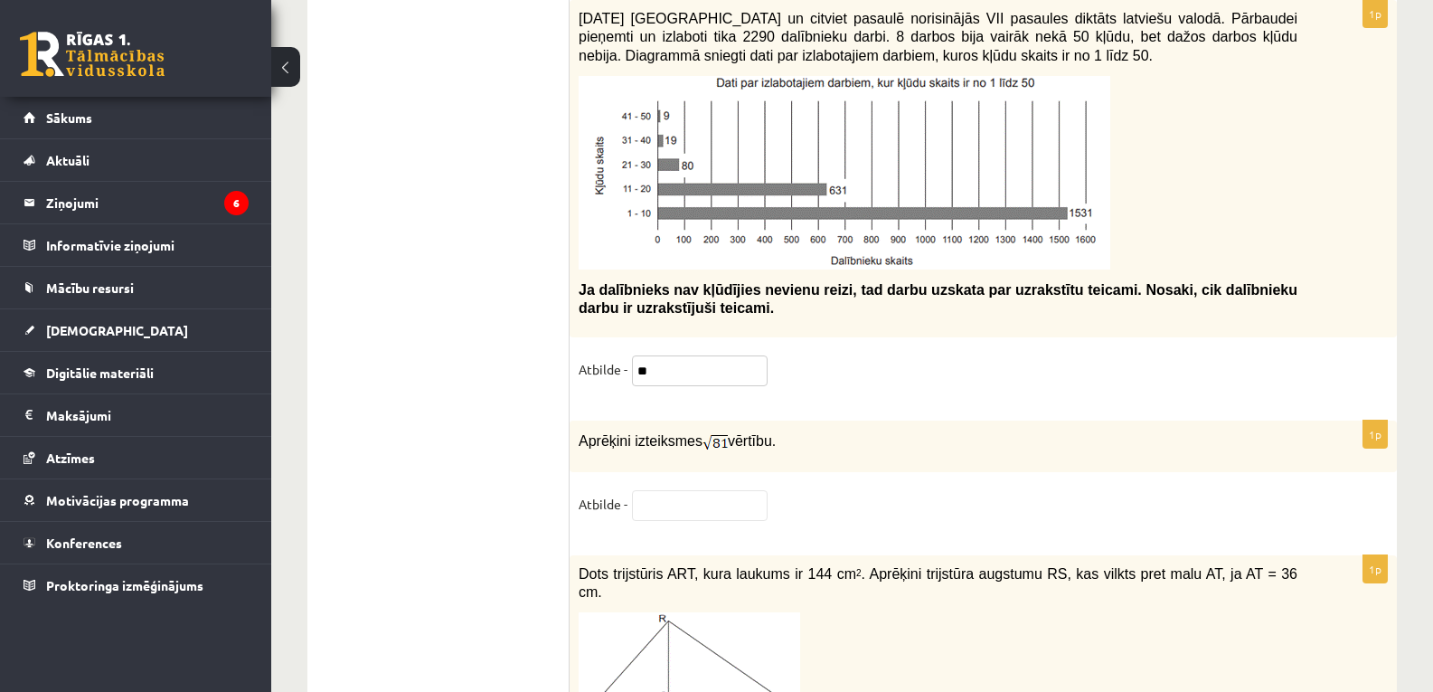
type input "**"
click at [708, 496] on input "text" at bounding box center [700, 505] width 136 height 31
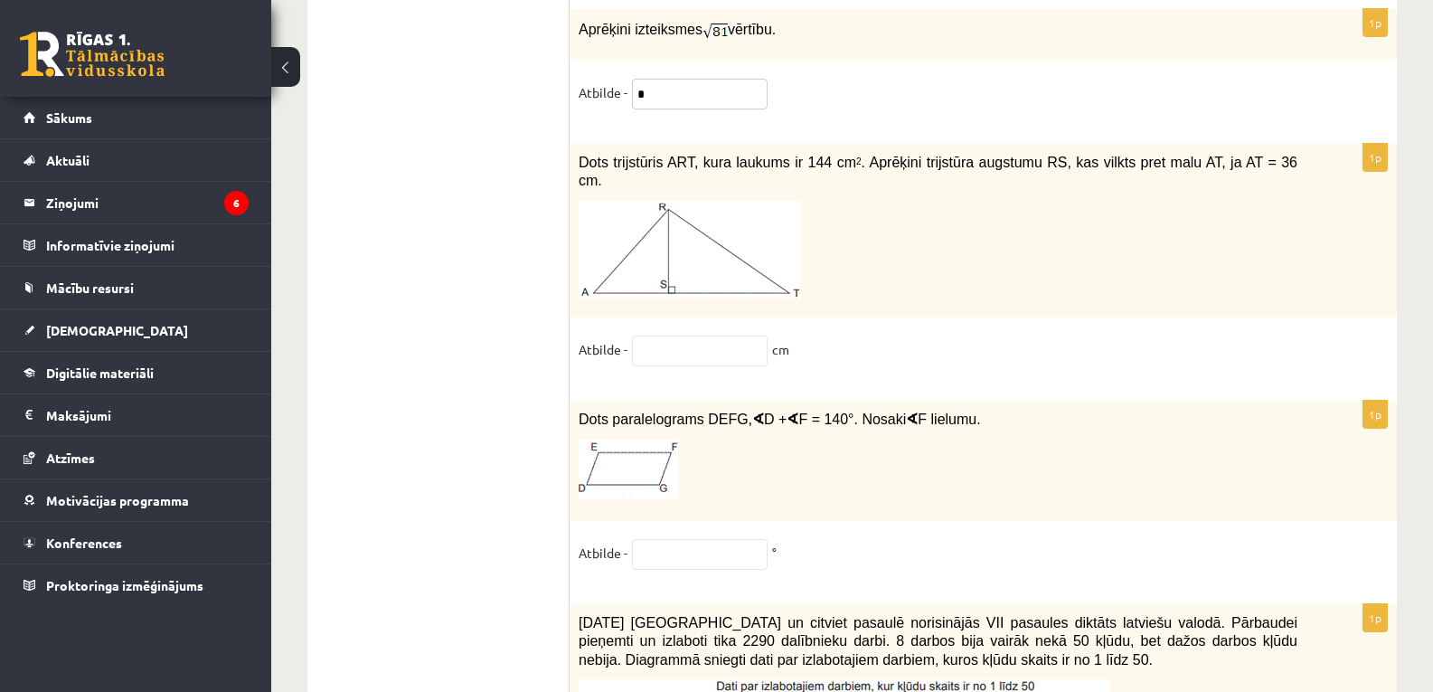
scroll to position [8588, 0]
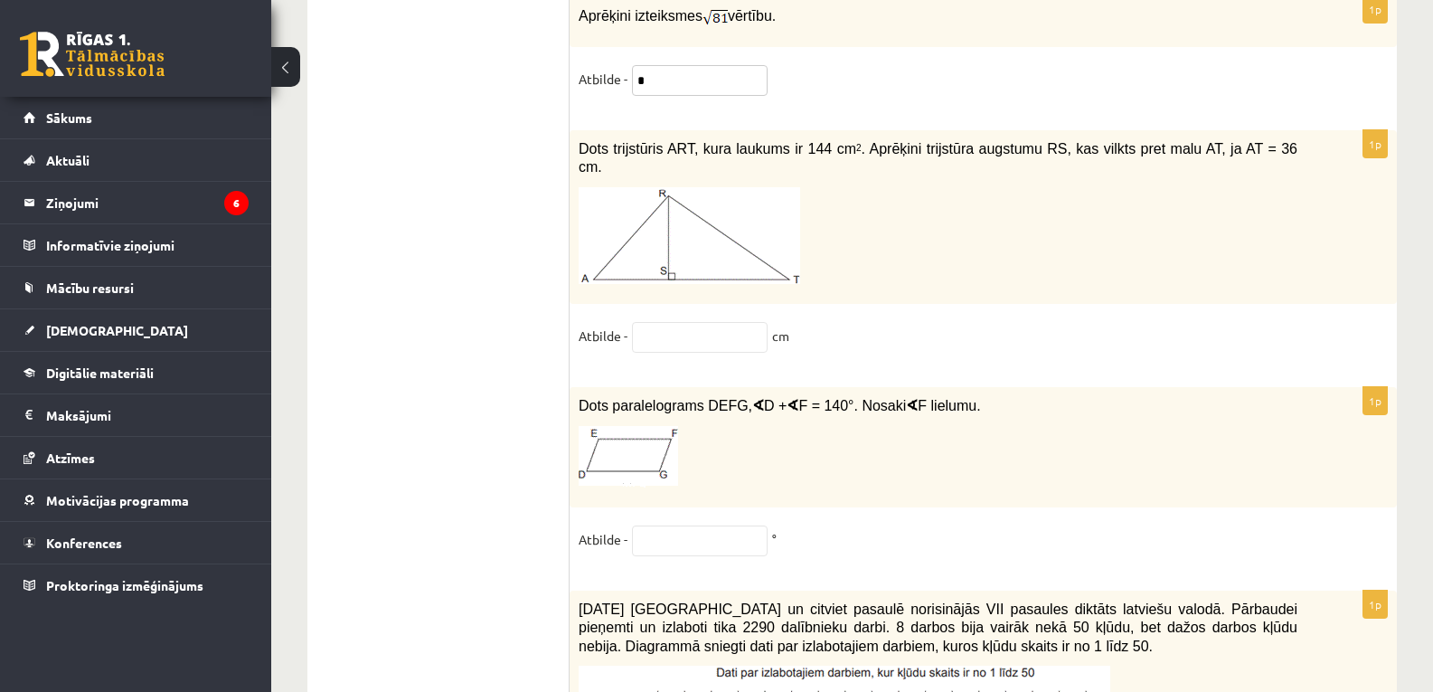
type input "*"
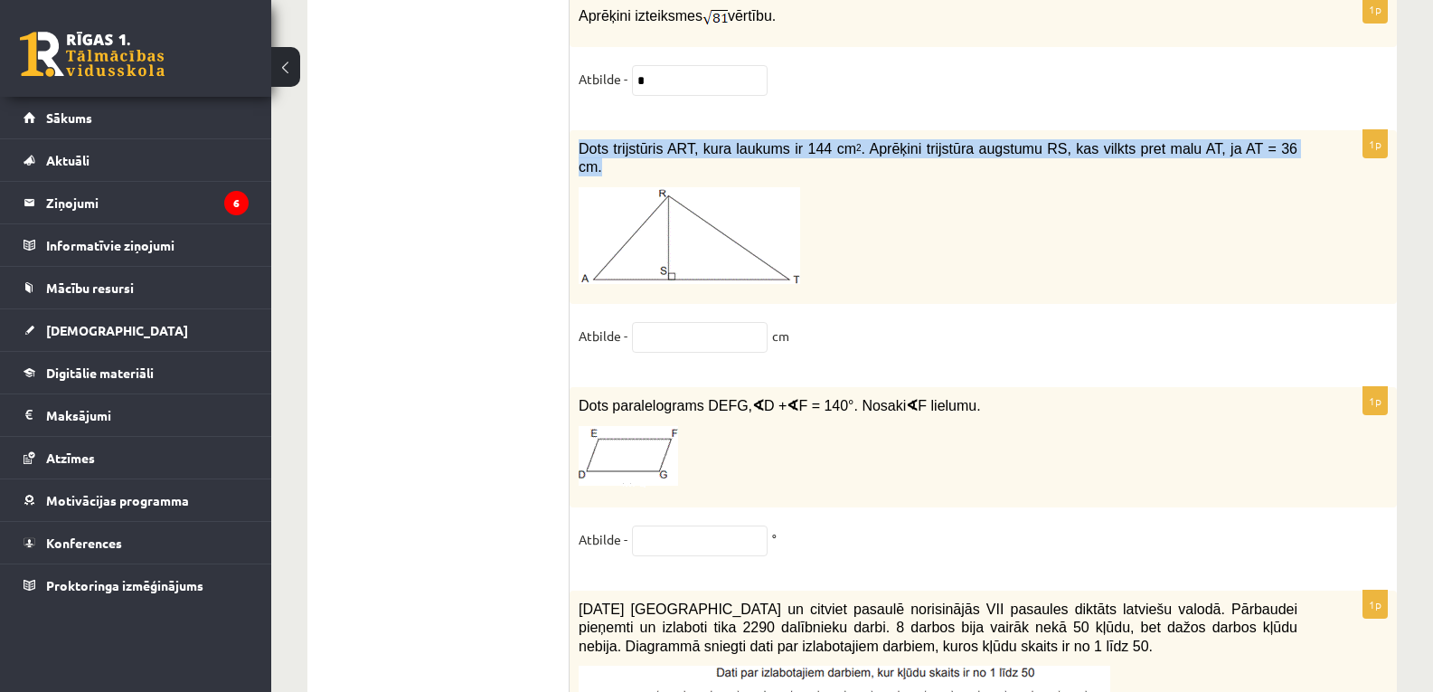
drag, startPoint x: 580, startPoint y: 138, endPoint x: 1273, endPoint y: 135, distance: 693.6
click at [1273, 139] on p "Dots trijstūris ART, kura laukums ir 144 cm 2 . Aprēķini trijstūra augstumu RS,…" at bounding box center [938, 157] width 719 height 37
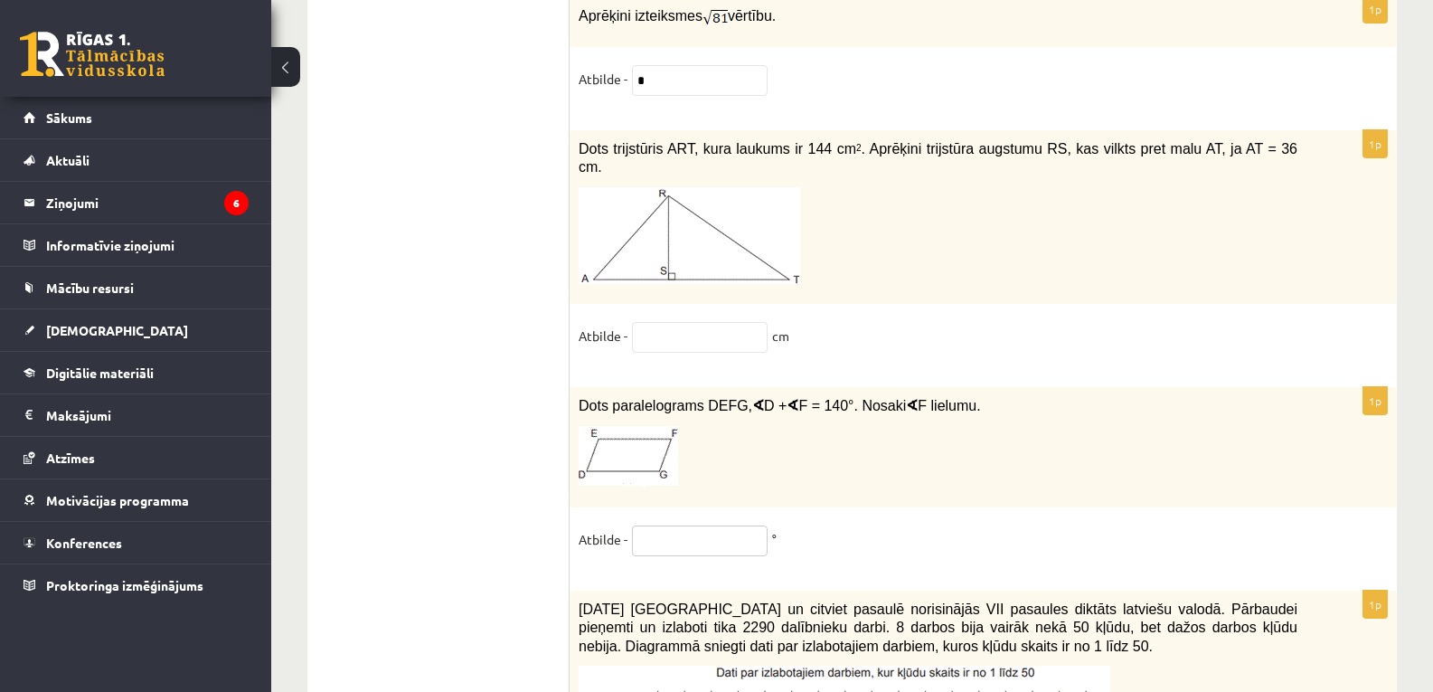
click at [675, 526] on input "text" at bounding box center [700, 540] width 136 height 31
click at [704, 322] on input "text" at bounding box center [700, 337] width 136 height 31
type input "*"
drag, startPoint x: 576, startPoint y: 376, endPoint x: 916, endPoint y: 391, distance: 340.3
click at [916, 391] on div "Dots paralelograms DEFG, ∢ D + ∢ F = 140°. Nosaki ∢ F lielumu." at bounding box center [983, 447] width 827 height 120
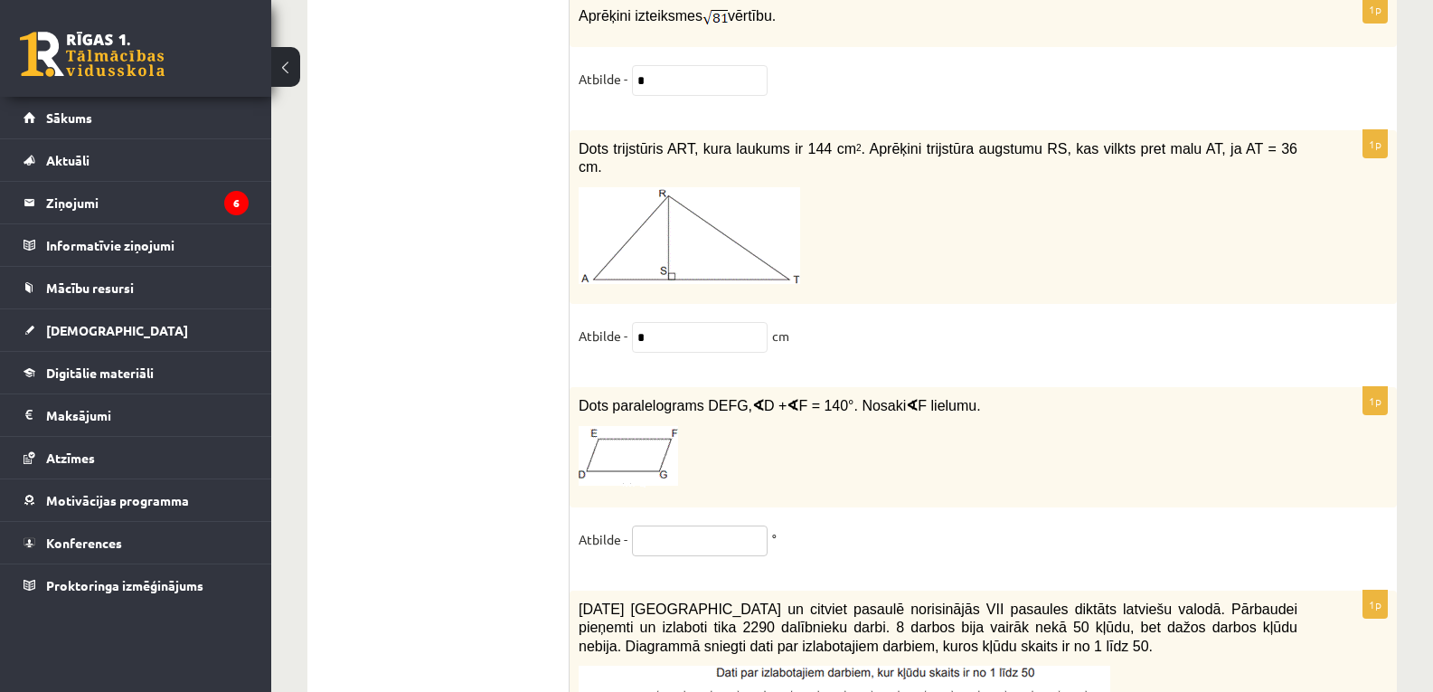
click at [685, 525] on input "text" at bounding box center [700, 540] width 136 height 31
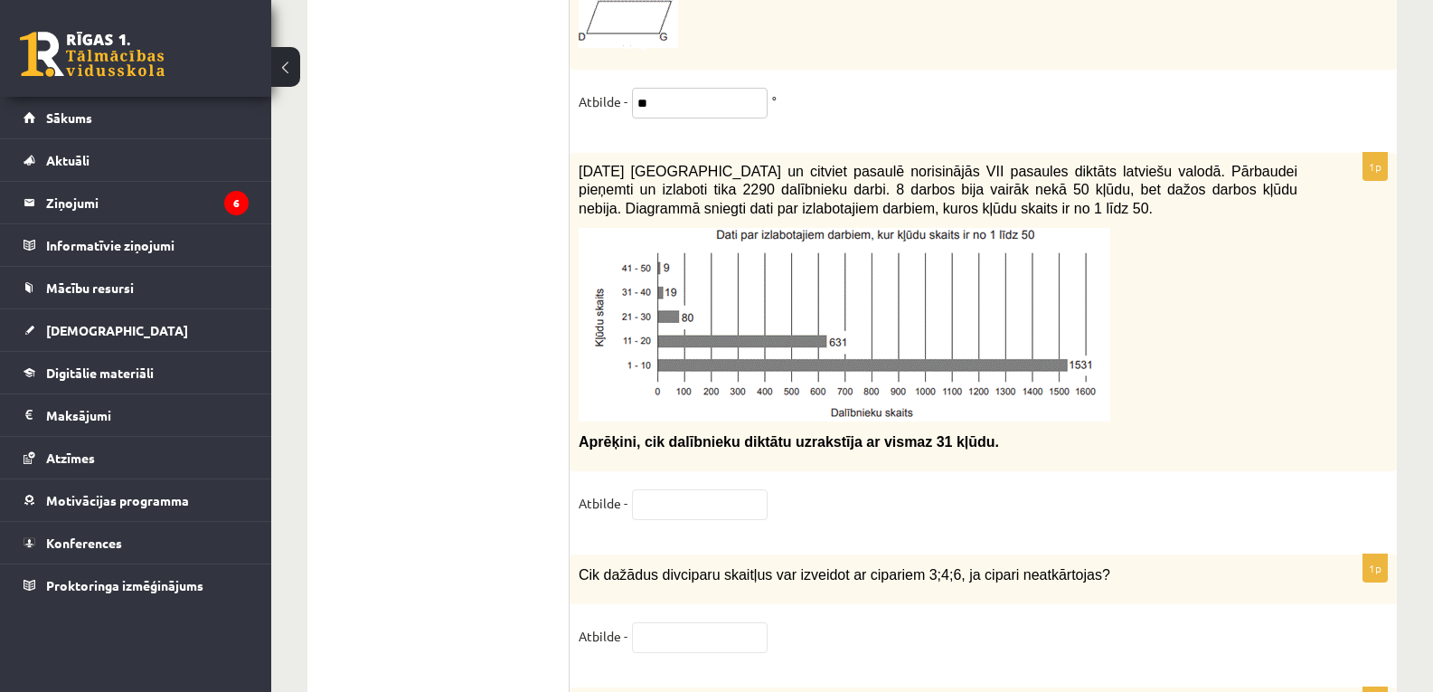
scroll to position [9039, 0]
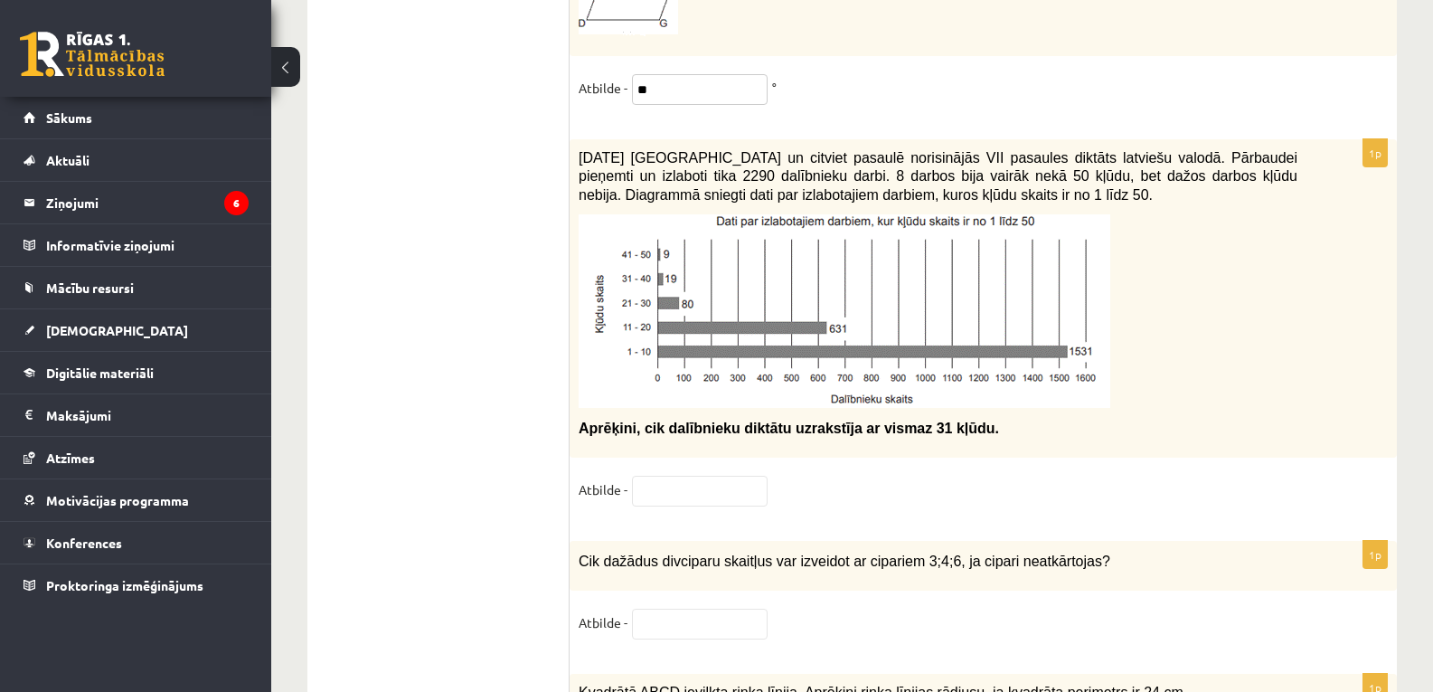
type input "**"
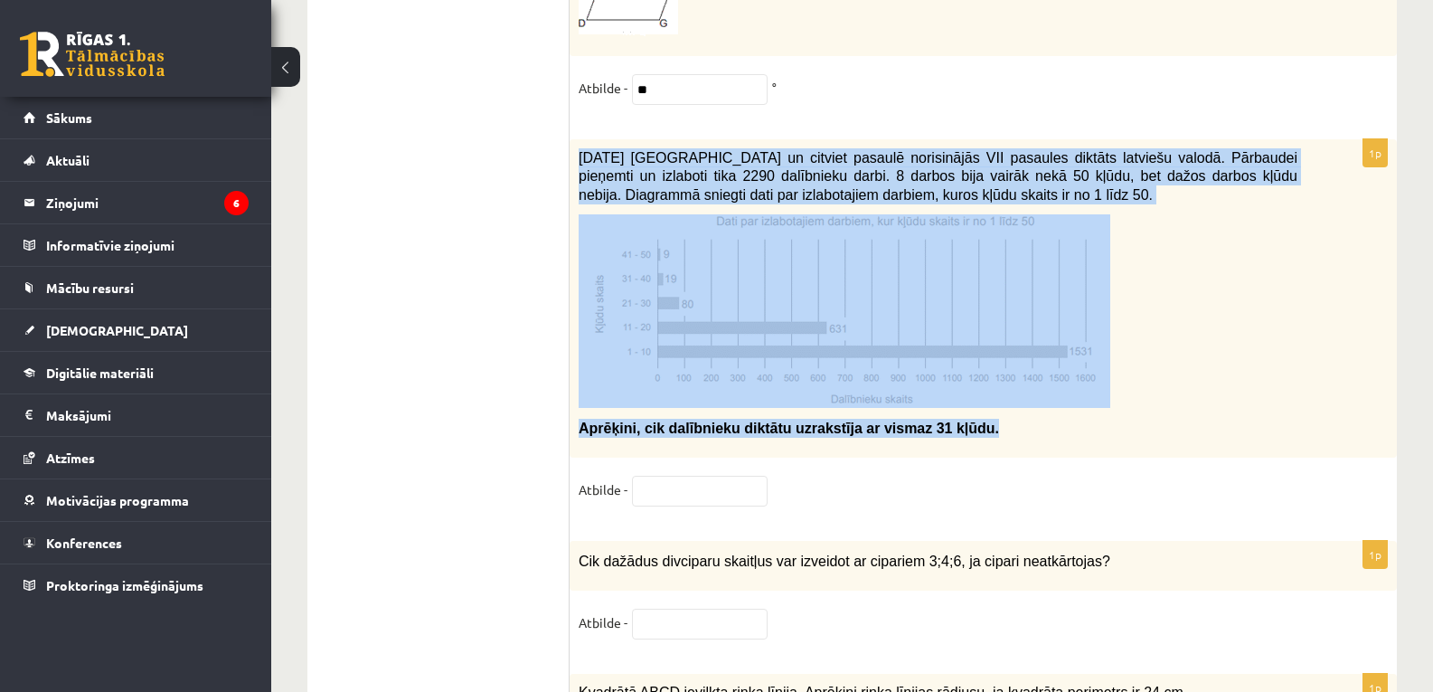
drag, startPoint x: 578, startPoint y: 130, endPoint x: 974, endPoint y: 406, distance: 482.6
click at [974, 406] on div "2021. gada 27. novembrī Latvijā un citviet pasaulē norisinājās VII pasaules dik…" at bounding box center [983, 298] width 827 height 318
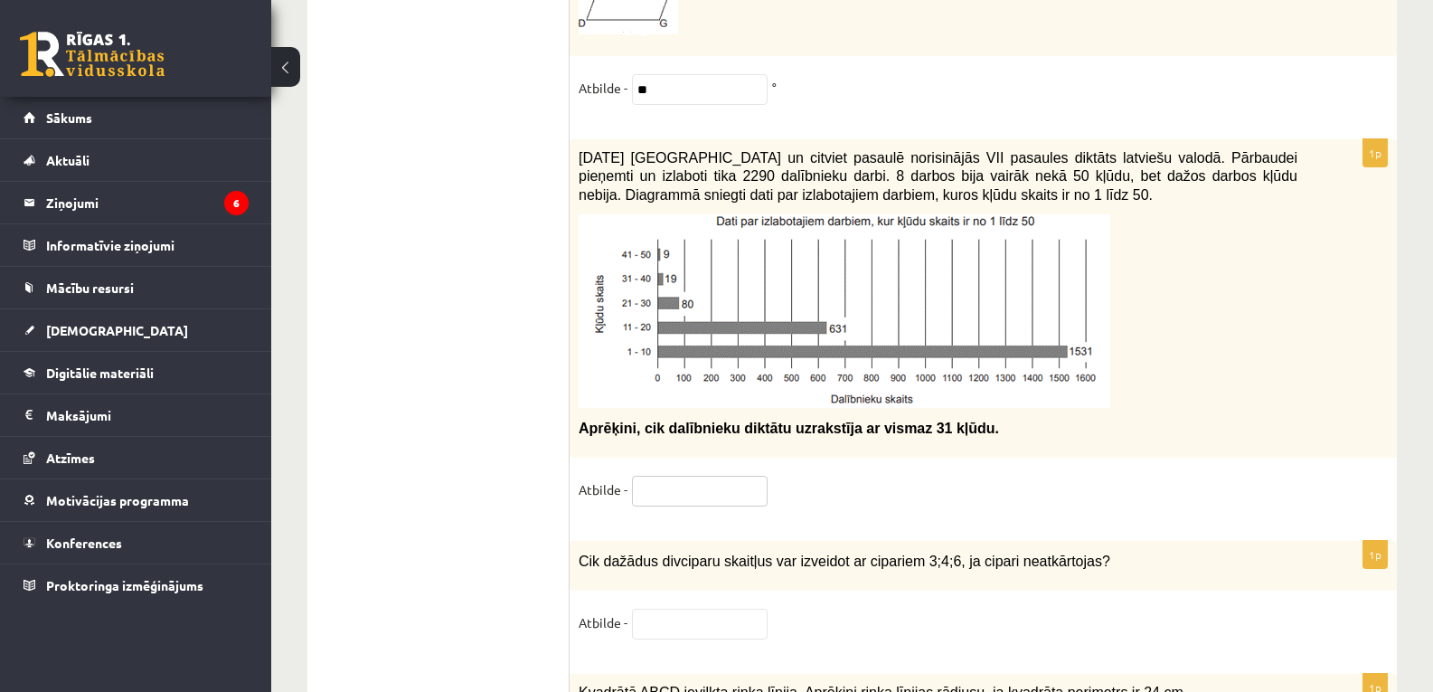
click at [699, 476] on input "text" at bounding box center [700, 491] width 136 height 31
type input "***"
click at [666, 609] on input "text" at bounding box center [700, 624] width 136 height 31
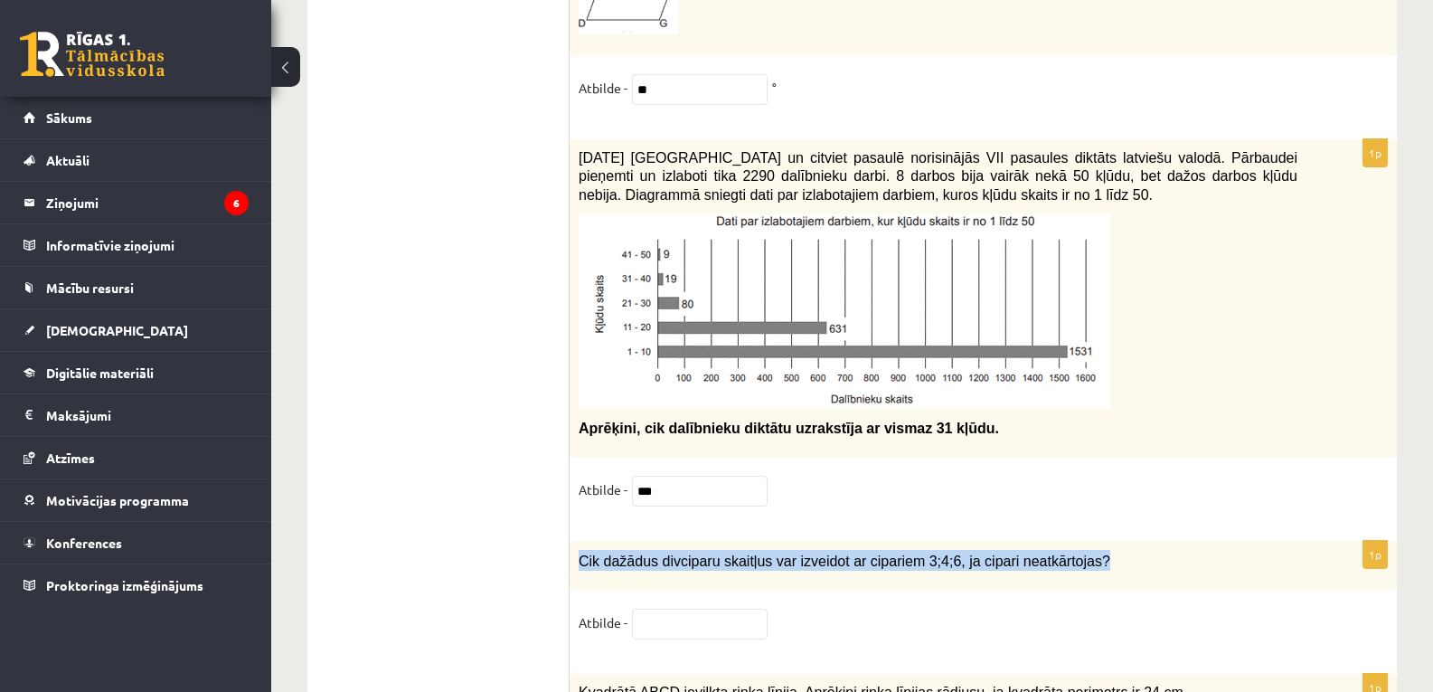
drag, startPoint x: 581, startPoint y: 536, endPoint x: 1076, endPoint y: 547, distance: 495.7
click at [1076, 550] on p "Cik dažādus divciparu skaitļus var izveidot ar cipariem 3;4;6, ja cipari neatkā…" at bounding box center [938, 560] width 719 height 21
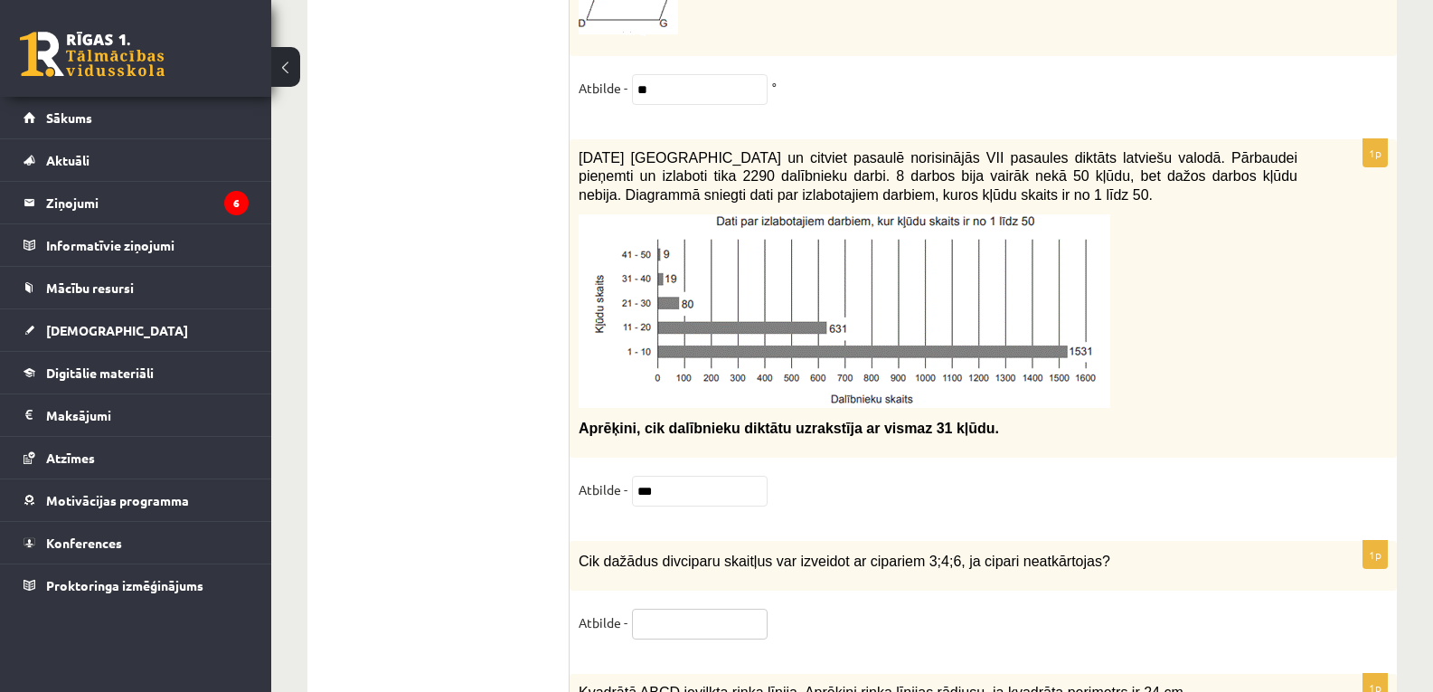
click at [679, 609] on input "text" at bounding box center [700, 624] width 136 height 31
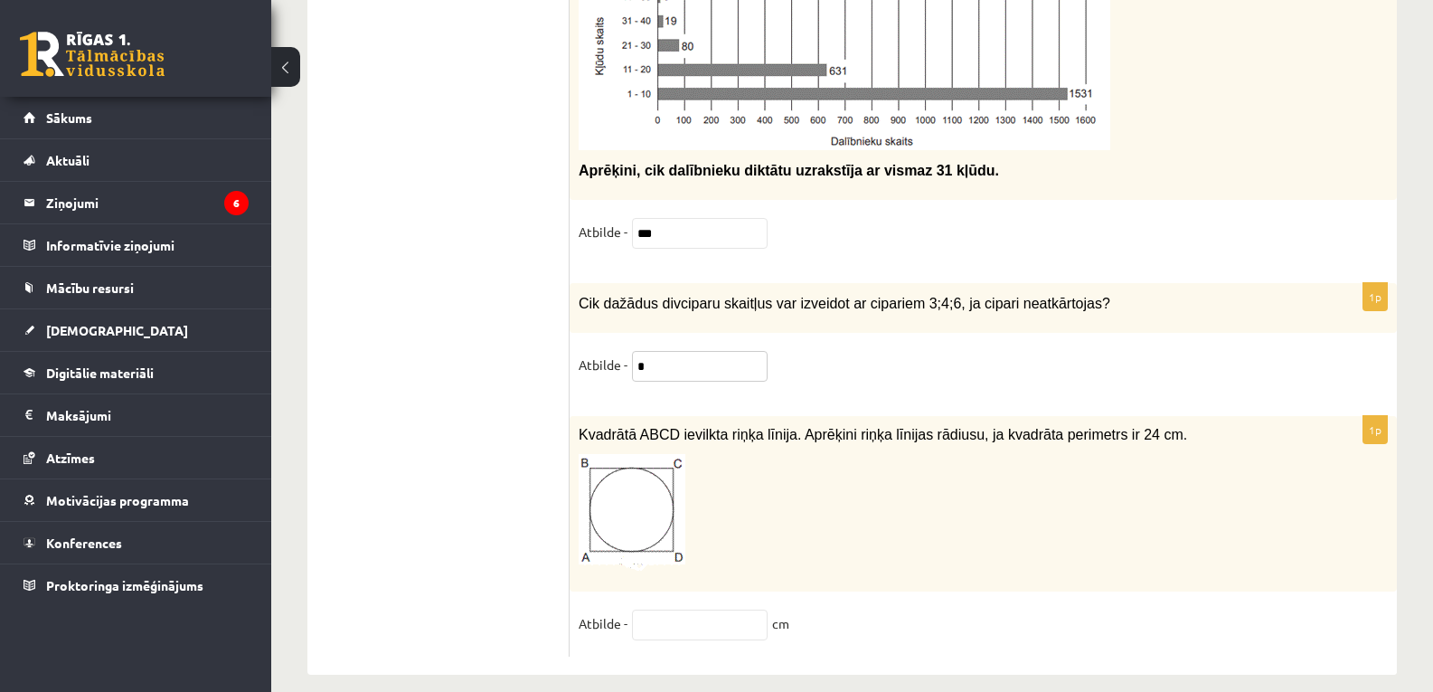
type input "*"
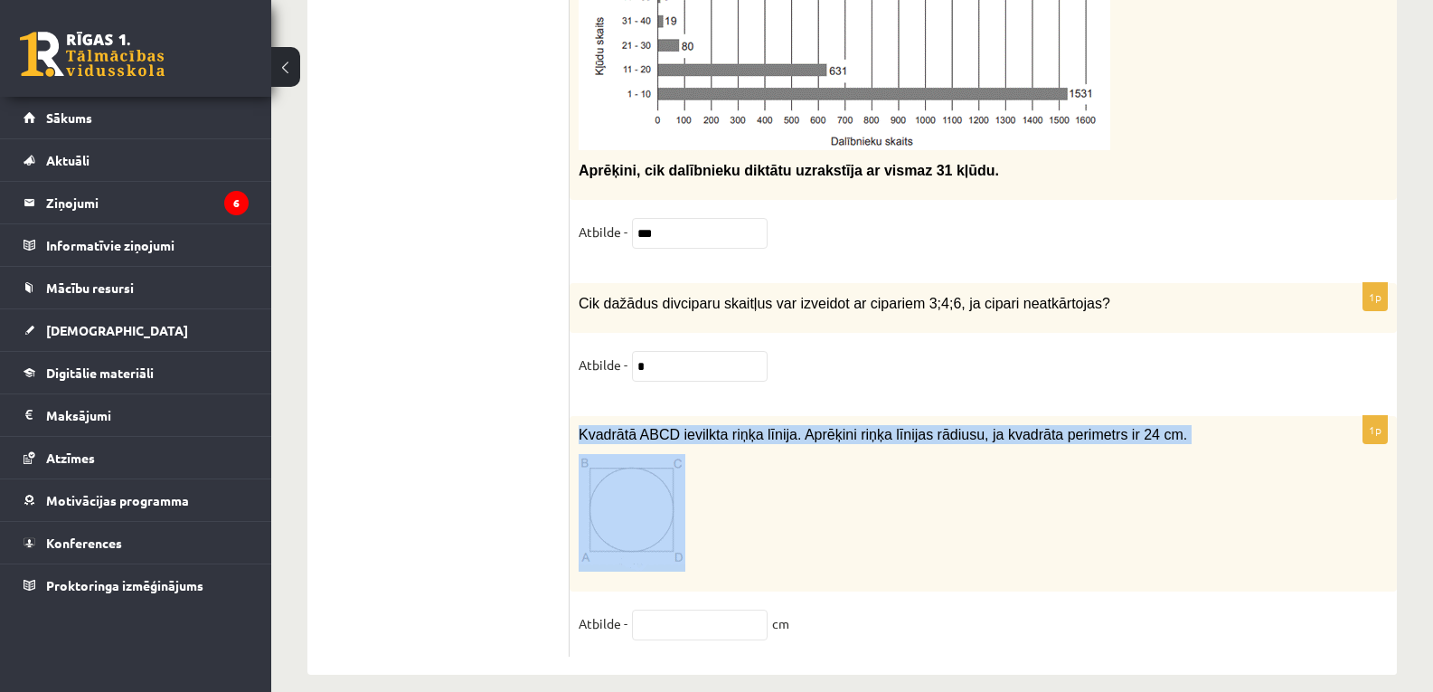
drag, startPoint x: 576, startPoint y: 411, endPoint x: 1078, endPoint y: 435, distance: 502.4
click at [1078, 435] on div "Kvadrātā ABCD ievilkta riņķa līnija. Aprēķini riņķa līnijas rādiusu, ja kvadrāt…" at bounding box center [983, 504] width 827 height 176
click at [1078, 454] on p at bounding box center [938, 513] width 719 height 118
drag, startPoint x: 581, startPoint y: 410, endPoint x: 1123, endPoint y: 422, distance: 542.7
click at [1123, 425] on p "Kvadrātā ABCD ievilkta riņķa līnija. Aprēķini riņķa līnijas rādiusu, ja kvadrāt…" at bounding box center [938, 434] width 719 height 19
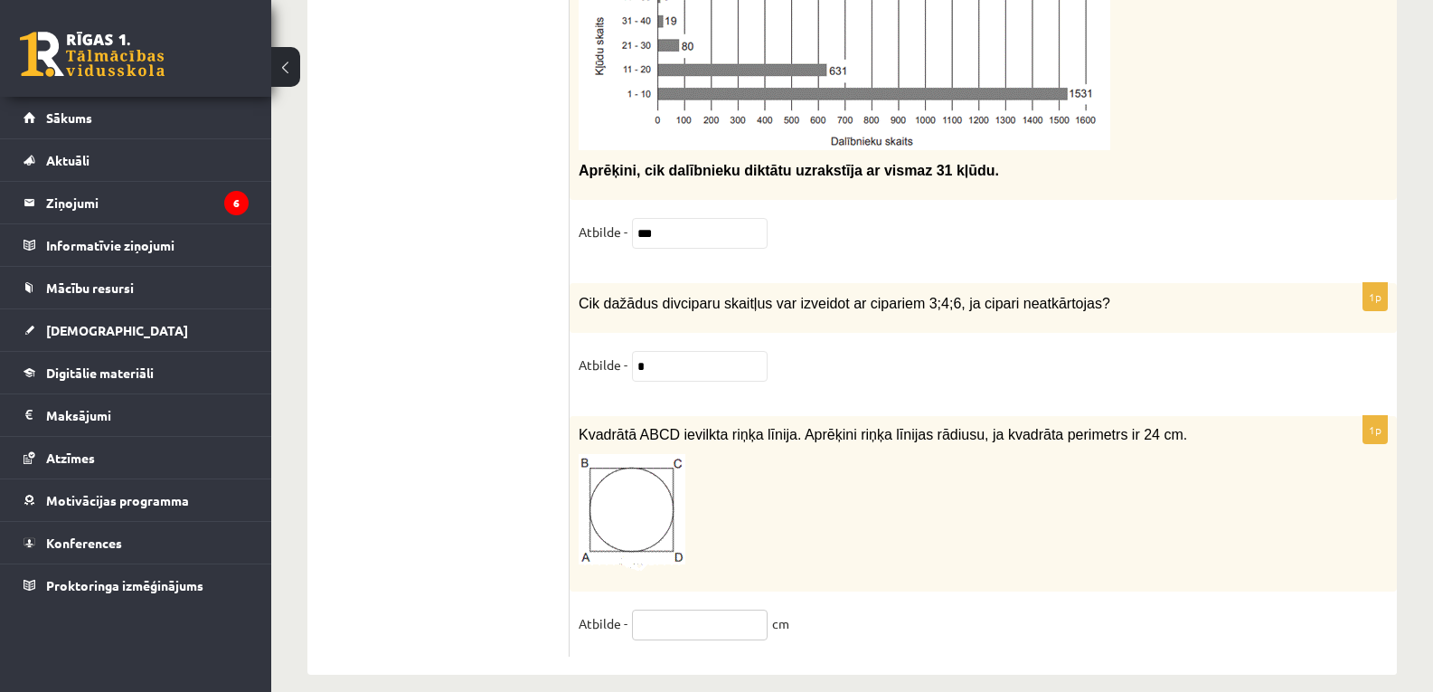
click at [700, 609] on input "text" at bounding box center [700, 624] width 136 height 31
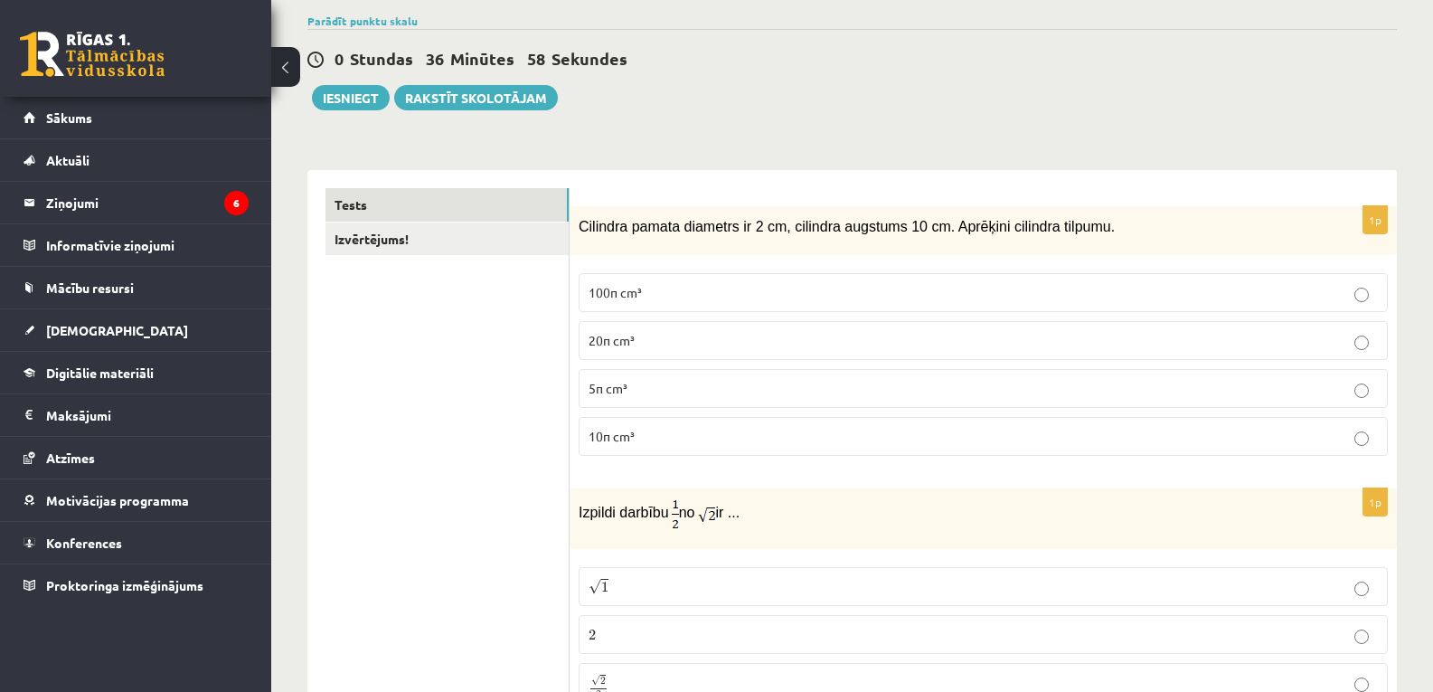
scroll to position [0, 0]
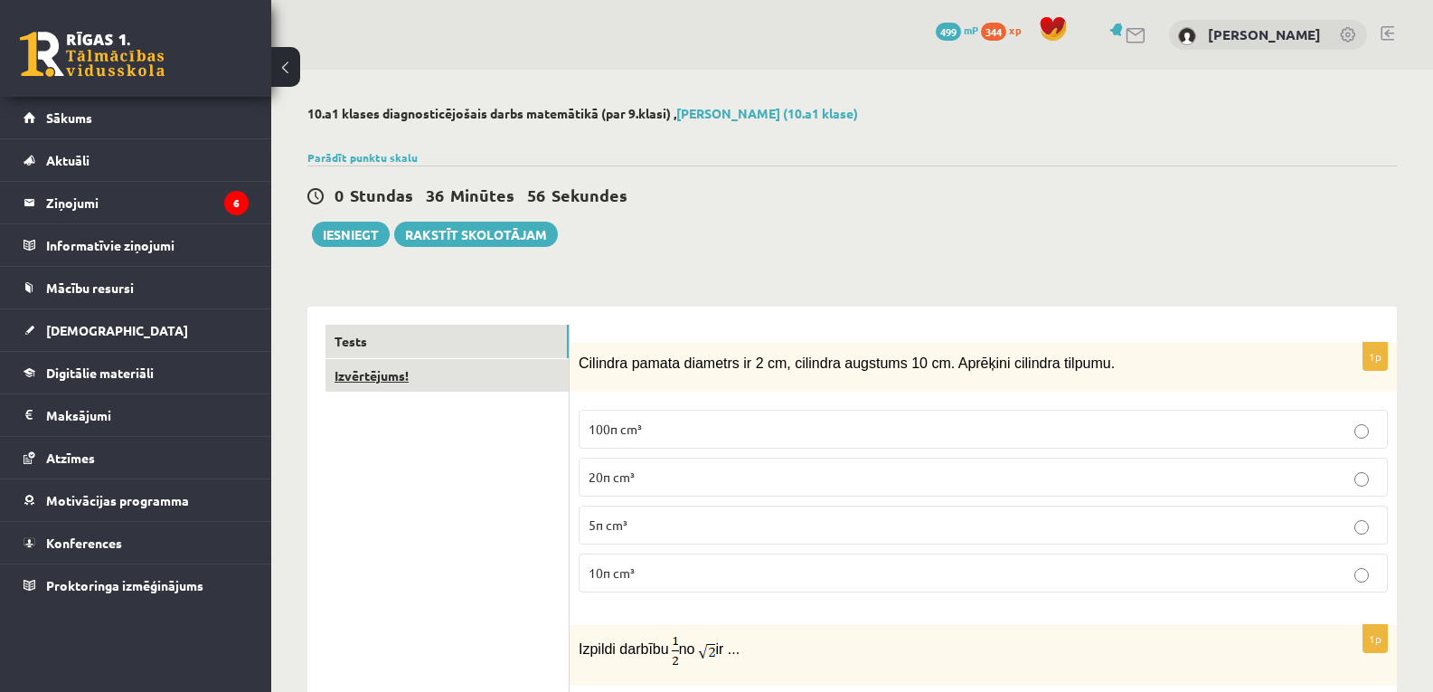
type input "*"
click at [359, 363] on link "Izvērtējums!" at bounding box center [447, 375] width 243 height 33
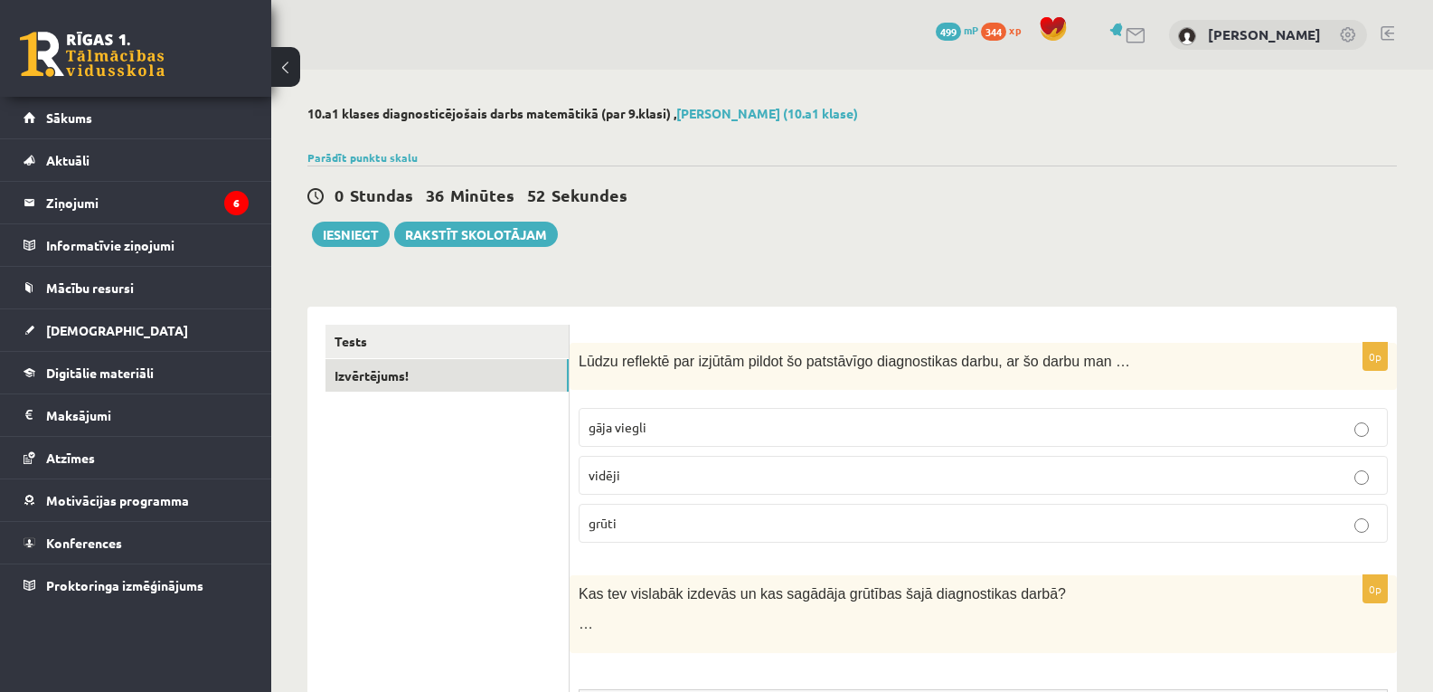
click at [642, 512] on label "grūti" at bounding box center [983, 523] width 809 height 39
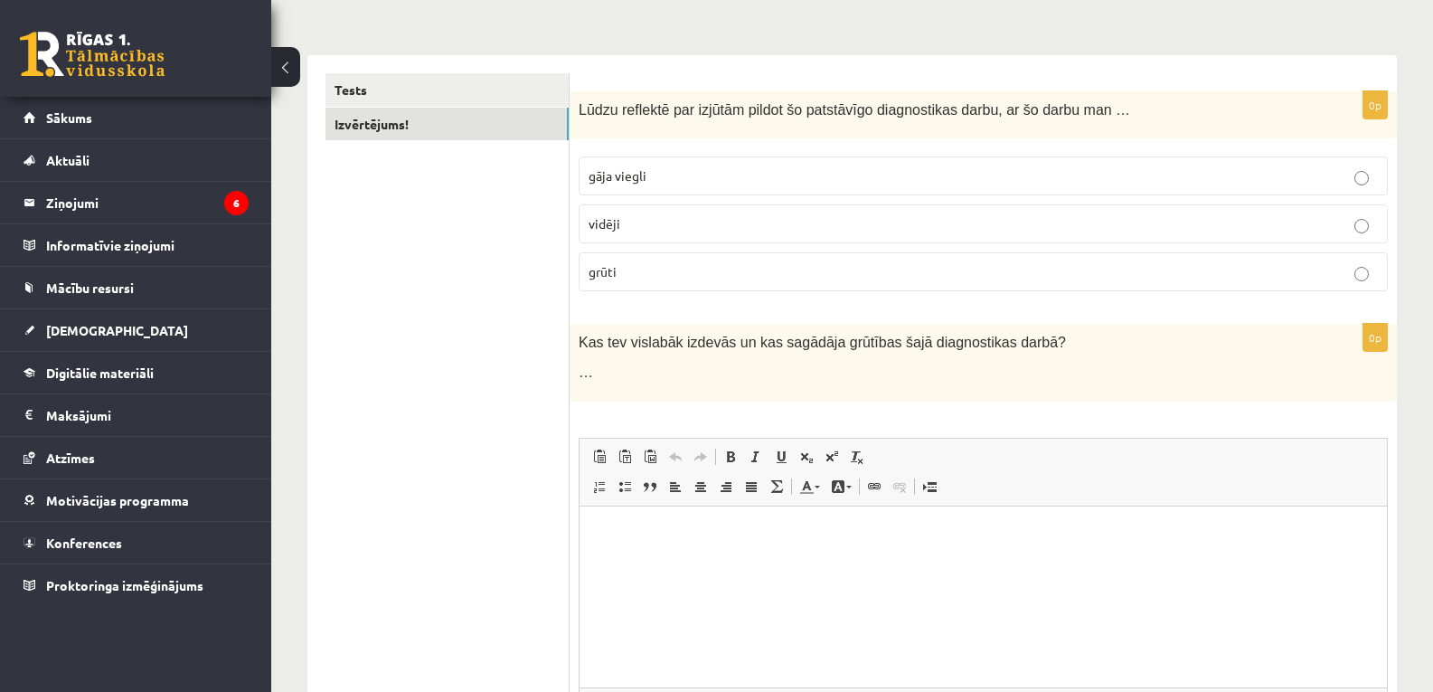
scroll to position [288, 0]
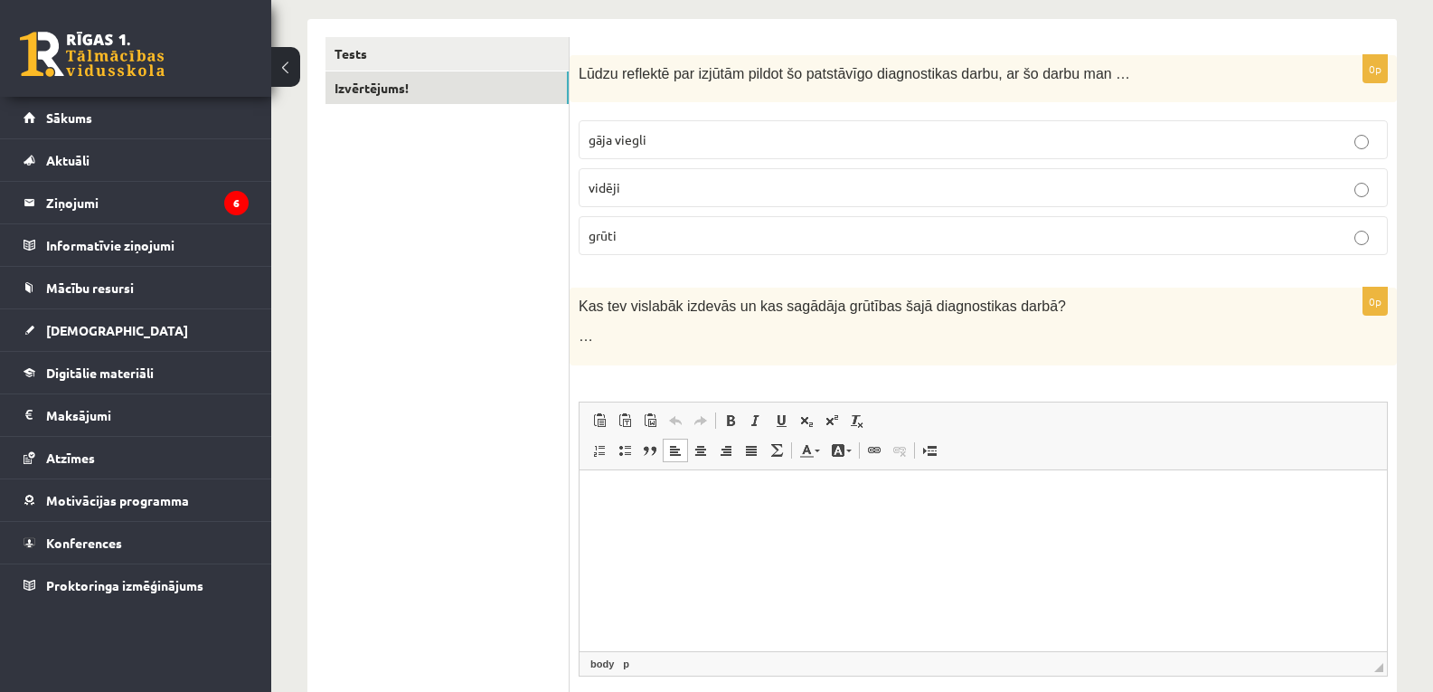
click at [813, 524] on html at bounding box center [984, 496] width 808 height 55
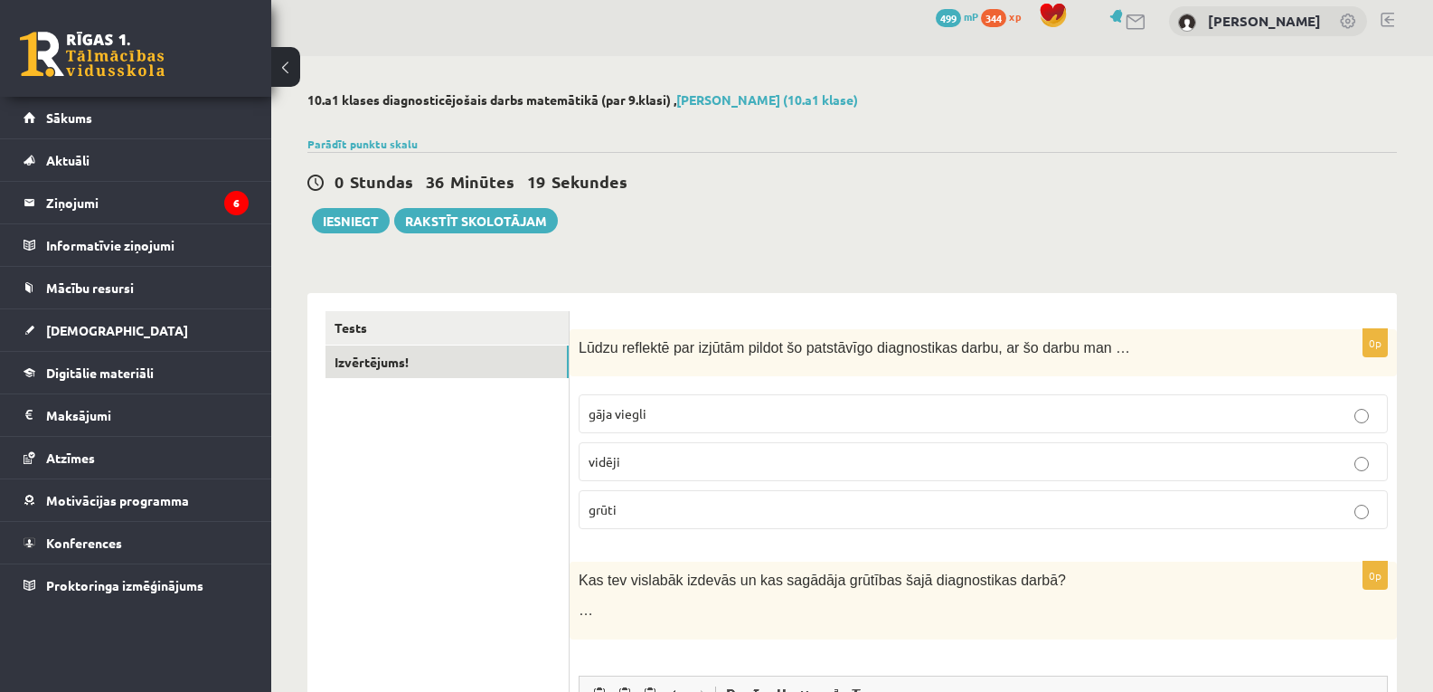
scroll to position [13, 0]
click at [356, 229] on button "Iesniegt" at bounding box center [351, 221] width 78 height 25
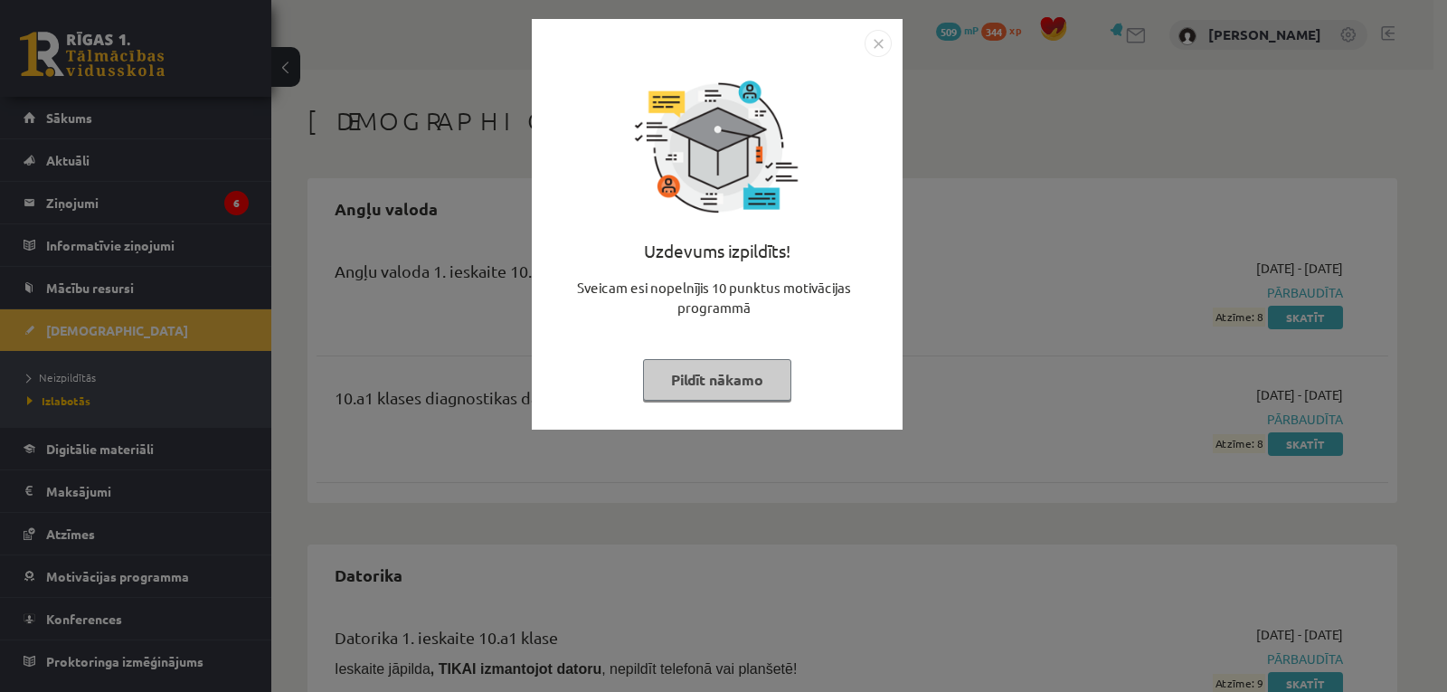
click at [881, 44] on img "Close" at bounding box center [877, 43] width 27 height 27
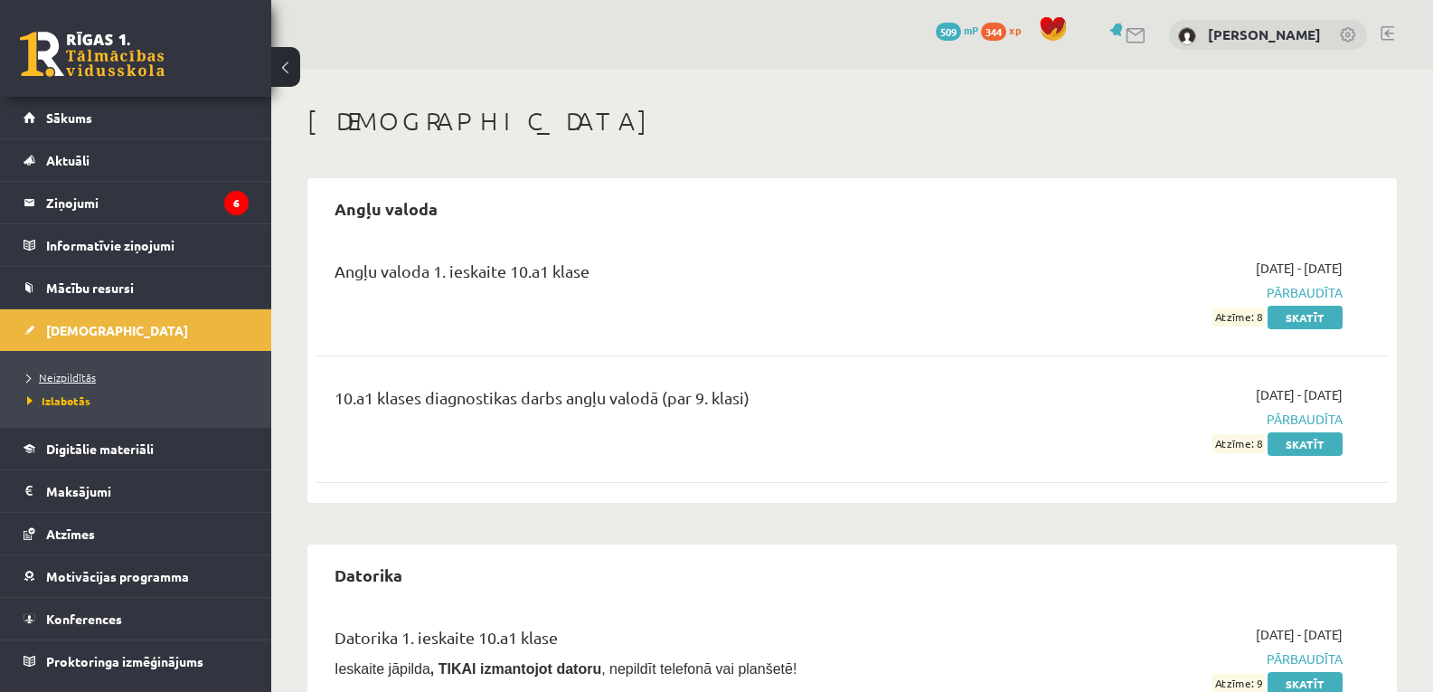
click at [84, 370] on link "Neizpildītās" at bounding box center [140, 377] width 226 height 16
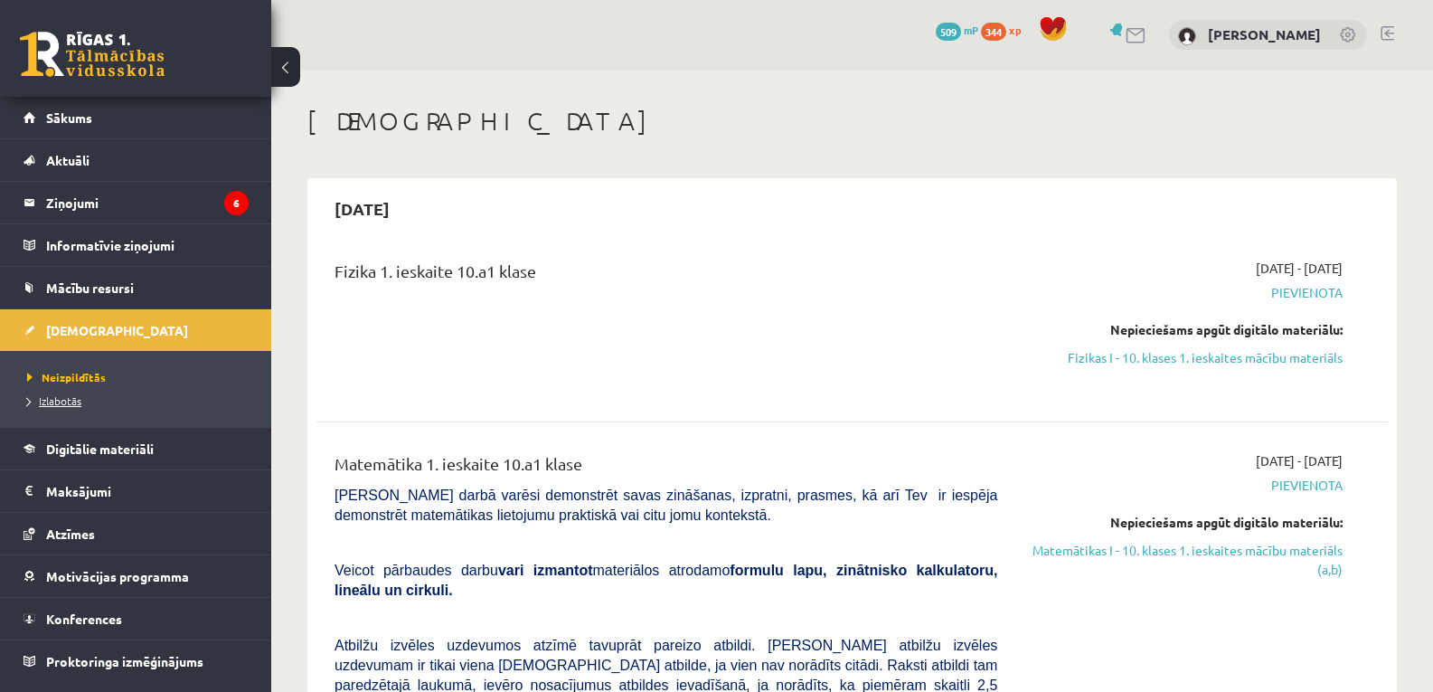
click at [67, 402] on span "Izlabotās" at bounding box center [54, 400] width 54 height 14
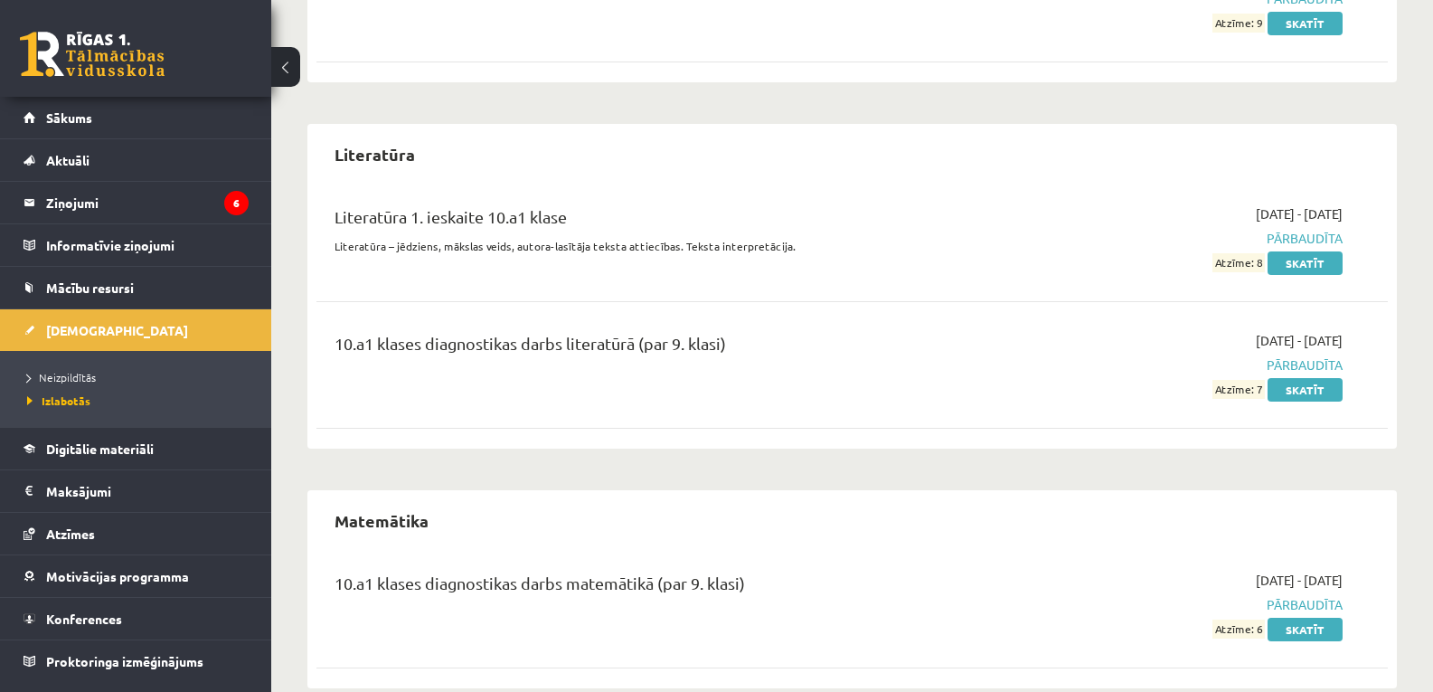
scroll to position [1686, 0]
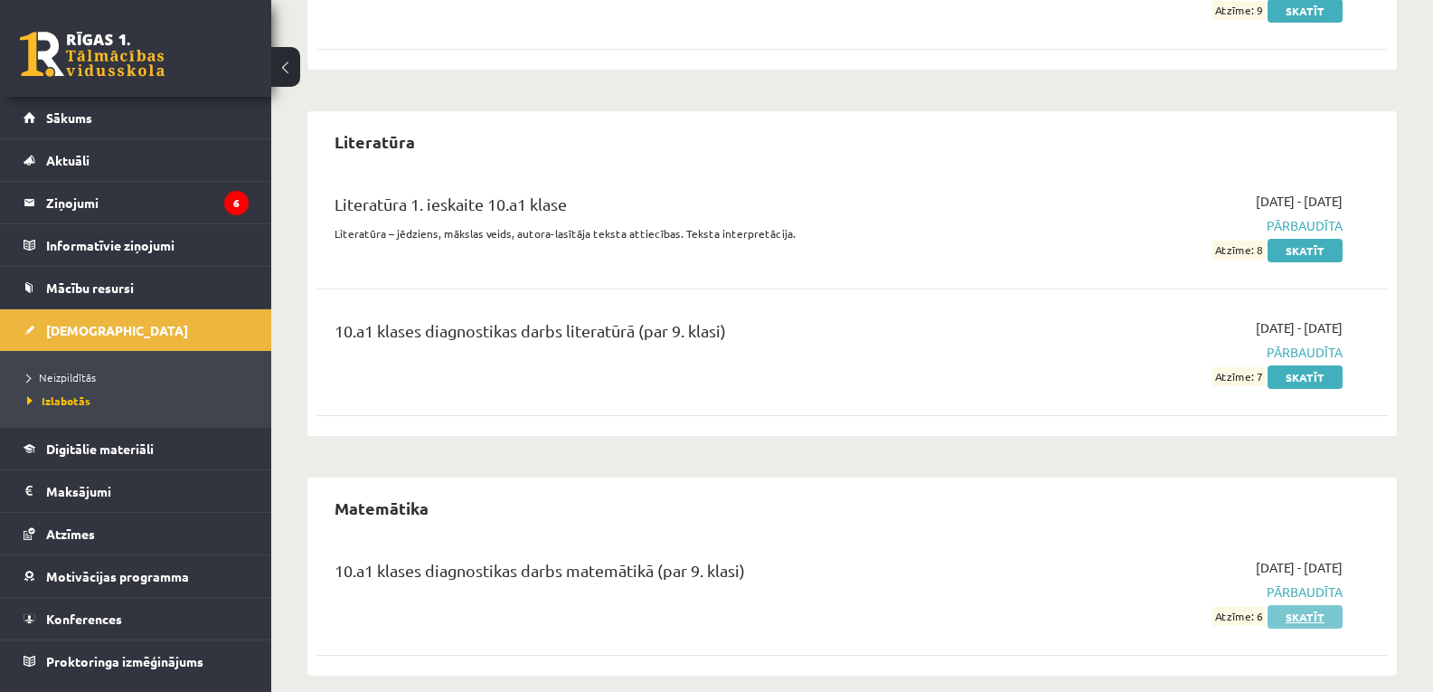
click at [1281, 605] on link "Skatīt" at bounding box center [1305, 617] width 75 height 24
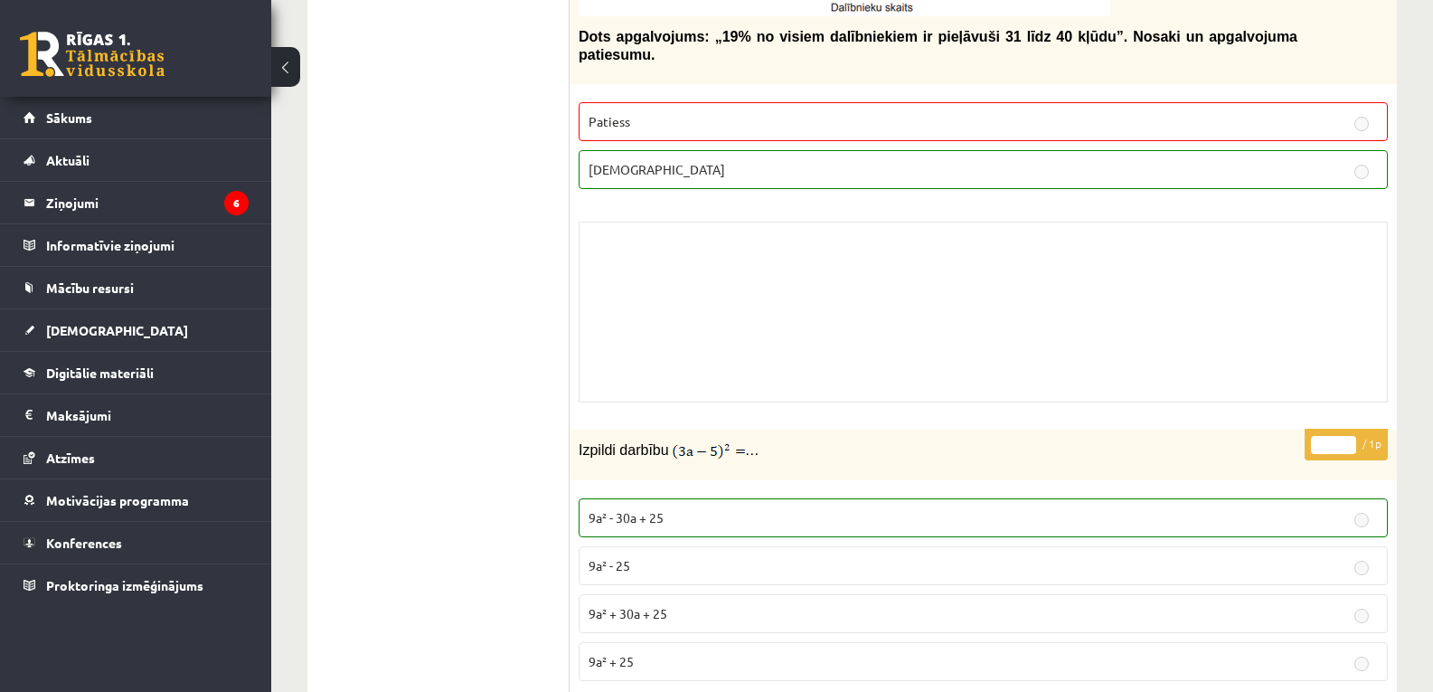
scroll to position [10236, 0]
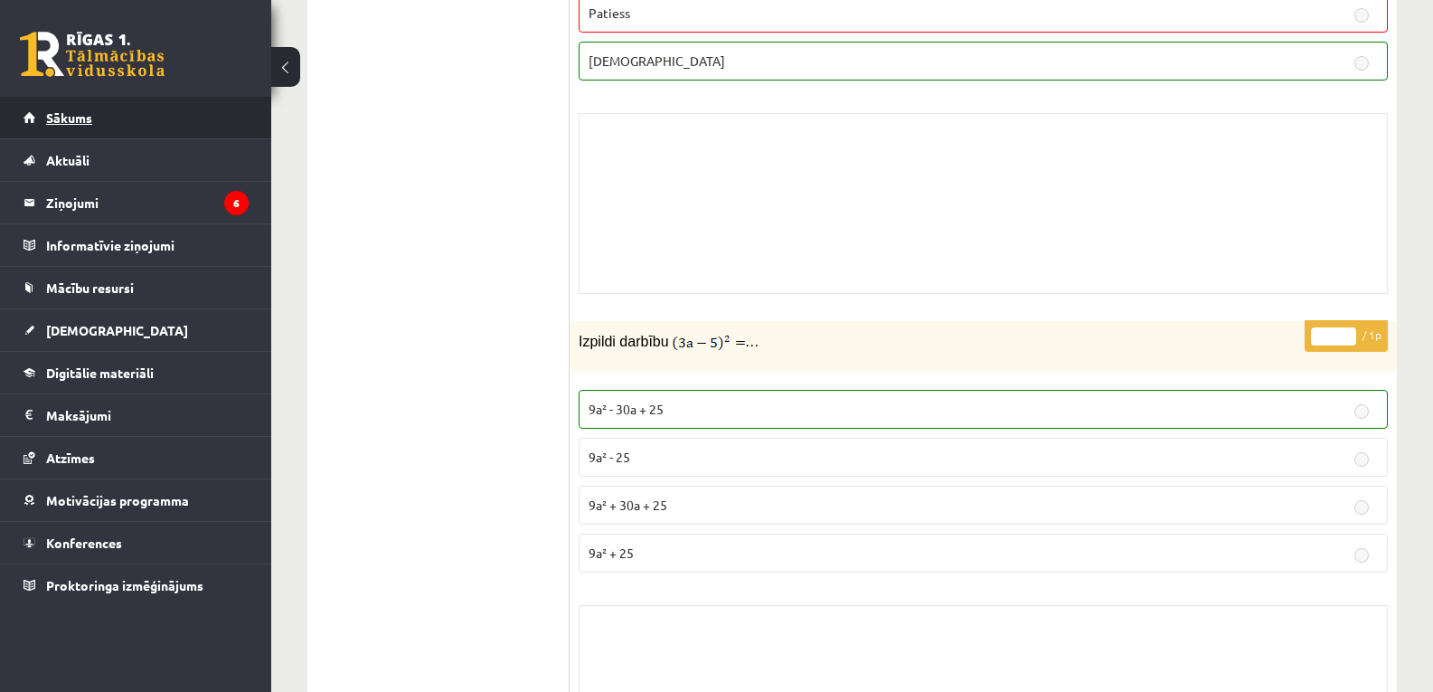
click at [82, 128] on link "Sākums" at bounding box center [136, 118] width 225 height 42
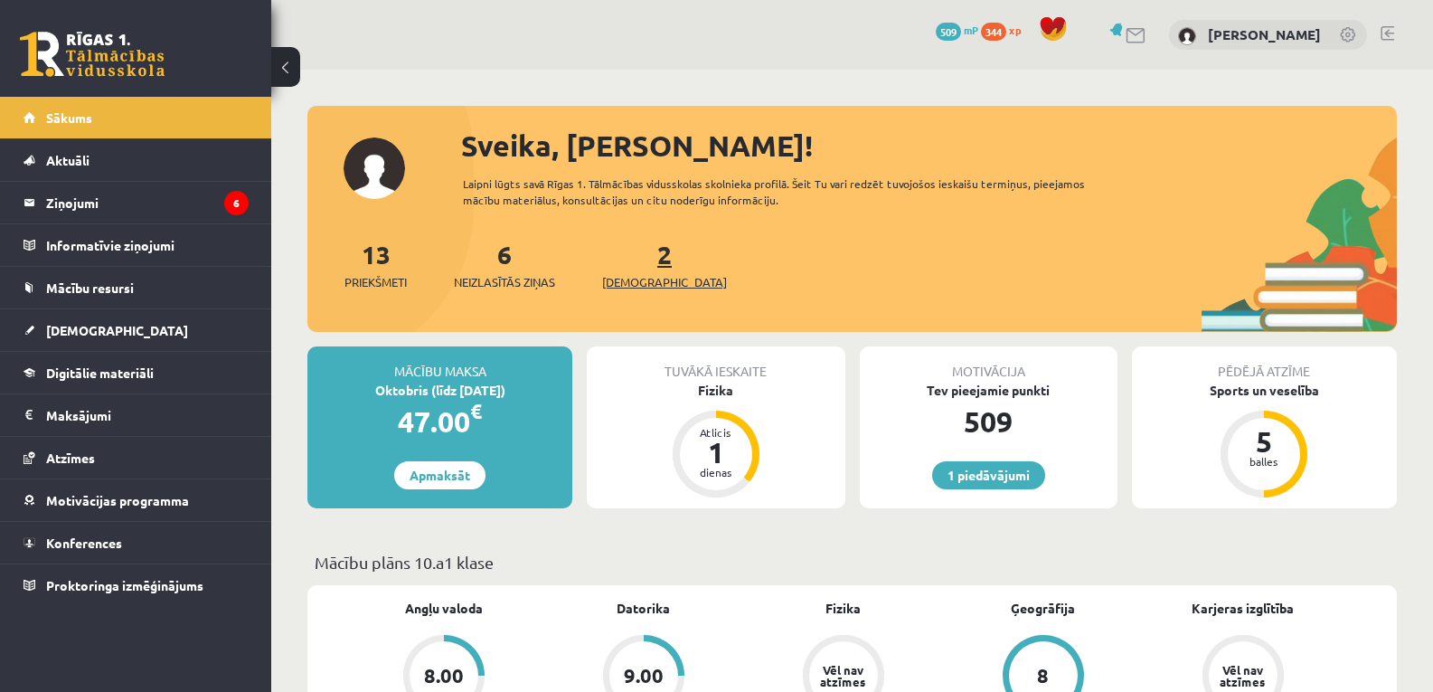
click at [637, 267] on link "2 Ieskaites" at bounding box center [664, 264] width 125 height 53
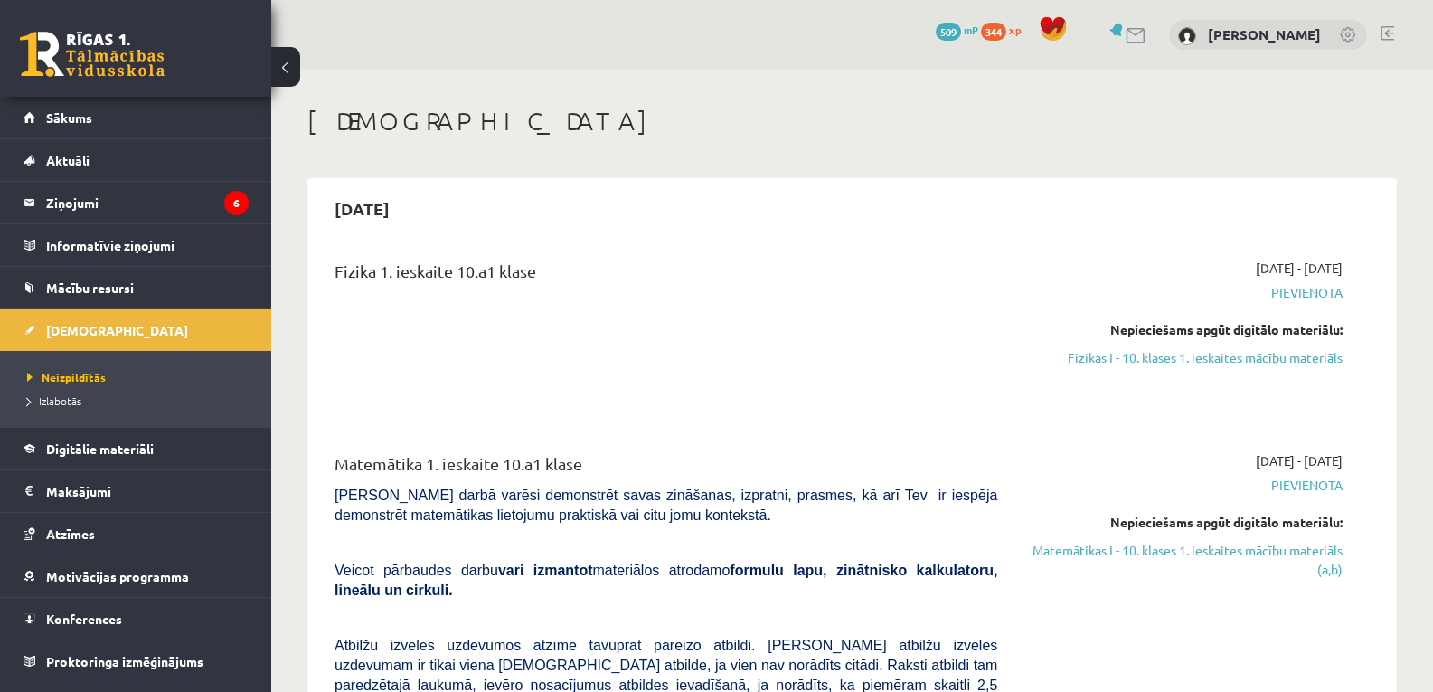
click at [1122, 375] on div "2025-10-01 - 2025-10-15 Pievienota Nepieciešams apgūt digitālo materiālu: Fizik…" at bounding box center [1183, 326] width 345 height 134
click at [1123, 362] on link "Fizikas I - 10. klases 1. ieskaites mācību materiāls" at bounding box center [1184, 357] width 318 height 19
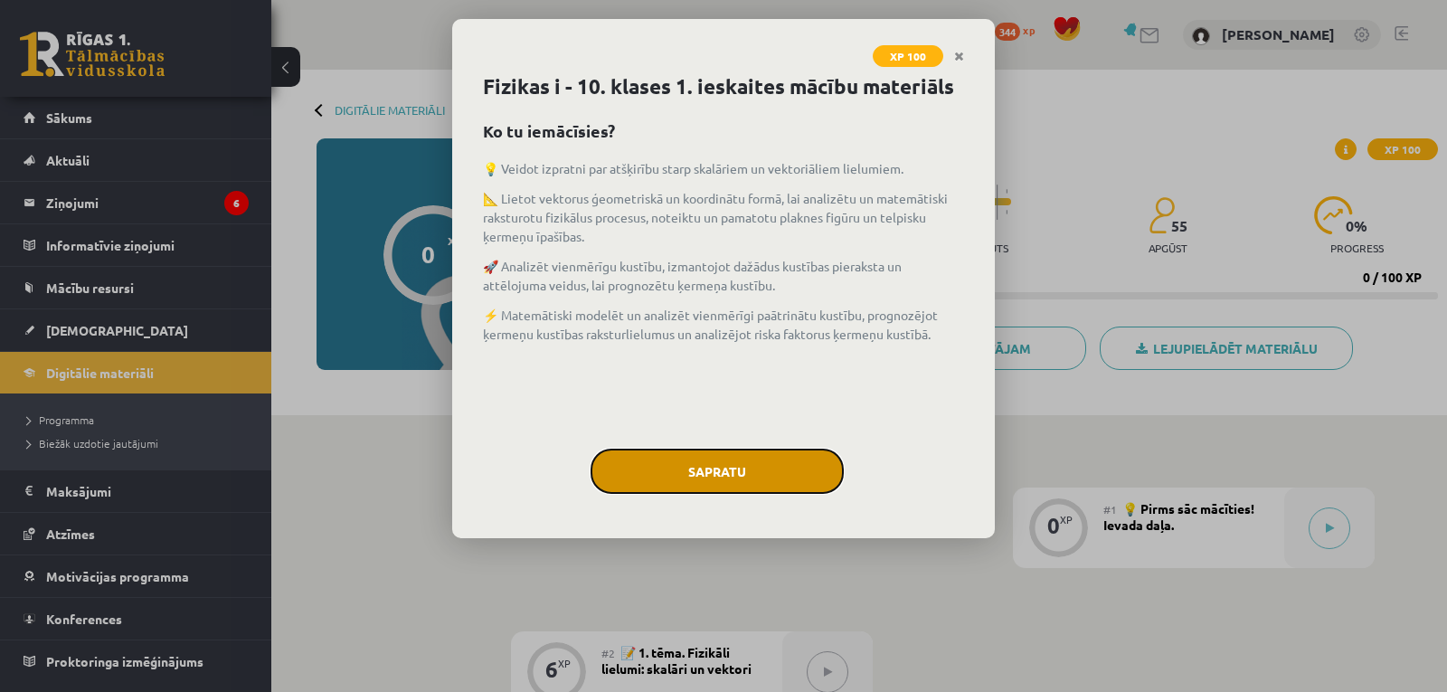
click at [760, 477] on button "Sapratu" at bounding box center [716, 471] width 253 height 45
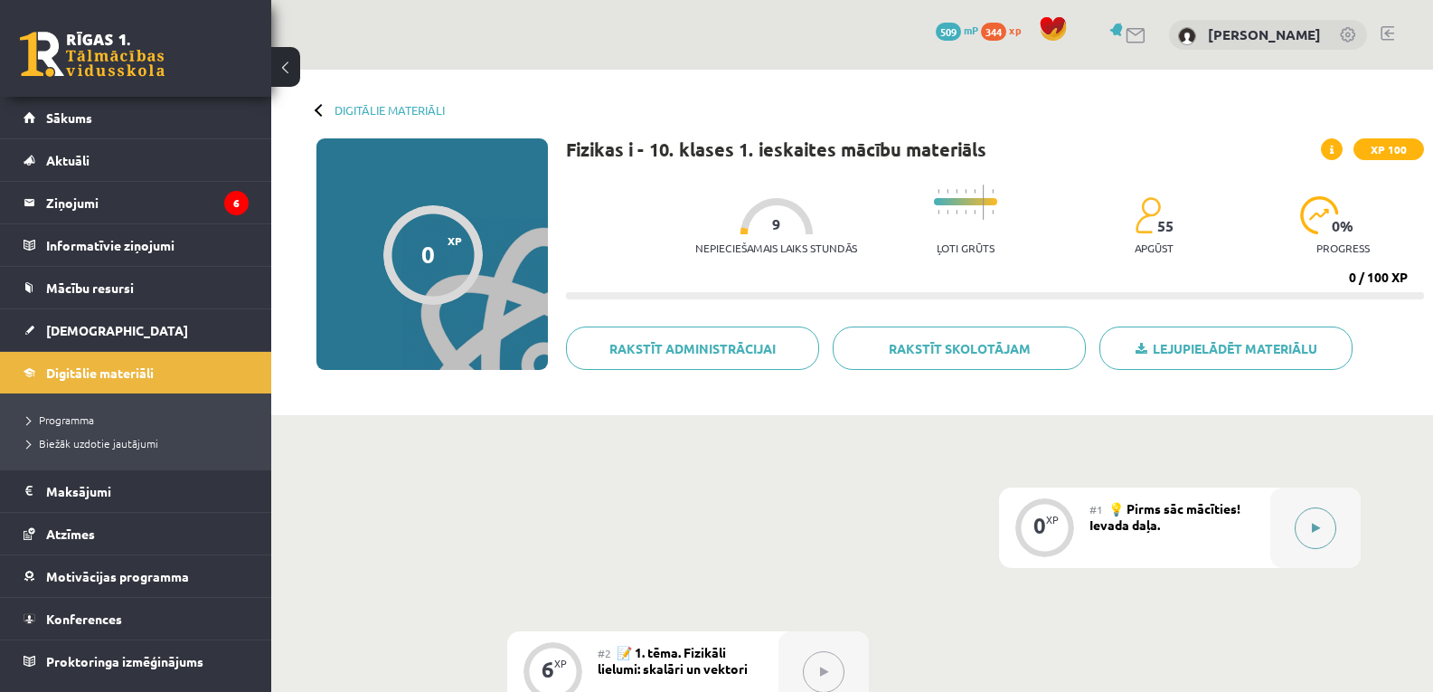
click at [1315, 527] on icon at bounding box center [1316, 528] width 8 height 11
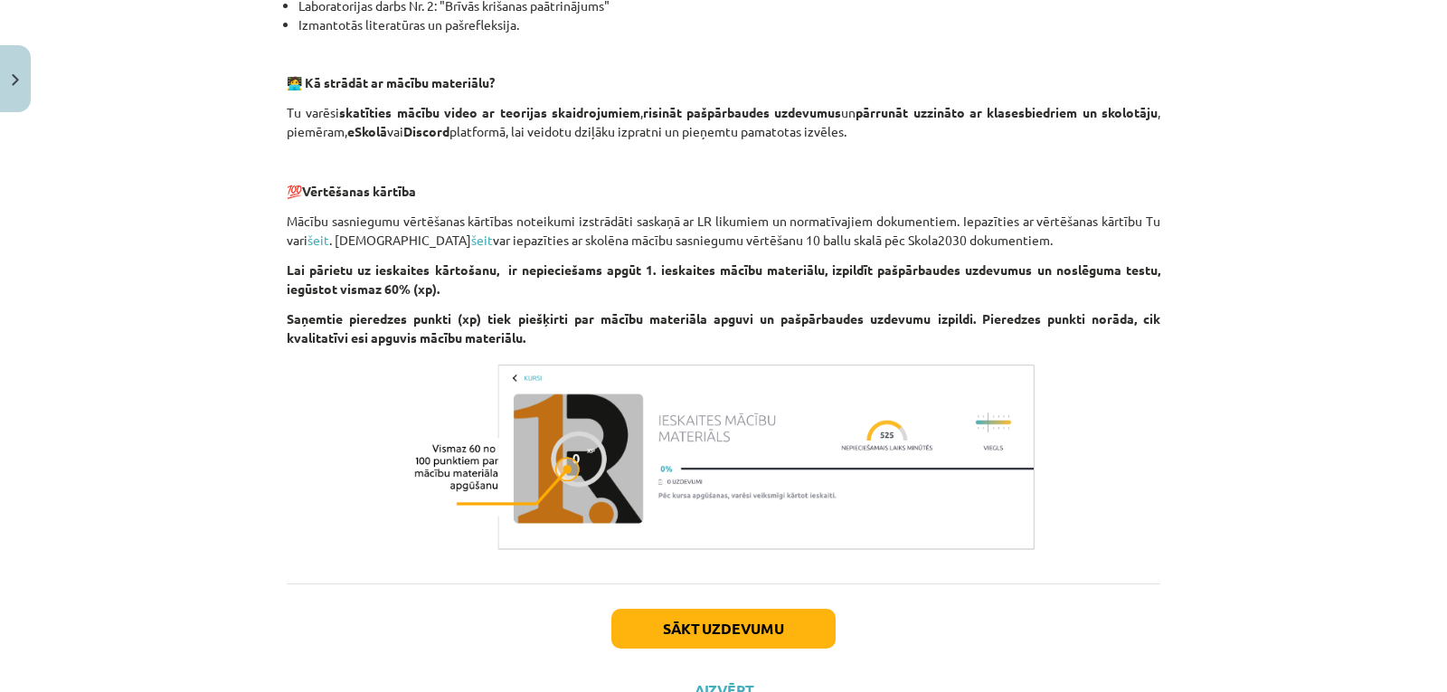
scroll to position [1259, 0]
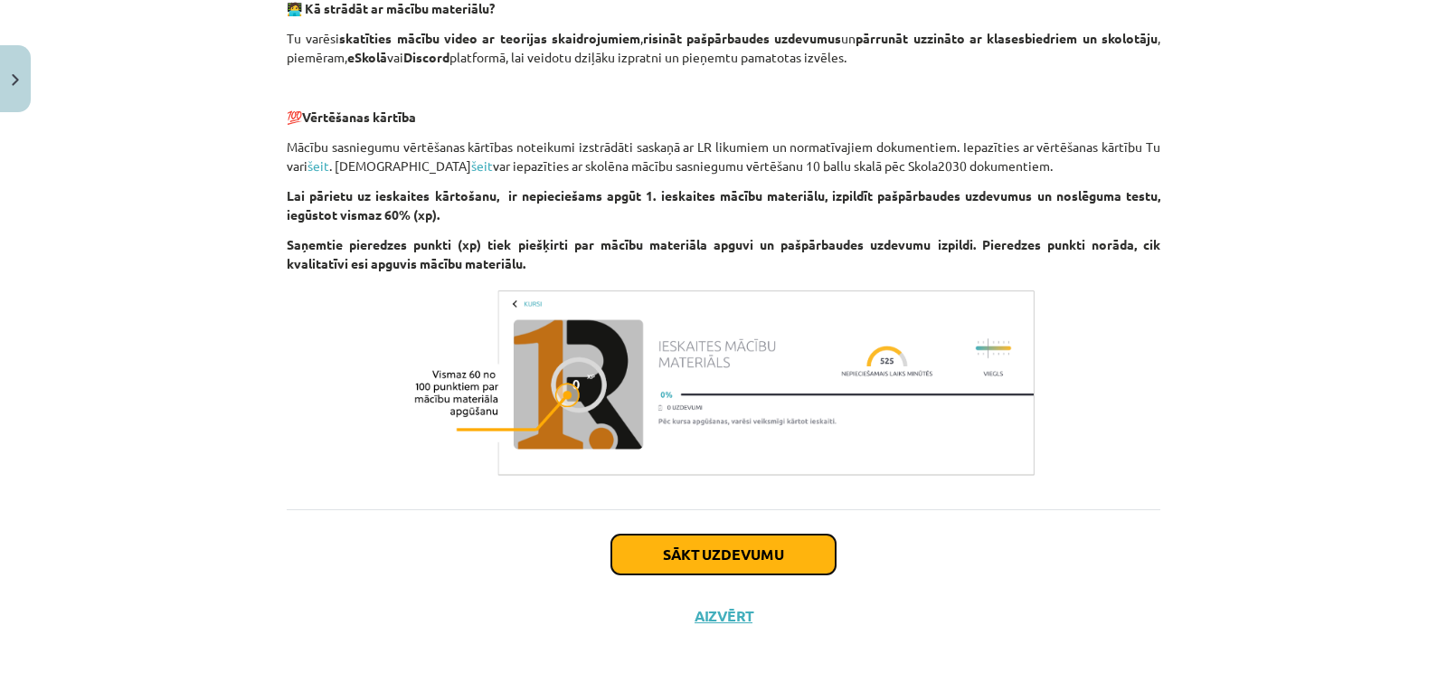
click at [685, 562] on button "Sākt uzdevumu" at bounding box center [723, 554] width 224 height 40
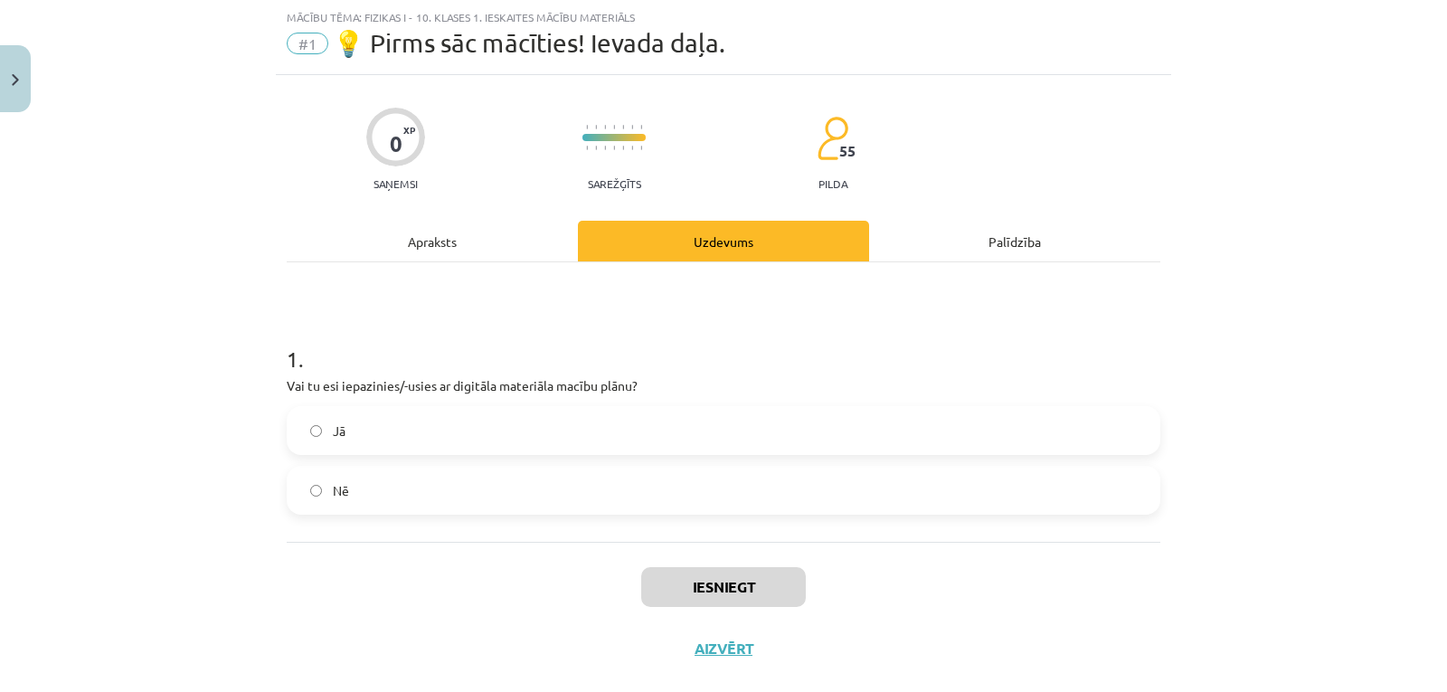
click at [709, 455] on div "Jā Nē" at bounding box center [724, 460] width 874 height 109
click at [713, 419] on label "Jā" at bounding box center [723, 430] width 870 height 45
click at [705, 579] on button "Iesniegt" at bounding box center [723, 587] width 165 height 40
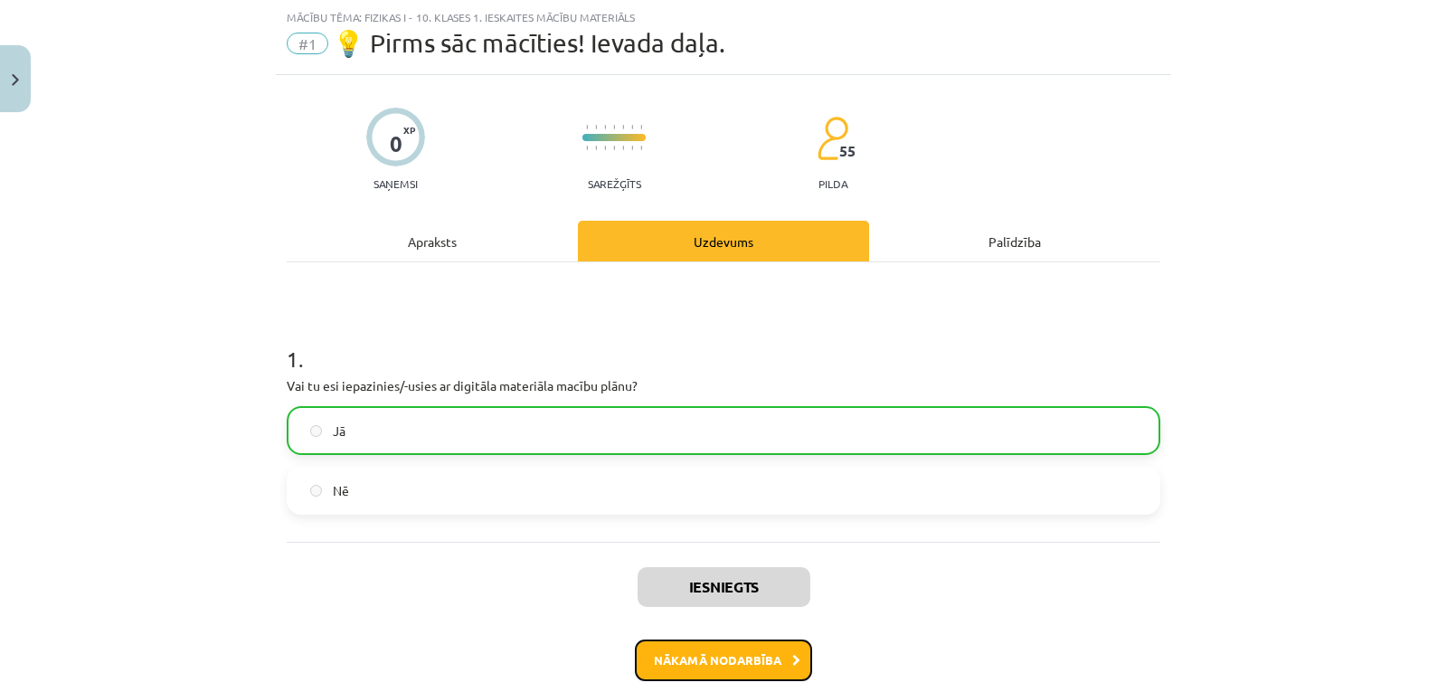
click at [695, 669] on button "Nākamā nodarbība" at bounding box center [723, 660] width 177 height 42
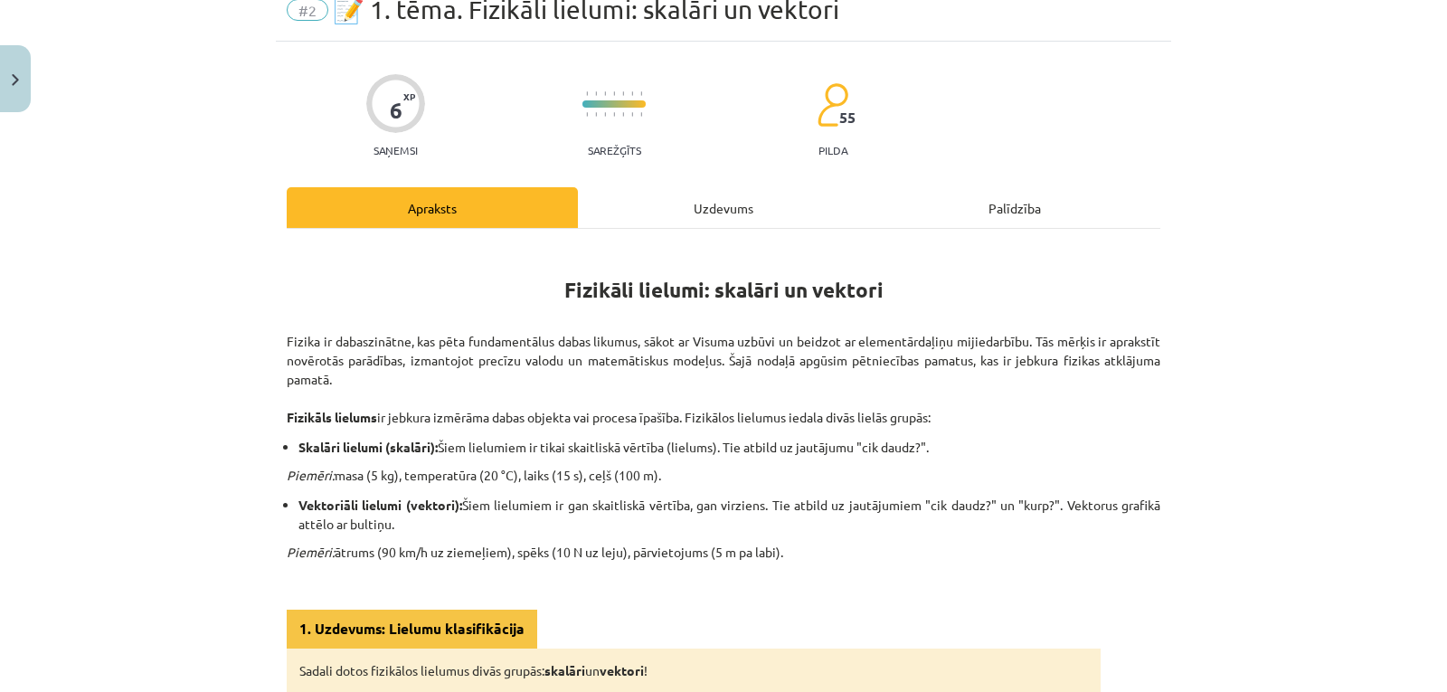
scroll to position [63, 0]
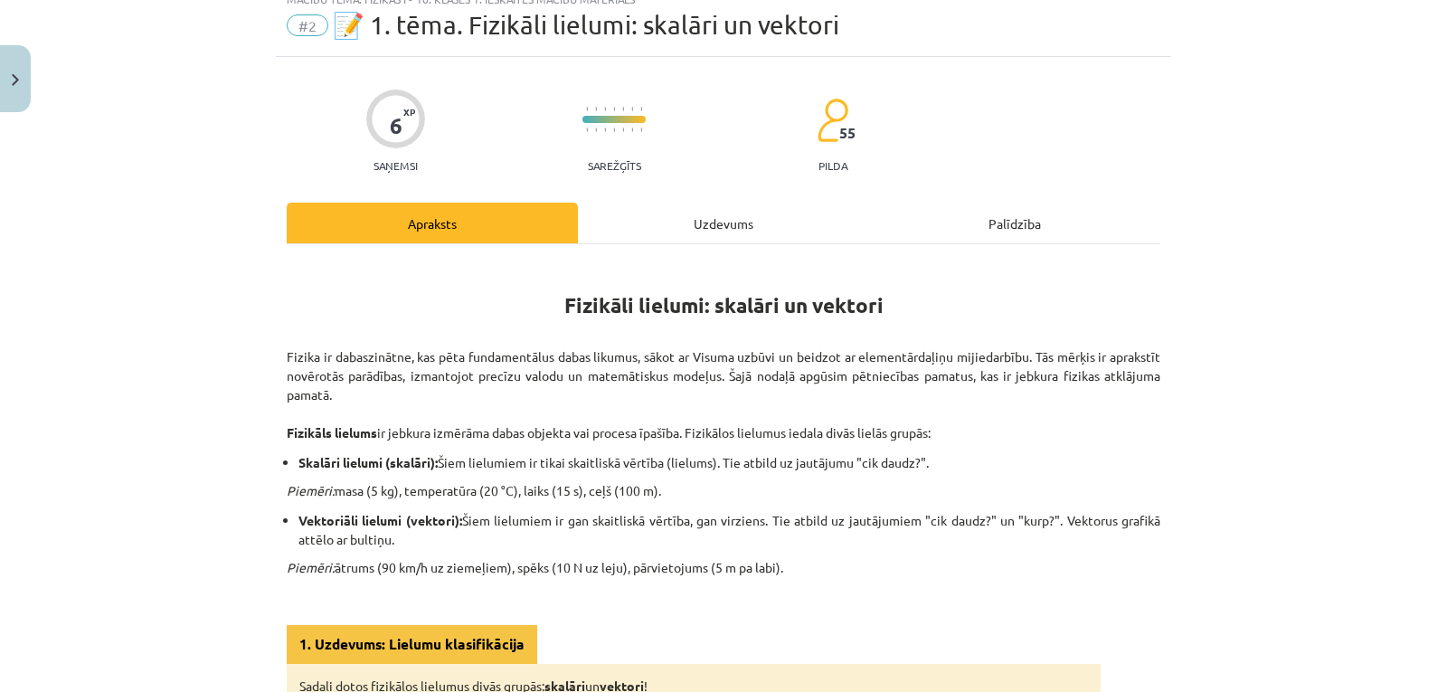
click at [734, 232] on div "Uzdevums" at bounding box center [723, 223] width 291 height 41
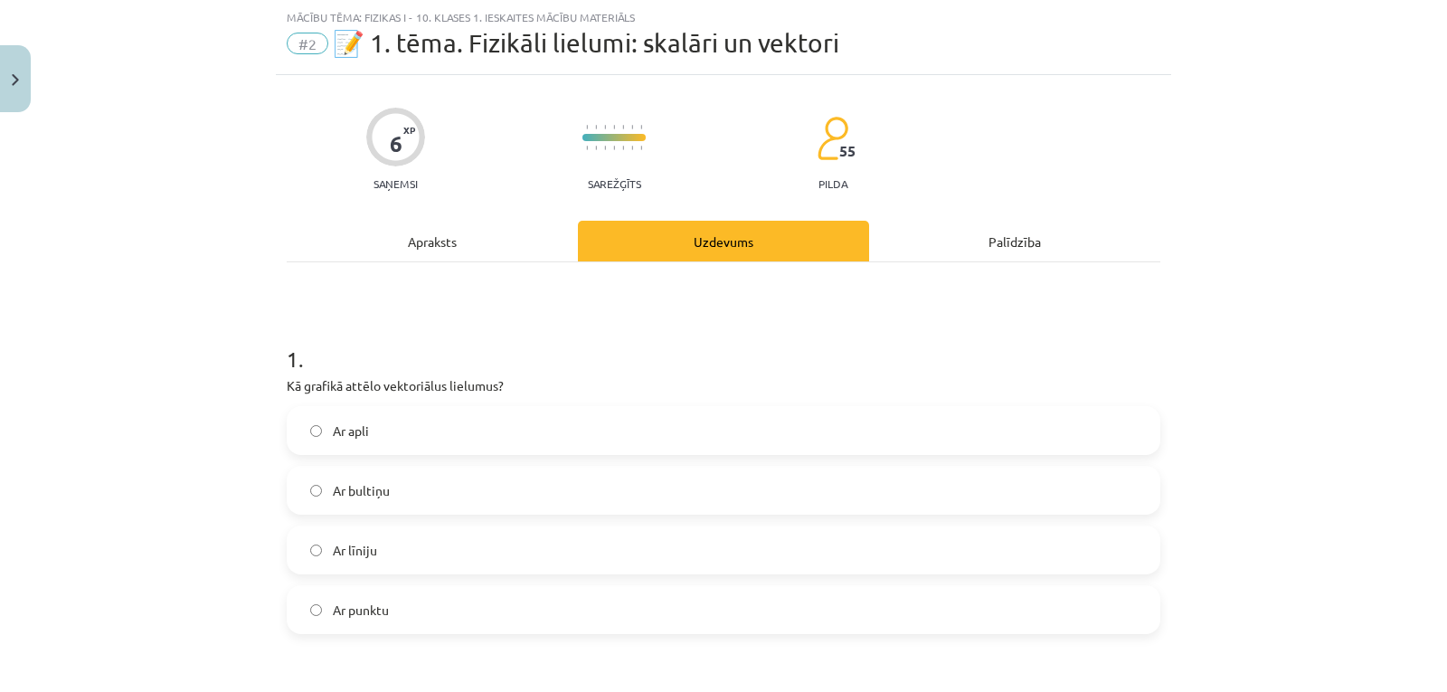
click at [436, 242] on div "Apraksts" at bounding box center [432, 241] width 291 height 41
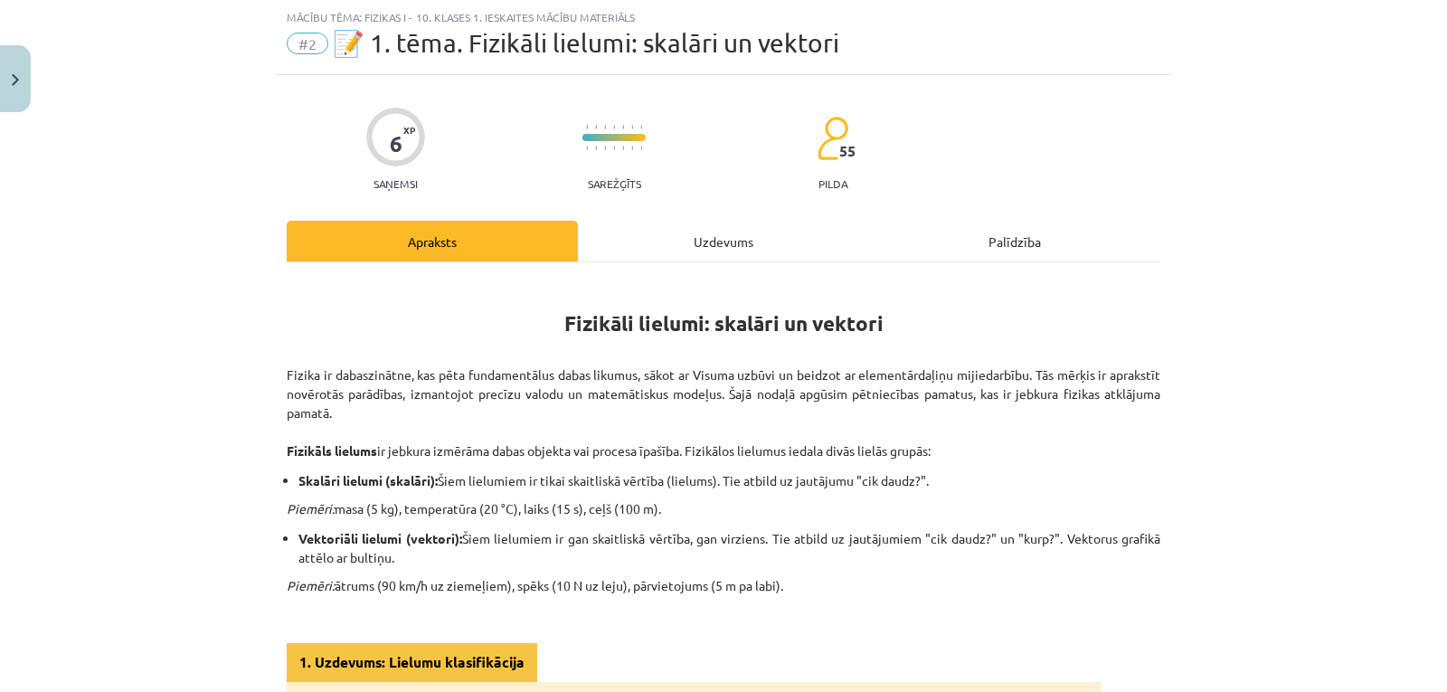
click at [716, 259] on div "Uzdevums" at bounding box center [723, 241] width 291 height 41
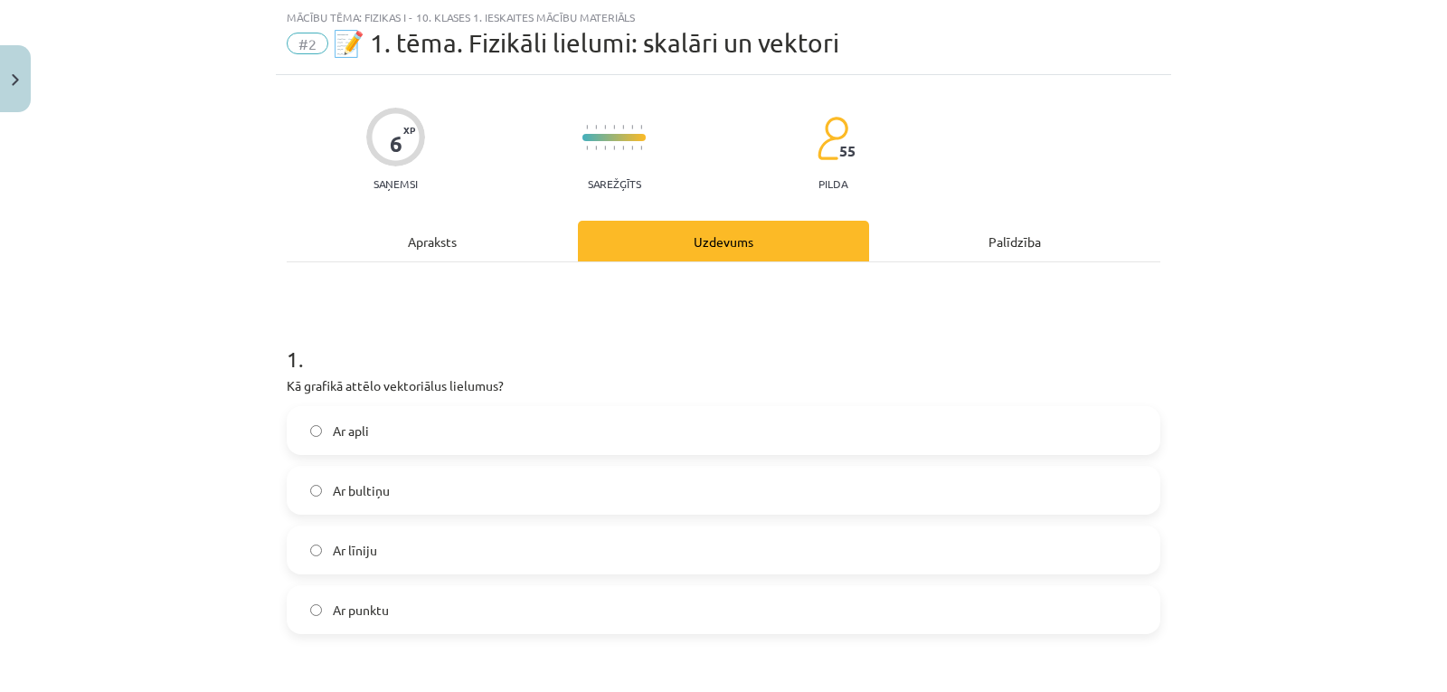
click at [595, 488] on label "Ar bultiņu" at bounding box center [723, 490] width 870 height 45
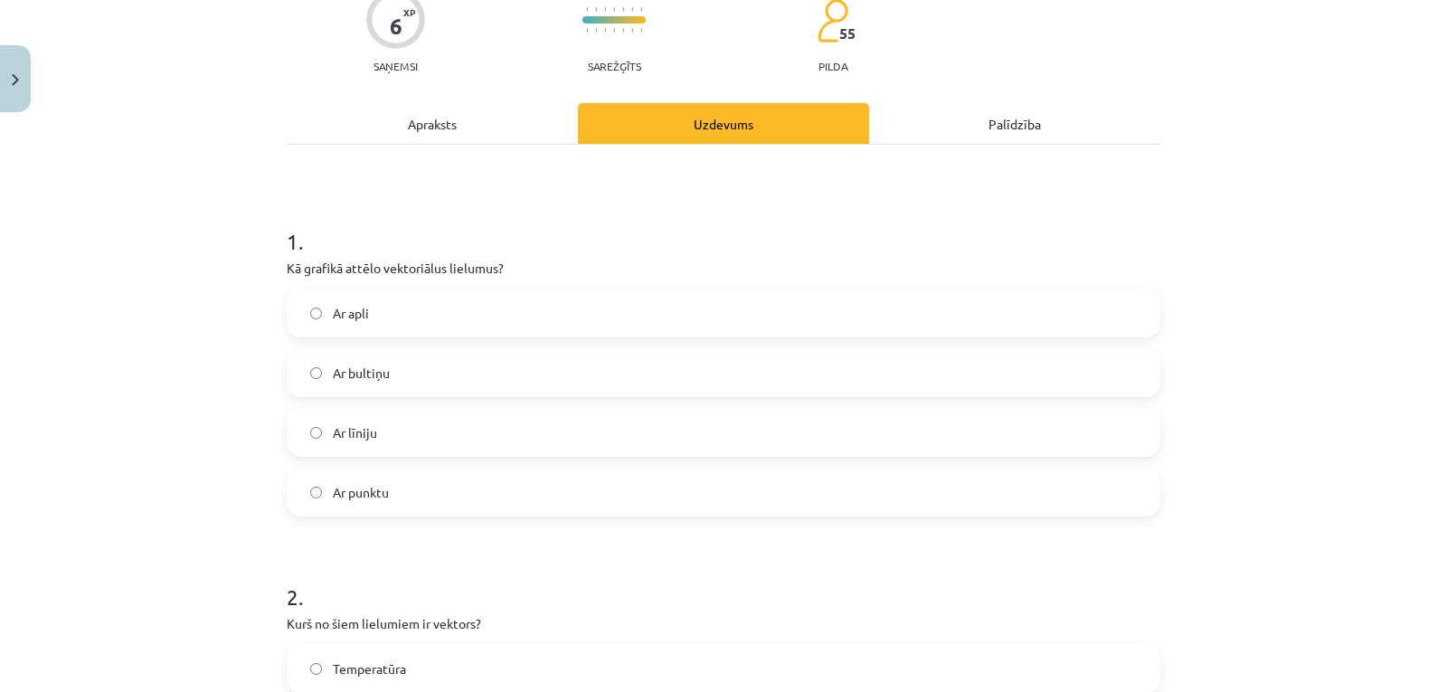
scroll to position [157, 0]
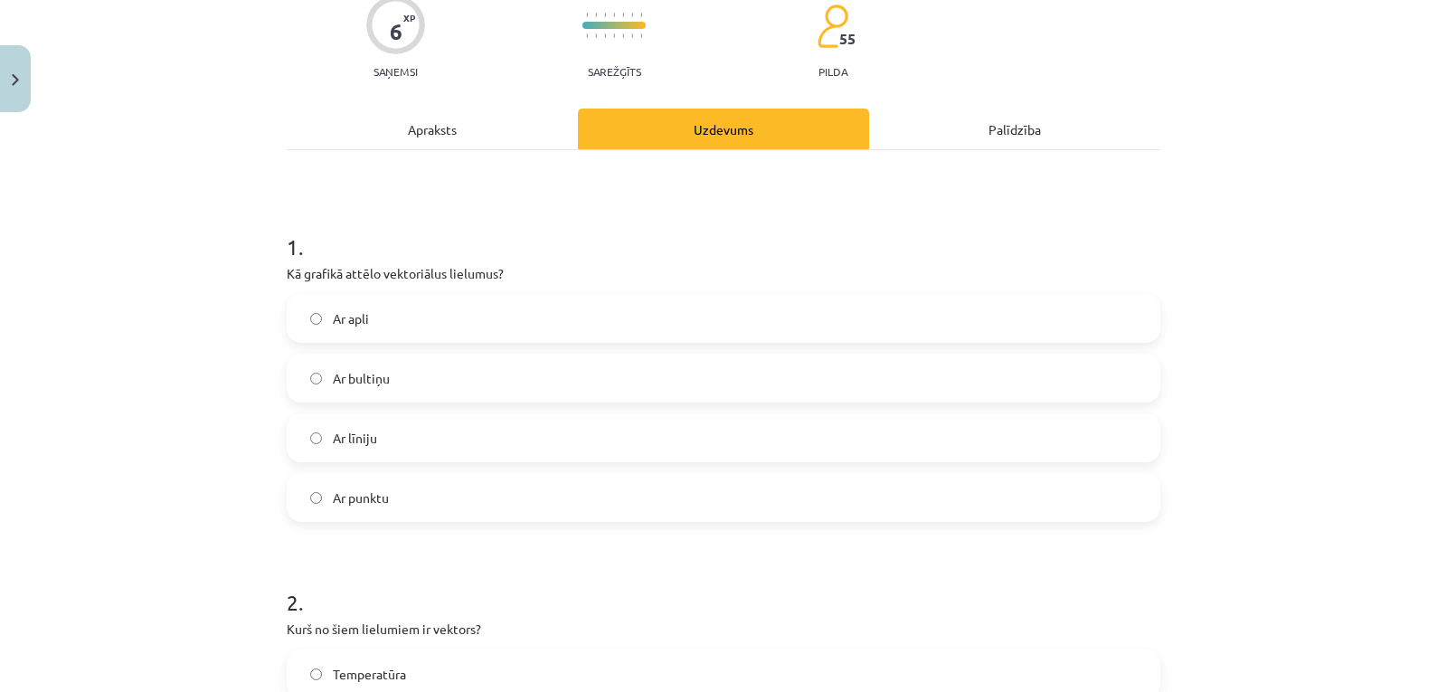
click at [432, 119] on div "Apraksts" at bounding box center [432, 129] width 291 height 41
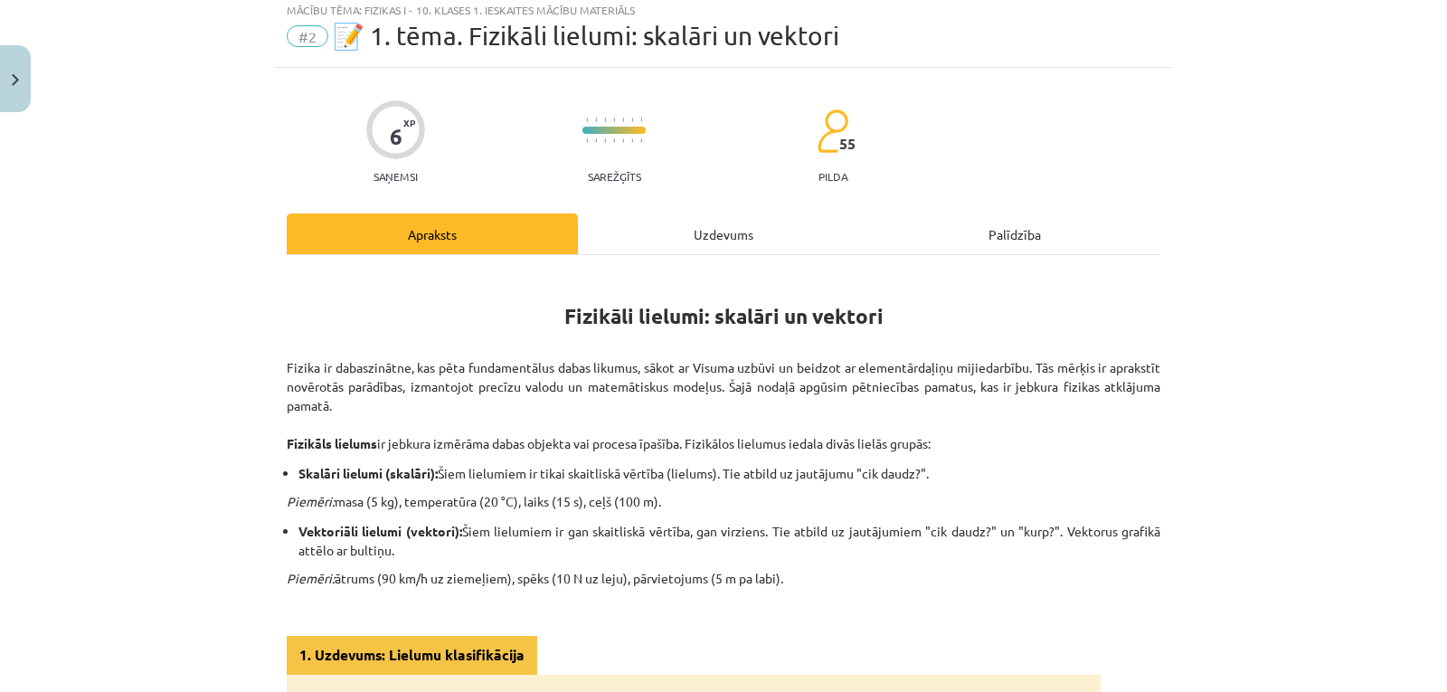
scroll to position [45, 0]
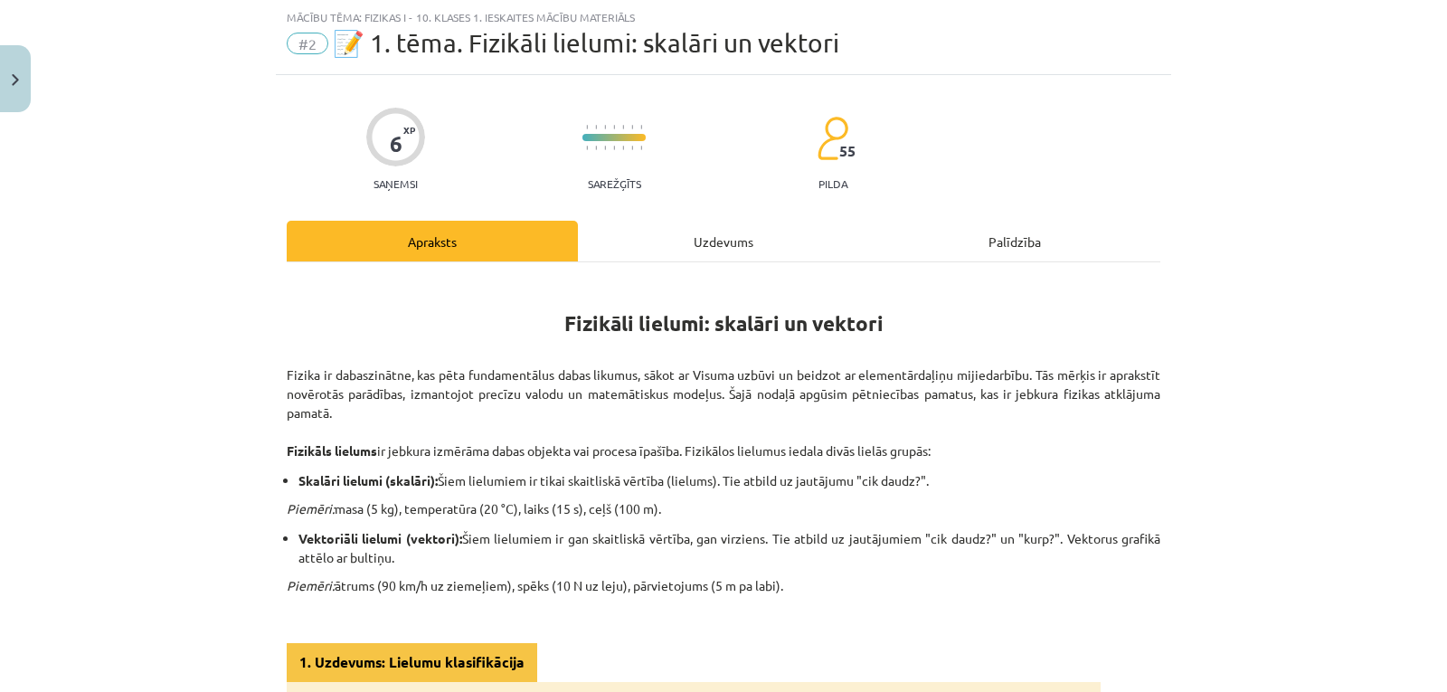
click at [713, 232] on div "Uzdevums" at bounding box center [723, 241] width 291 height 41
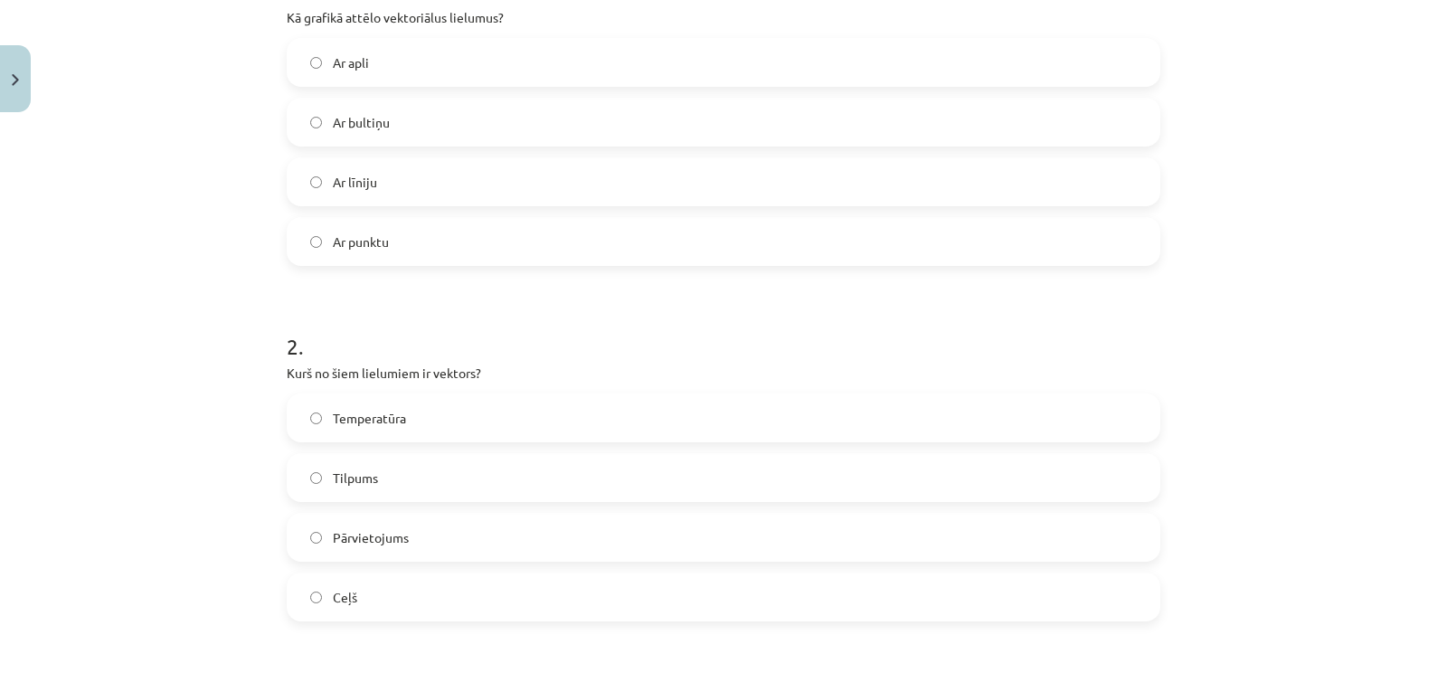
scroll to position [436, 0]
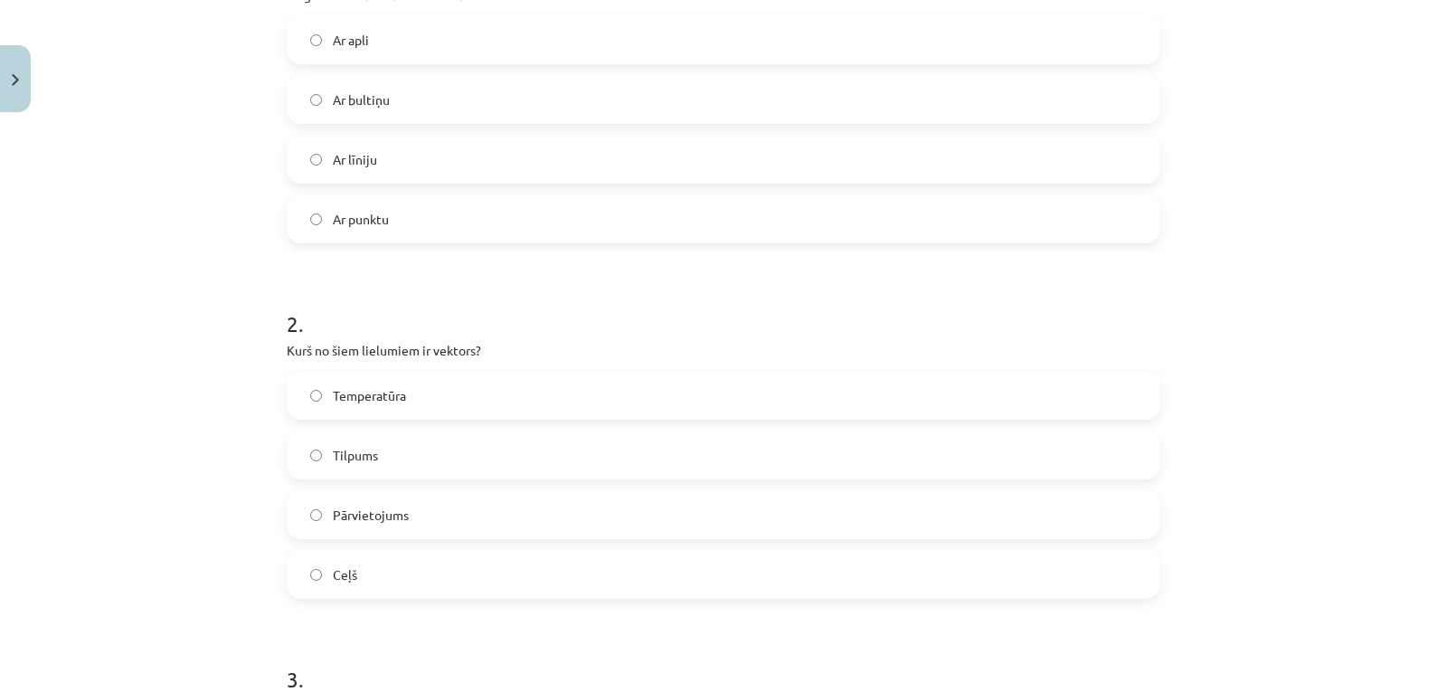
click at [909, 513] on label "Pārvietojums" at bounding box center [723, 514] width 870 height 45
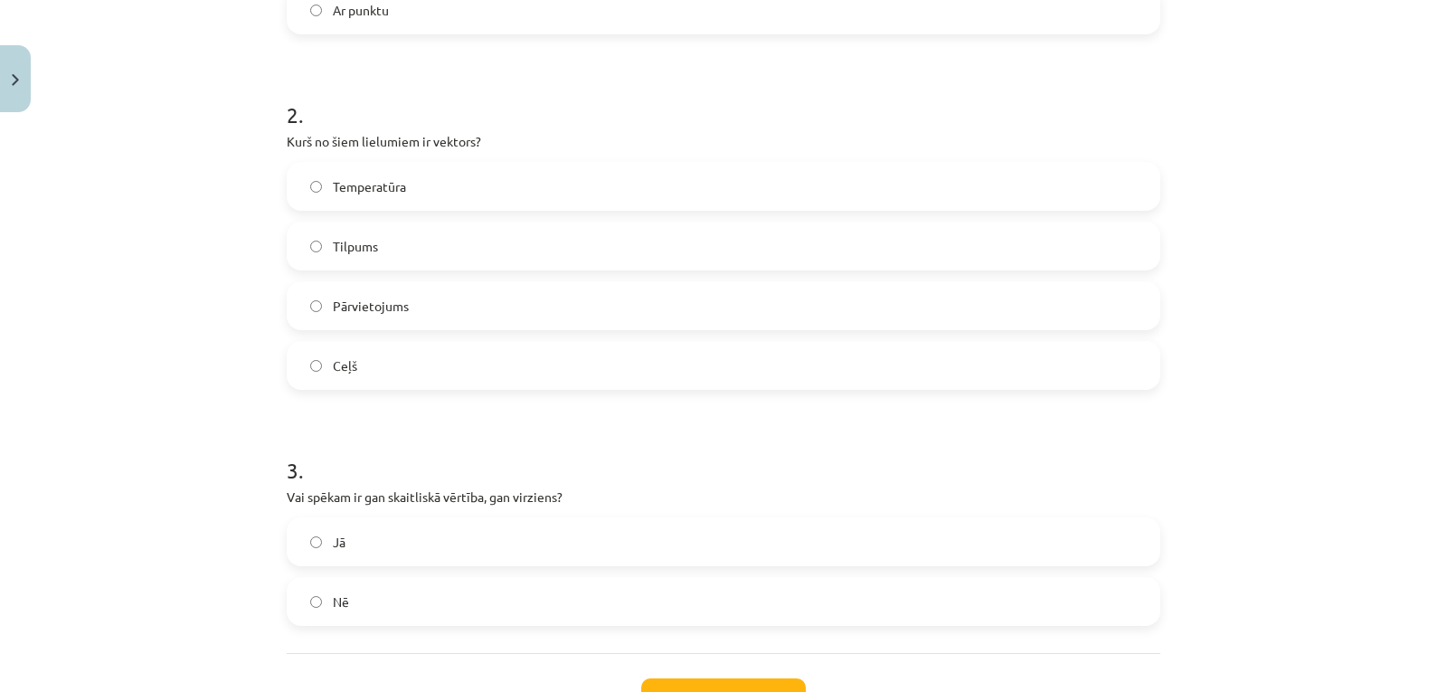
scroll to position [663, 0]
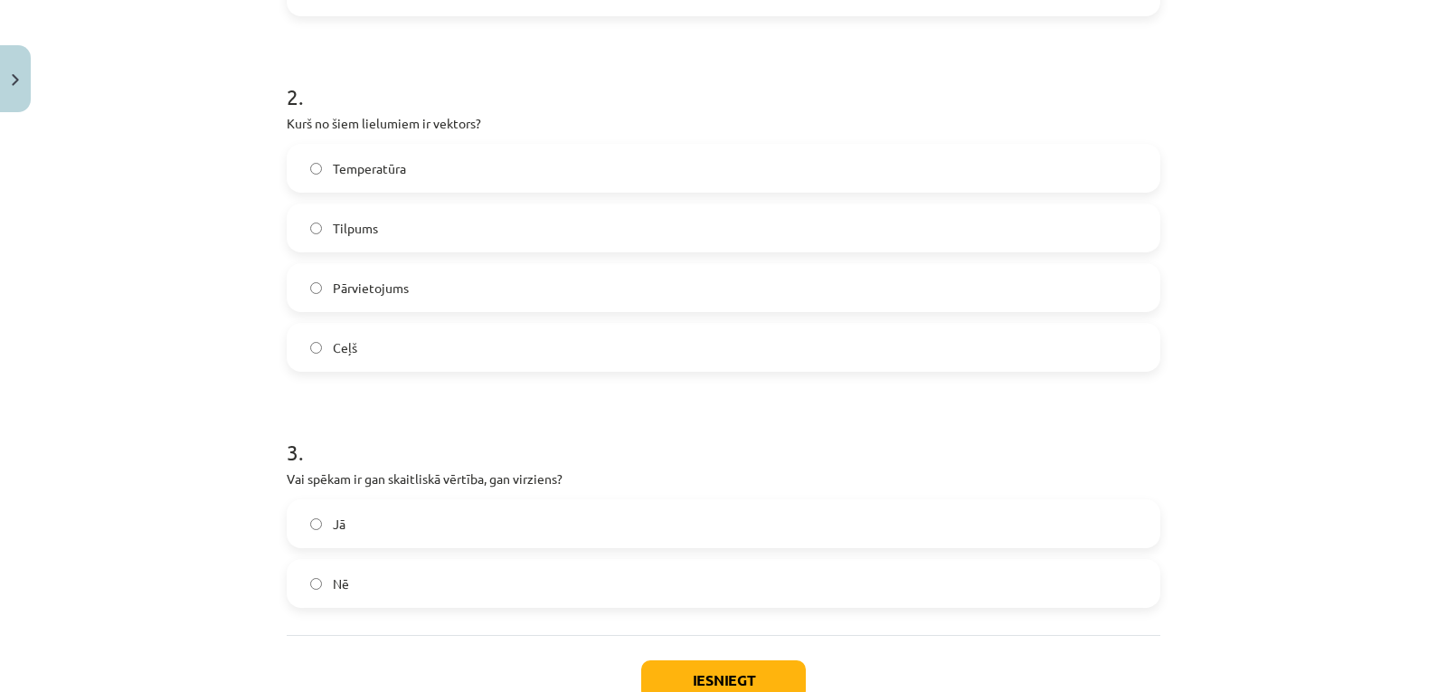
click at [1072, 537] on label "Jā" at bounding box center [723, 523] width 870 height 45
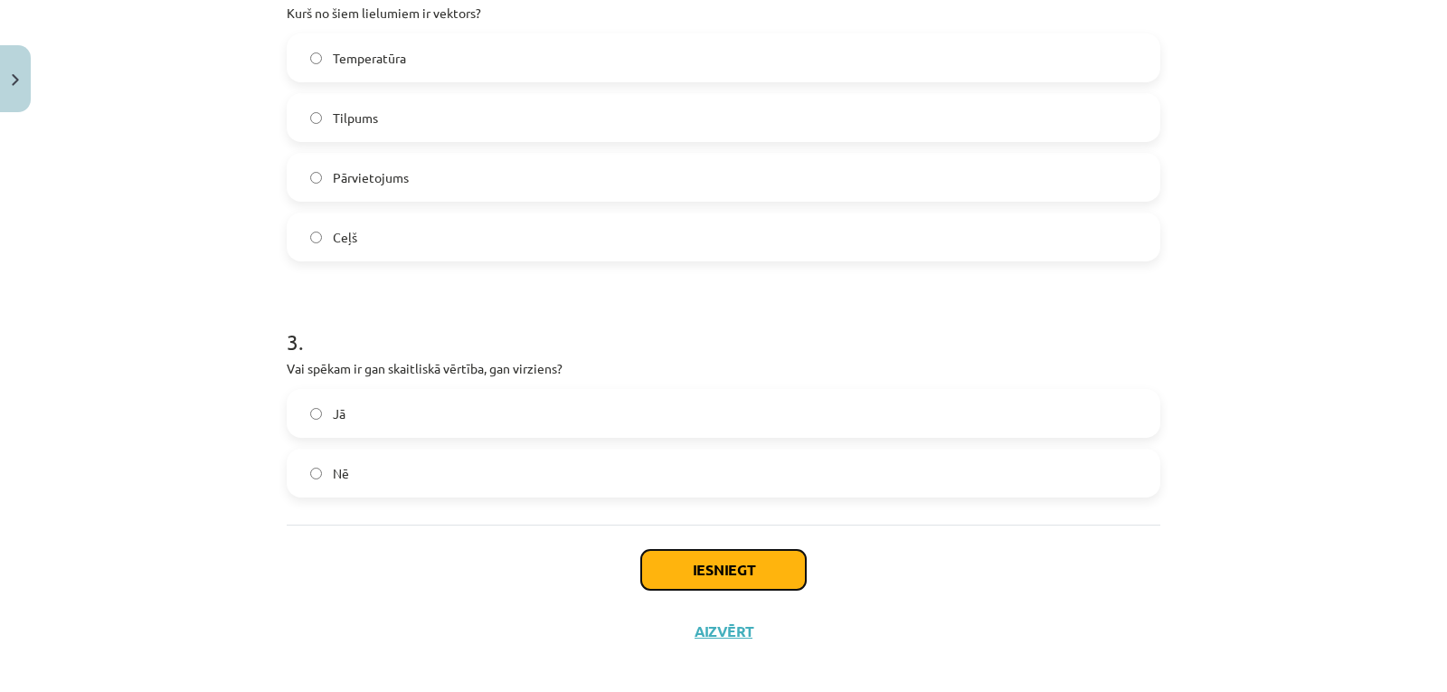
click at [707, 571] on button "Iesniegt" at bounding box center [723, 570] width 165 height 40
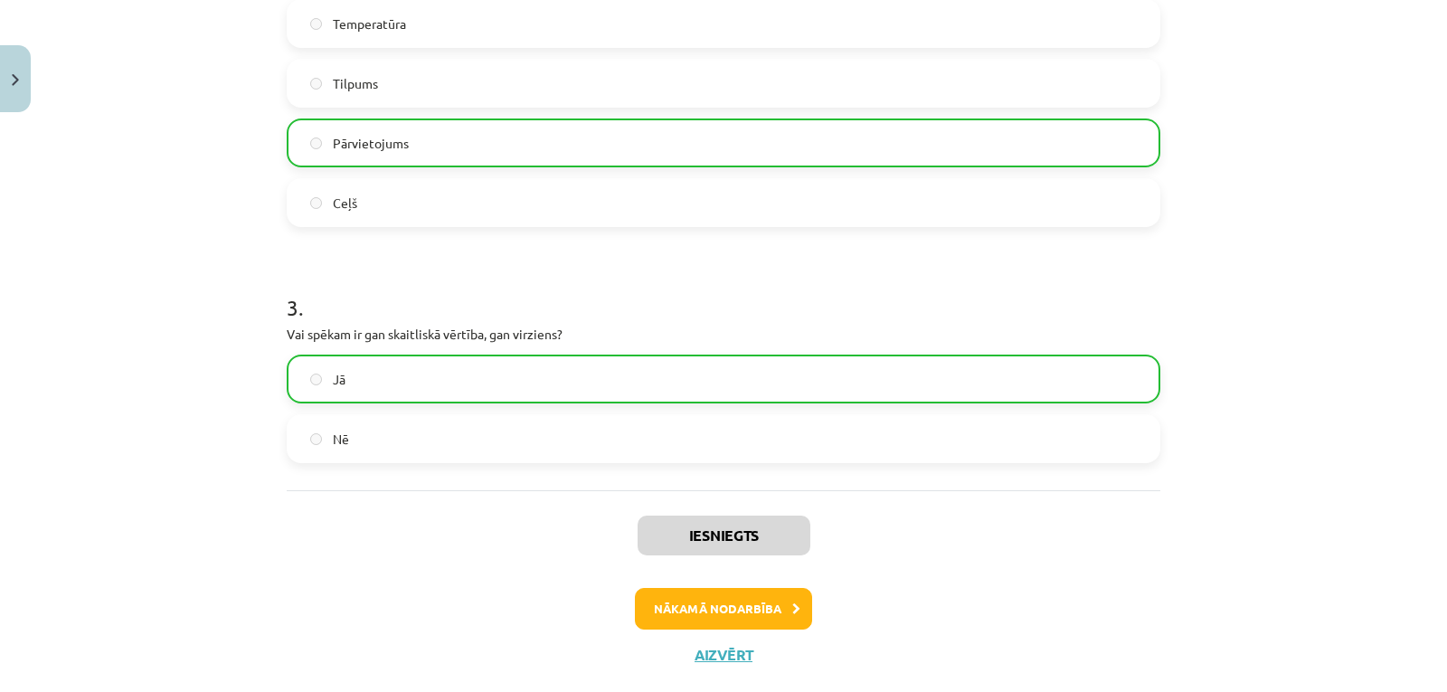
scroll to position [846, 0]
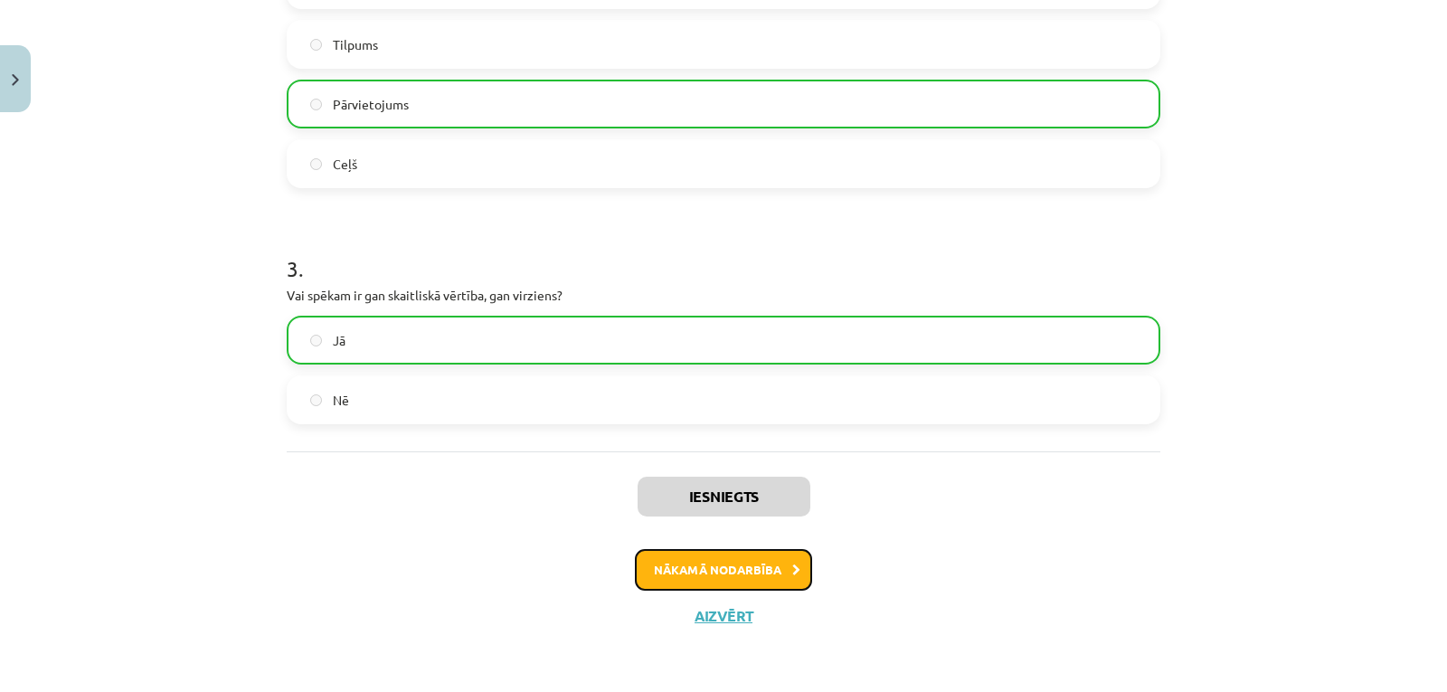
click at [707, 571] on button "Nākamā nodarbība" at bounding box center [723, 570] width 177 height 42
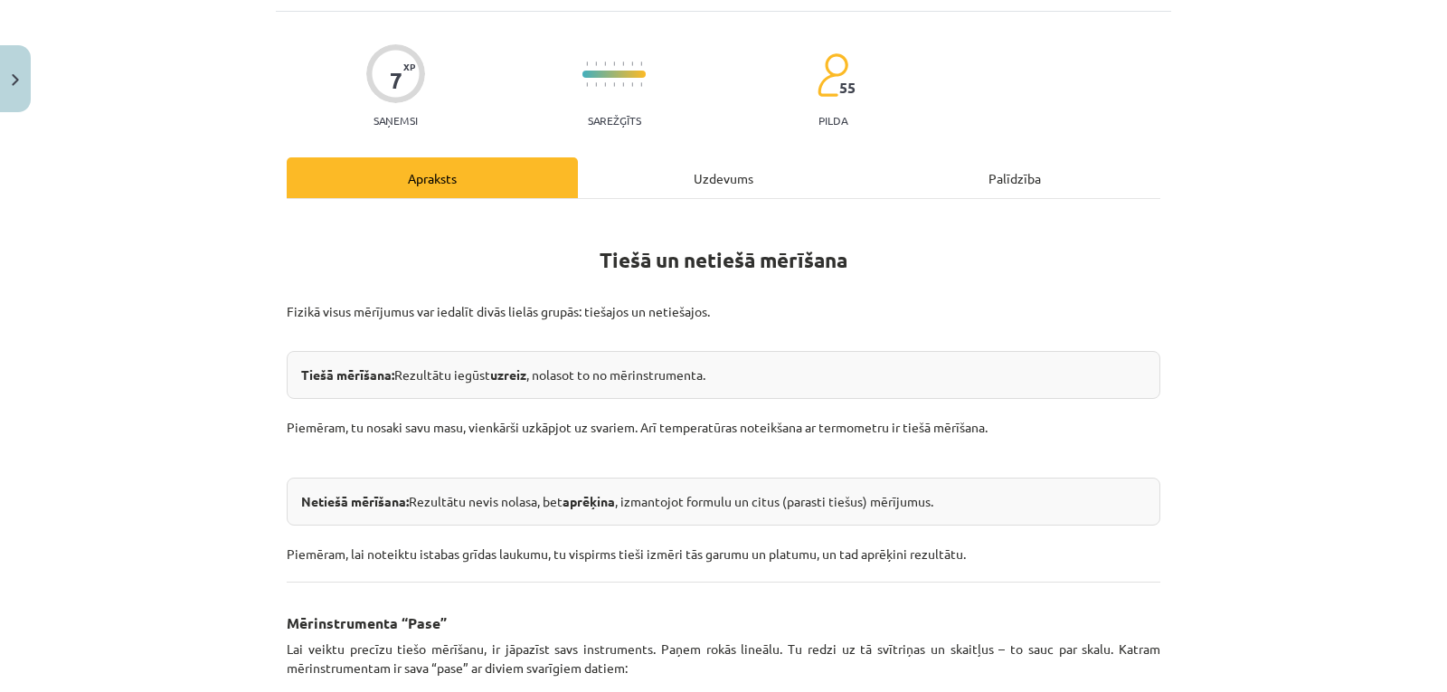
scroll to position [90, 0]
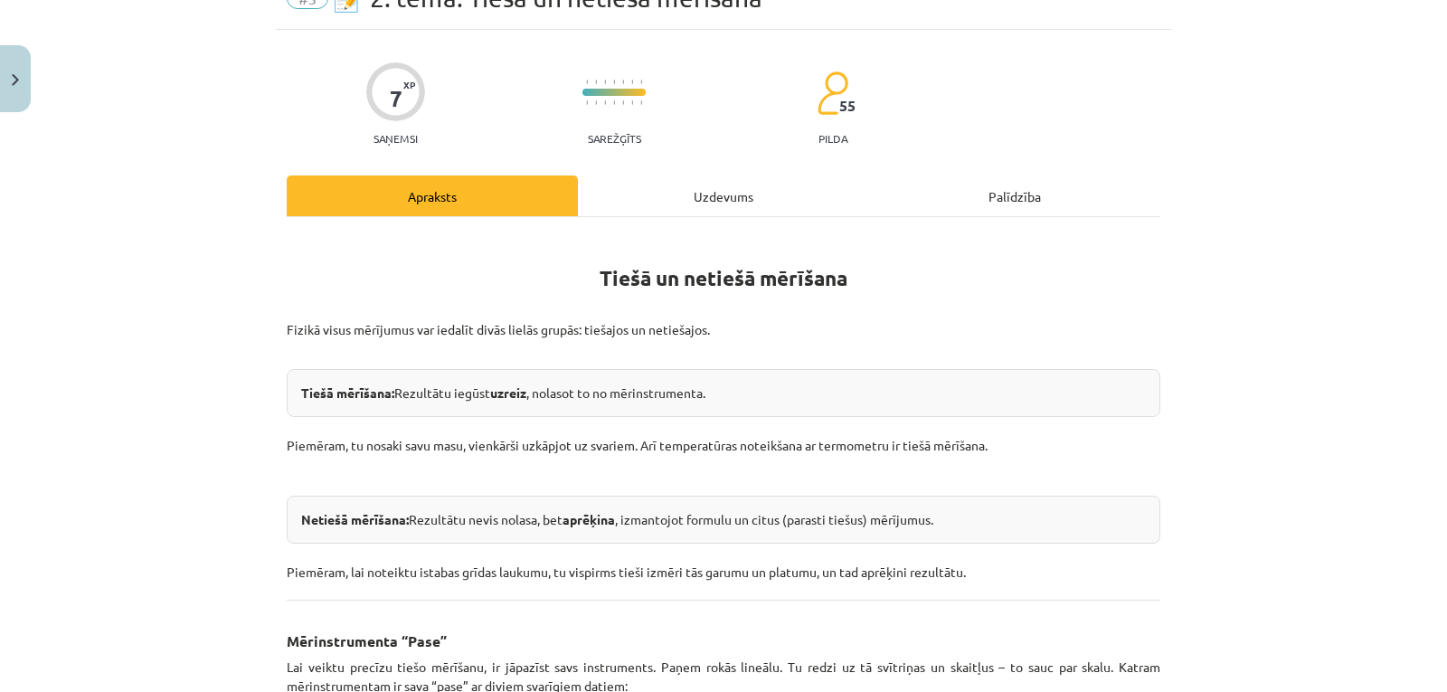
click at [718, 179] on div "Uzdevums" at bounding box center [723, 195] width 291 height 41
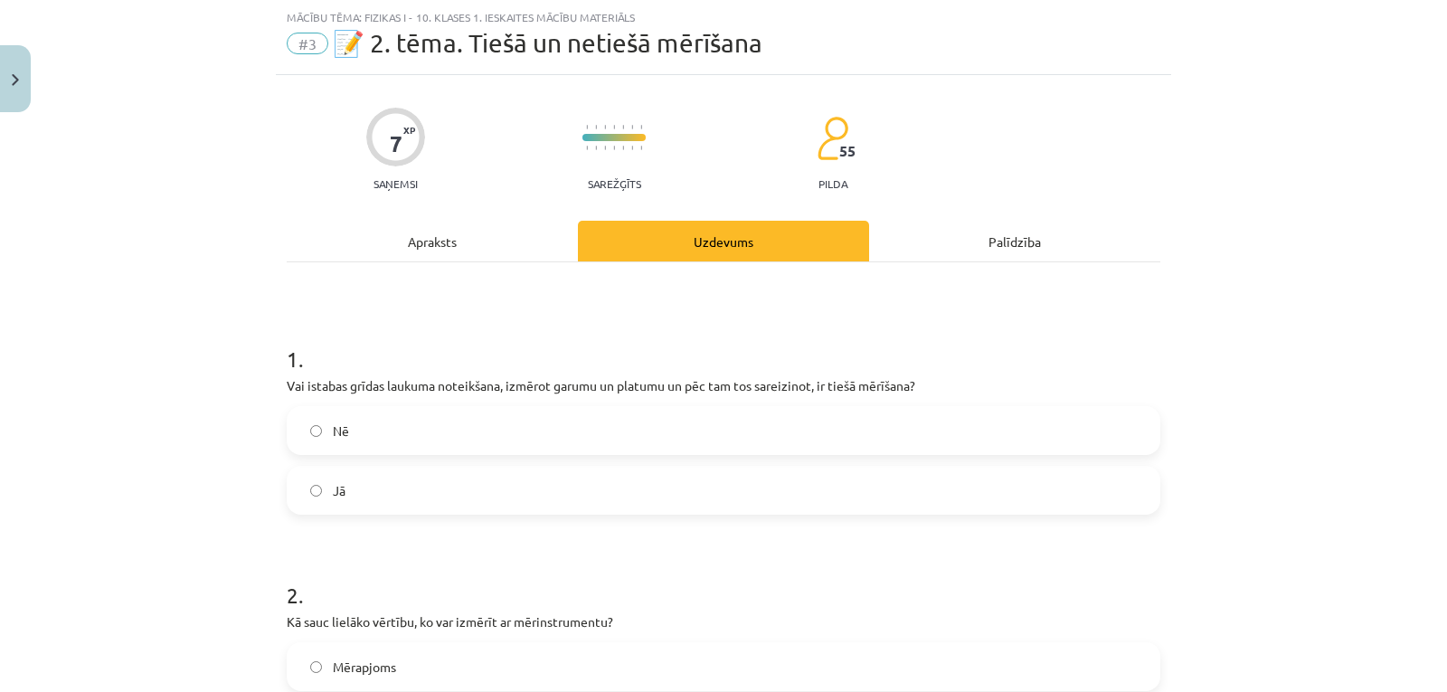
click at [428, 228] on div "Apraksts" at bounding box center [432, 241] width 291 height 41
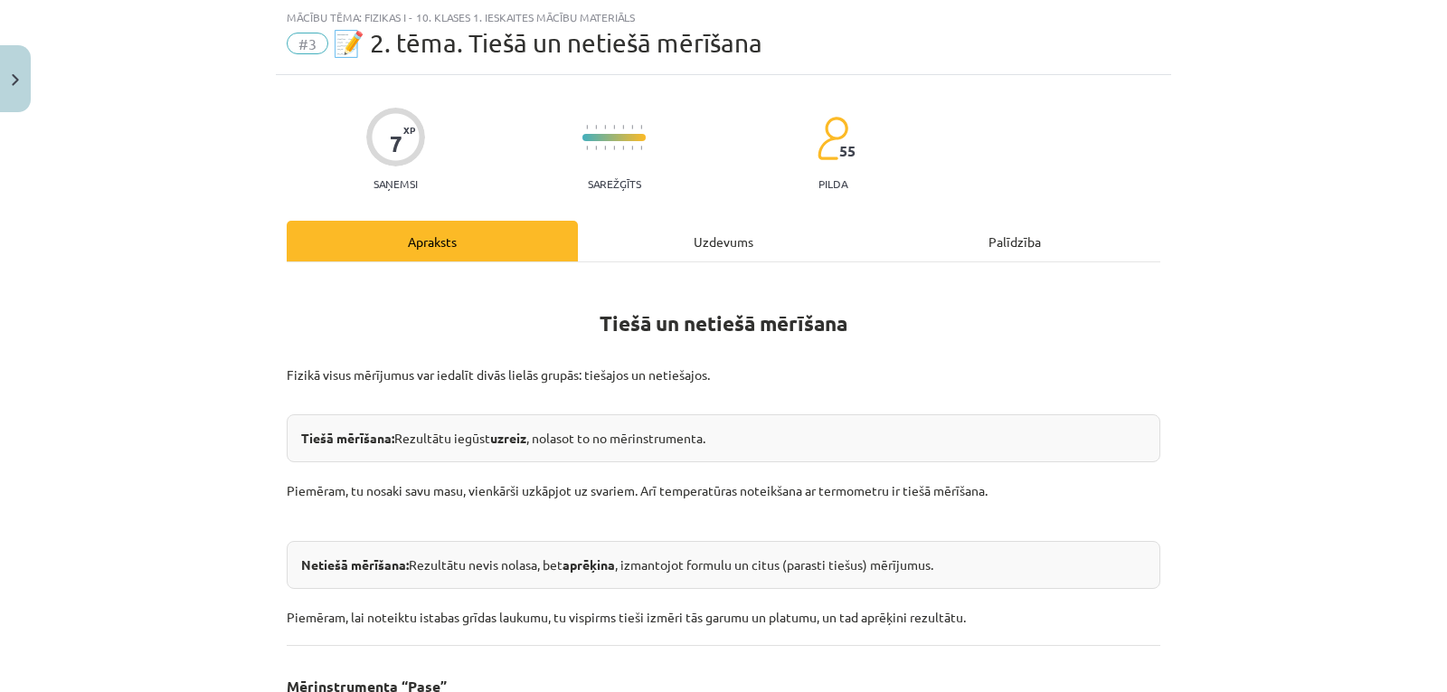
click at [694, 240] on div "Uzdevums" at bounding box center [723, 241] width 291 height 41
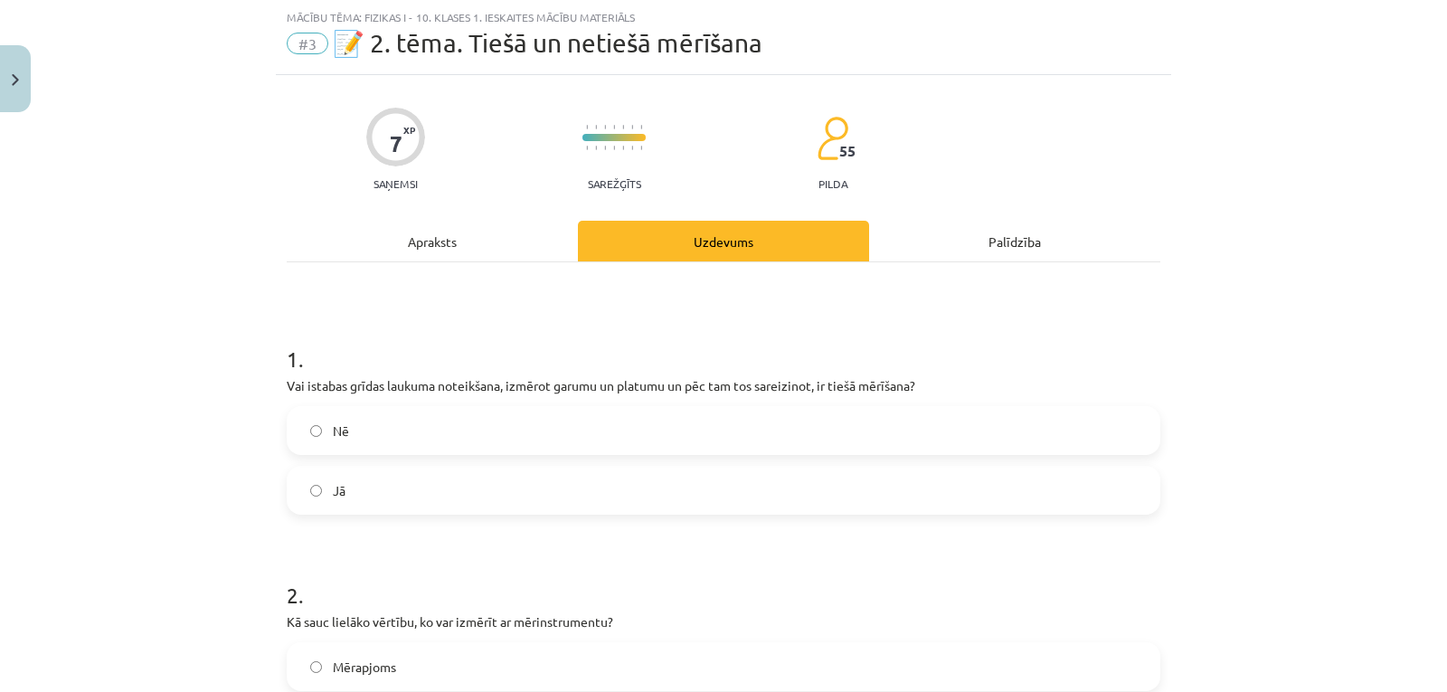
click at [416, 241] on div "Apraksts" at bounding box center [432, 241] width 291 height 41
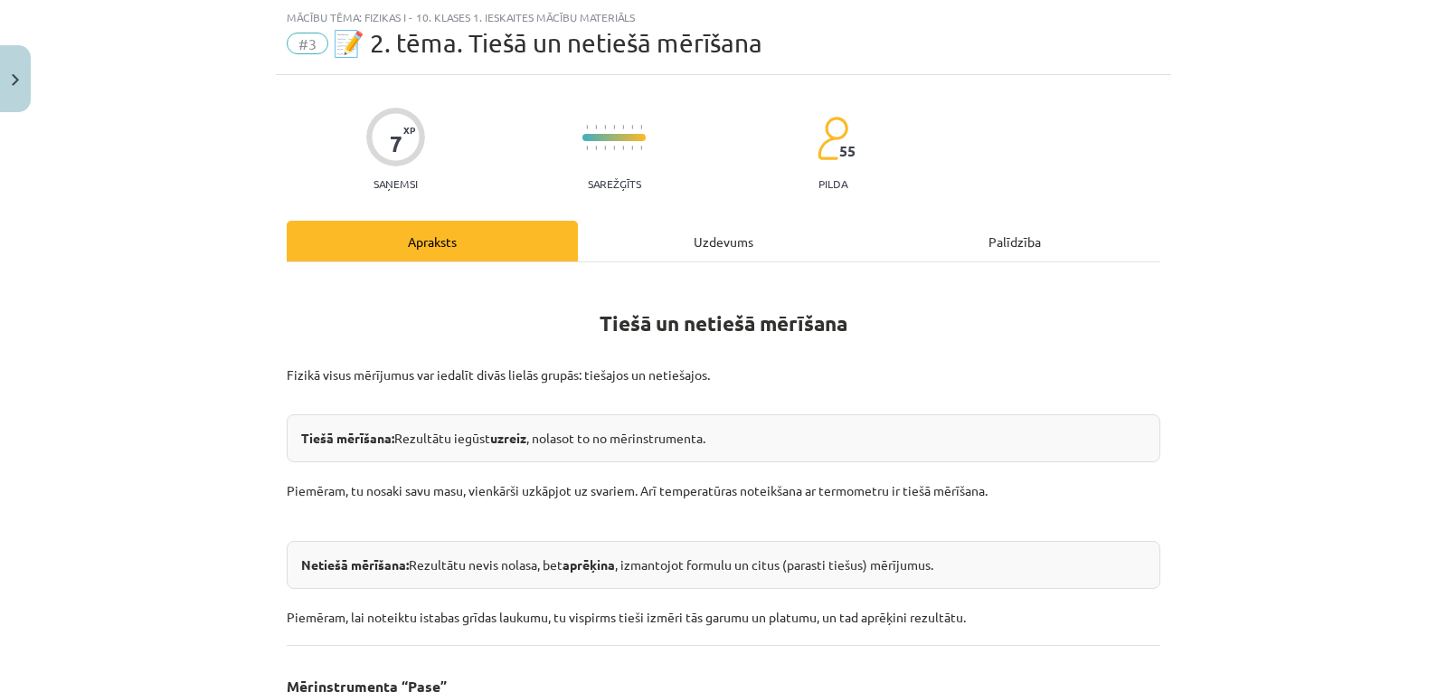
click at [689, 246] on div "Uzdevums" at bounding box center [723, 241] width 291 height 41
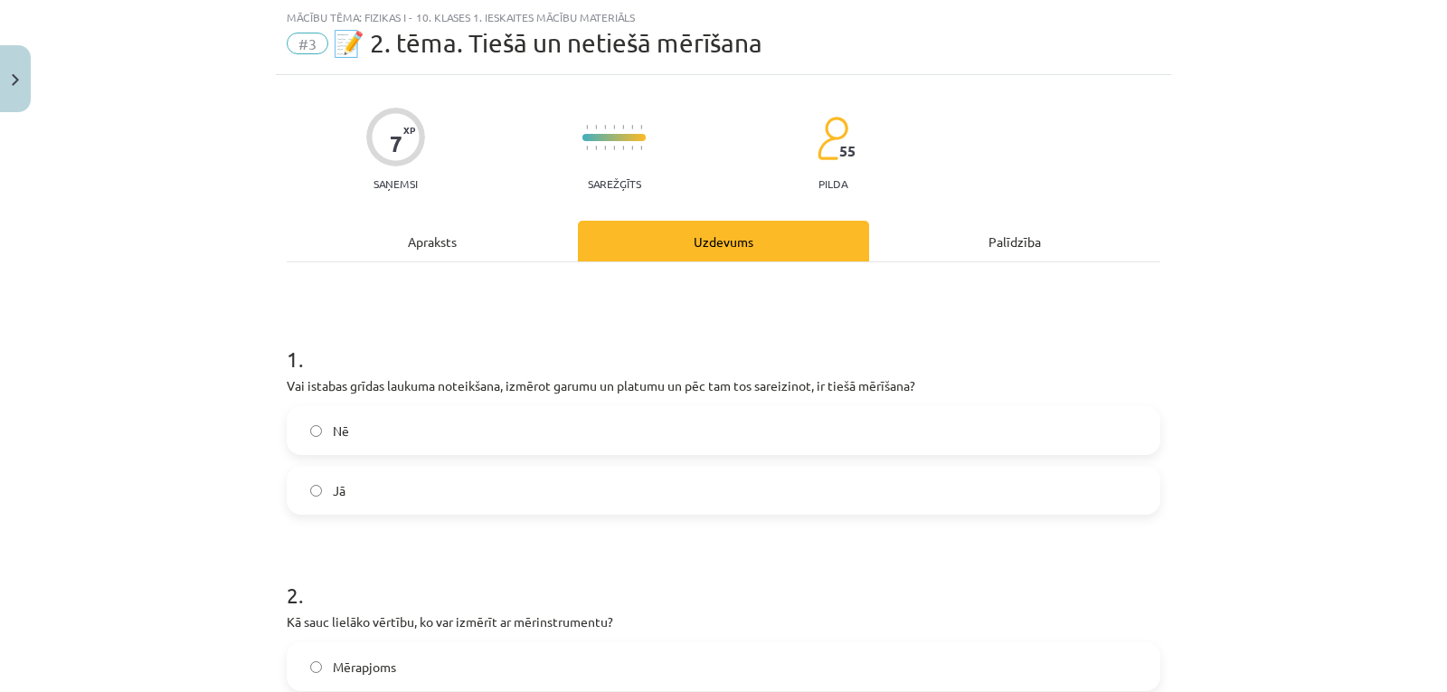
click at [563, 448] on label "Nē" at bounding box center [723, 430] width 870 height 45
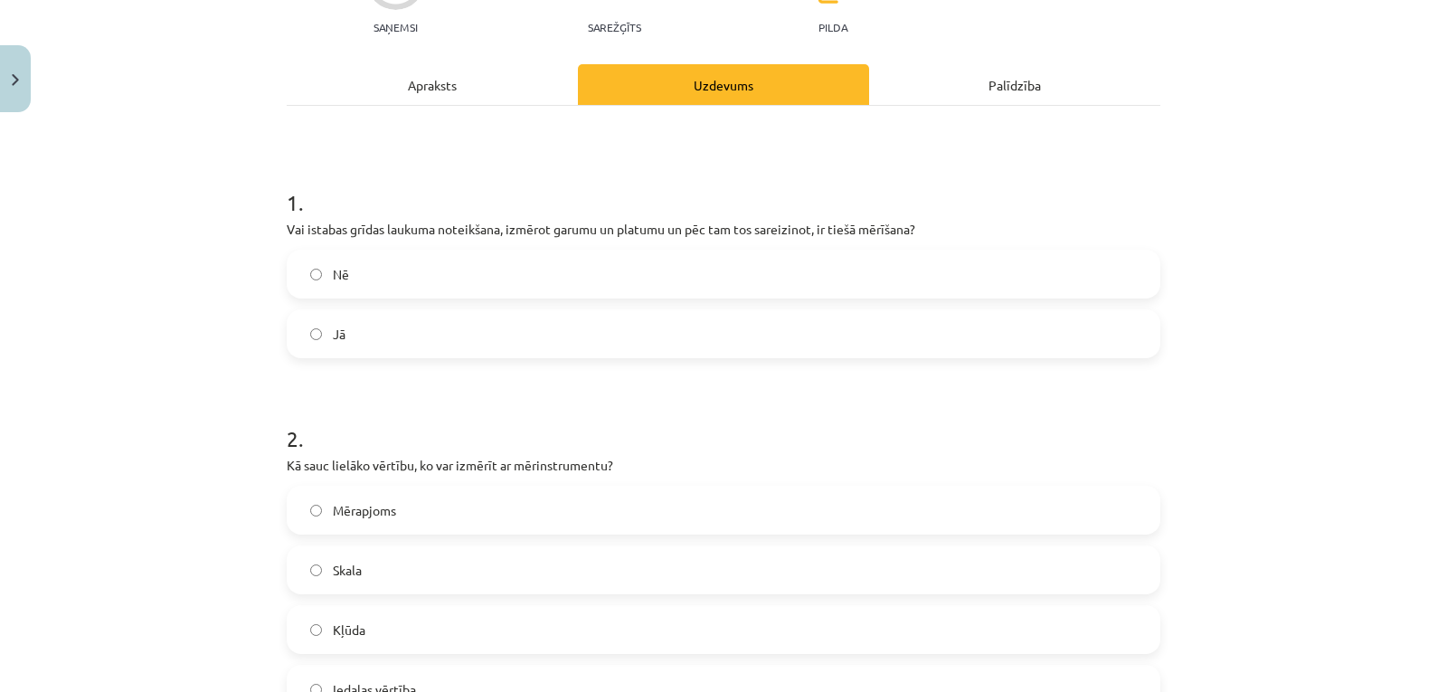
scroll to position [203, 0]
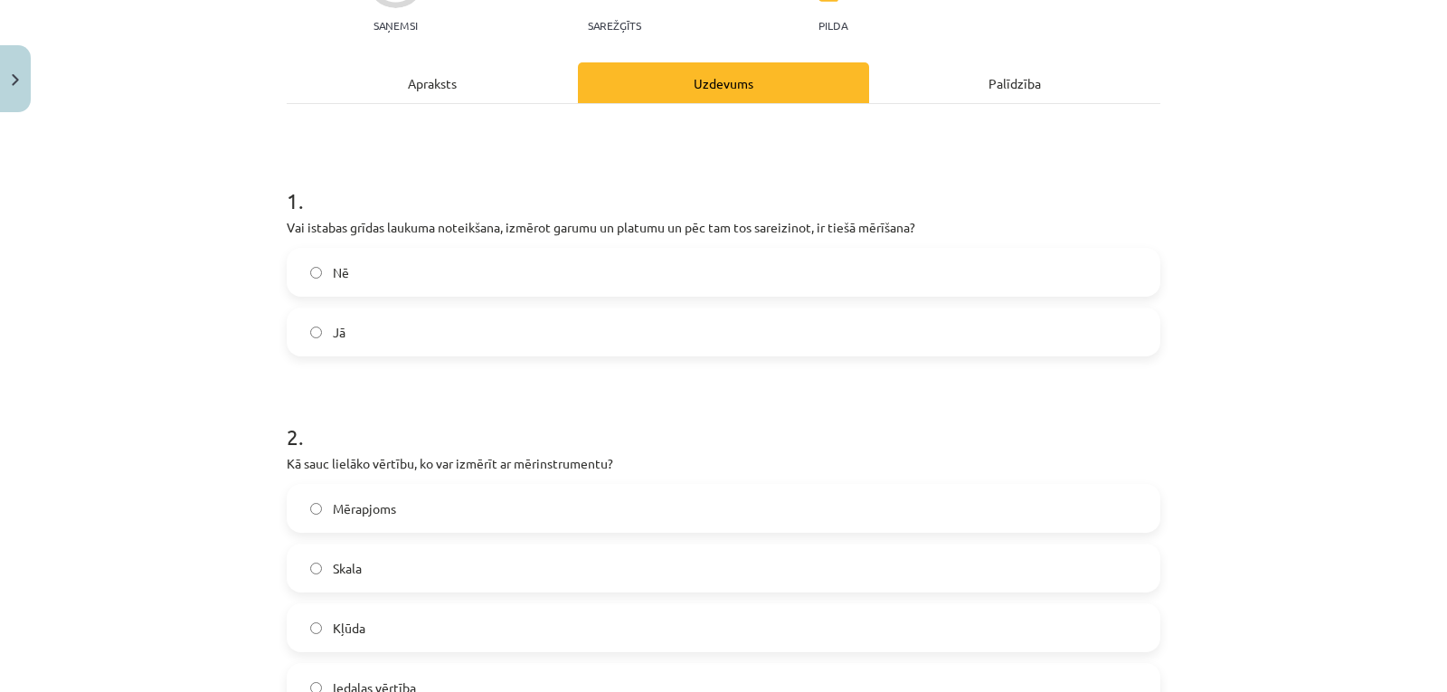
click at [420, 73] on div "Apraksts" at bounding box center [432, 82] width 291 height 41
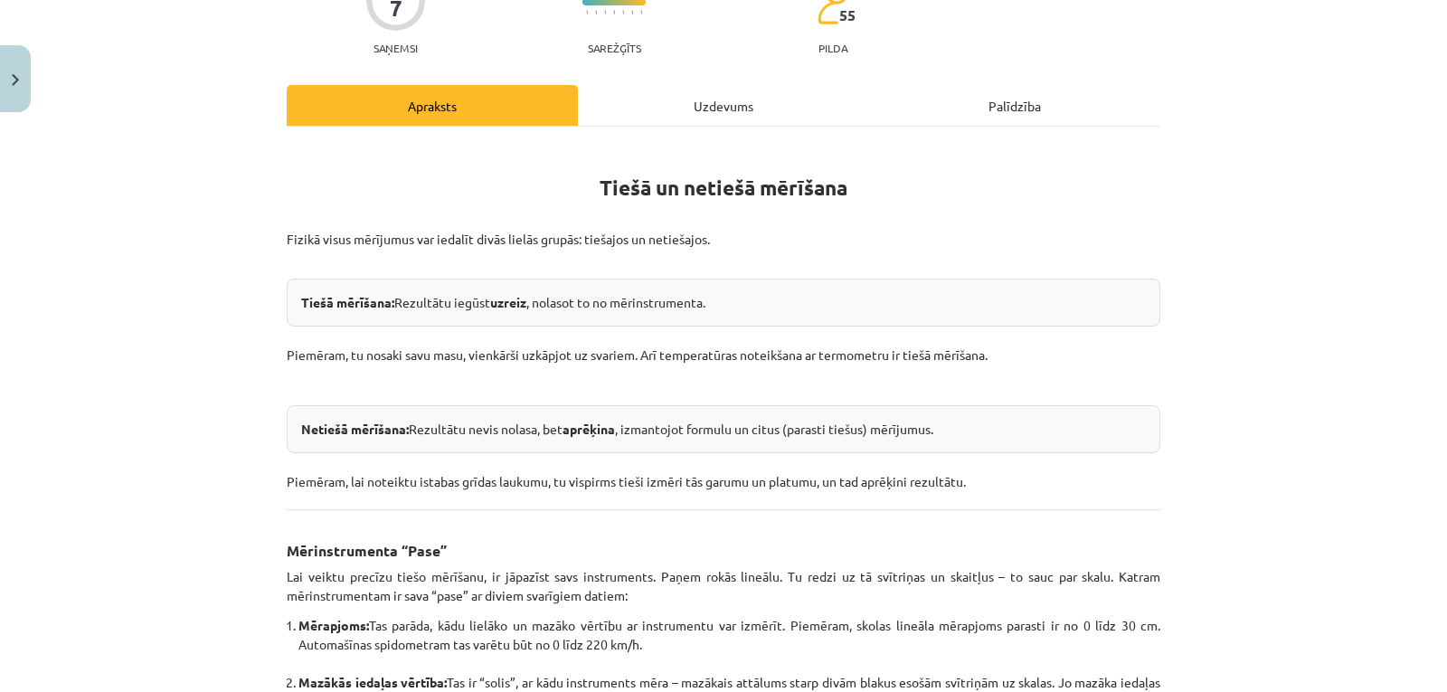
scroll to position [0, 0]
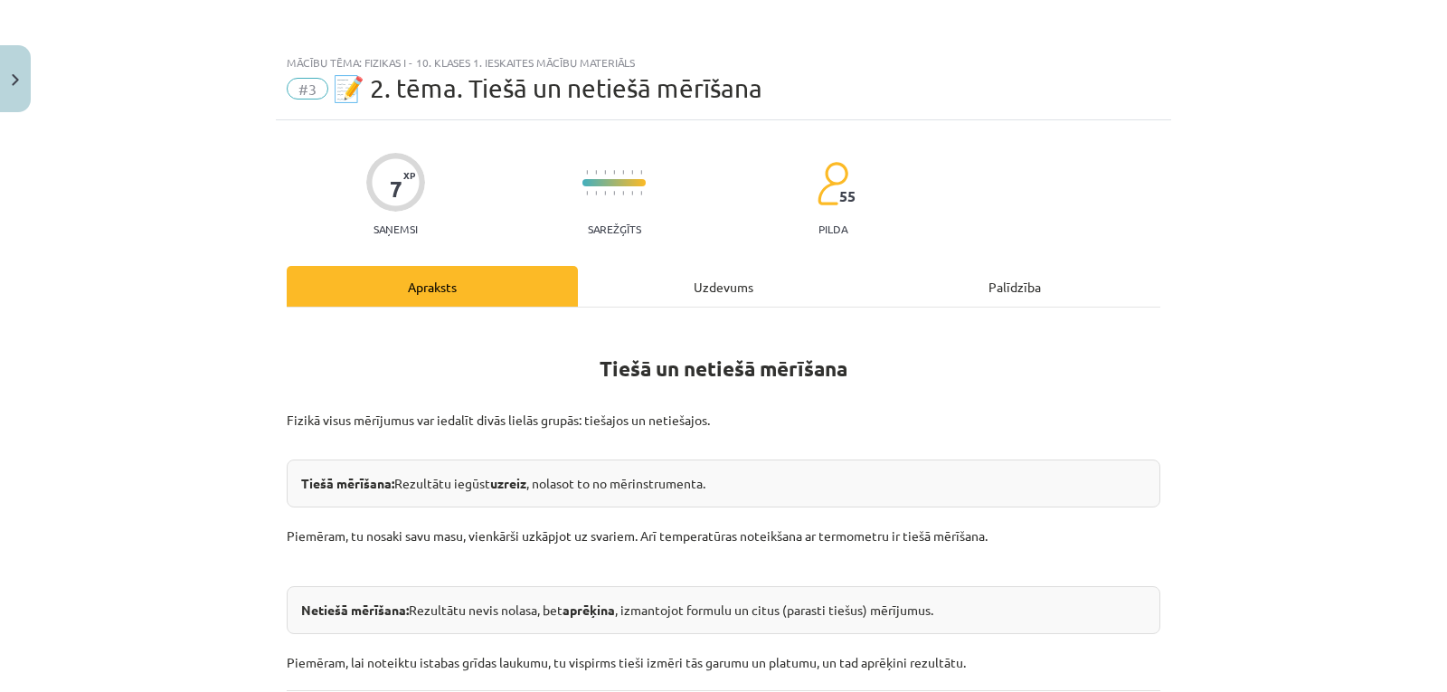
click at [730, 289] on div "Uzdevums" at bounding box center [723, 286] width 291 height 41
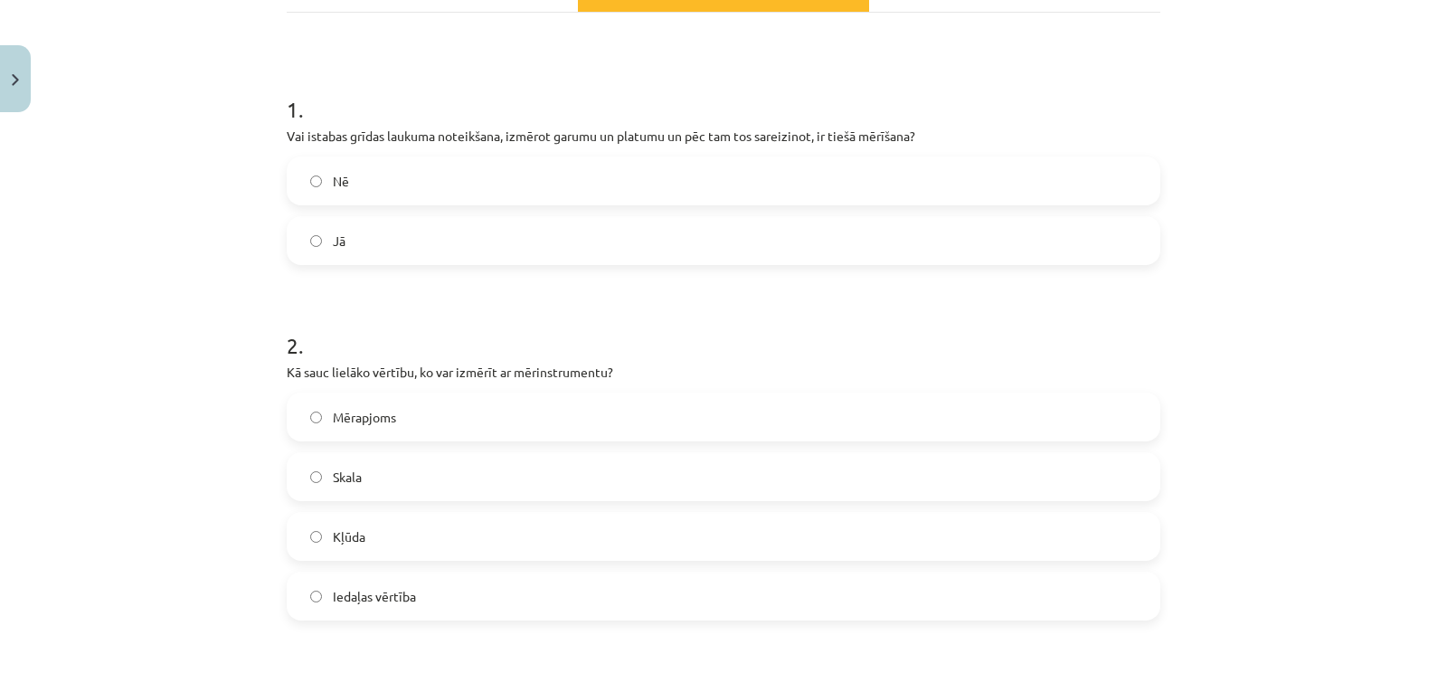
scroll to position [303, 0]
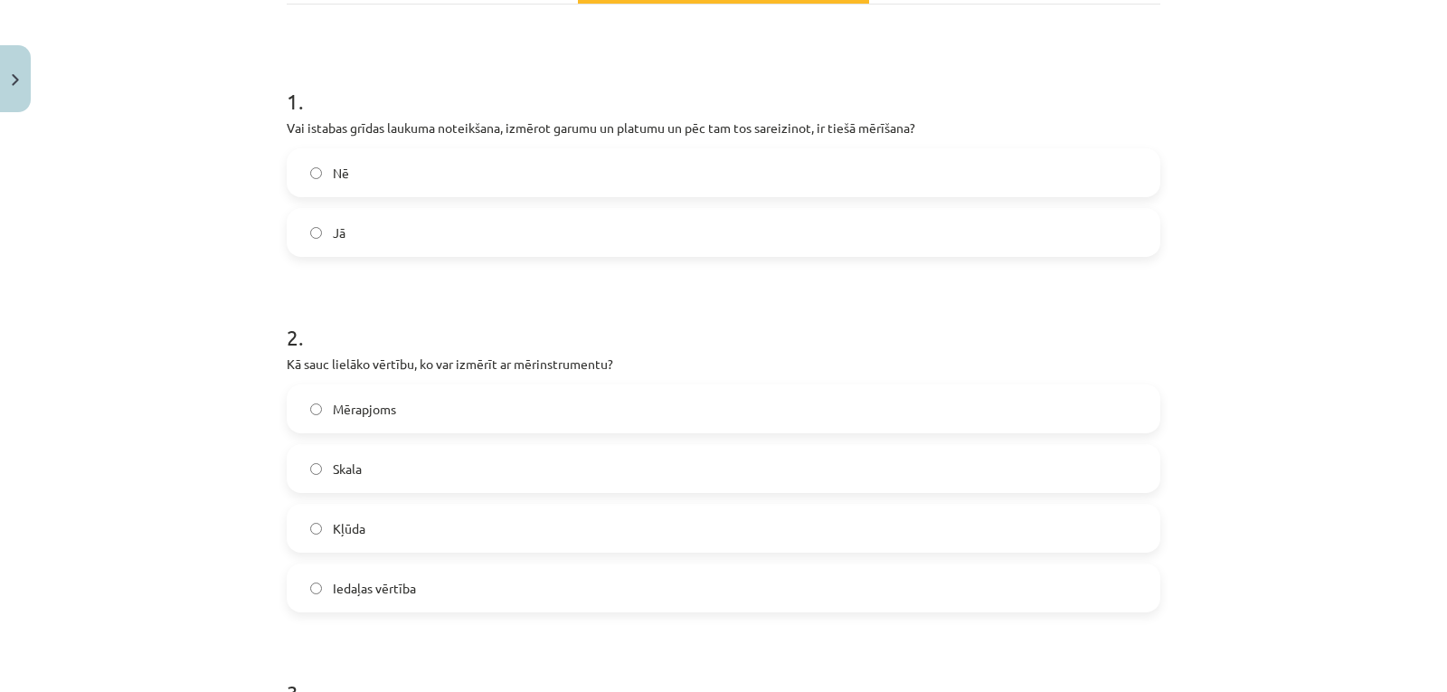
click at [873, 460] on label "Skala" at bounding box center [723, 468] width 870 height 45
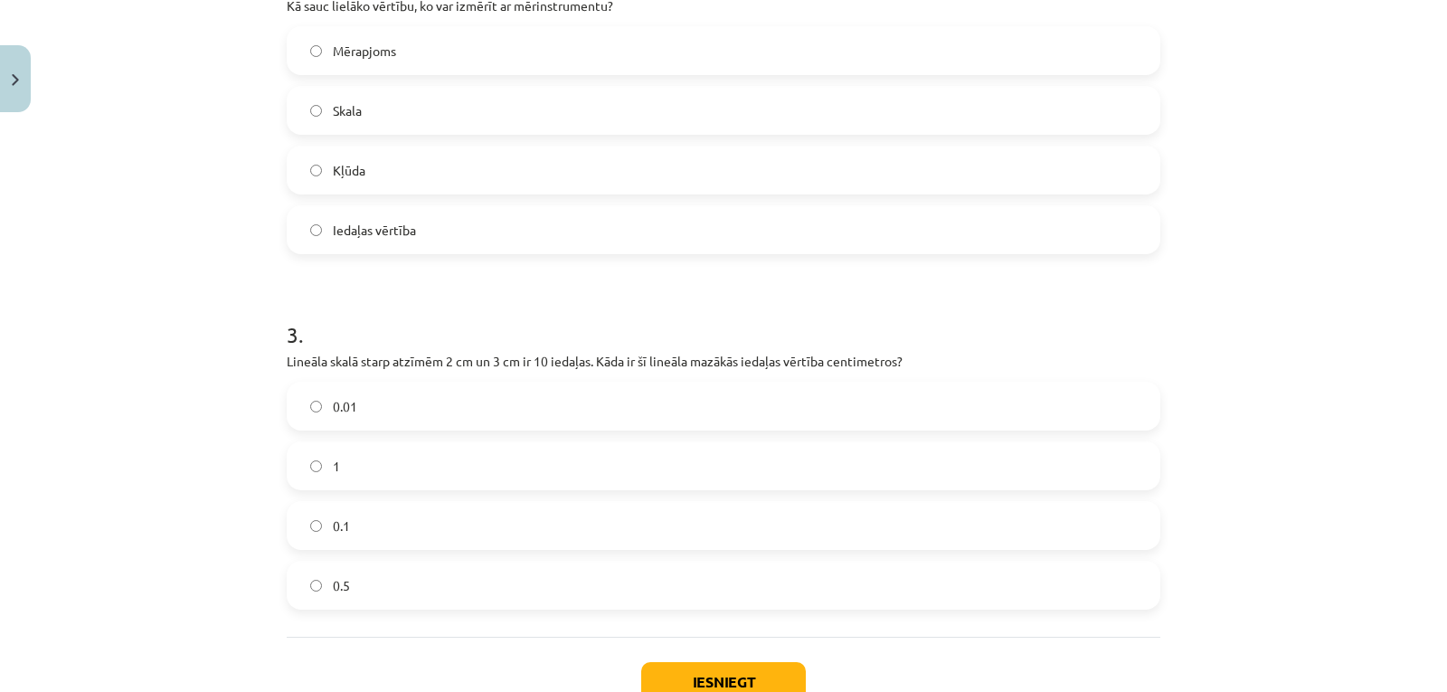
scroll to position [669, 0]
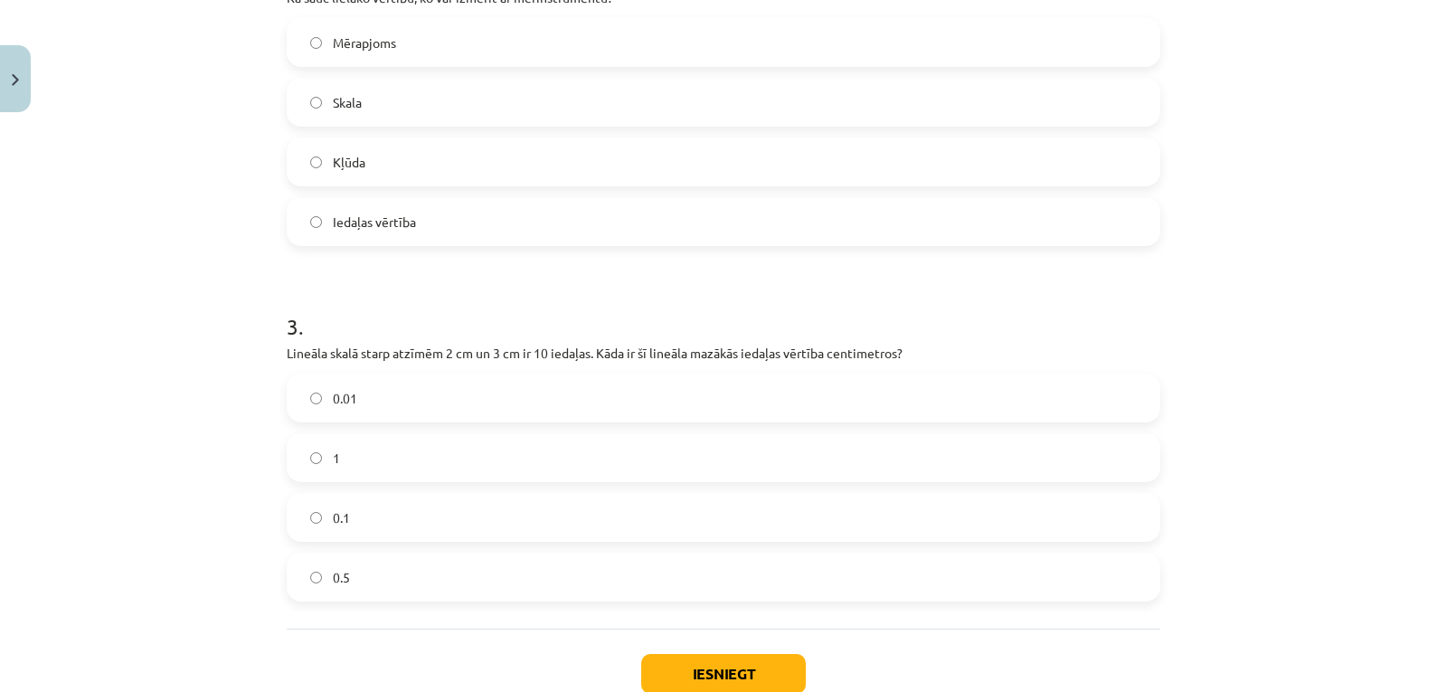
click at [893, 414] on label "0.01" at bounding box center [723, 397] width 870 height 45
click at [733, 666] on button "Iesniegt" at bounding box center [723, 674] width 165 height 40
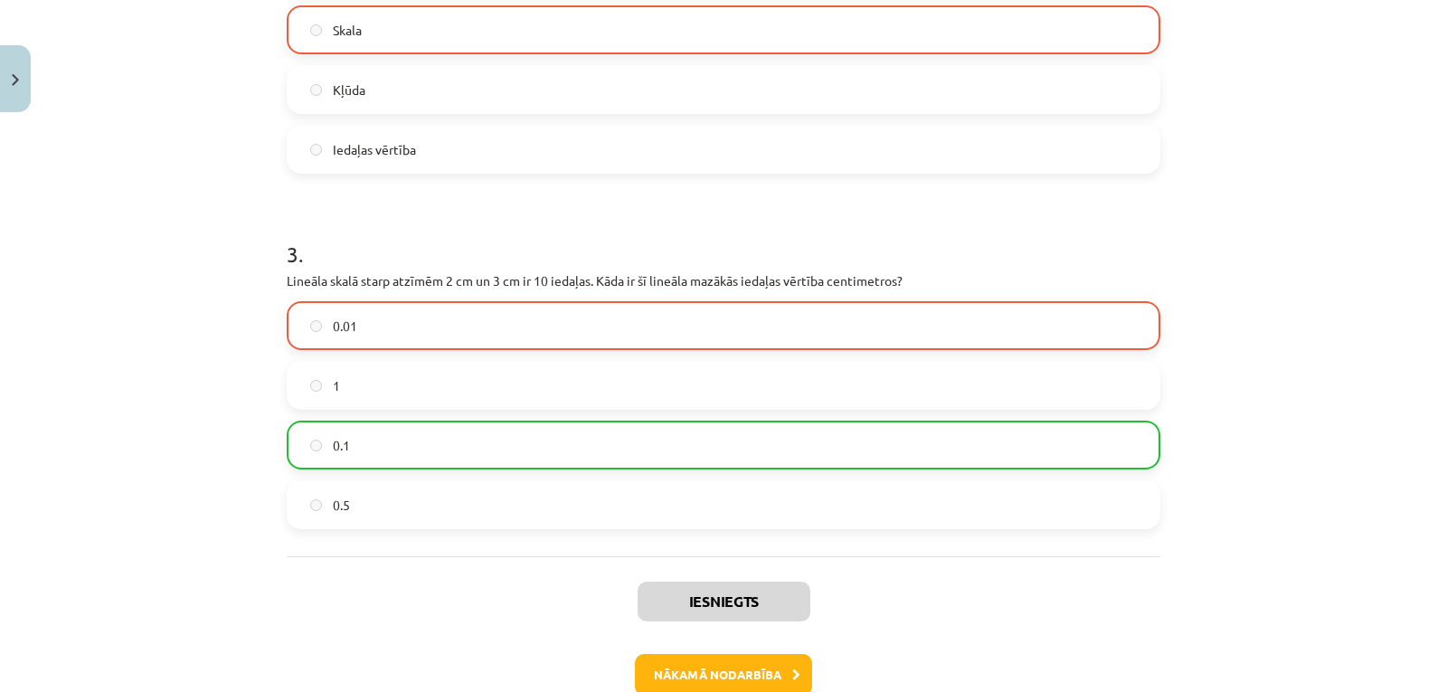
scroll to position [814, 0]
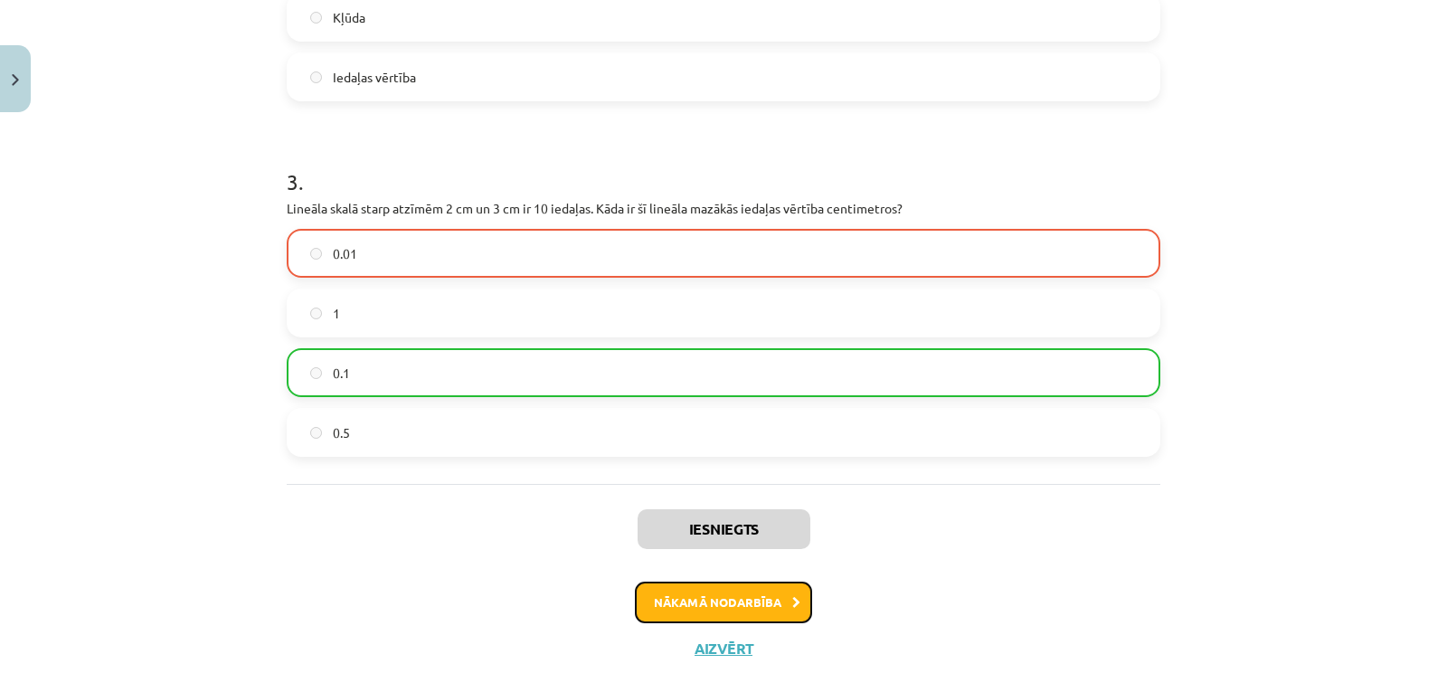
click at [728, 611] on button "Nākamā nodarbība" at bounding box center [723, 602] width 177 height 42
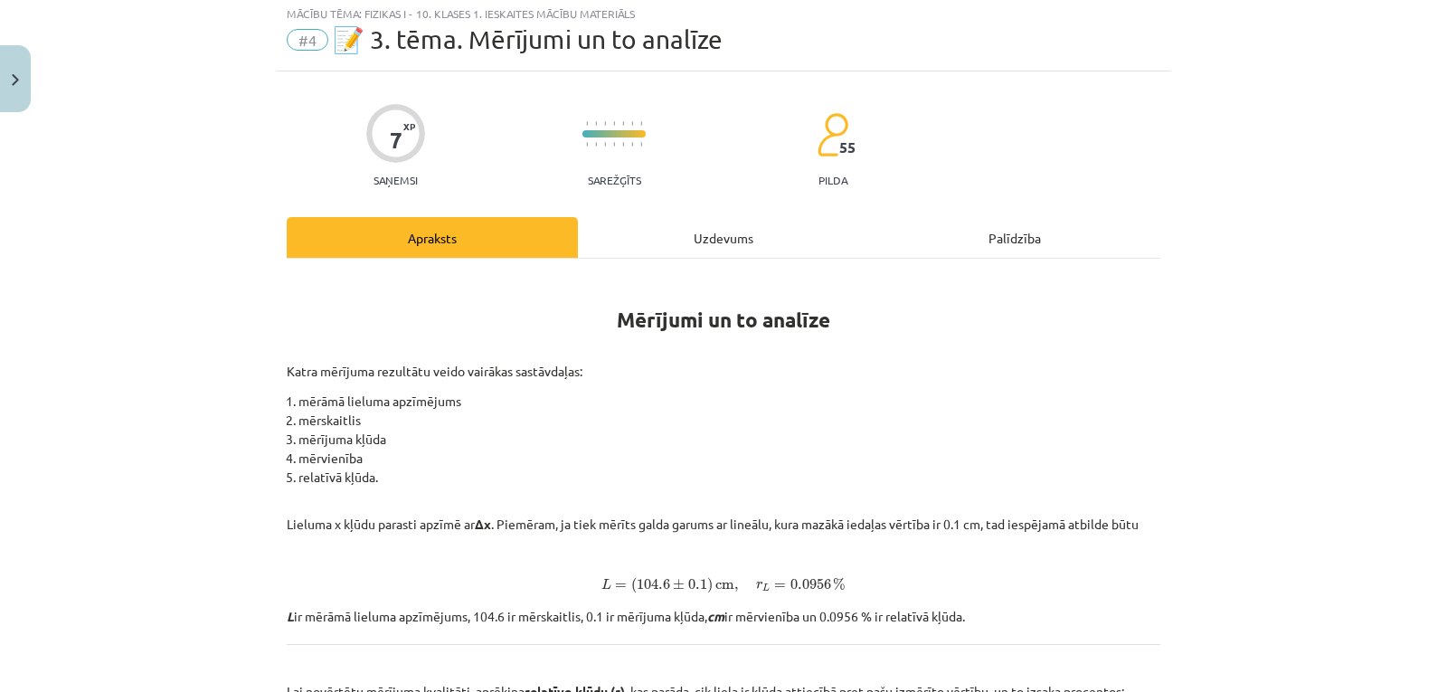
scroll to position [45, 0]
